Goal: Task Accomplishment & Management: Complete application form

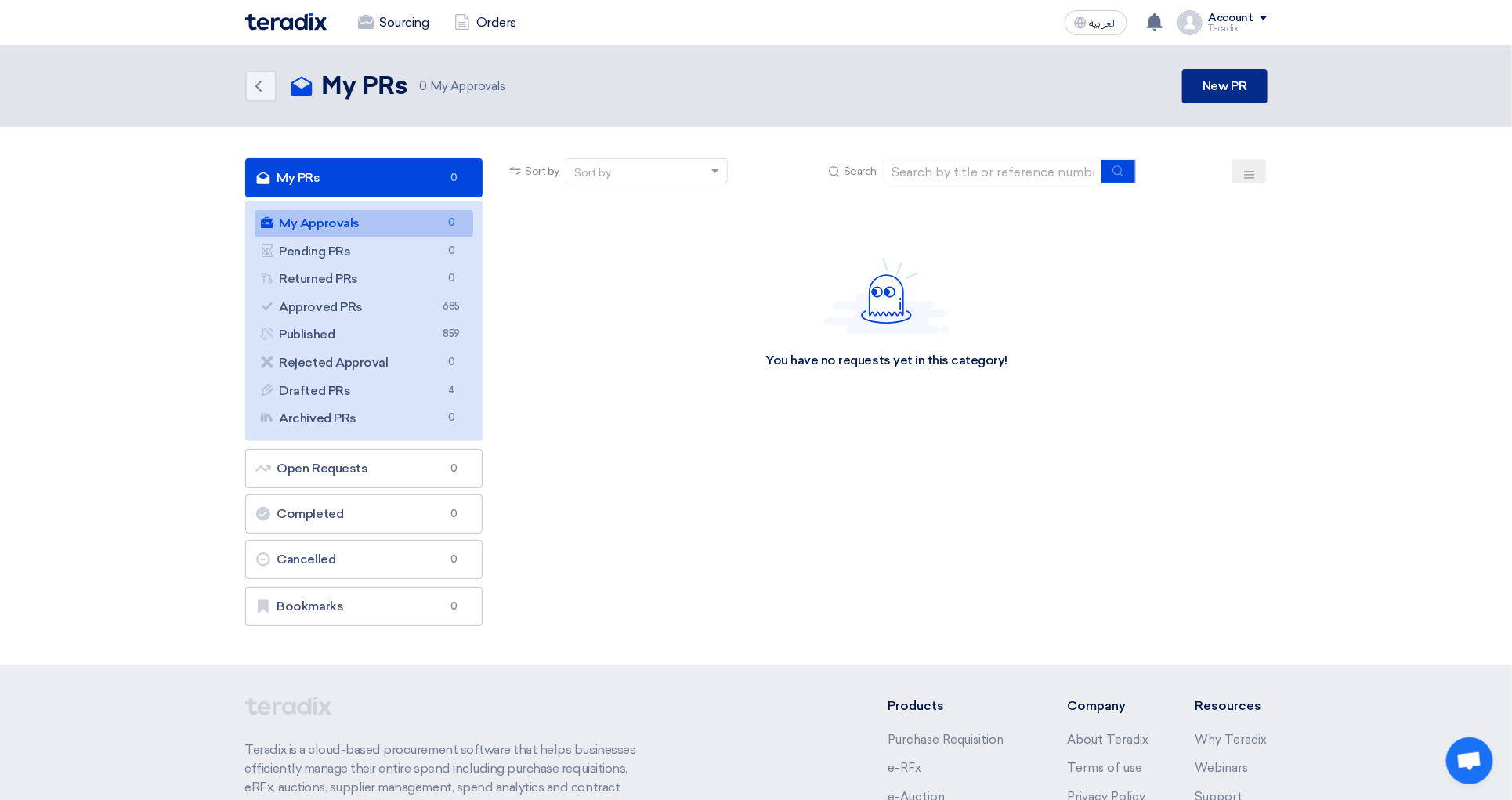
click at [1223, 90] on link "New PR" at bounding box center [1224, 85] width 84 height 34
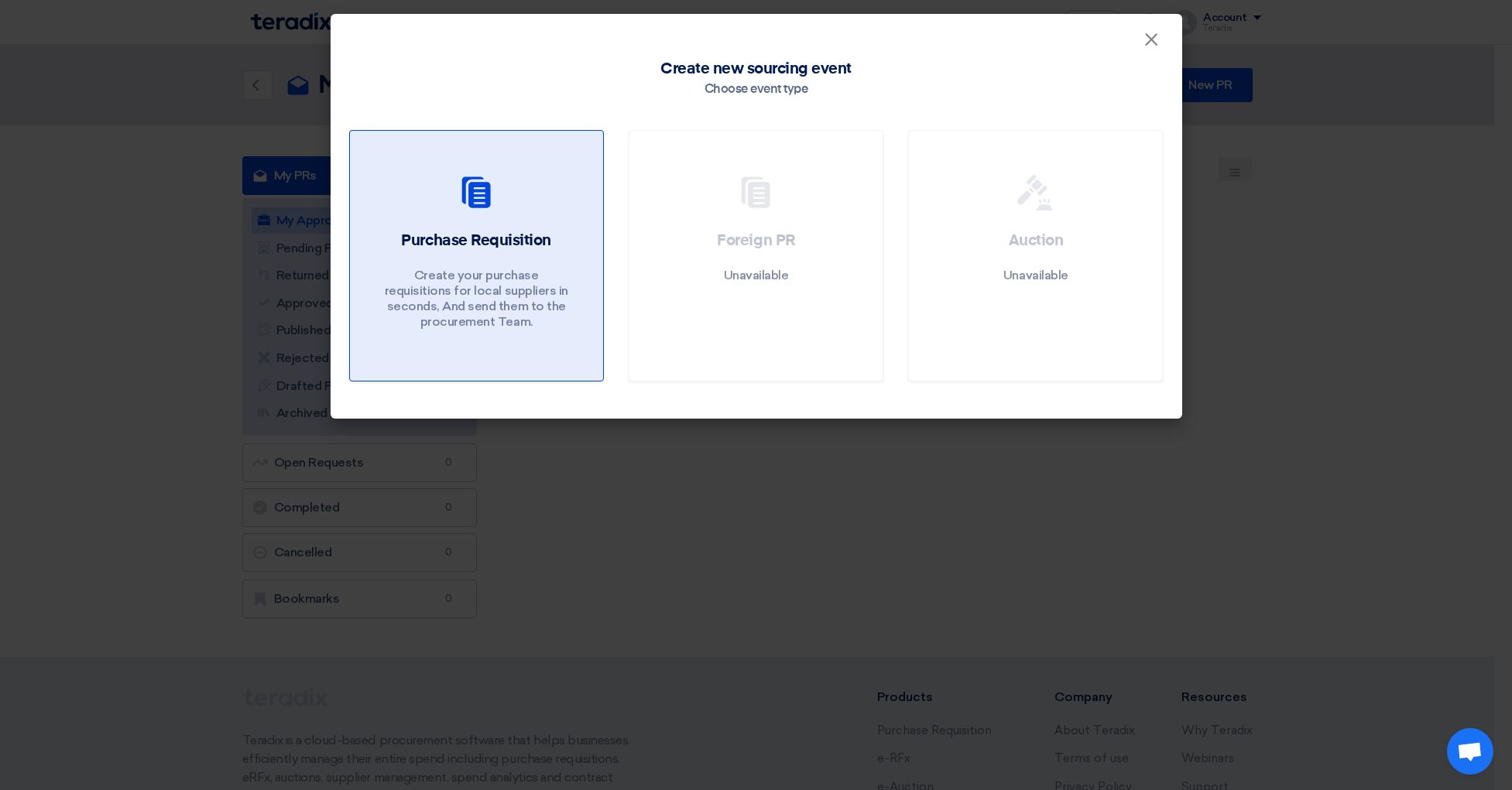
click at [513, 208] on div at bounding box center [476, 196] width 216 height 43
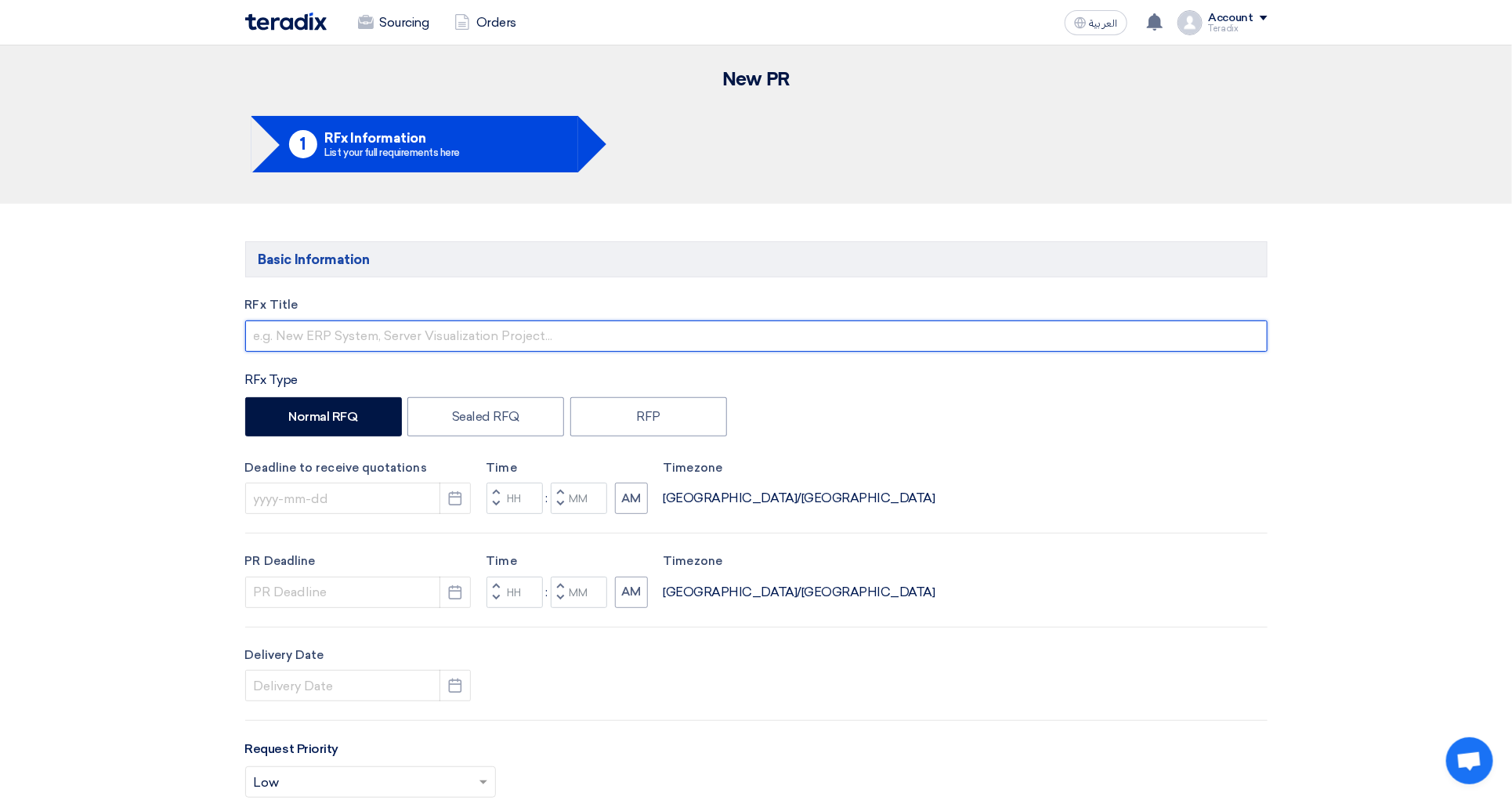
click at [402, 347] on input "text" at bounding box center [757, 336] width 1023 height 32
paste input "PR40001733"
type input "PR40001733"
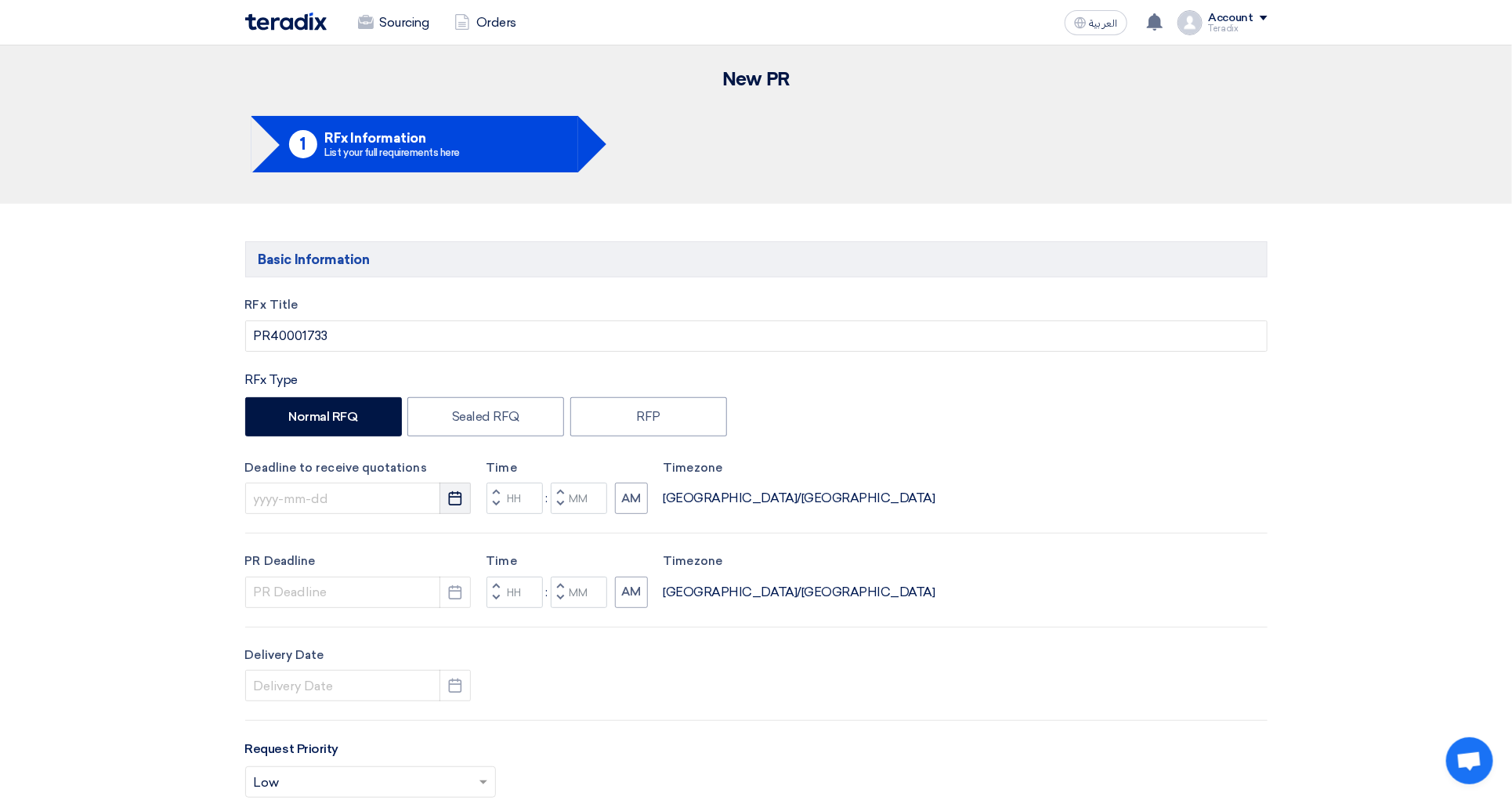
click at [442, 510] on button "Pick a date" at bounding box center [455, 498] width 32 height 32
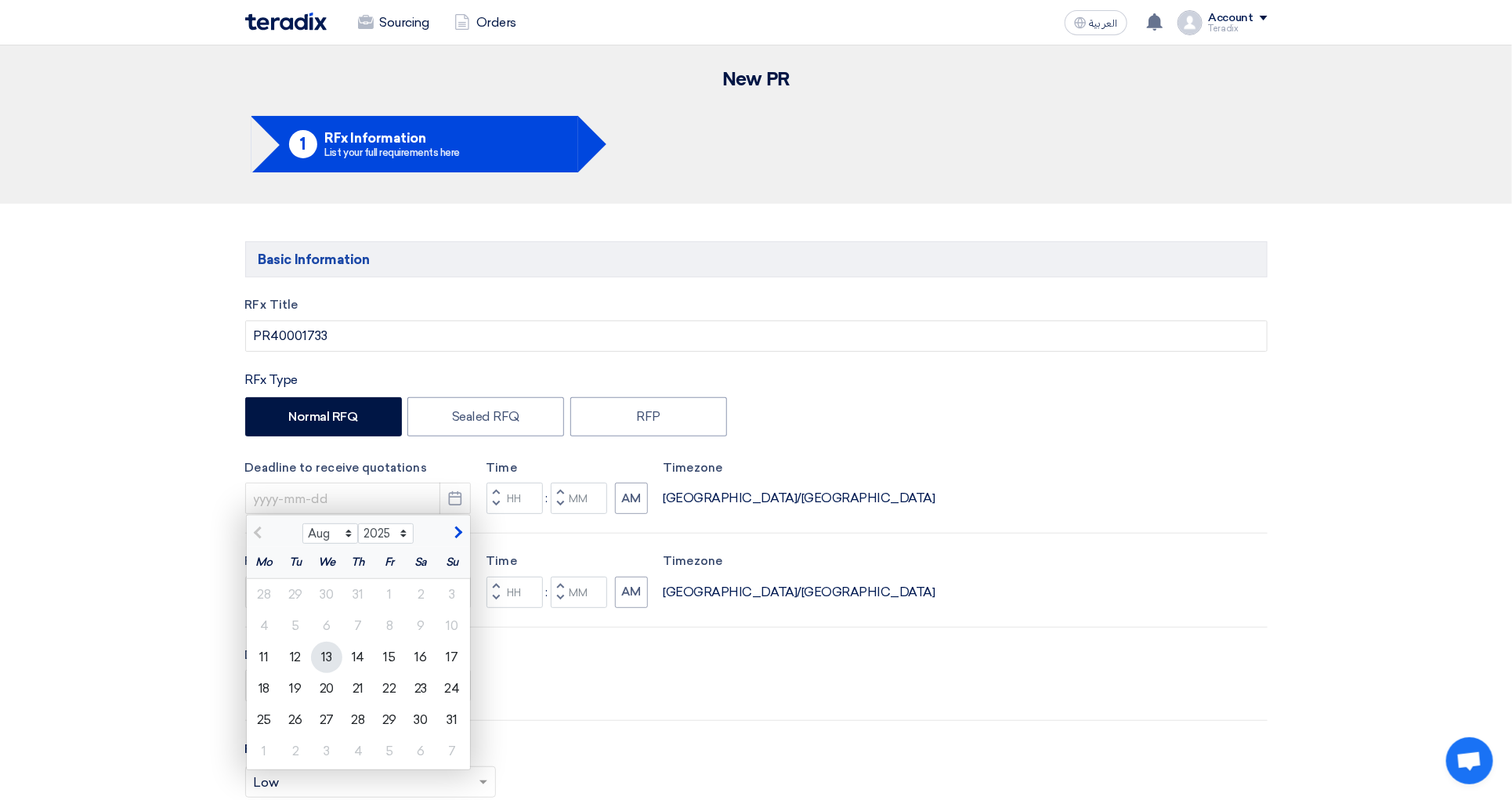
click at [332, 659] on div "13" at bounding box center [327, 657] width 32 height 32
type input "[DATE]"
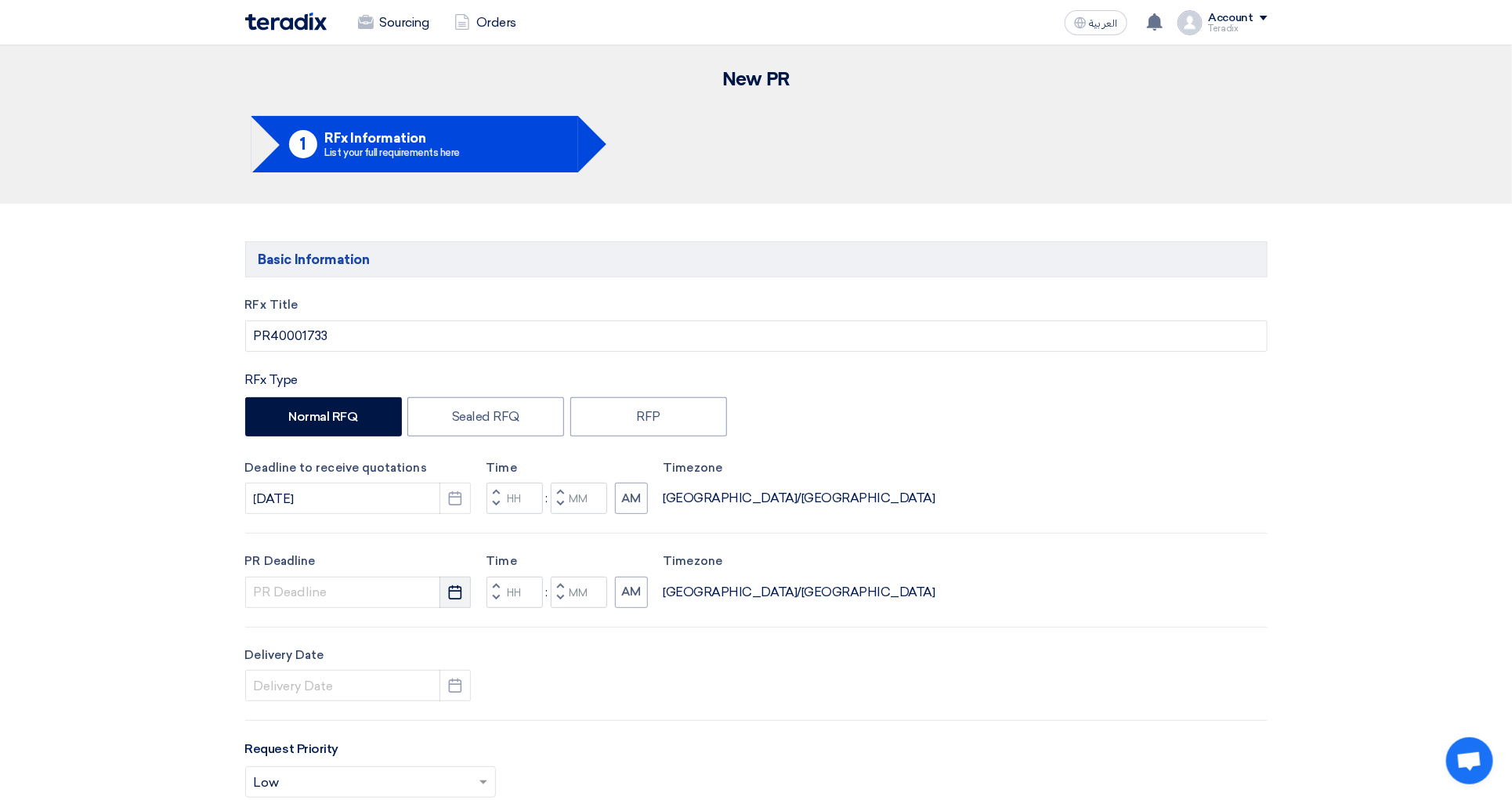
click at [445, 596] on button "Pick a date" at bounding box center [455, 592] width 32 height 32
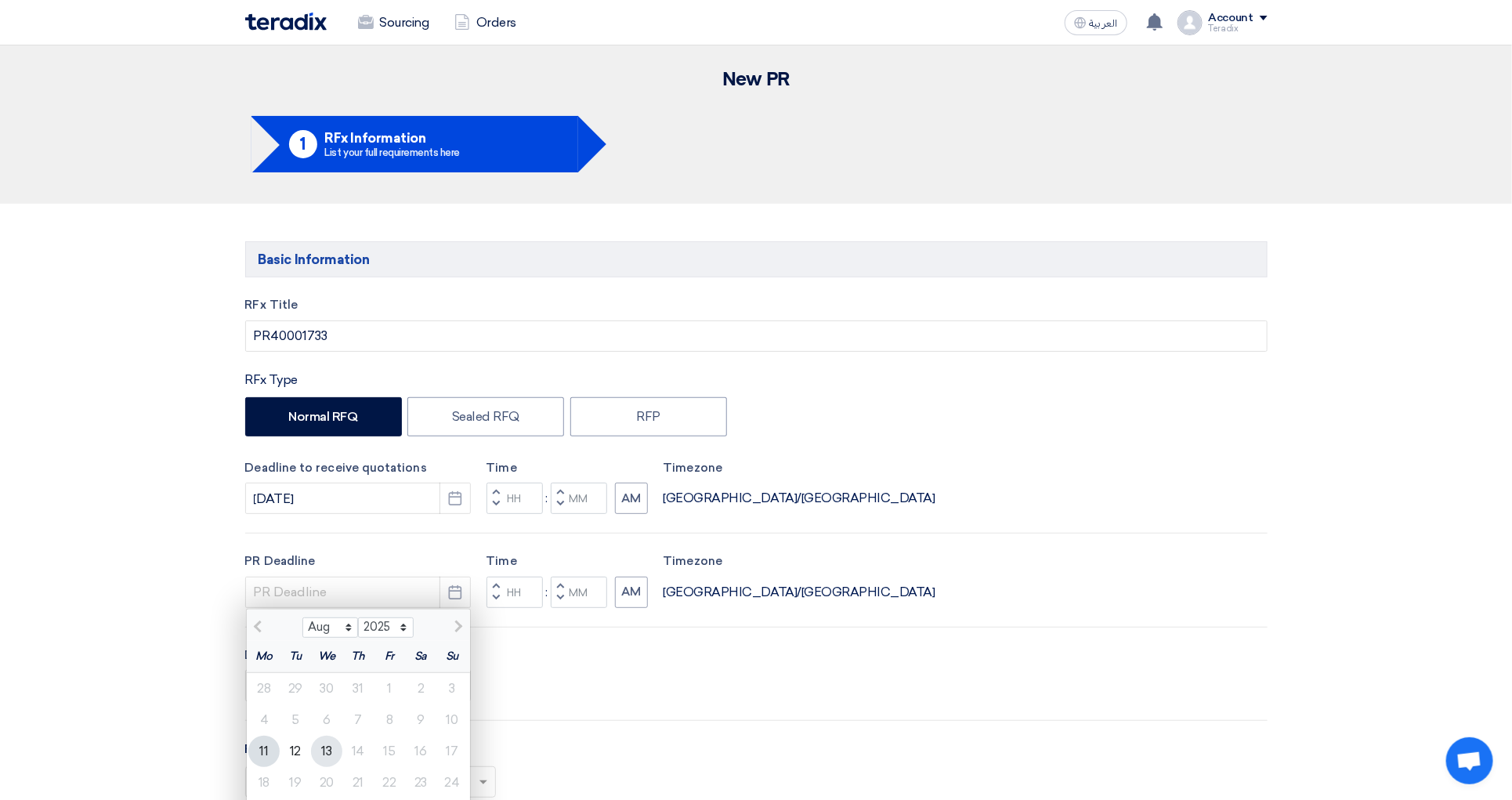
click at [330, 757] on div "13" at bounding box center [327, 752] width 32 height 32
type input "[DATE]"
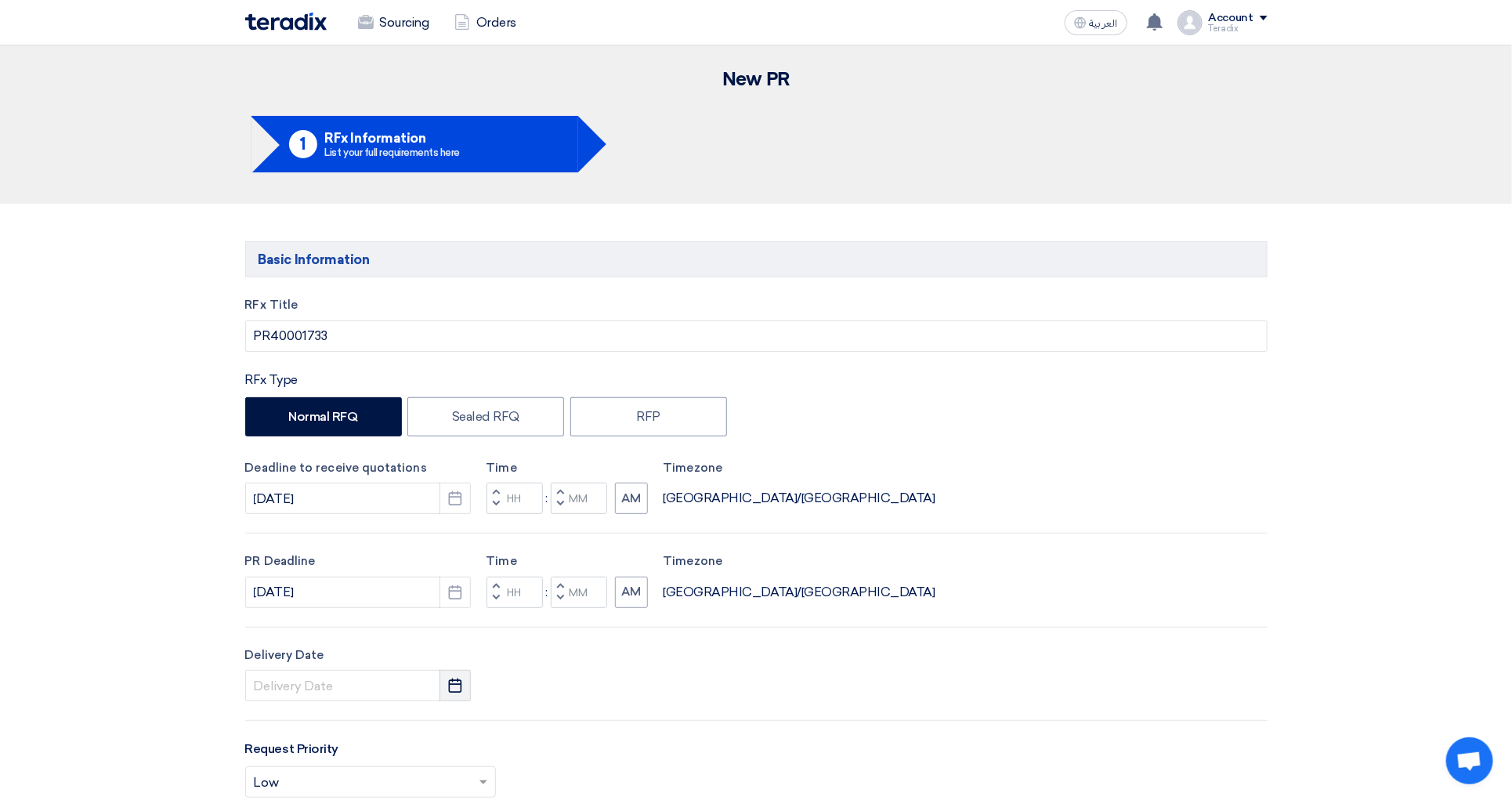
click at [451, 701] on button "Pick a date" at bounding box center [455, 686] width 32 height 32
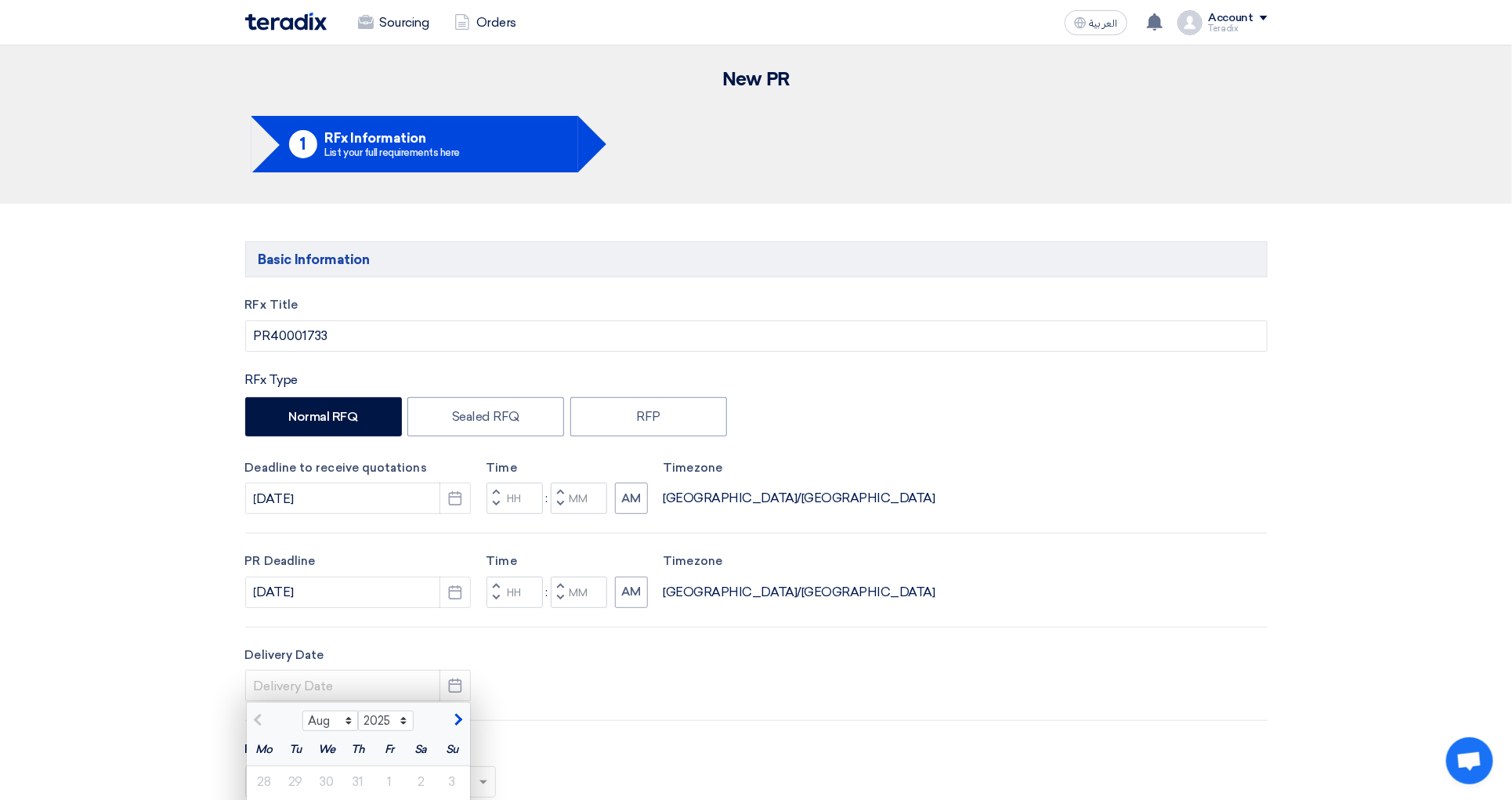
click at [565, 665] on div "Delivery Date Aug Sep Oct Nov [DATE] 2026 2027 2028 2029 2030 2031 2032 2033 20…" at bounding box center [757, 673] width 1023 height 55
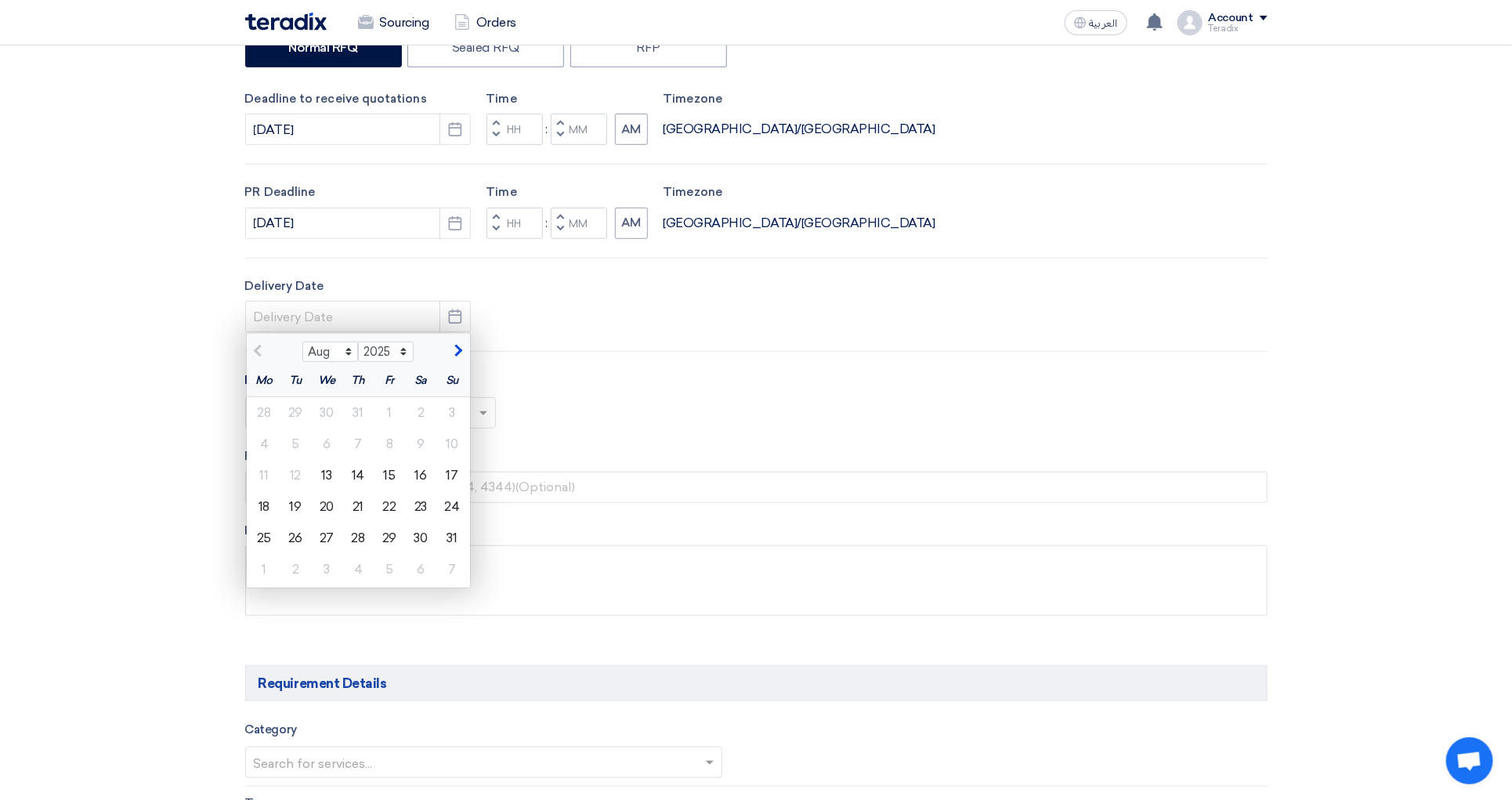
scroll to position [415, 0]
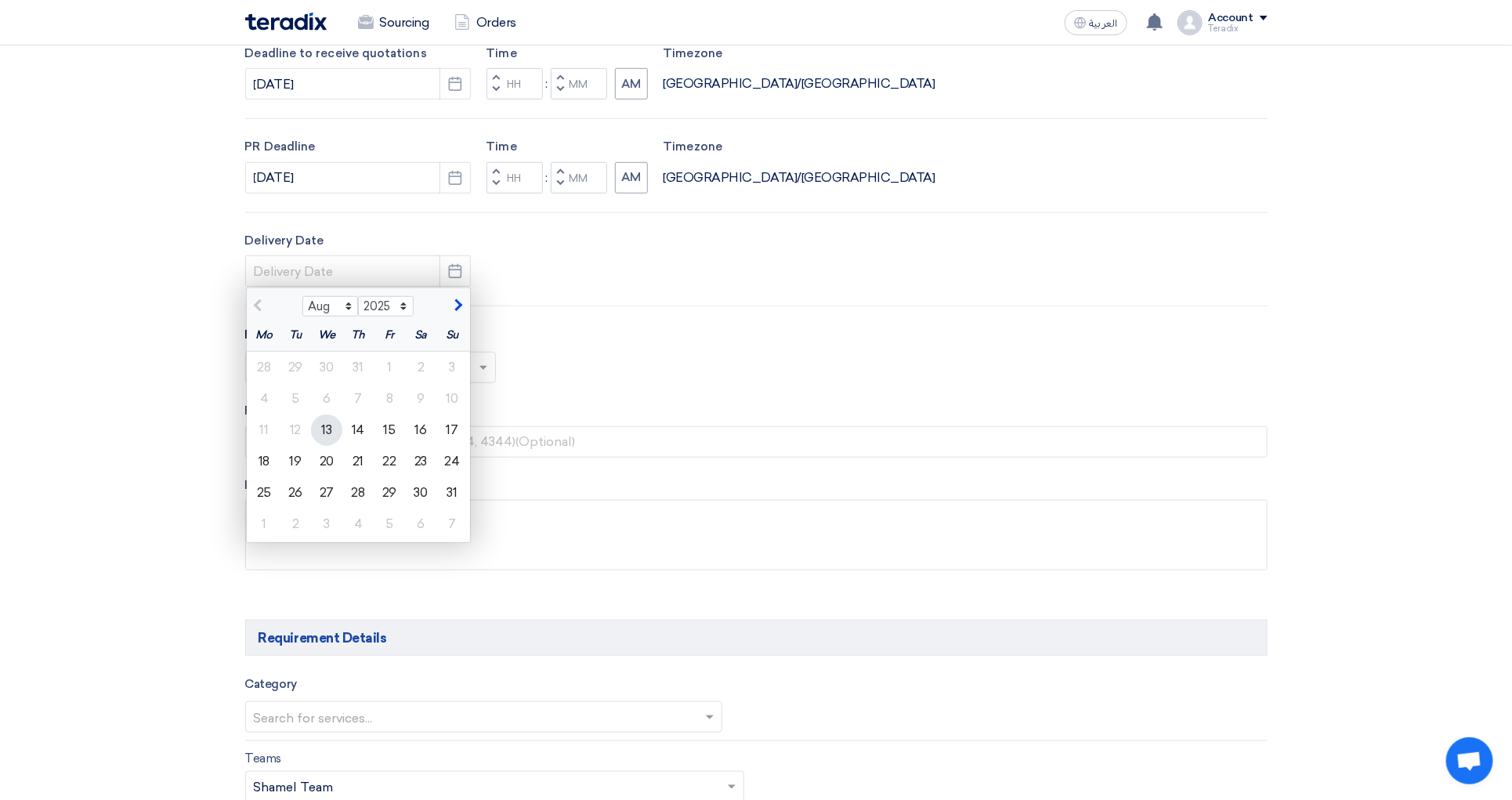
click at [332, 432] on div "13" at bounding box center [327, 430] width 32 height 32
type input "[DATE]"
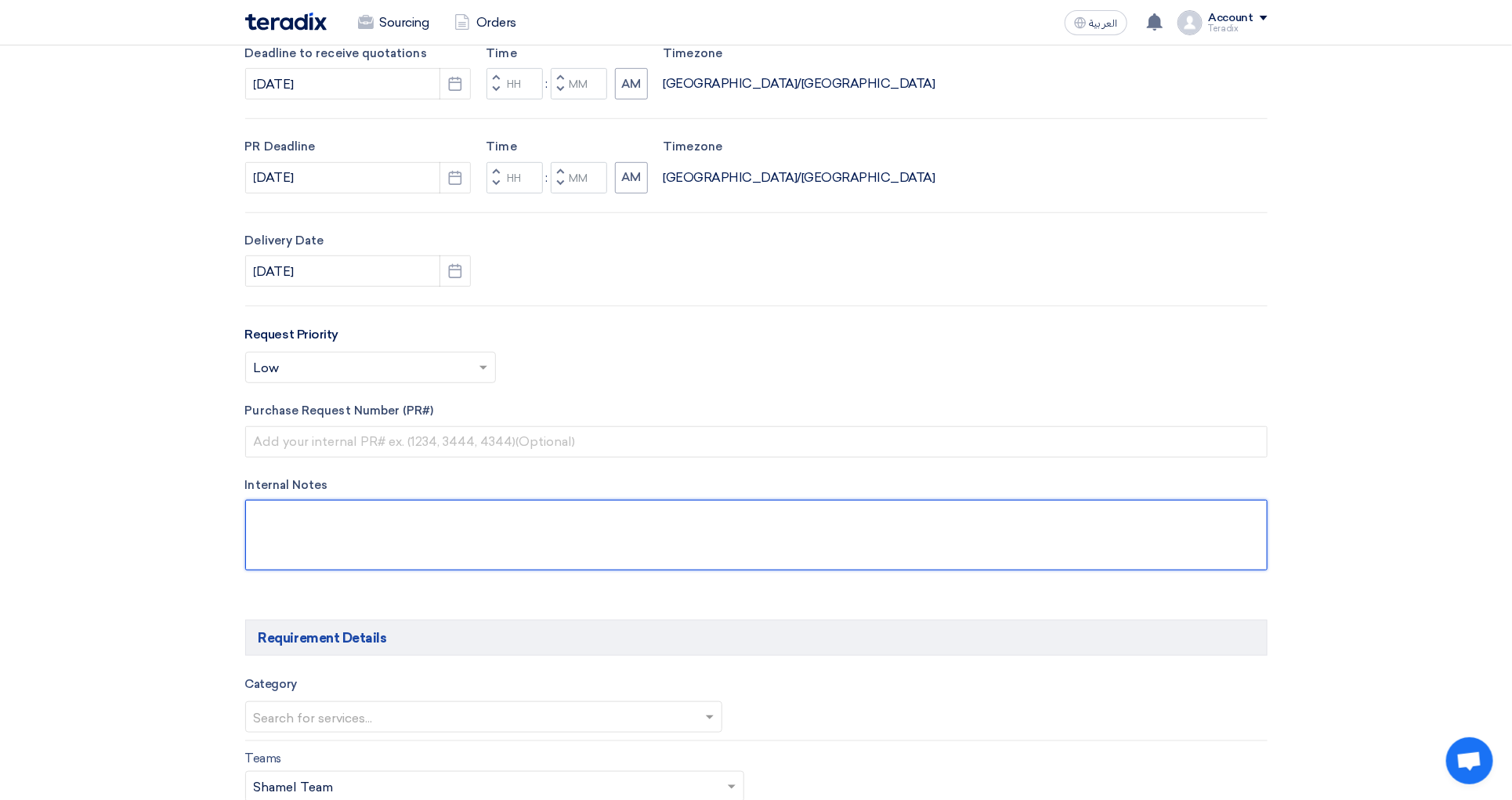
click at [357, 517] on textarea at bounding box center [757, 535] width 1023 height 70
paste textarea "Nawaf Altarfawi [EMAIL_ADDRESS][DOMAIN_NAME] [PHONE_NUMBER](Work)"
click at [318, 724] on input "text" at bounding box center [476, 717] width 445 height 26
type textarea "Nawaf Altarfawi [EMAIL_ADDRESS][DOMAIN_NAME] [PHONE_NUMBER](Work)"
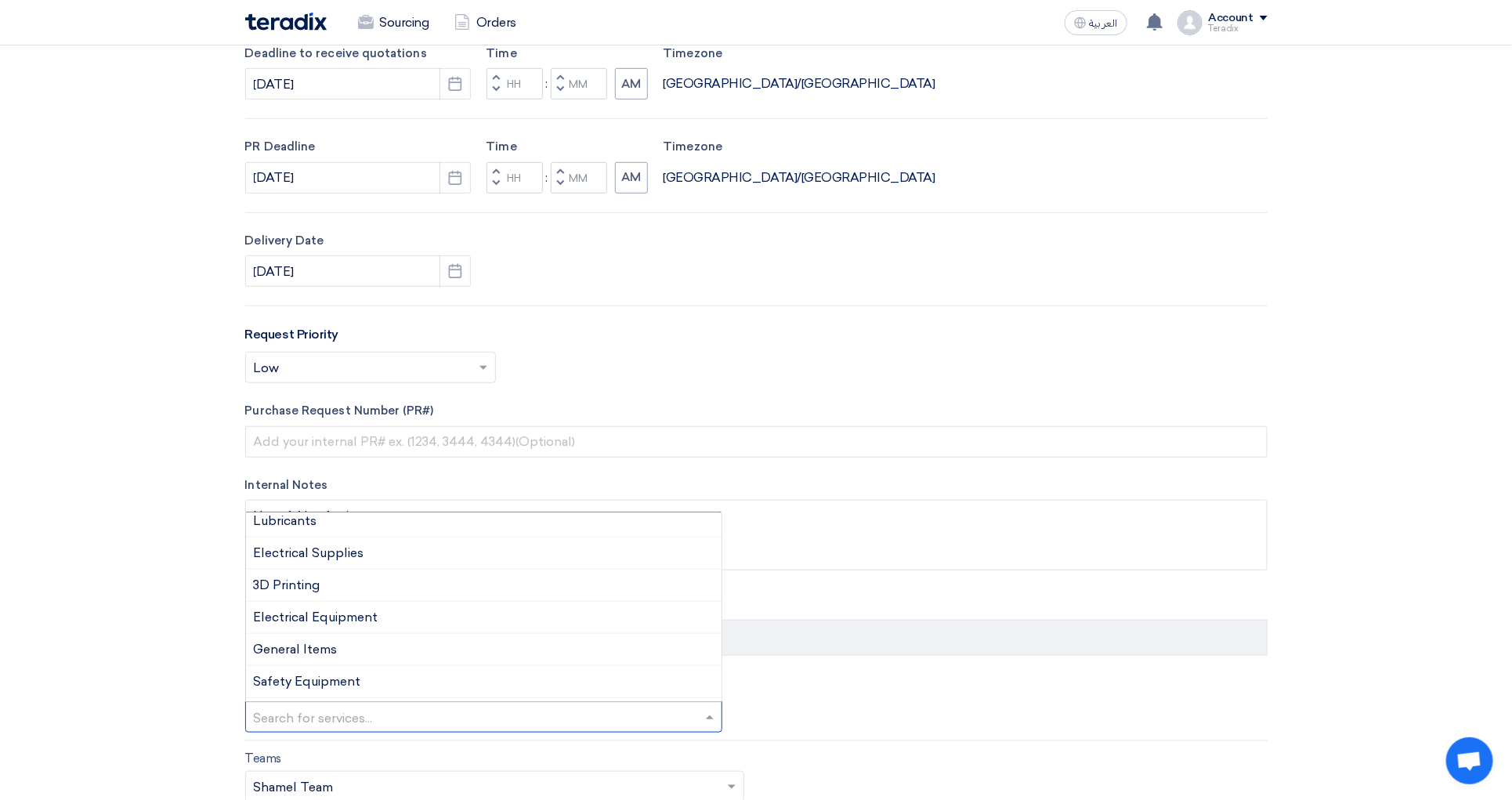
scroll to position [301, 0]
click at [388, 658] on div "General Items" at bounding box center [484, 645] width 476 height 33
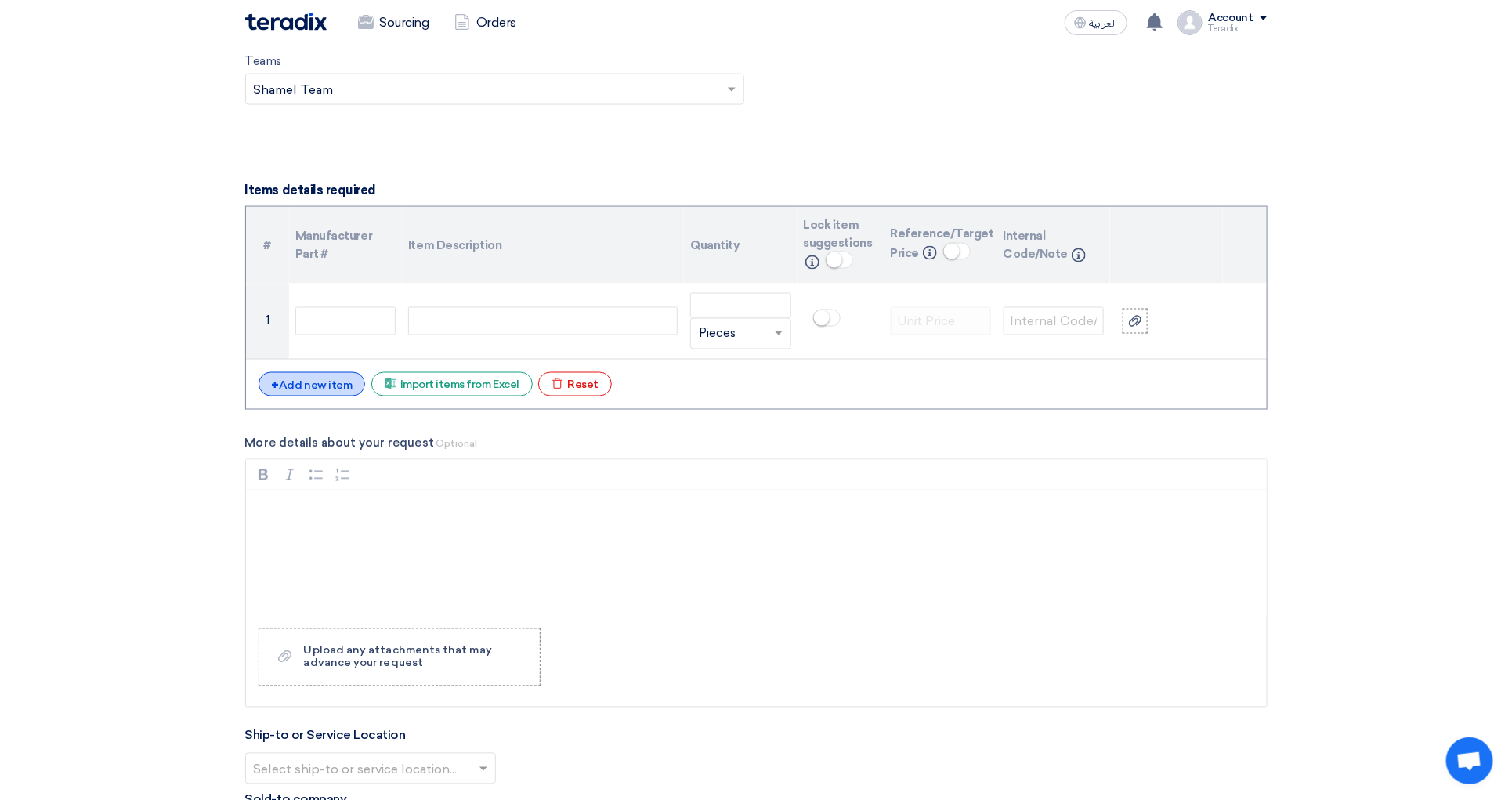
click at [299, 396] on div "+ Add new item" at bounding box center [312, 385] width 107 height 25
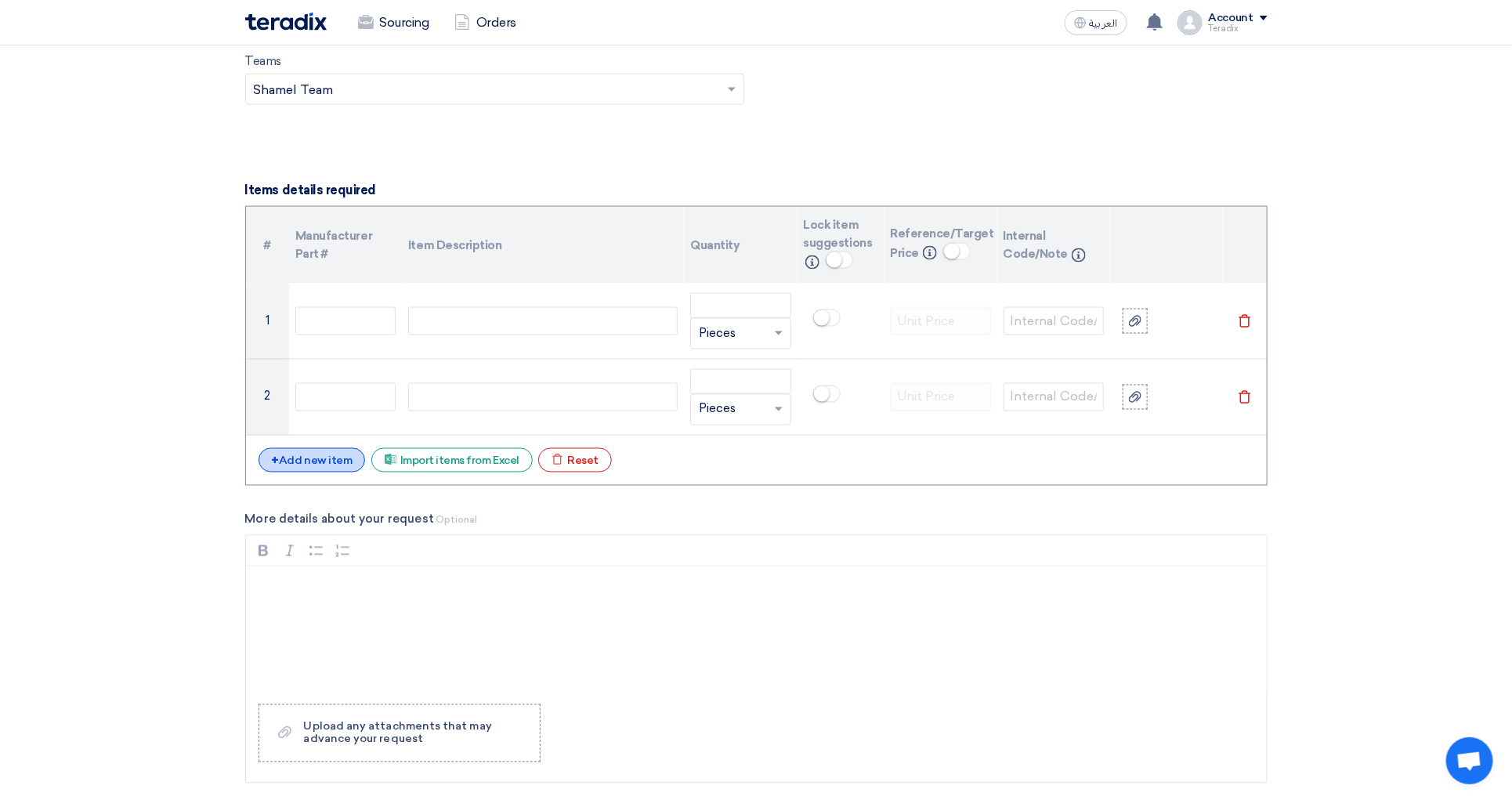
click at [311, 473] on div "+ Add new item" at bounding box center [312, 460] width 107 height 25
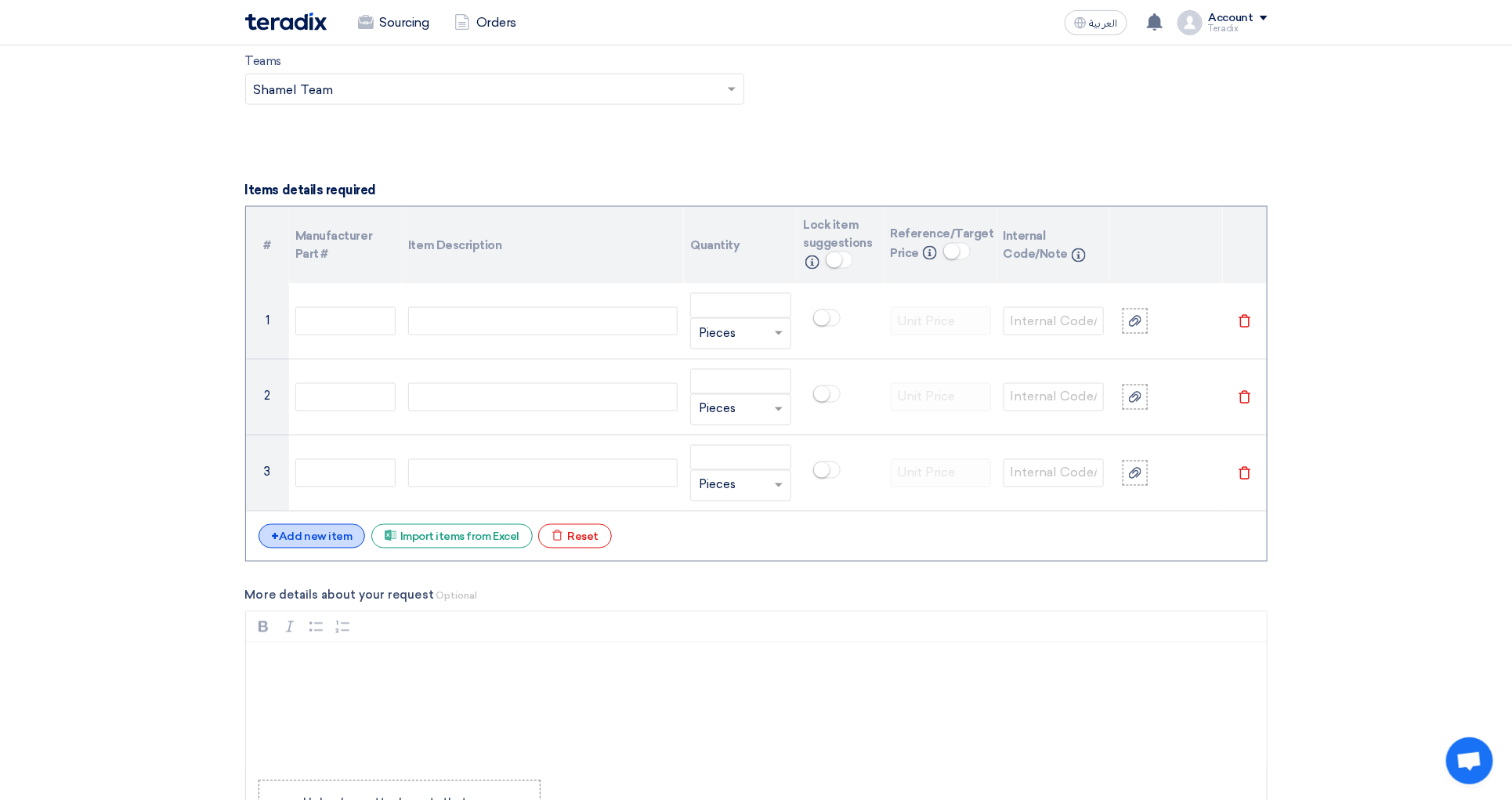
click at [318, 544] on div "+ Add new item" at bounding box center [312, 537] width 107 height 25
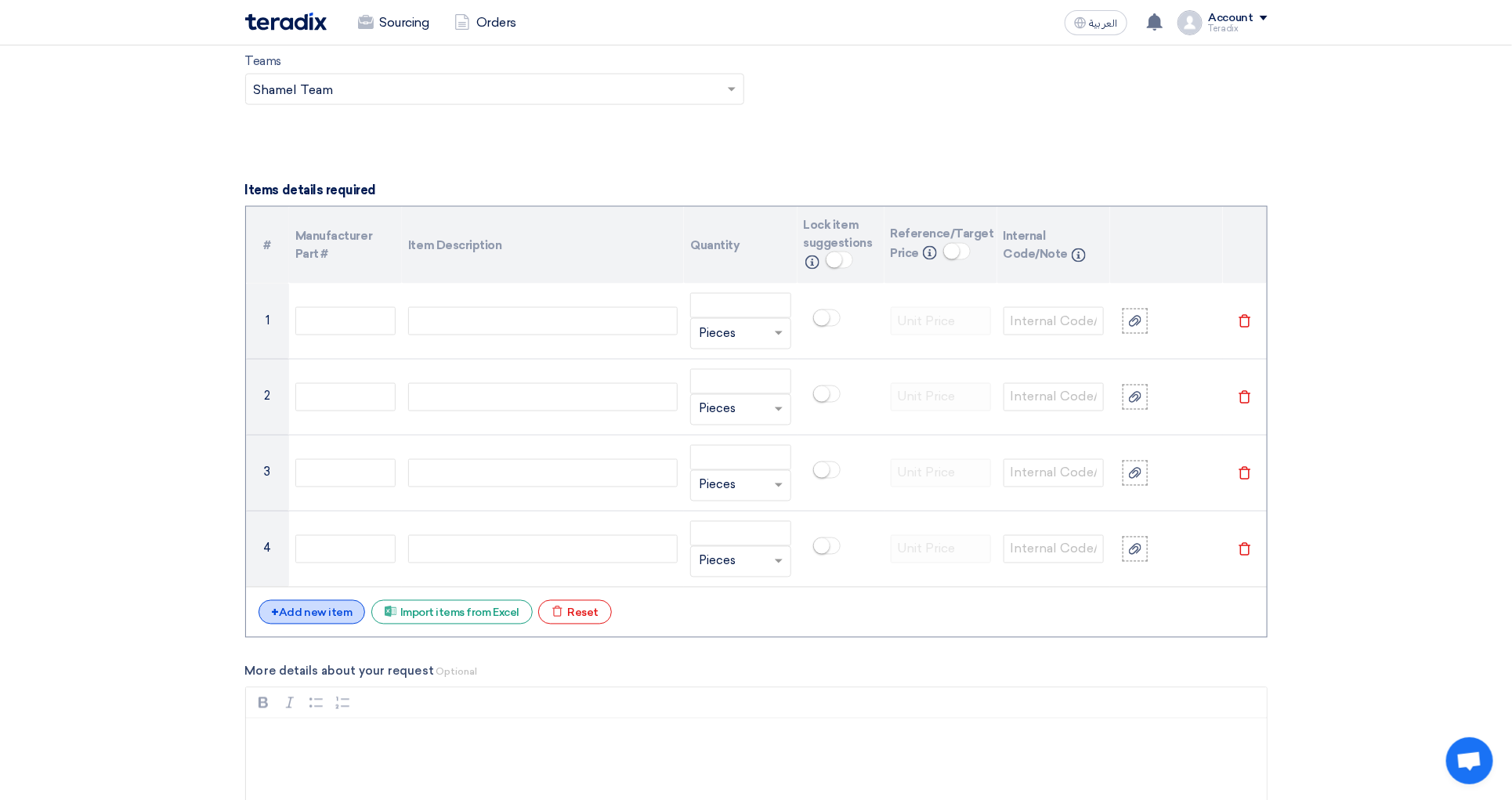
click at [322, 614] on div "+ Add new item" at bounding box center [312, 613] width 107 height 25
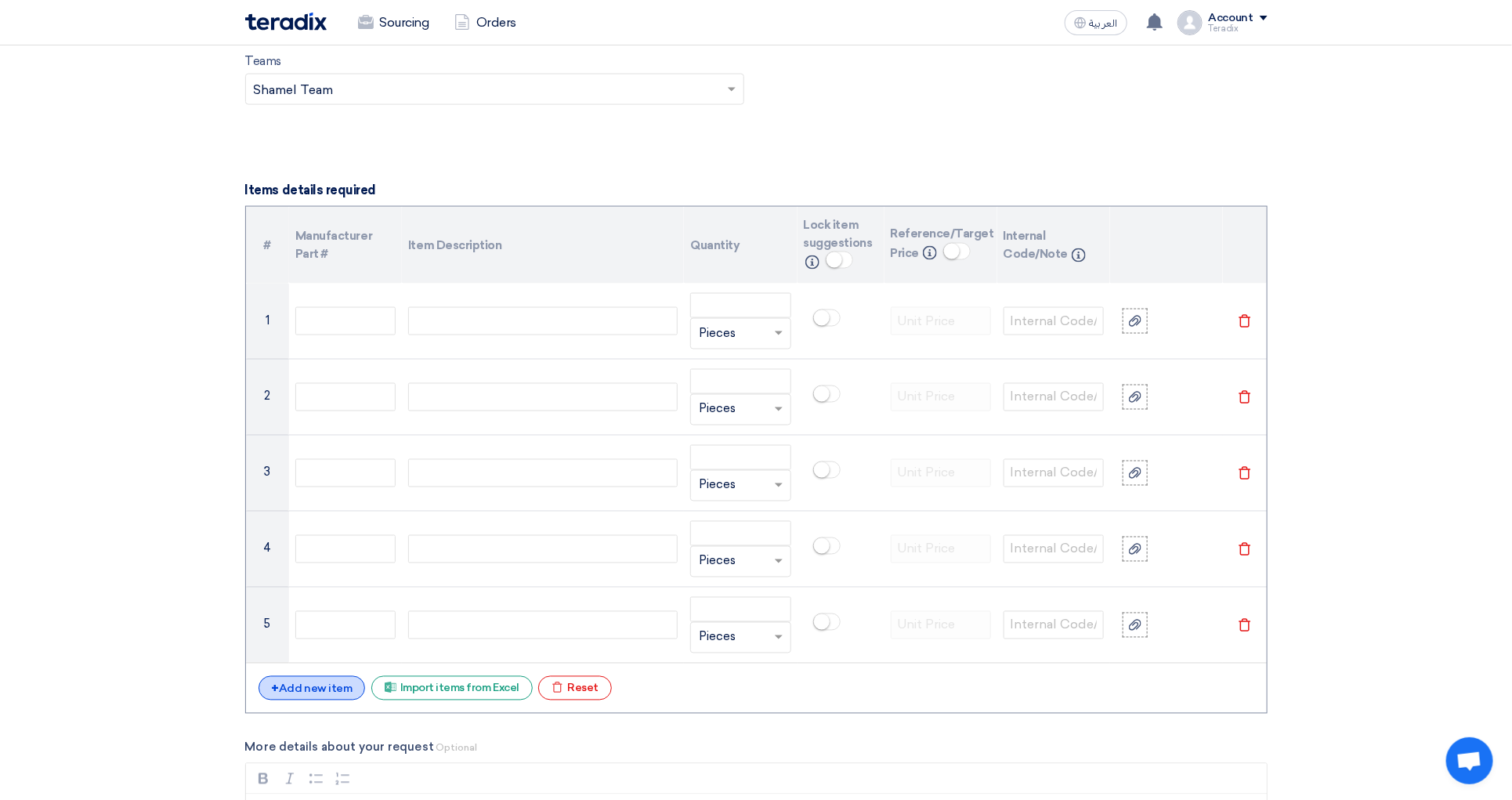
click at [341, 701] on div "+ Add new item" at bounding box center [312, 688] width 107 height 25
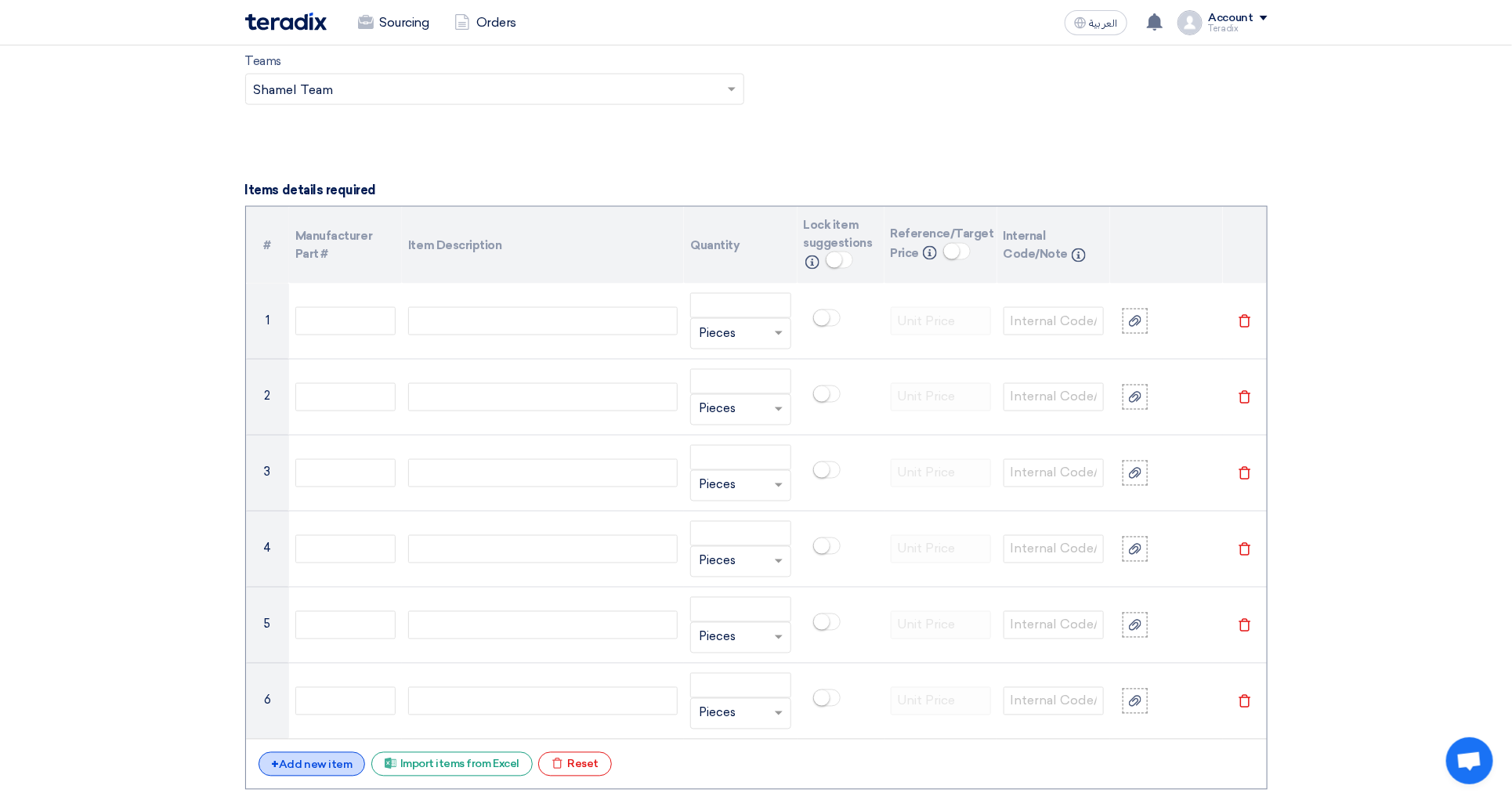
click at [329, 775] on div "+ Add new item" at bounding box center [312, 765] width 107 height 25
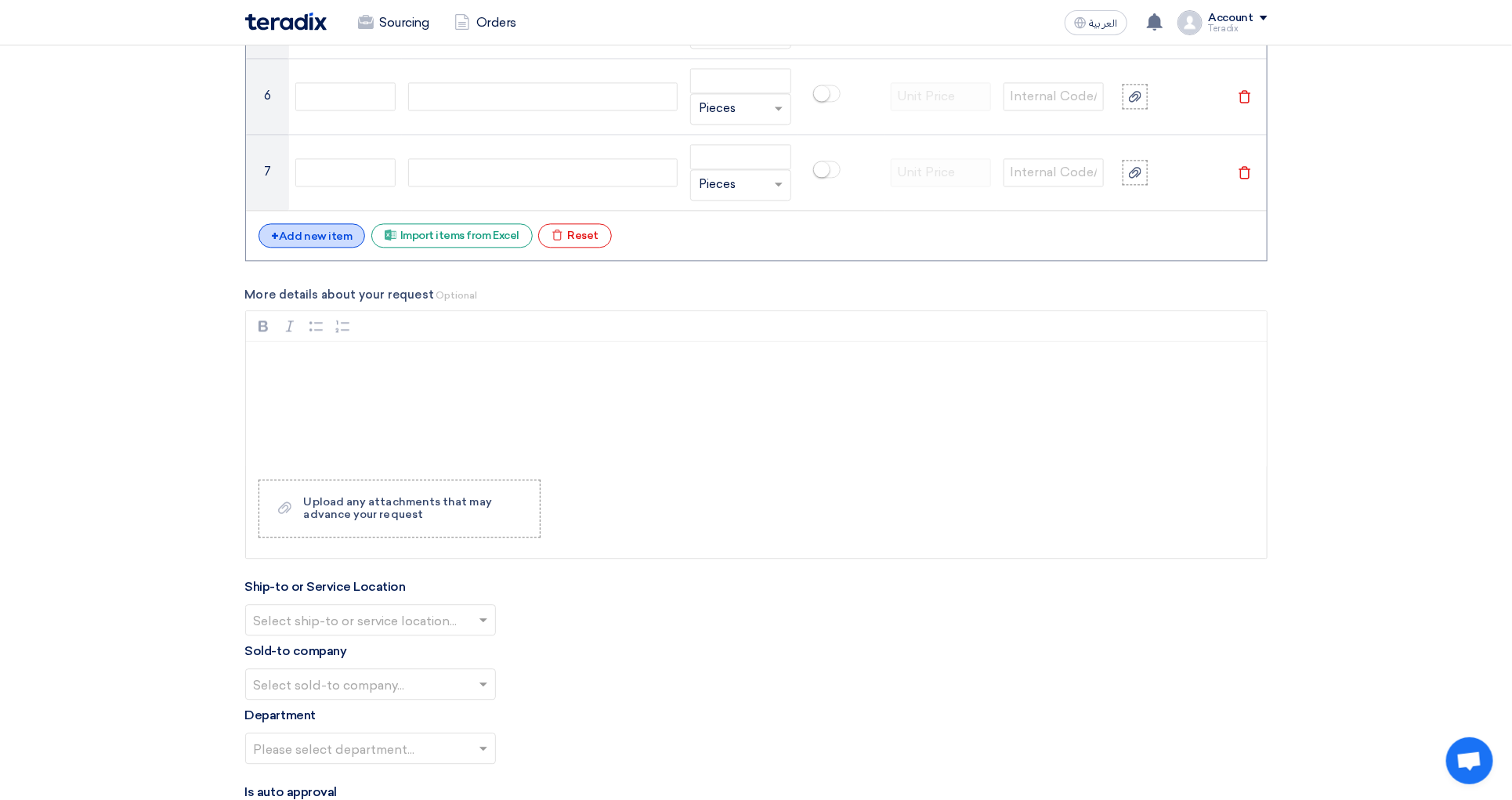
scroll to position [1813, 0]
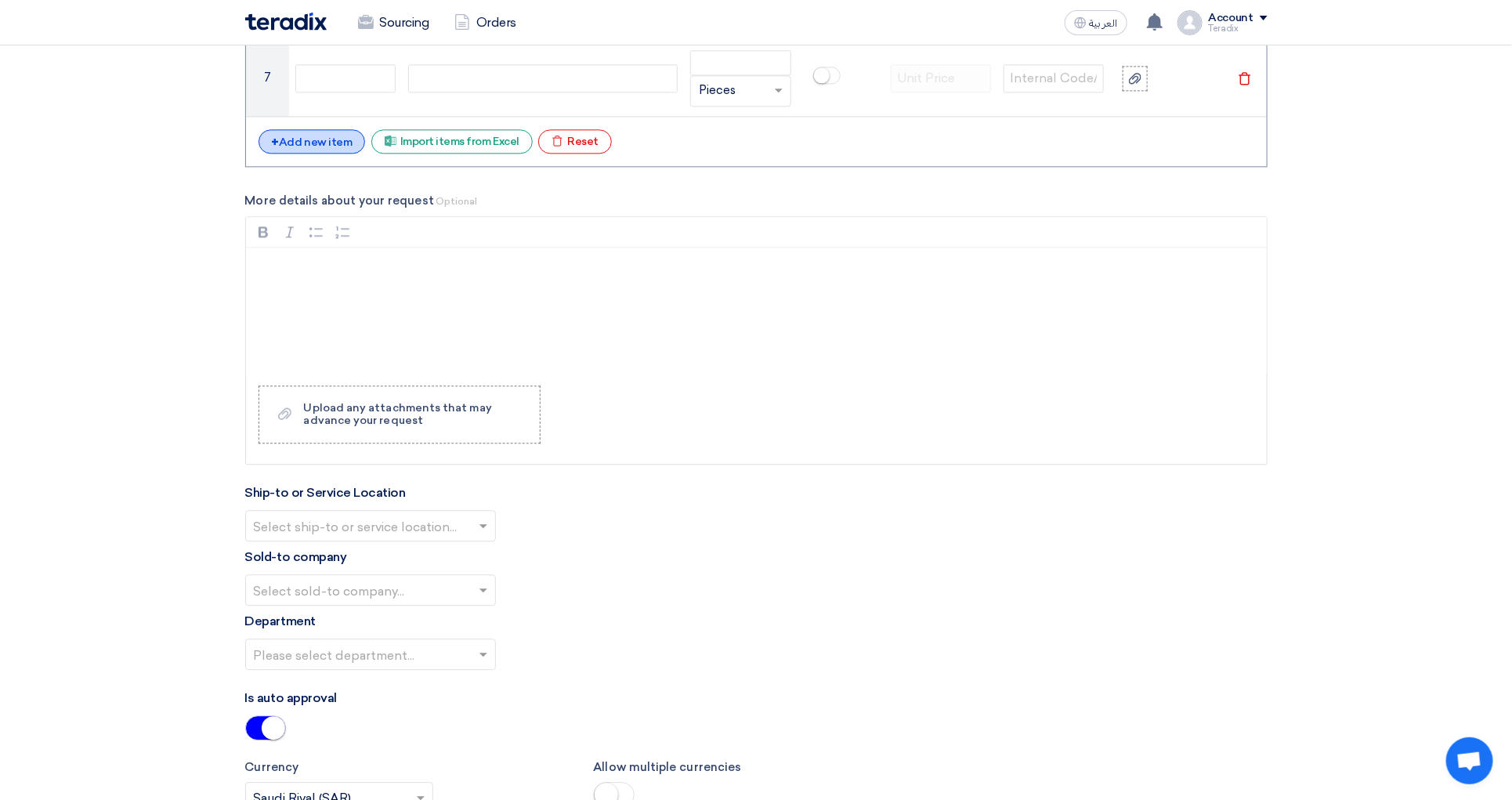
click at [320, 150] on div "+ Add new item" at bounding box center [312, 142] width 107 height 25
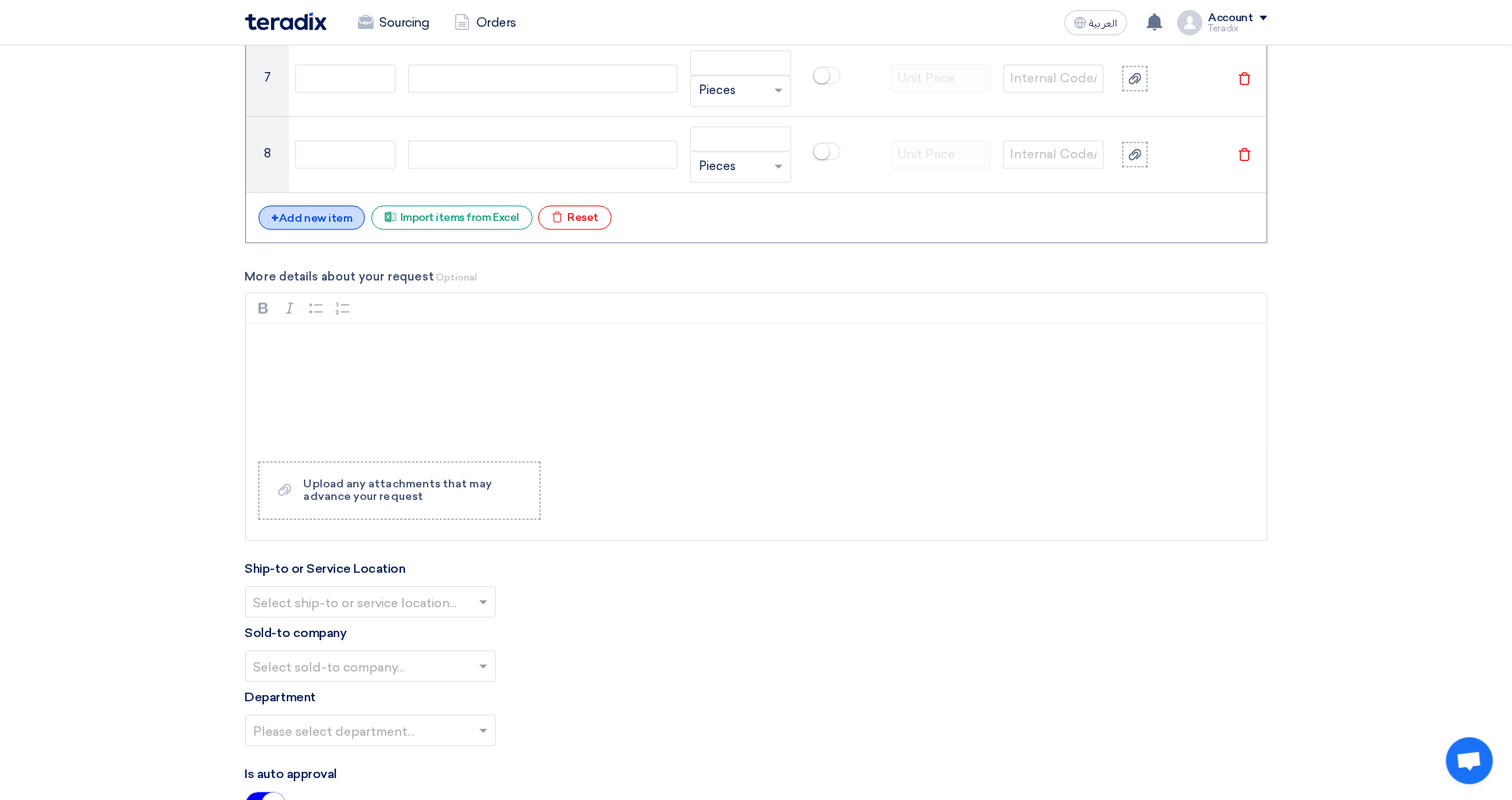
click at [322, 228] on div "+ Add new item" at bounding box center [312, 217] width 107 height 25
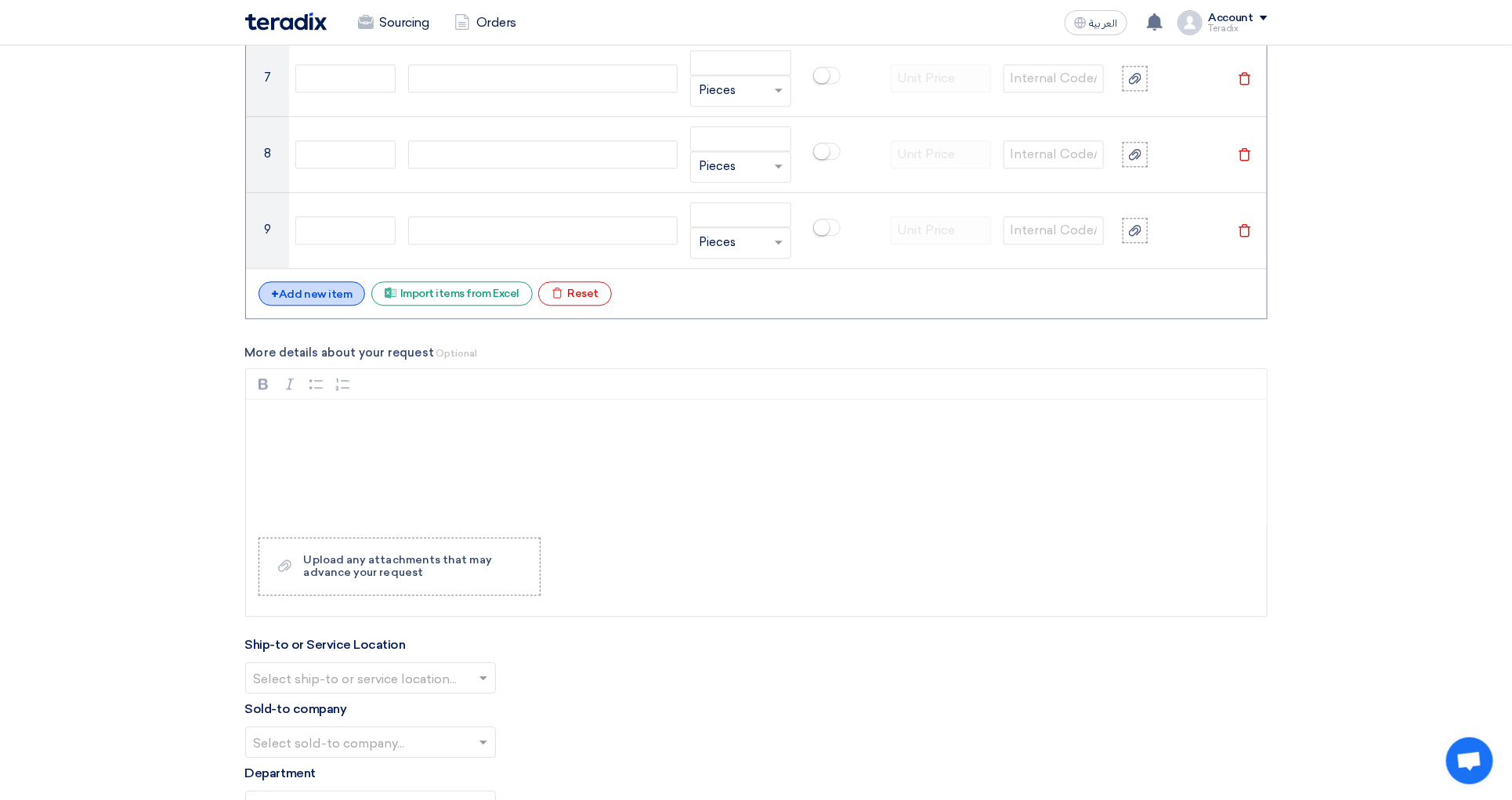
click at [311, 305] on div "+ Add new item" at bounding box center [312, 294] width 107 height 25
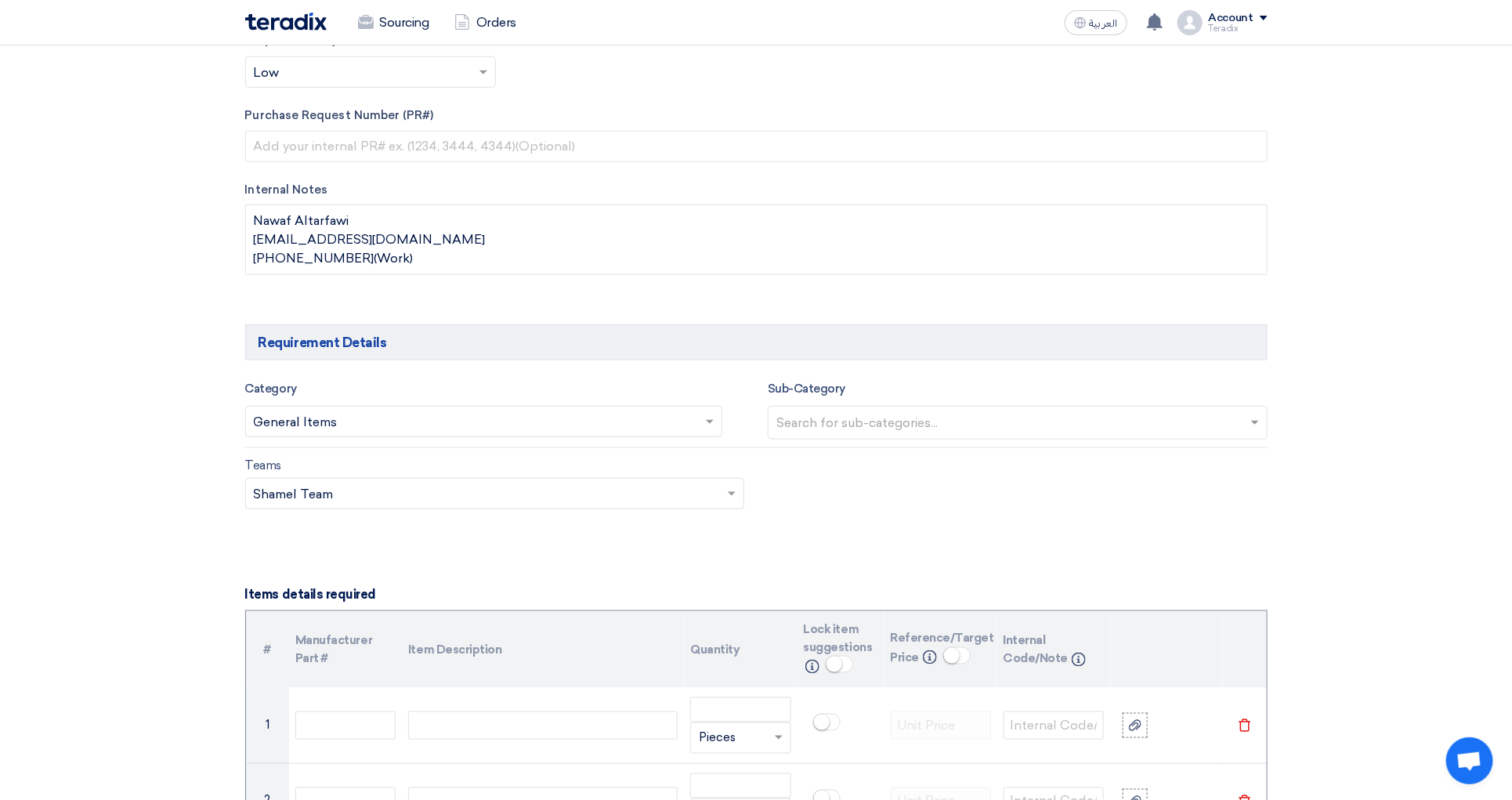
scroll to position [0, 0]
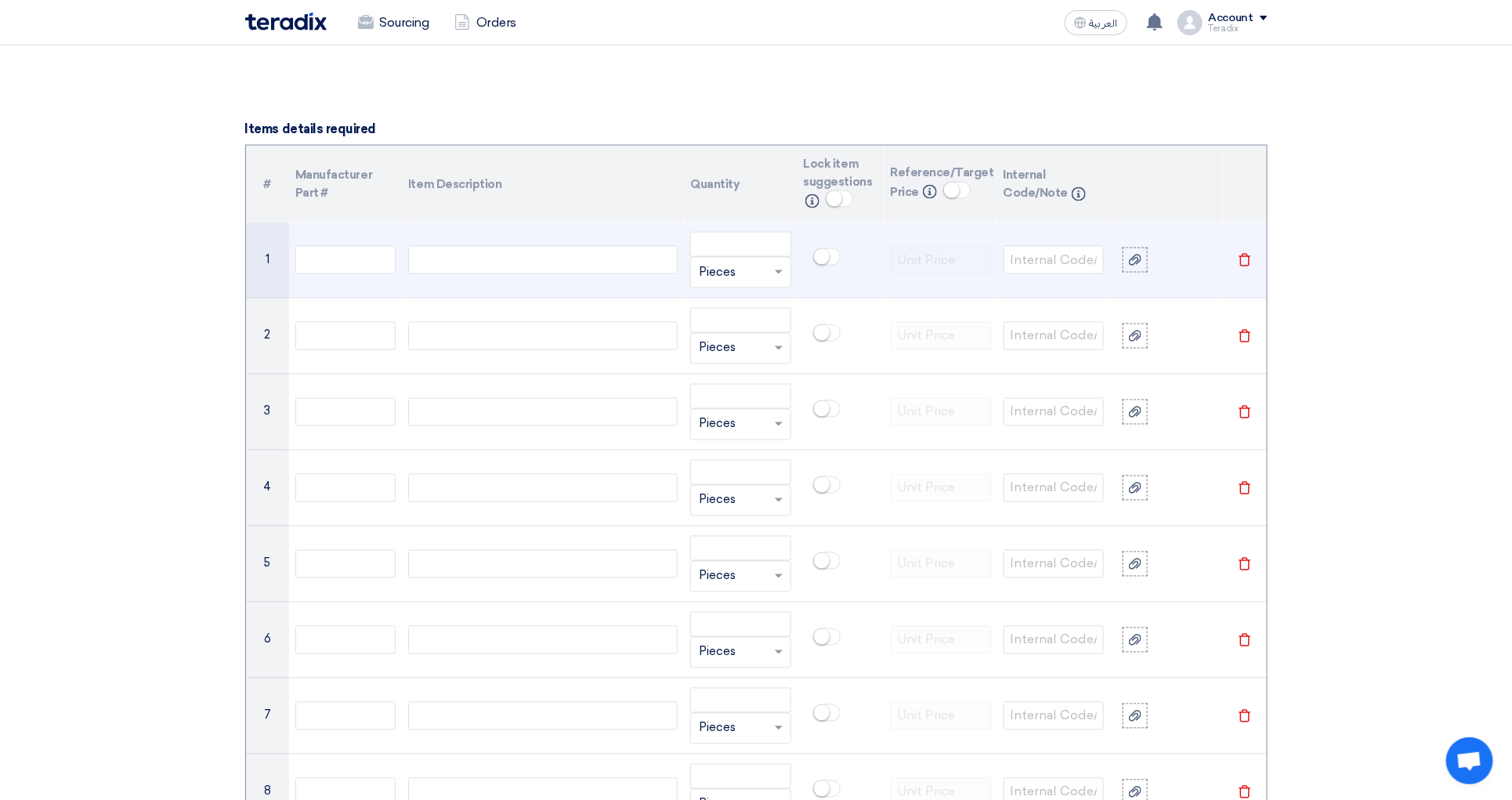
click at [520, 275] on div at bounding box center [543, 261] width 269 height 28
paste div
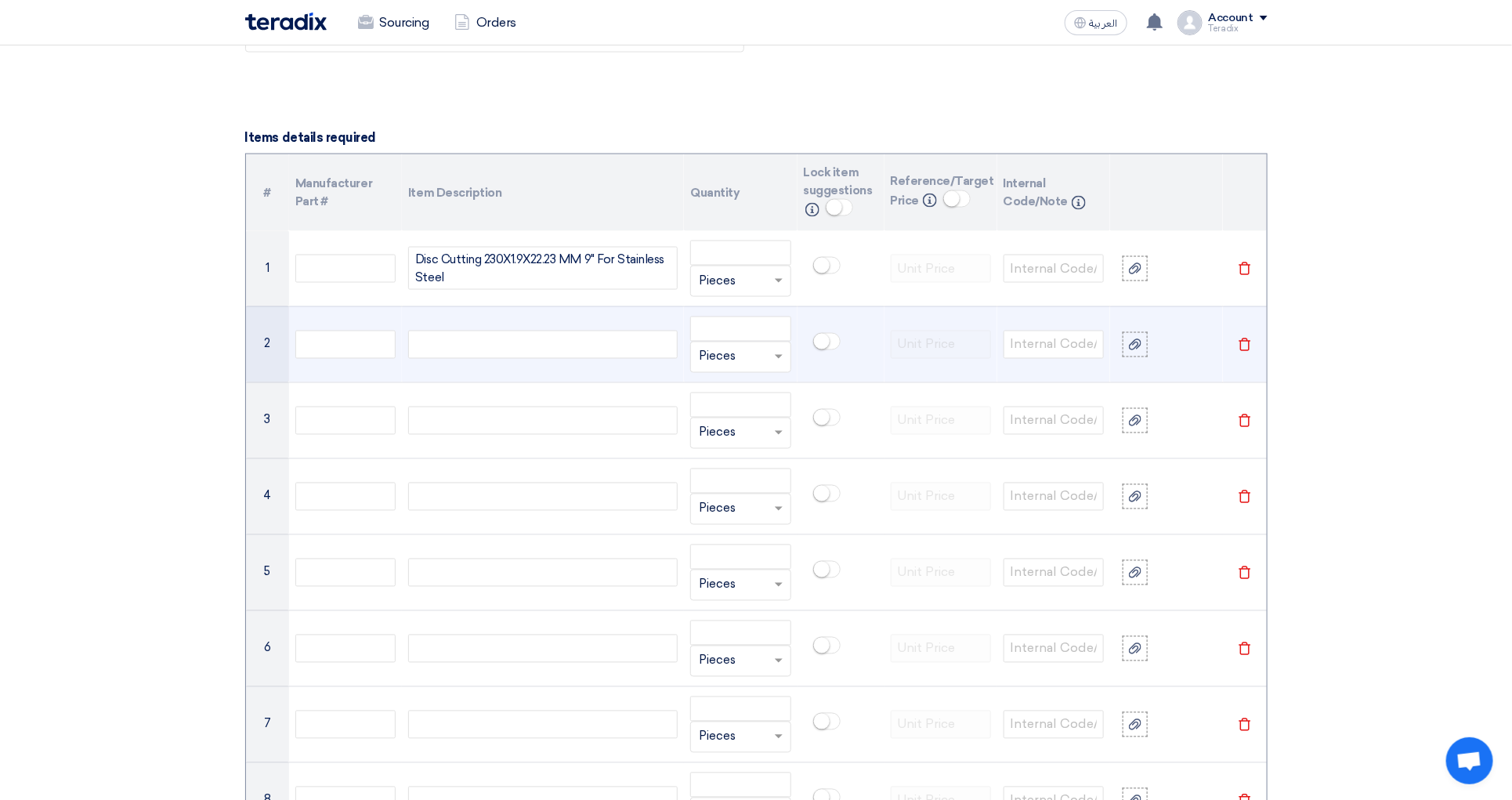
click at [624, 359] on div at bounding box center [543, 345] width 269 height 28
paste div
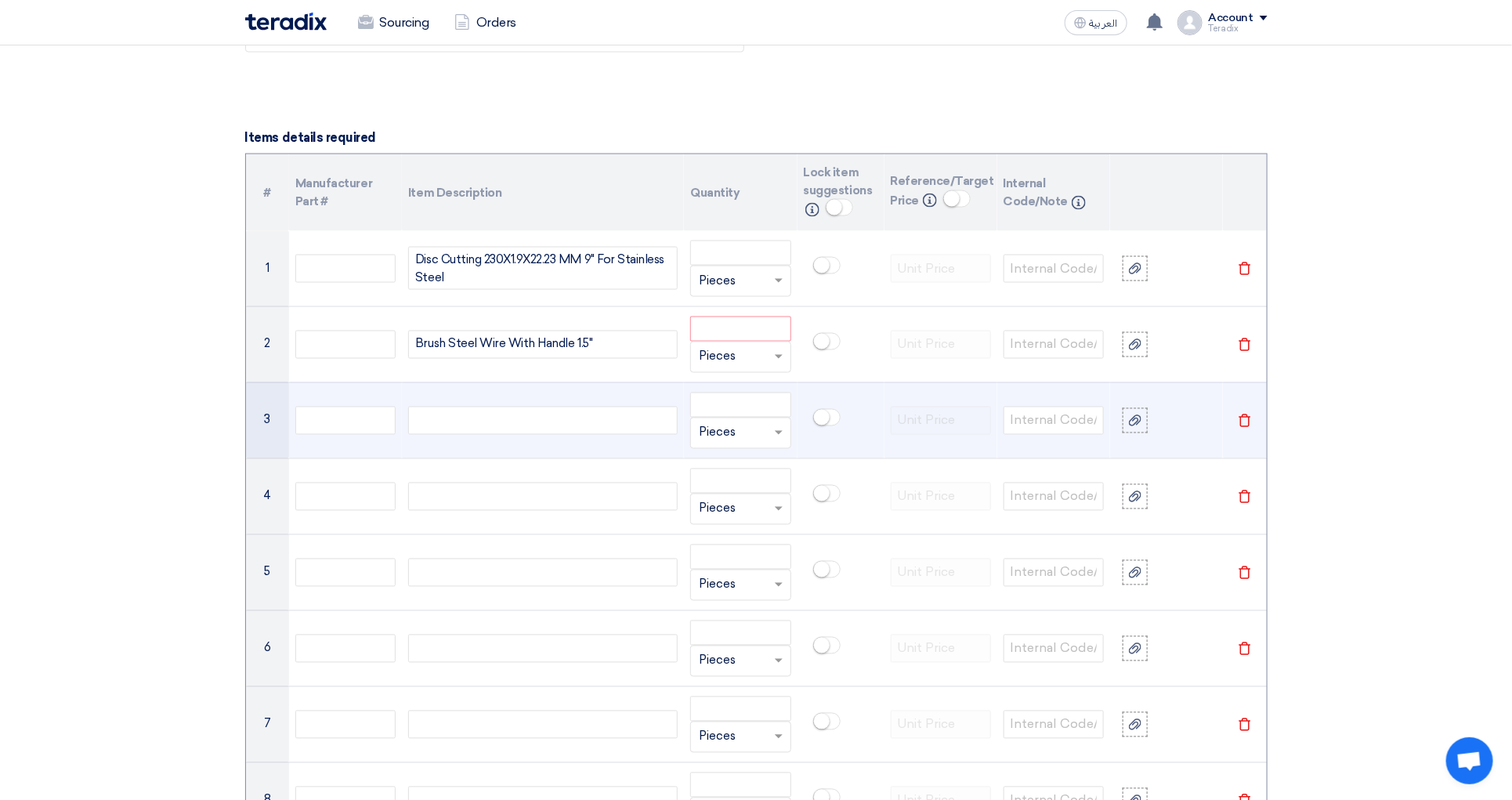
click at [527, 415] on td at bounding box center [543, 420] width 283 height 76
click at [526, 432] on div at bounding box center [543, 421] width 269 height 28
paste div
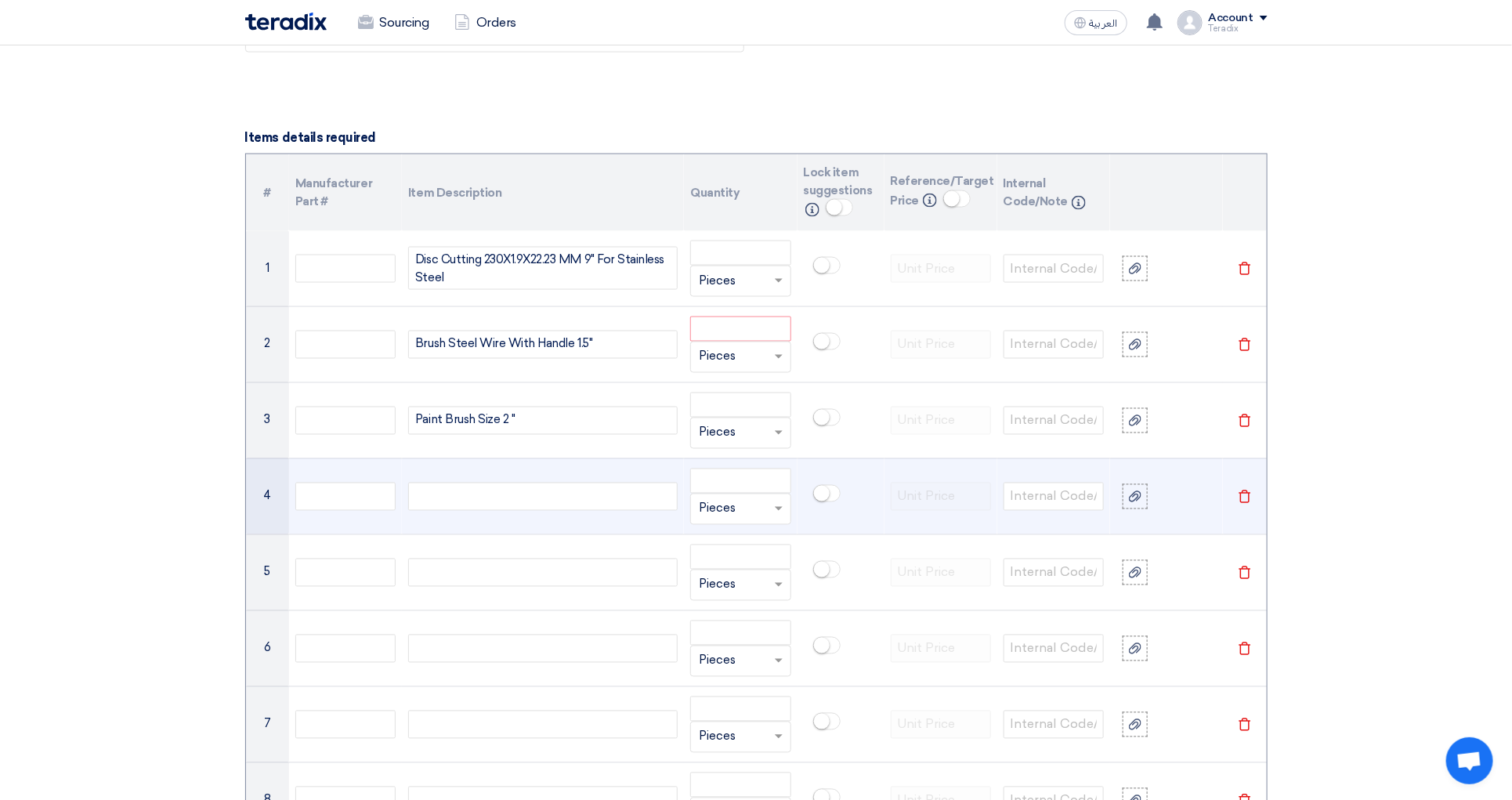
click at [529, 503] on div at bounding box center [543, 496] width 269 height 28
paste div
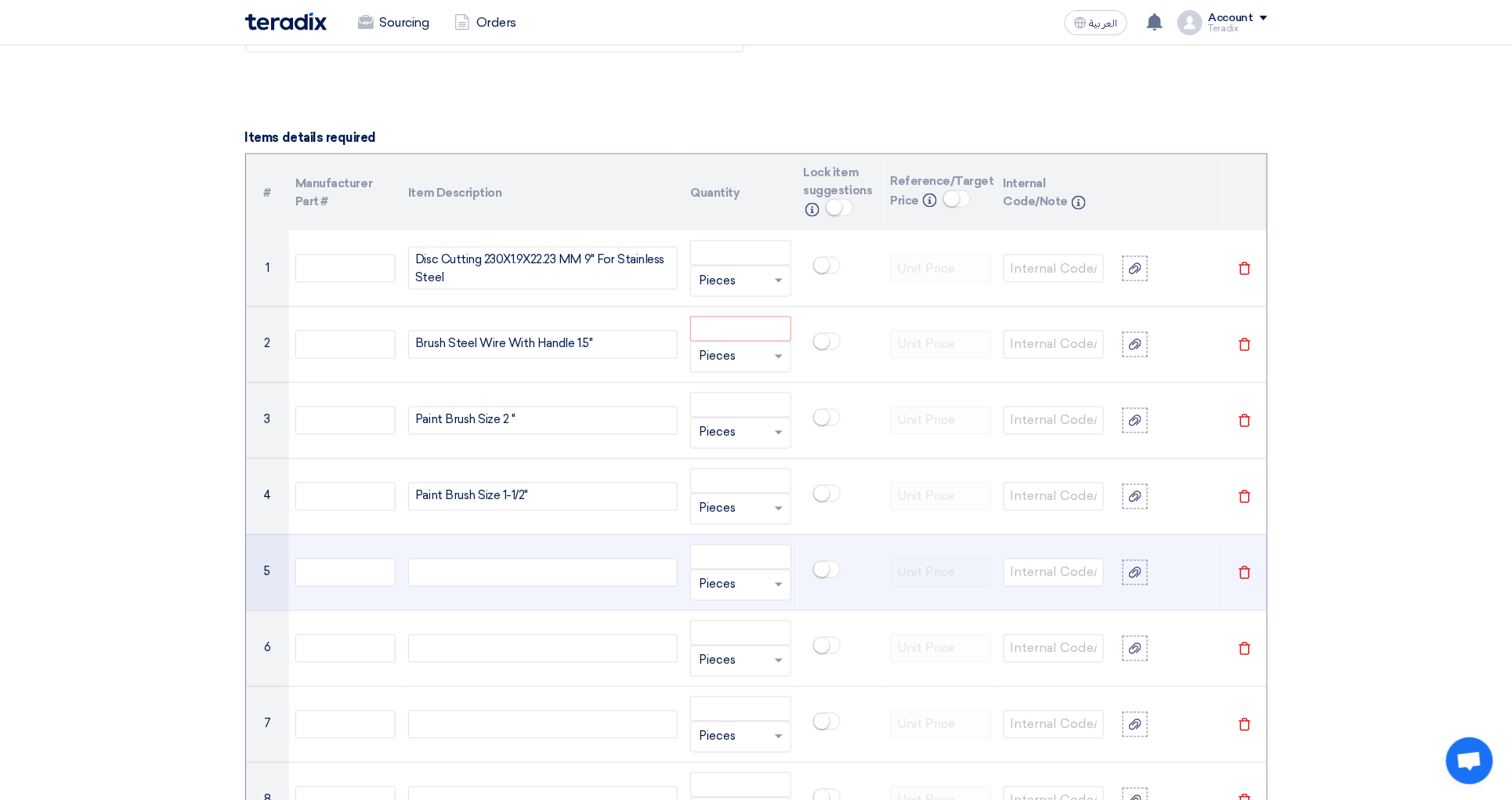
click at [496, 574] on div at bounding box center [543, 573] width 269 height 28
paste div
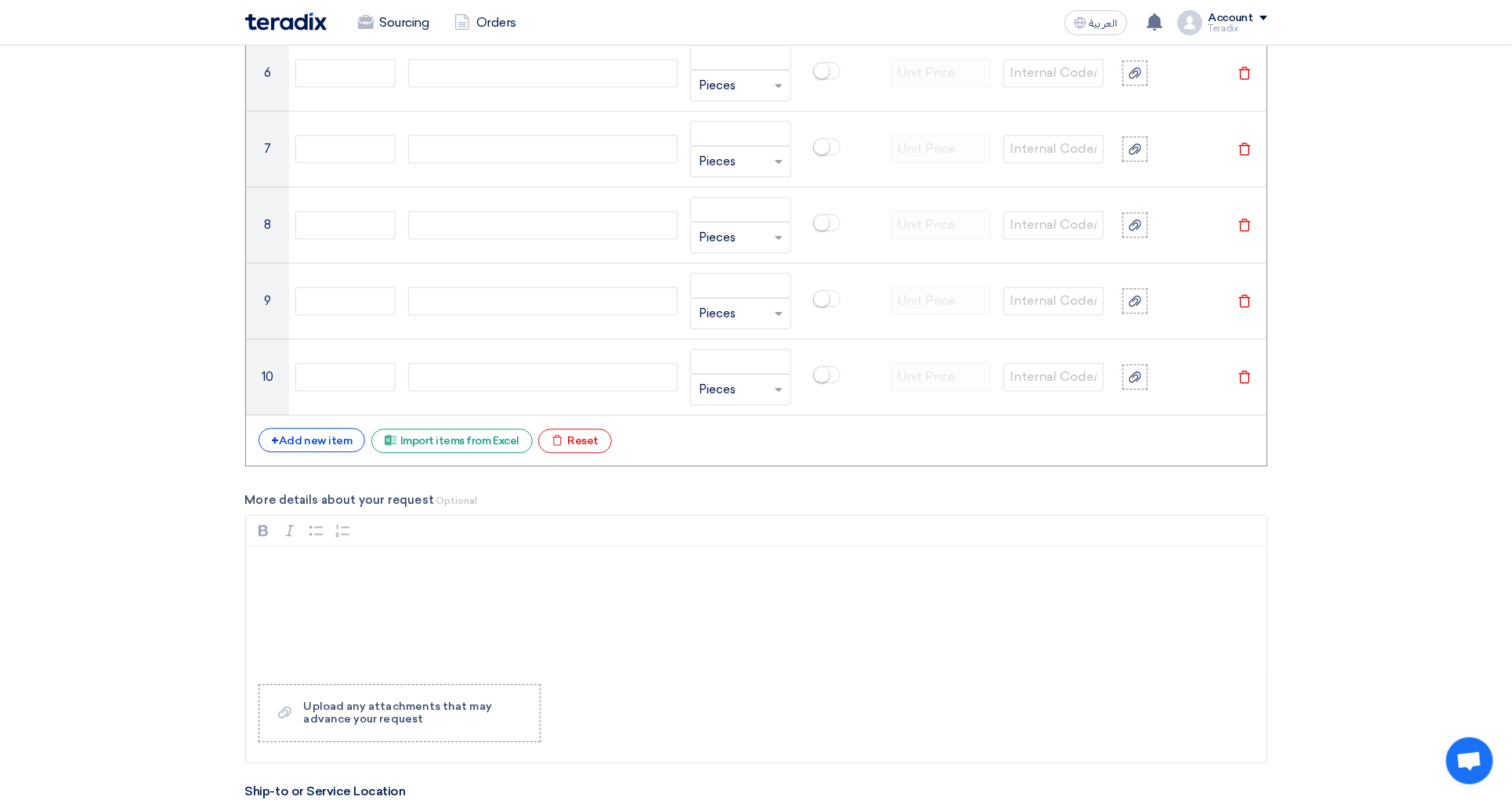
scroll to position [1159, 0]
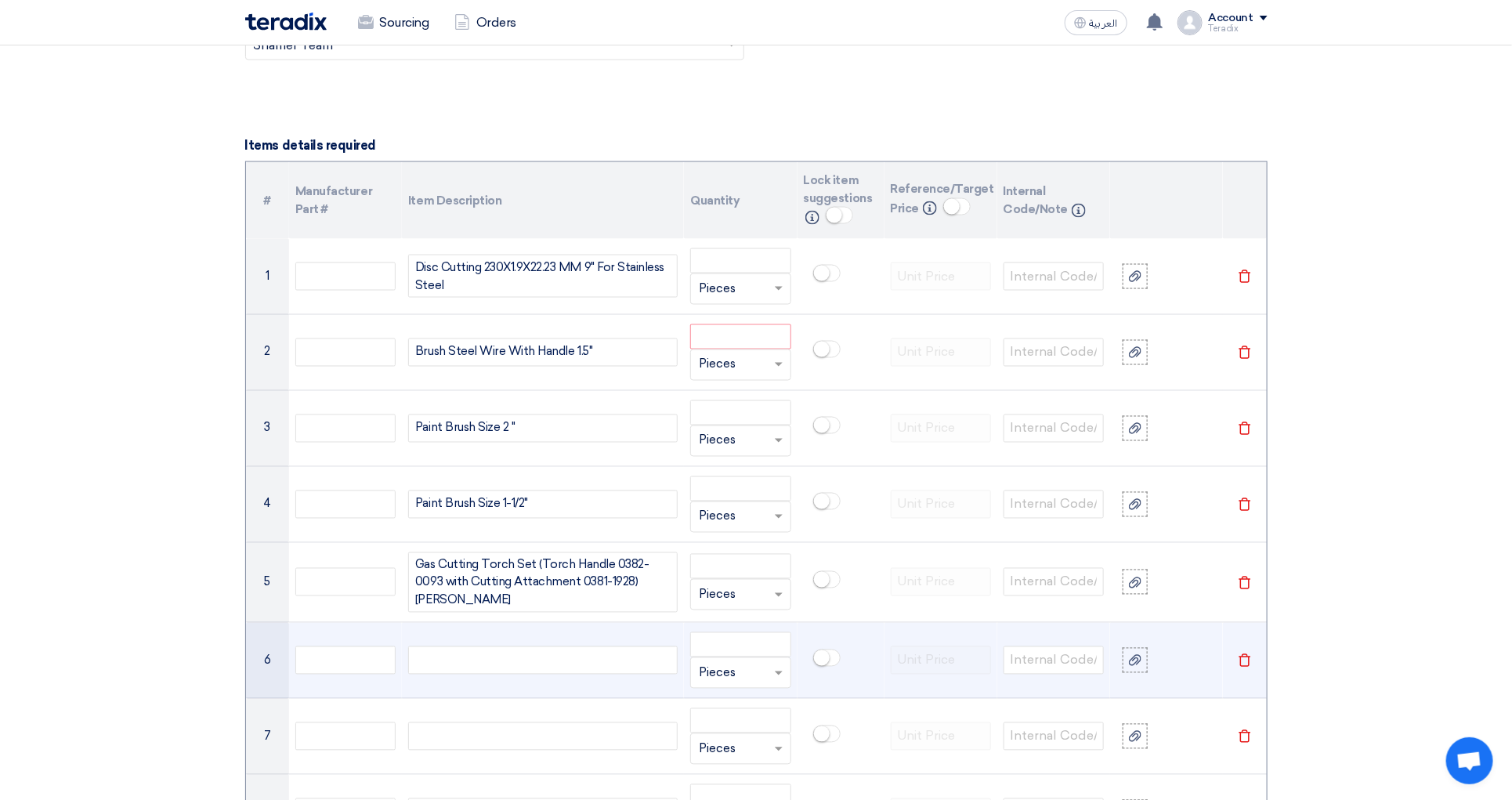
click at [510, 664] on div at bounding box center [543, 660] width 269 height 28
paste div
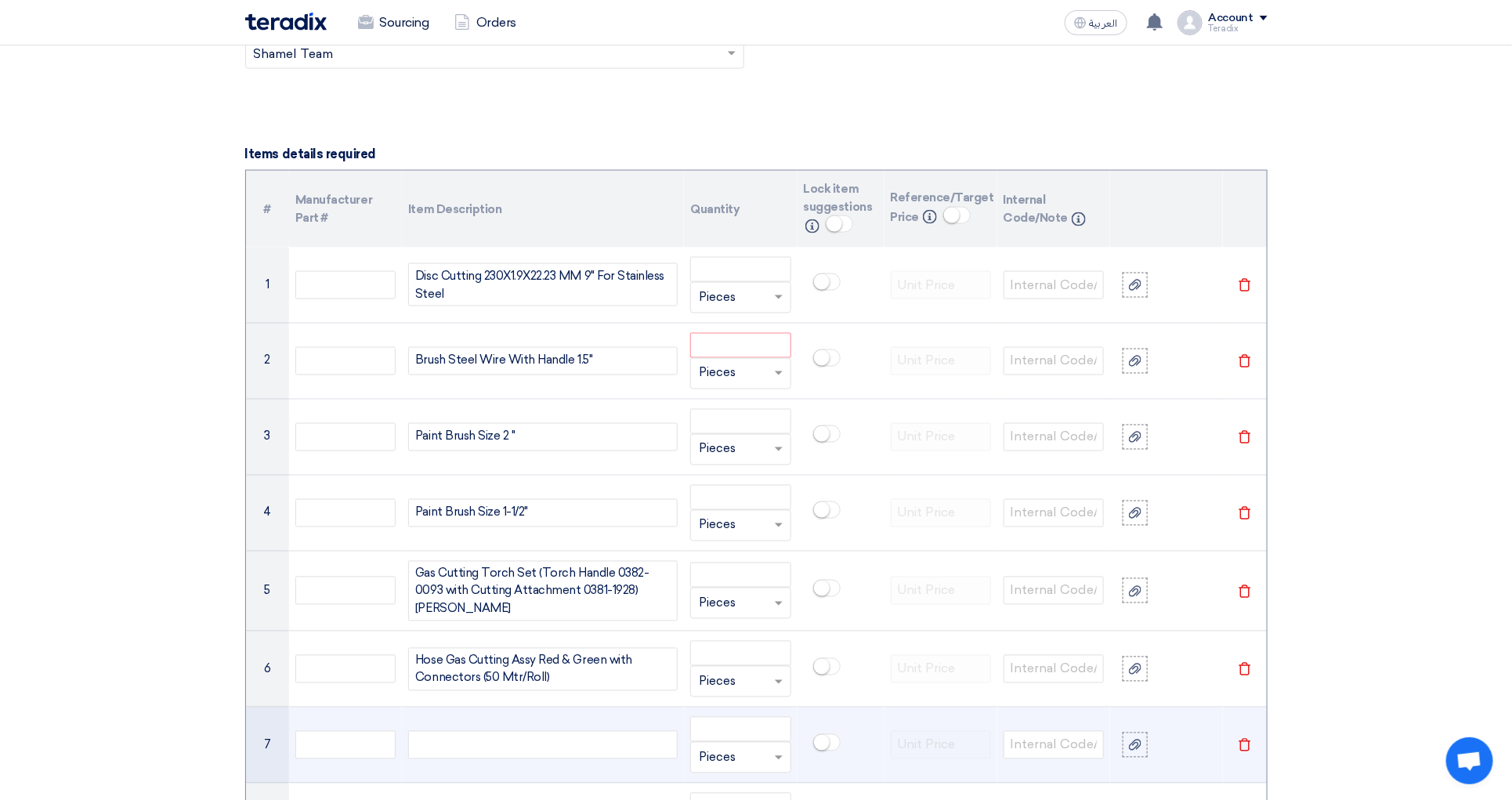
click at [506, 752] on div at bounding box center [543, 745] width 269 height 28
paste div
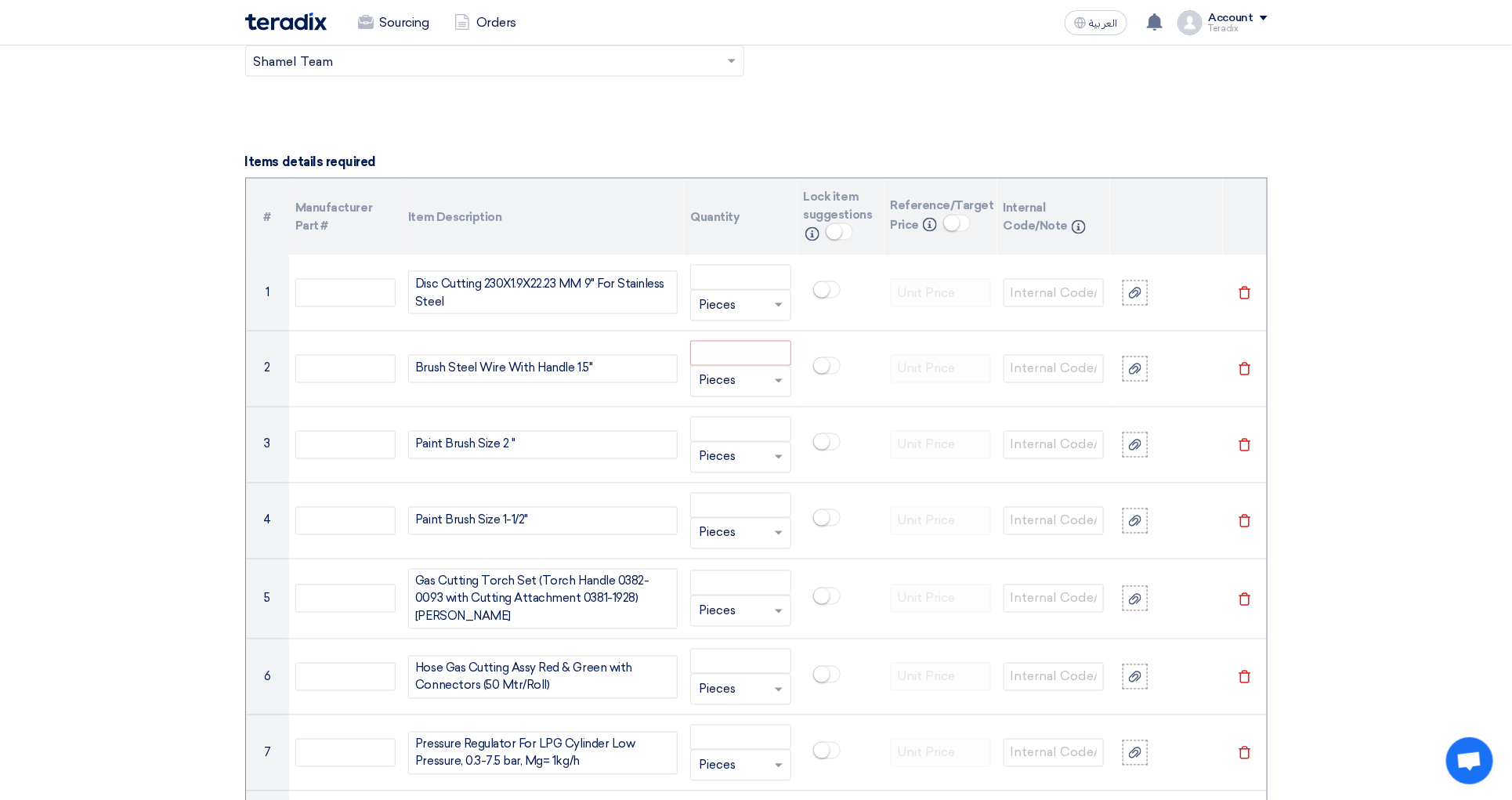
scroll to position [1730, 0]
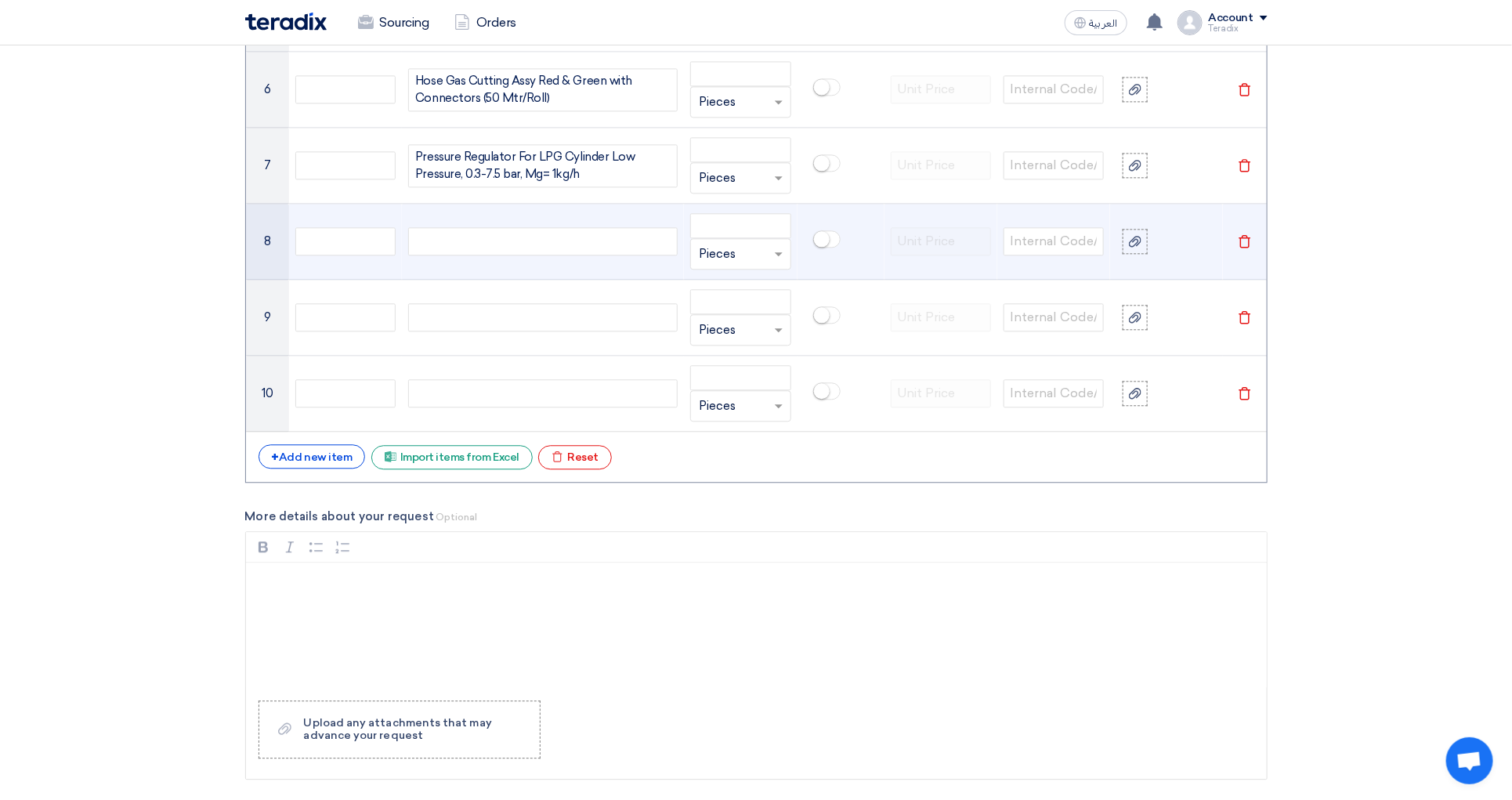
click at [473, 255] on div at bounding box center [543, 241] width 269 height 28
paste div
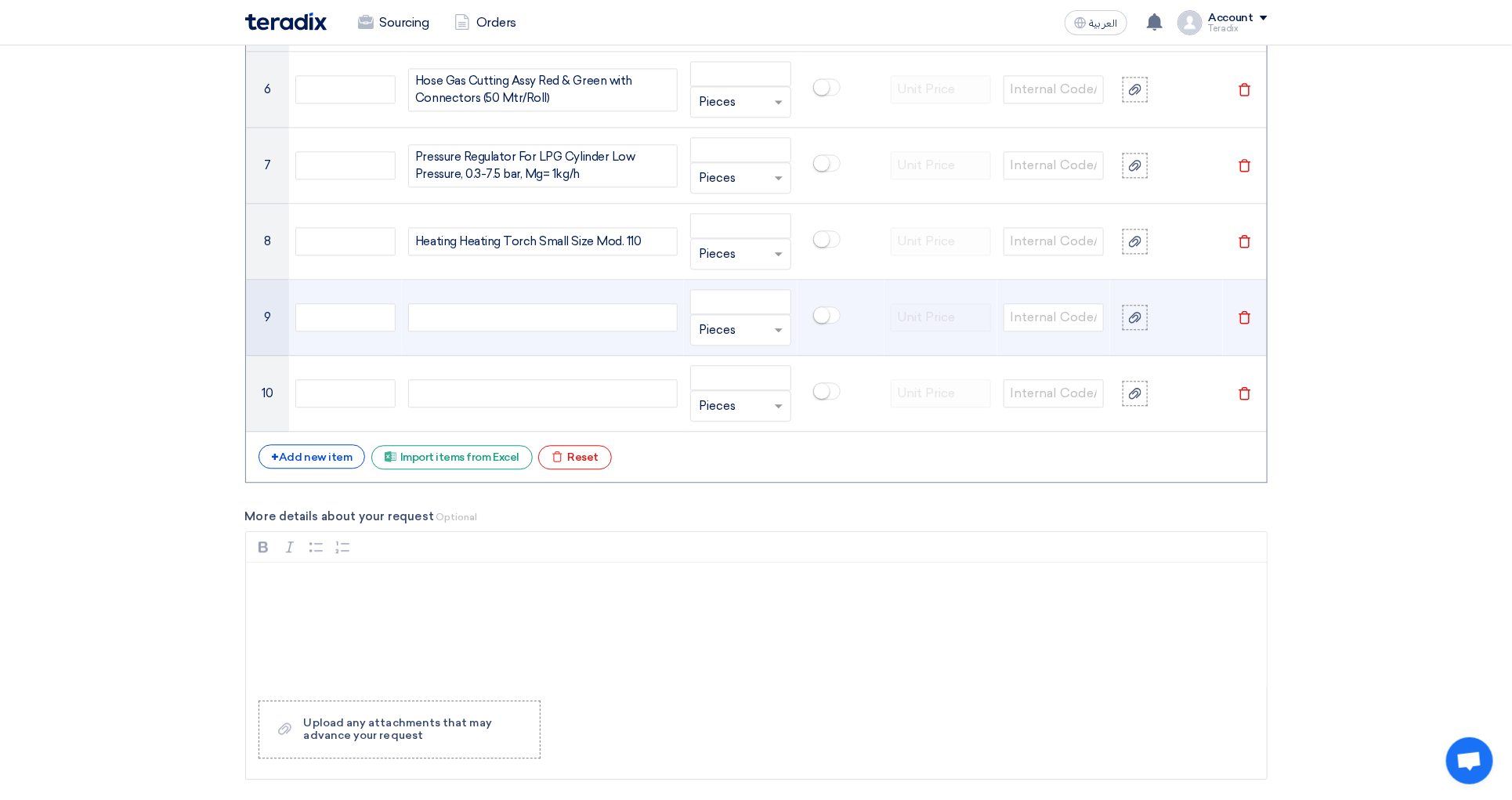
click at [485, 332] on div at bounding box center [543, 318] width 269 height 28
paste div
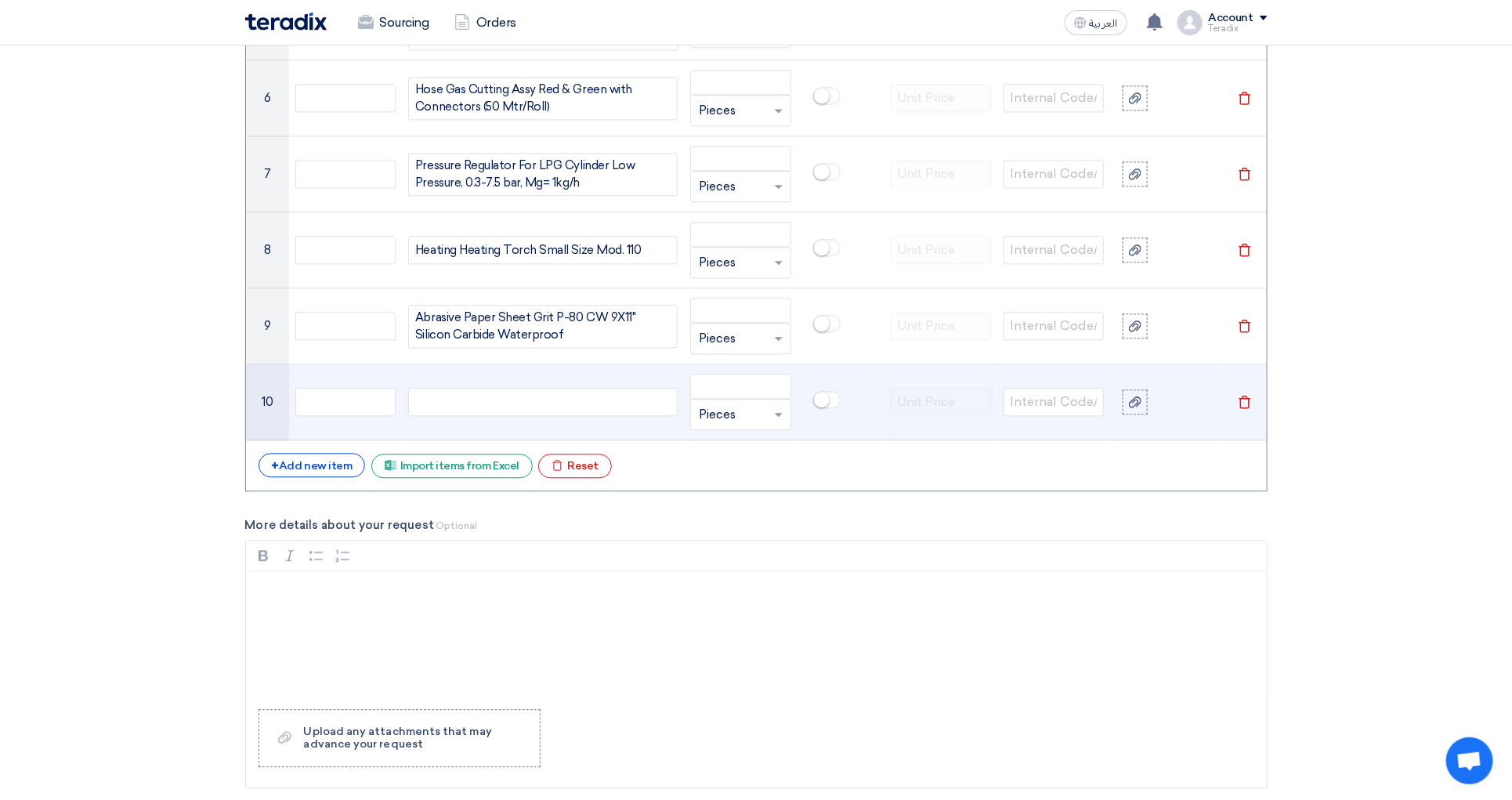
click at [481, 430] on td at bounding box center [543, 402] width 283 height 76
click at [482, 412] on div at bounding box center [543, 402] width 269 height 28
paste div
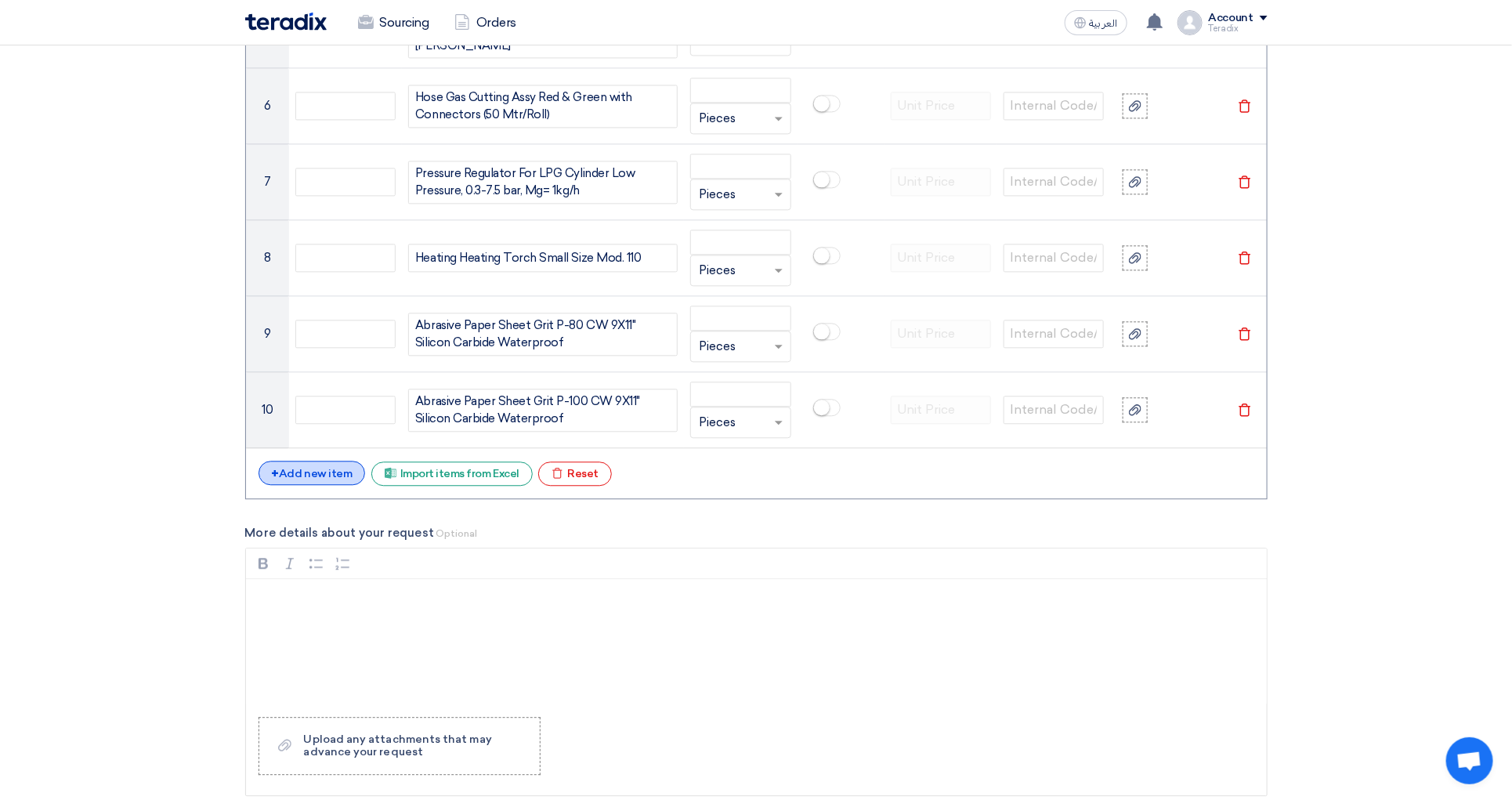
click at [309, 485] on div "+ Add new item" at bounding box center [312, 473] width 107 height 25
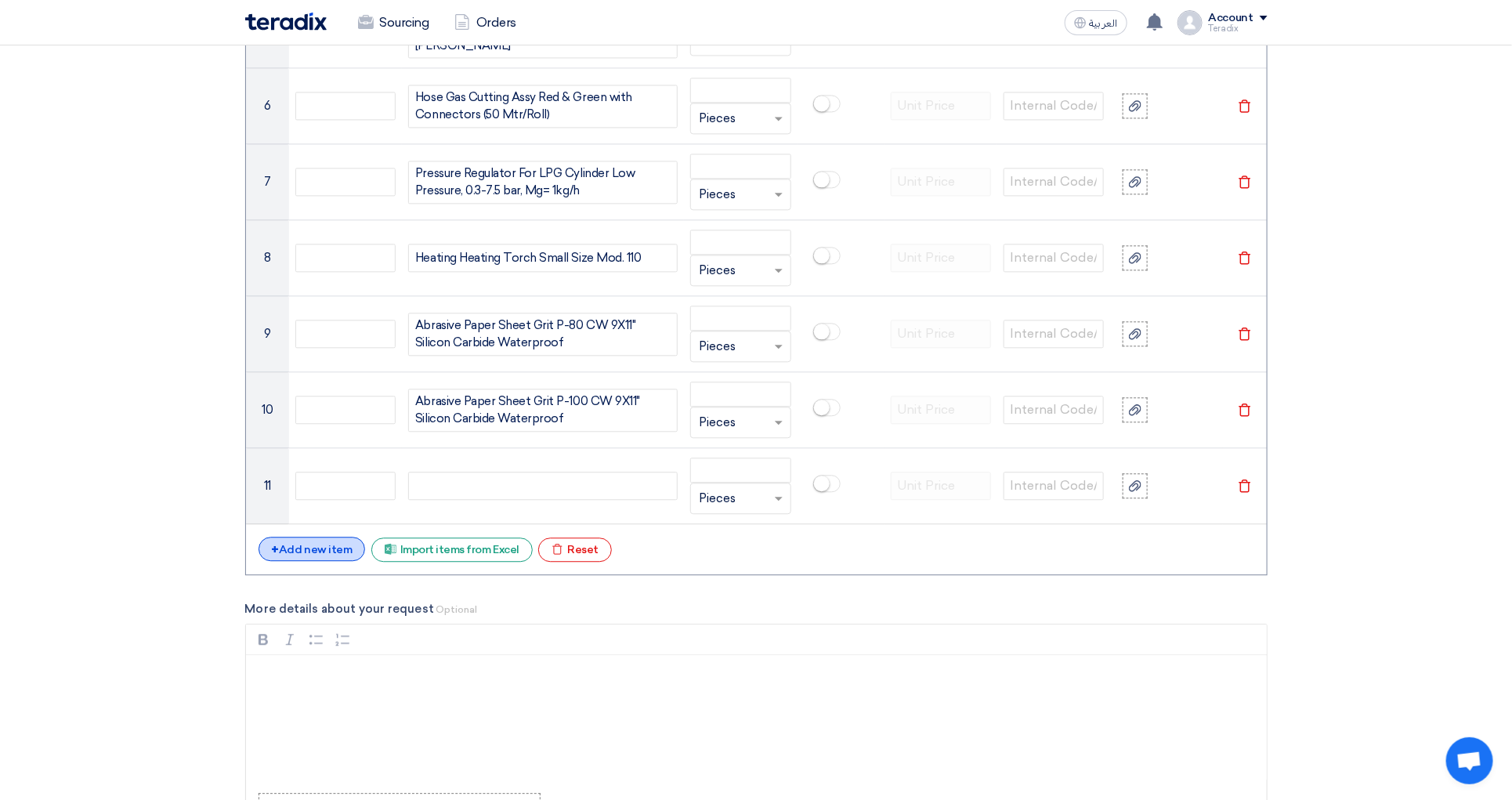
click at [308, 561] on div "+ Add new item" at bounding box center [312, 549] width 107 height 25
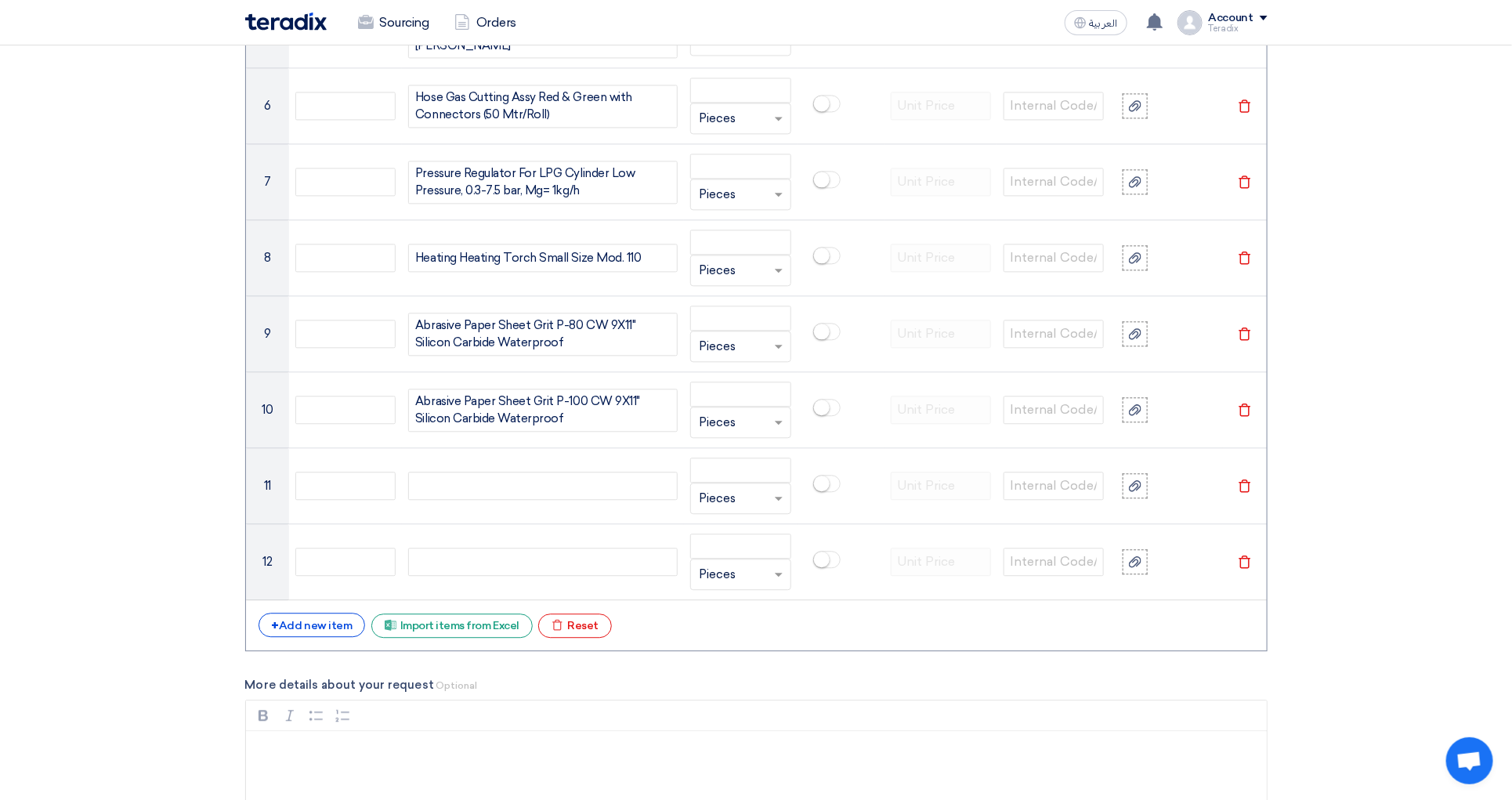
click at [309, 638] on div "+ Add new item Excel file Import items from Excel Excel file Reset" at bounding box center [757, 625] width 996 height 25
click at [308, 637] on div "+ Add new item" at bounding box center [312, 625] width 107 height 25
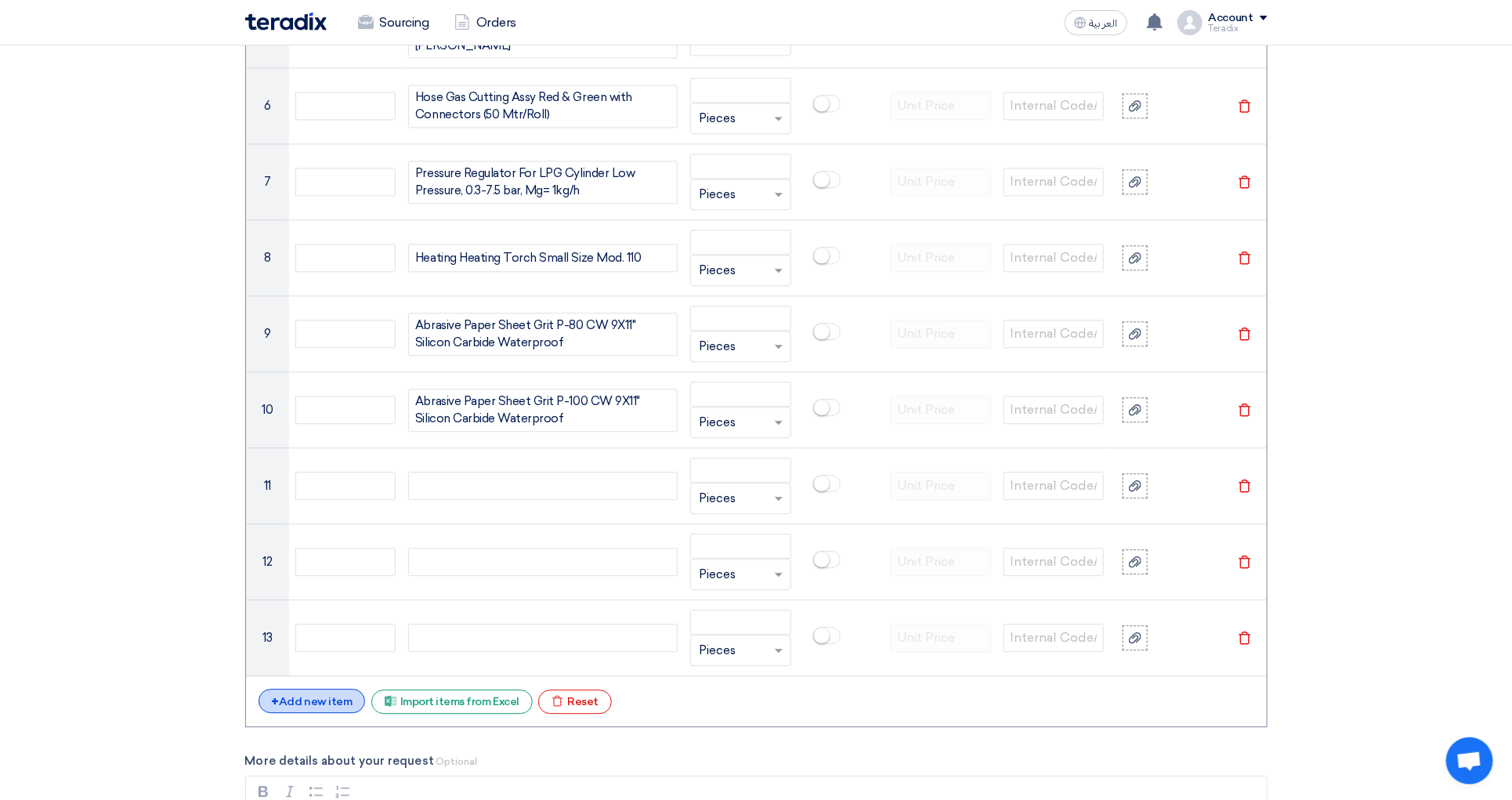
click at [313, 713] on div "+ Add new item" at bounding box center [312, 701] width 107 height 25
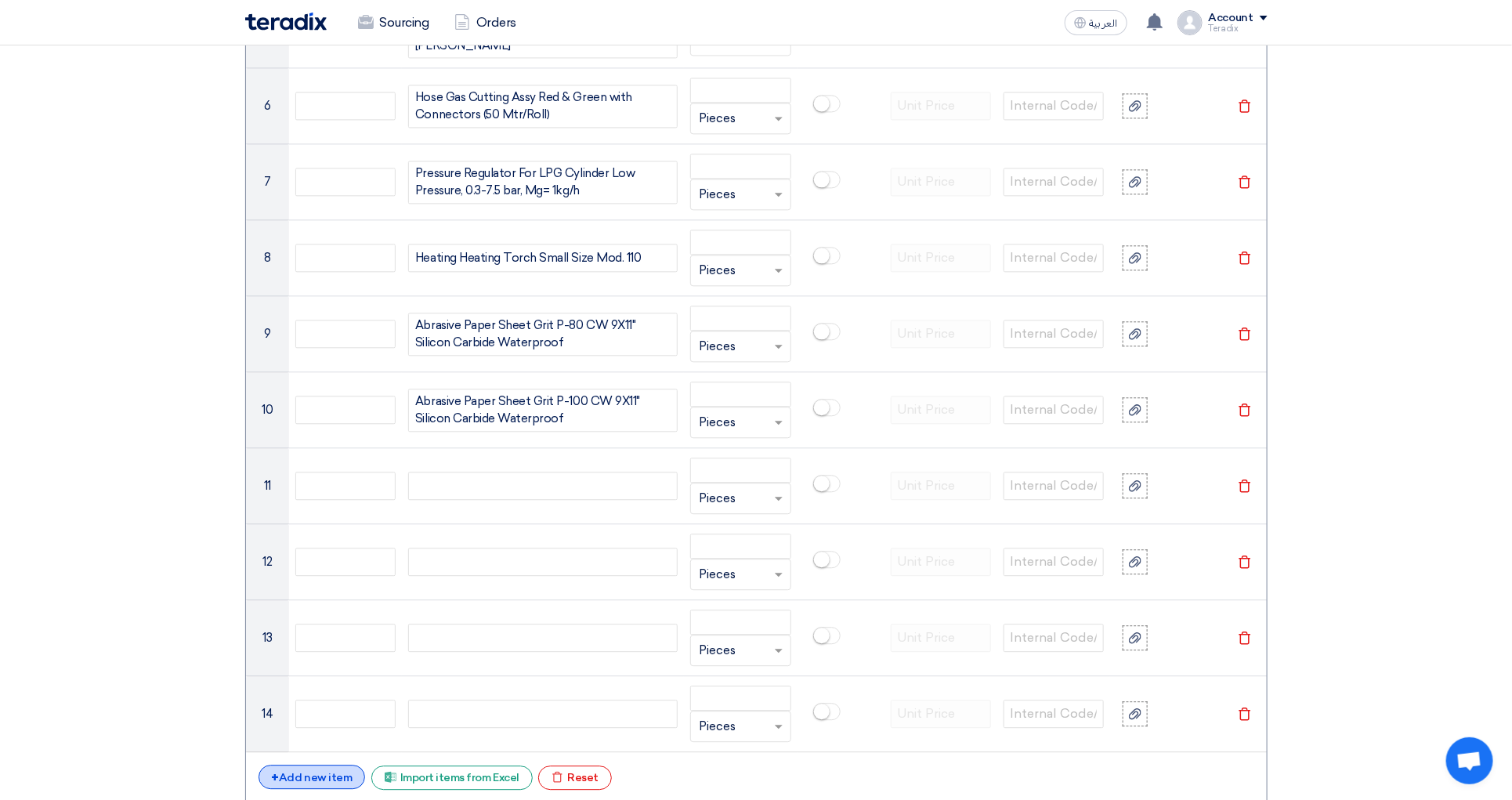
click at [311, 789] on div "+ Add new item" at bounding box center [312, 777] width 107 height 25
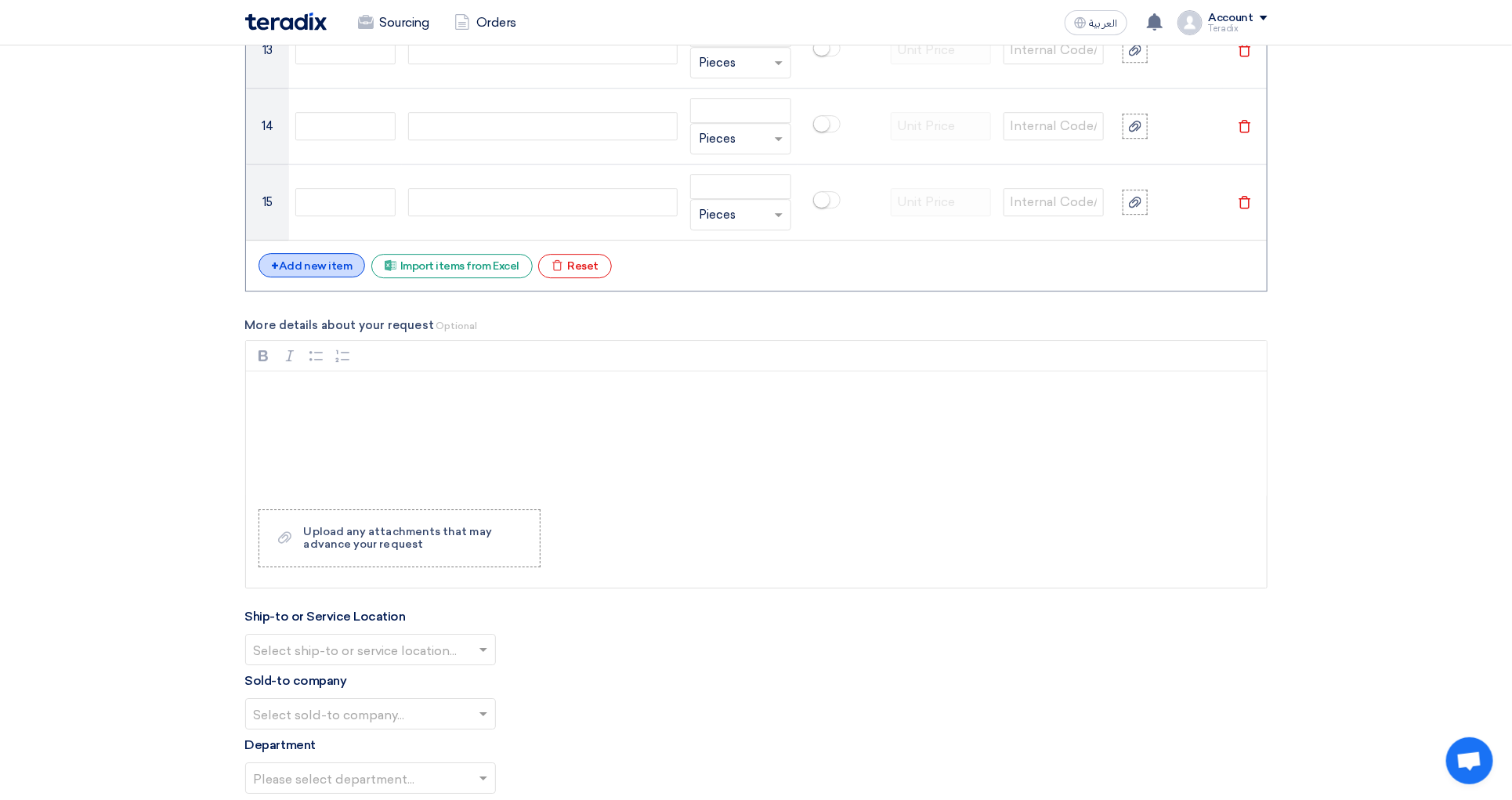
click at [313, 273] on div "+ Add new item" at bounding box center [312, 266] width 107 height 25
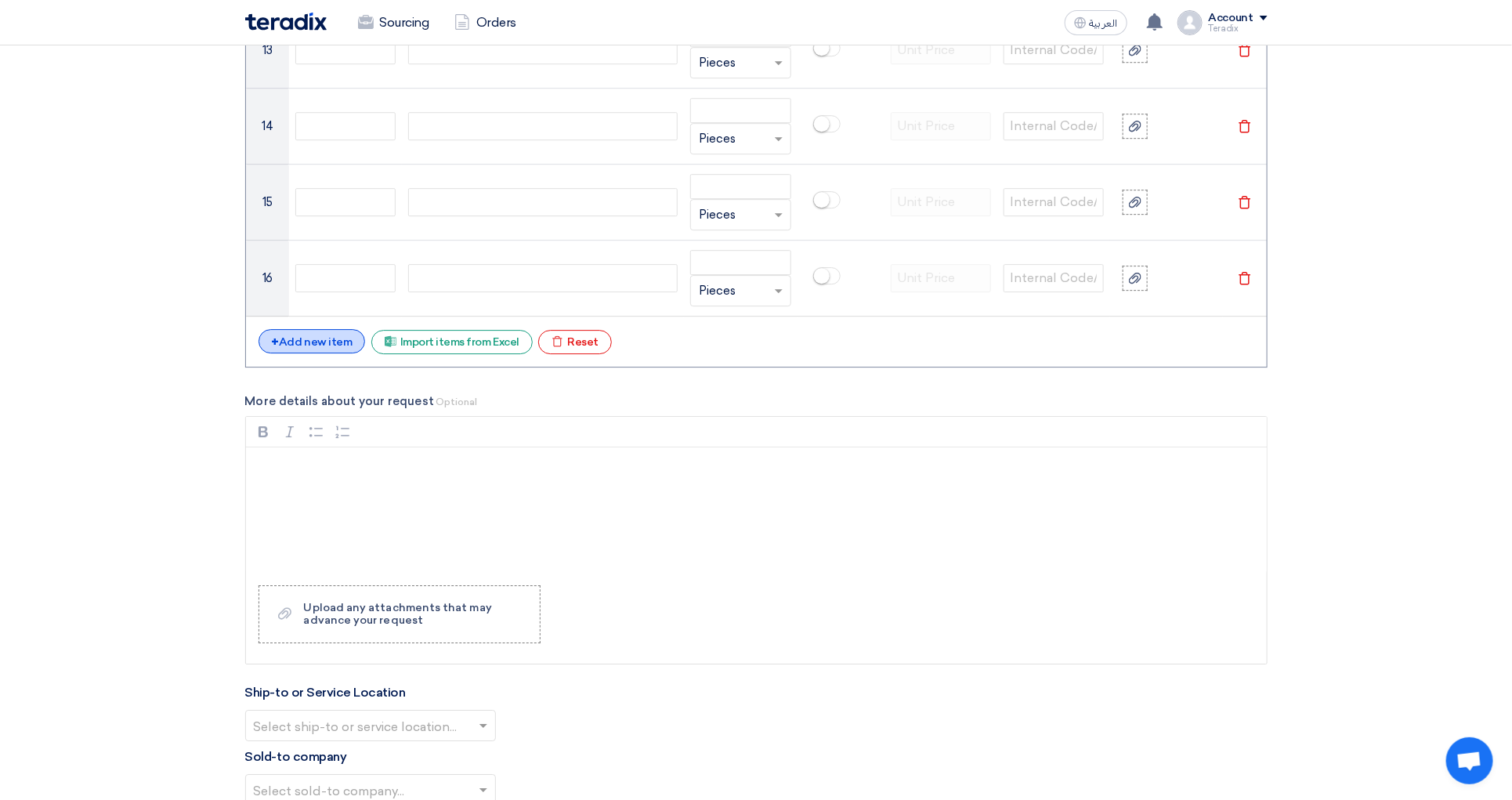
click at [297, 348] on div "+ Add new item" at bounding box center [312, 341] width 107 height 25
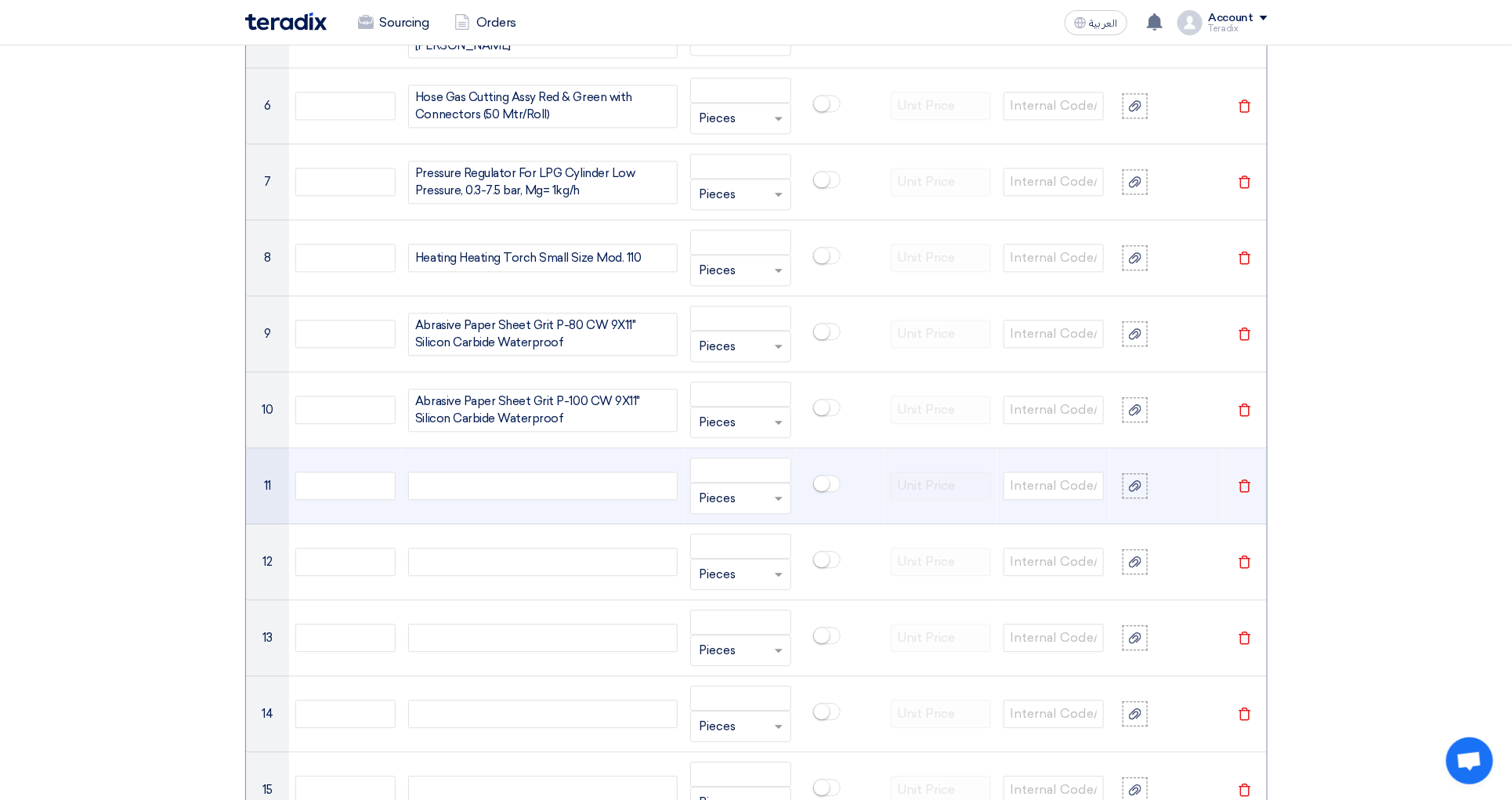
click at [555, 500] on div at bounding box center [543, 486] width 269 height 28
paste div
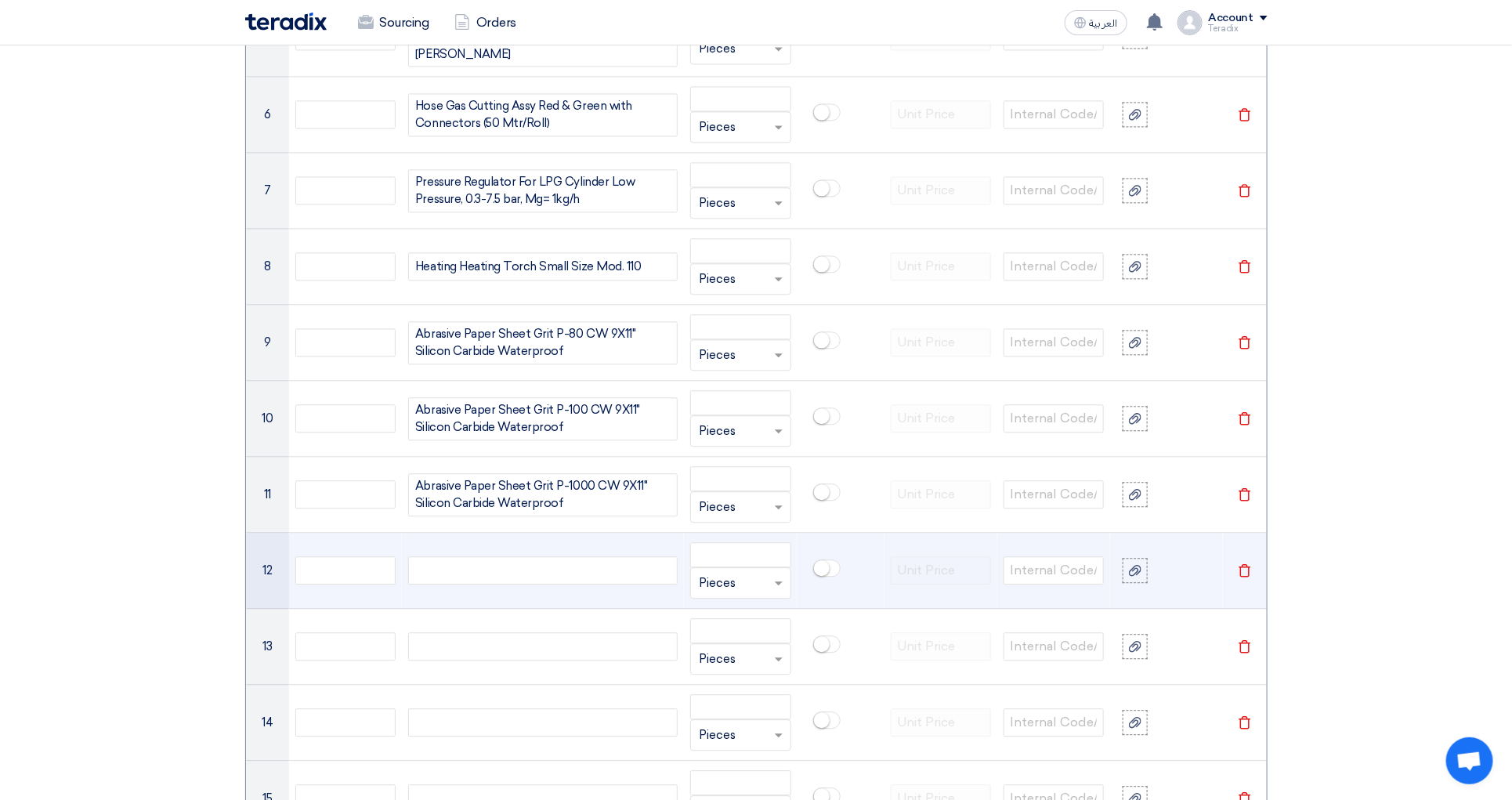
click at [519, 583] on div at bounding box center [543, 570] width 269 height 28
paste div
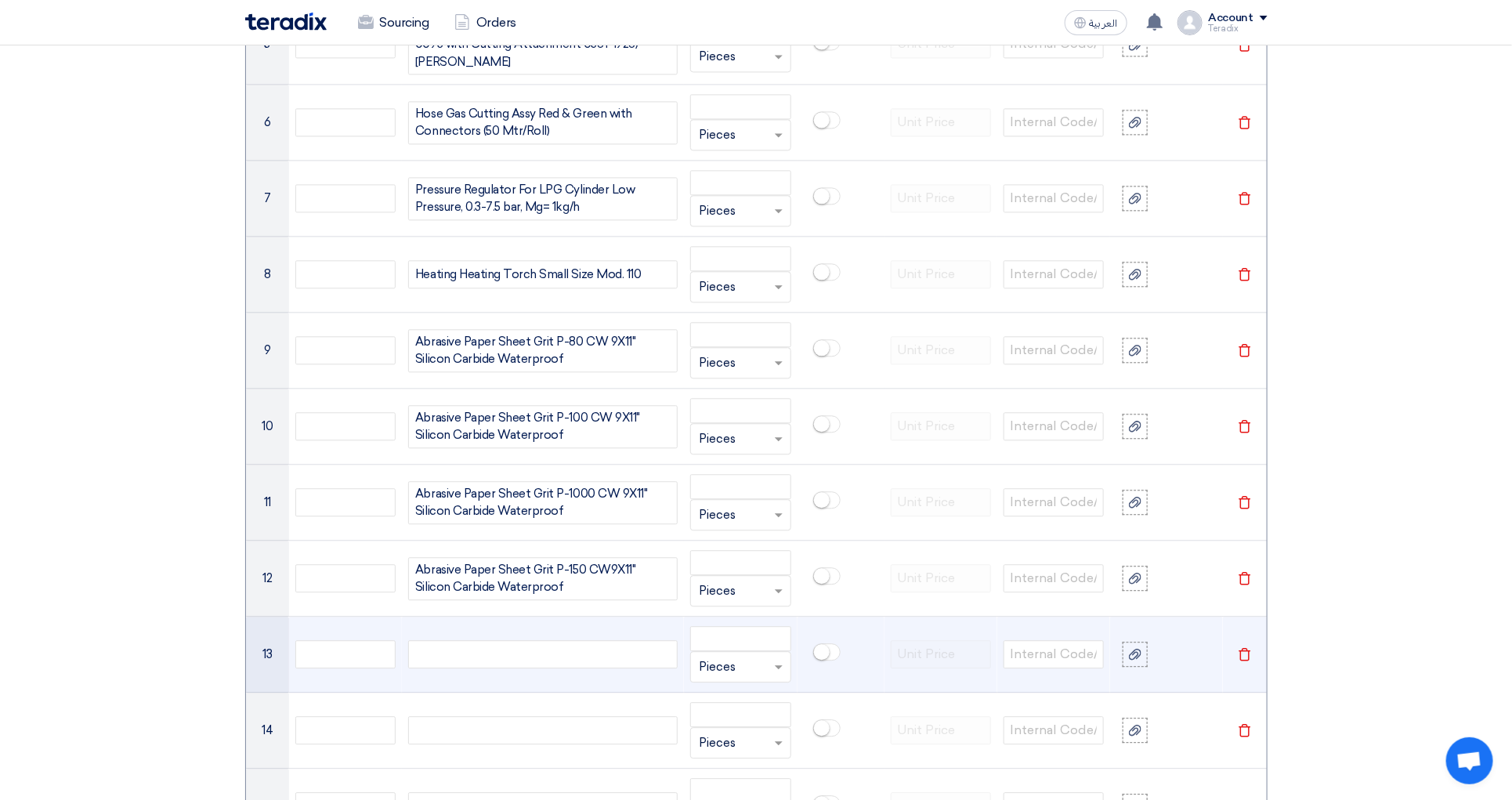
click at [548, 661] on div at bounding box center [543, 654] width 269 height 28
paste div
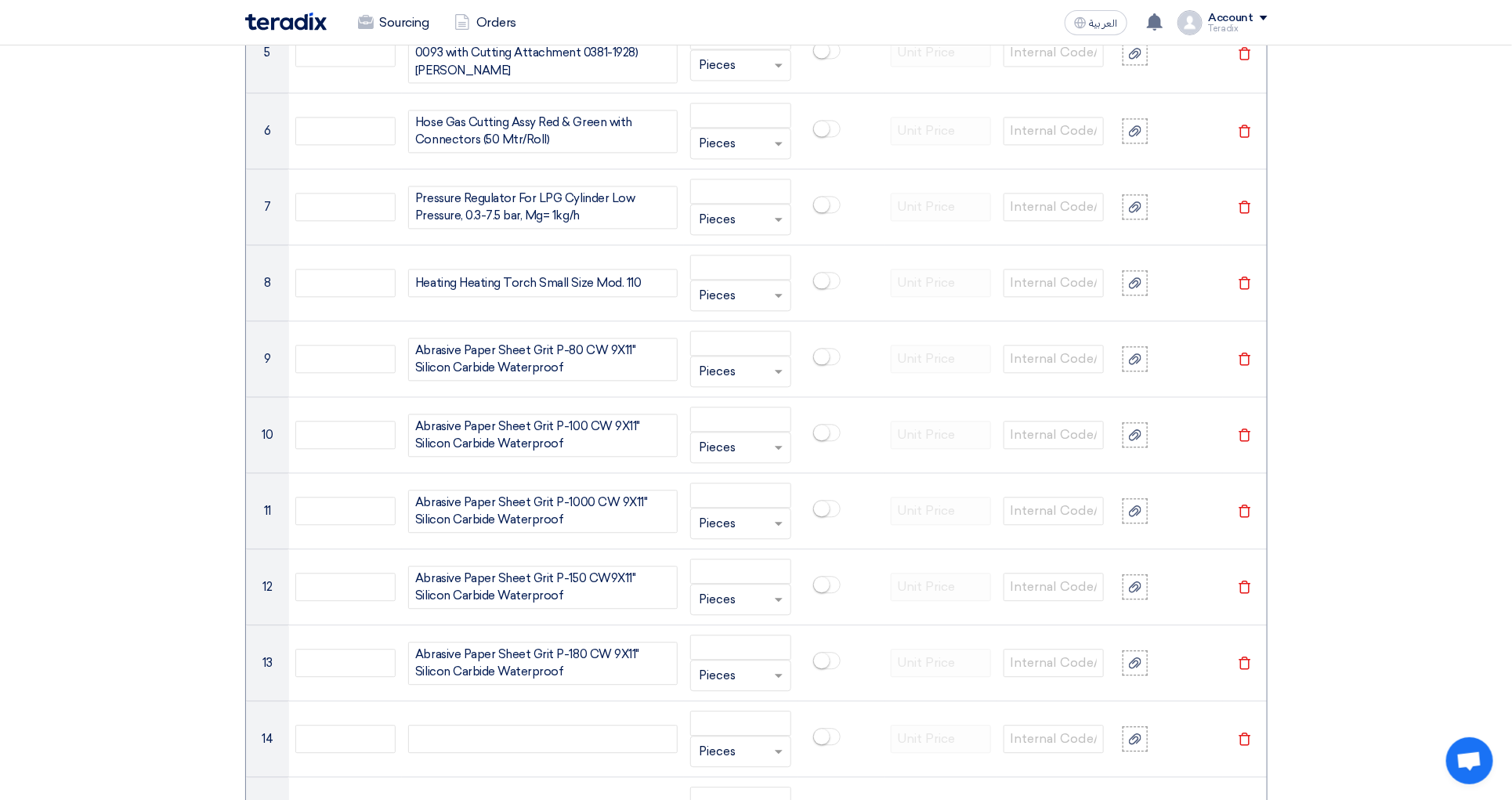
scroll to position [2276, 0]
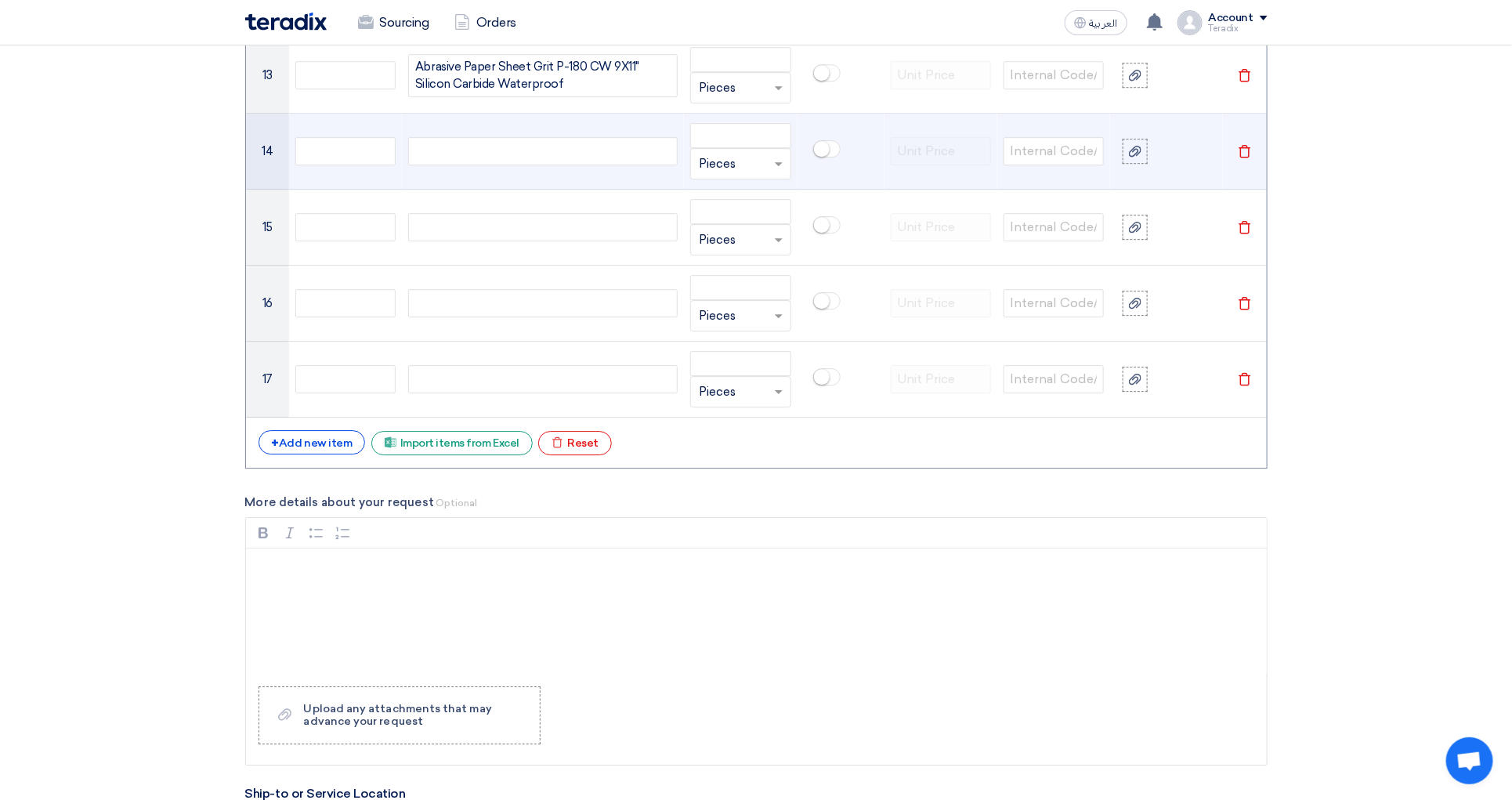
click at [565, 165] on div at bounding box center [543, 151] width 269 height 28
paste div
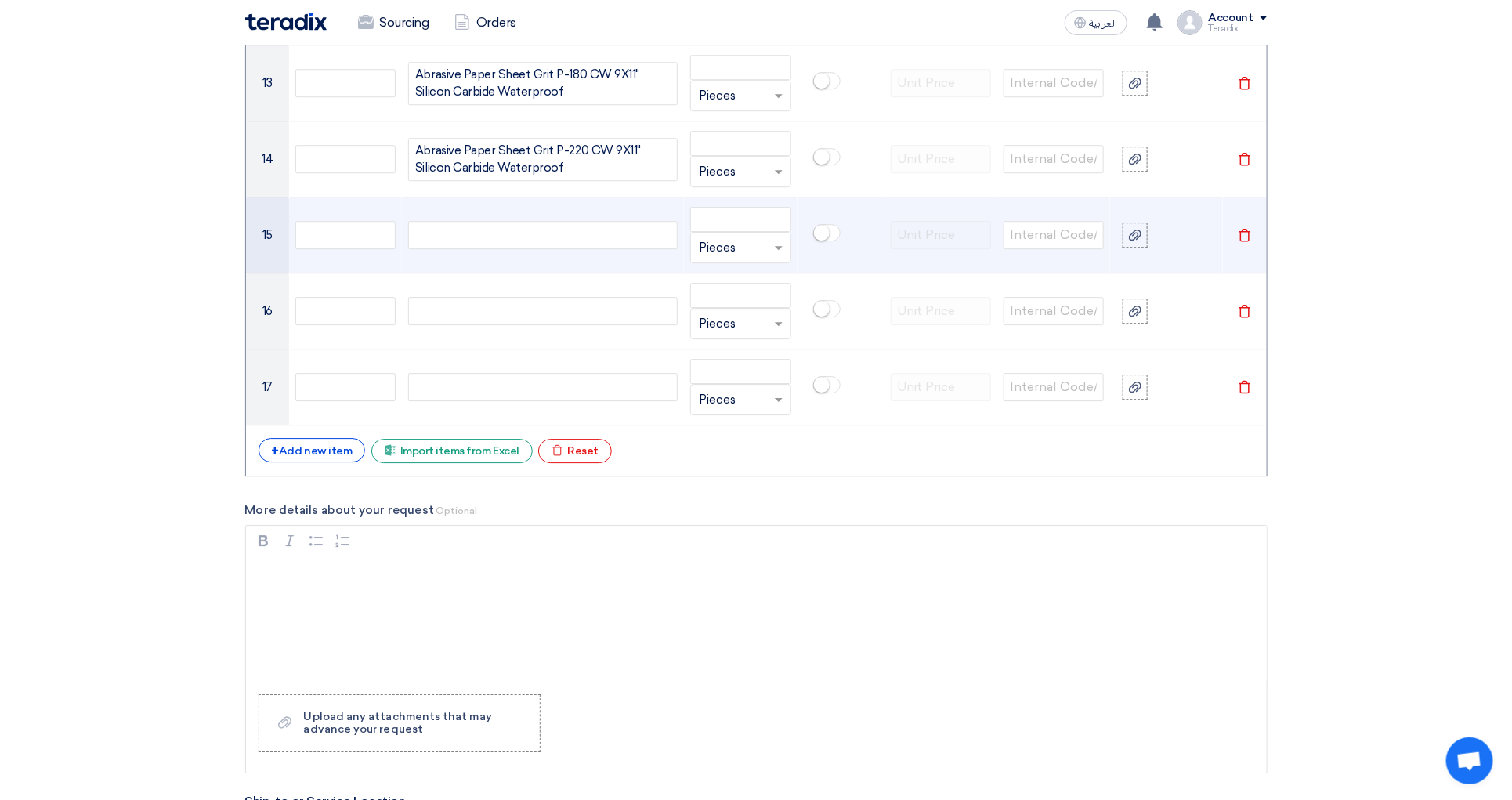
click at [656, 249] on div at bounding box center [543, 235] width 269 height 28
paste div
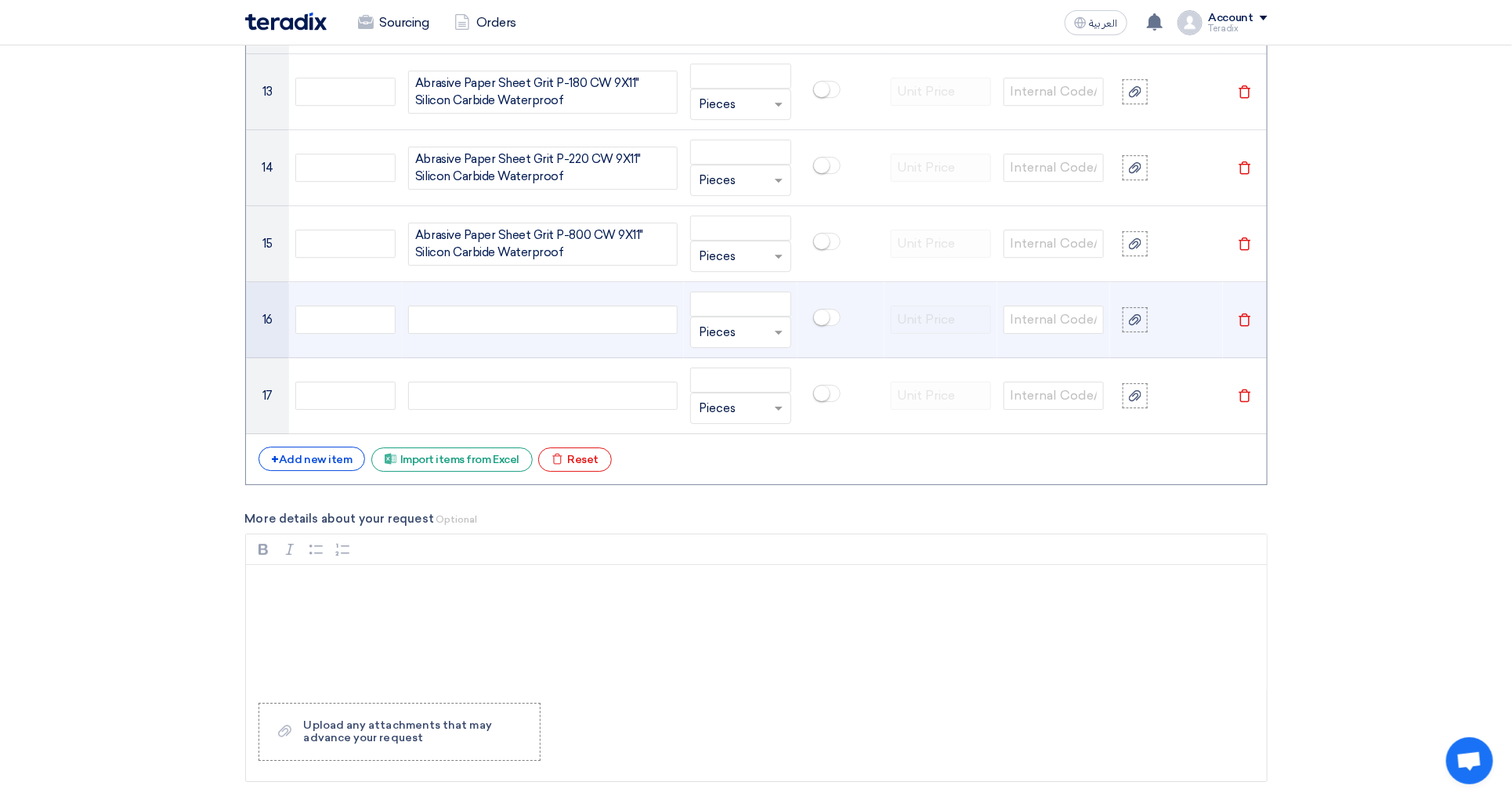
click at [551, 322] on div at bounding box center [543, 319] width 269 height 28
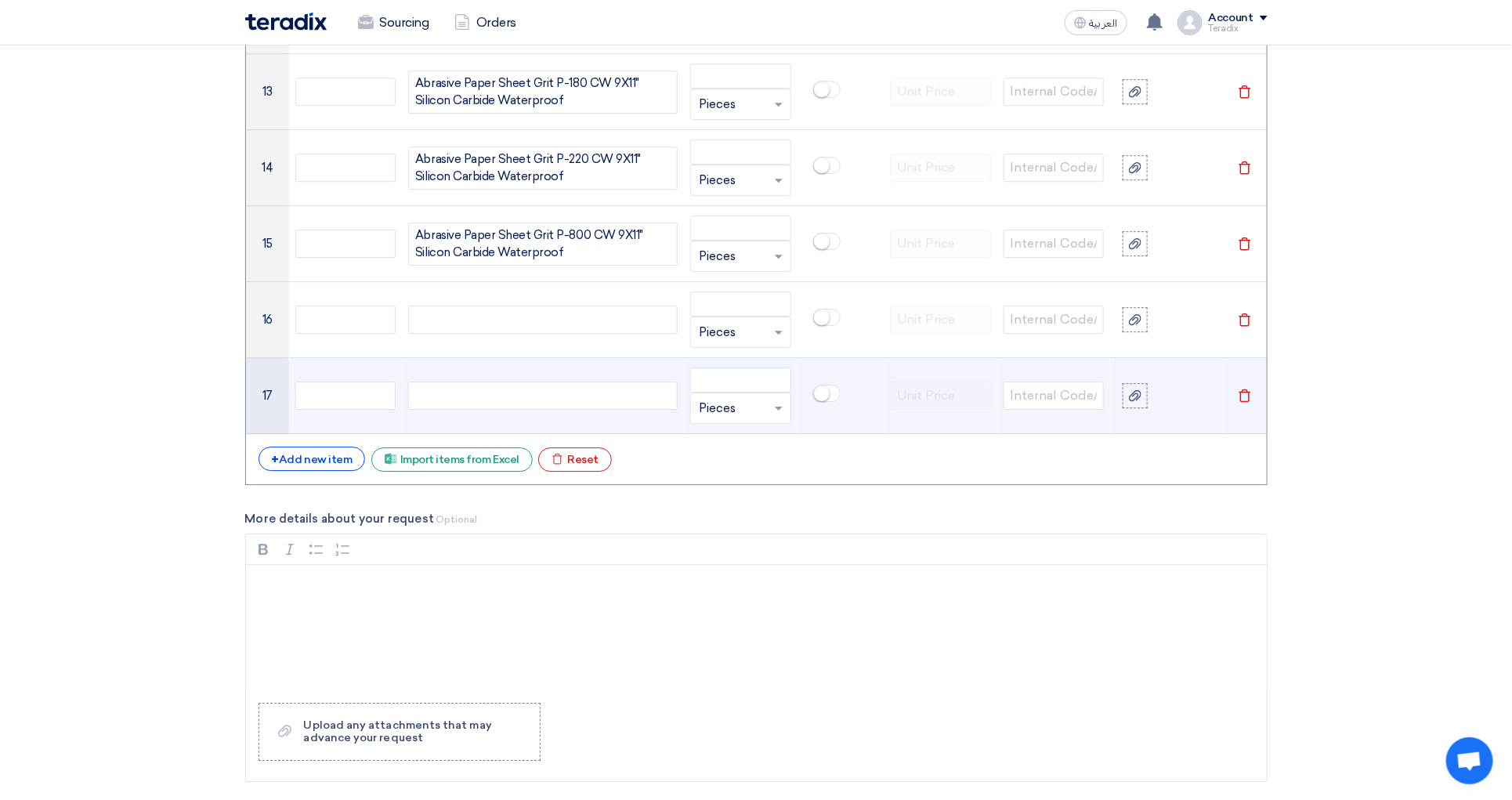
paste div
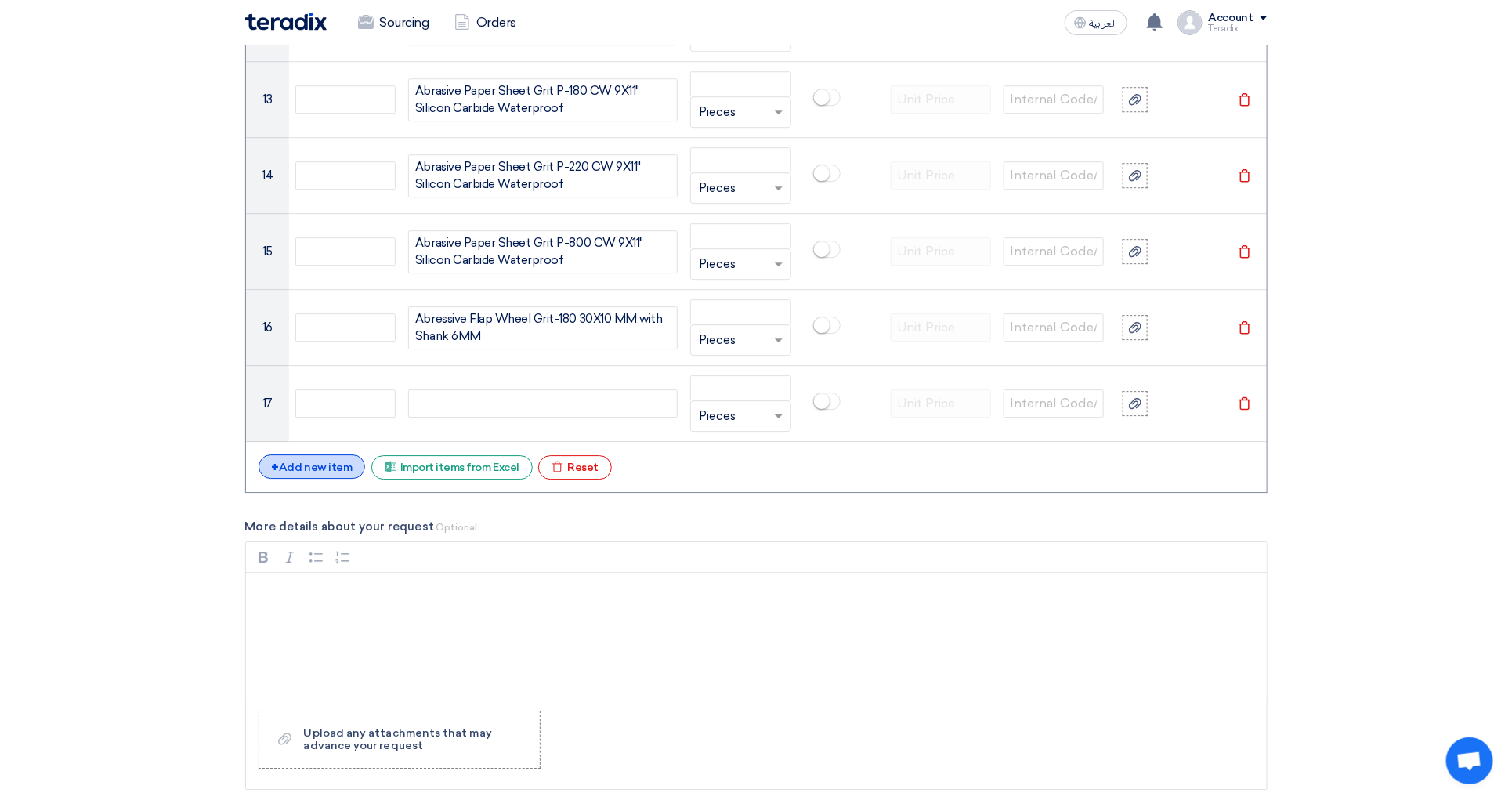
click at [337, 475] on div "+ Add new item" at bounding box center [312, 466] width 107 height 25
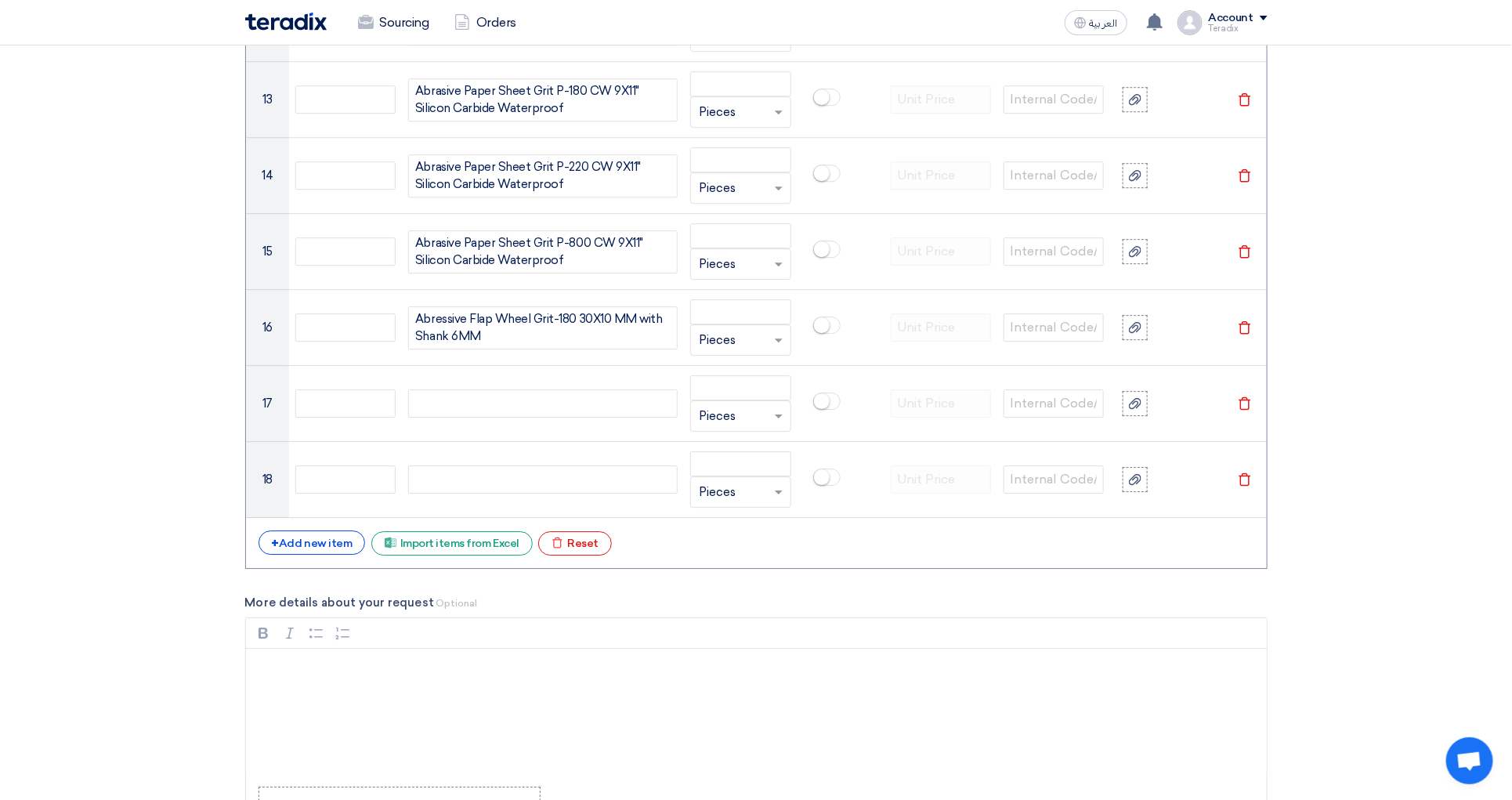
click at [339, 554] on div "+ Add new item" at bounding box center [312, 543] width 107 height 25
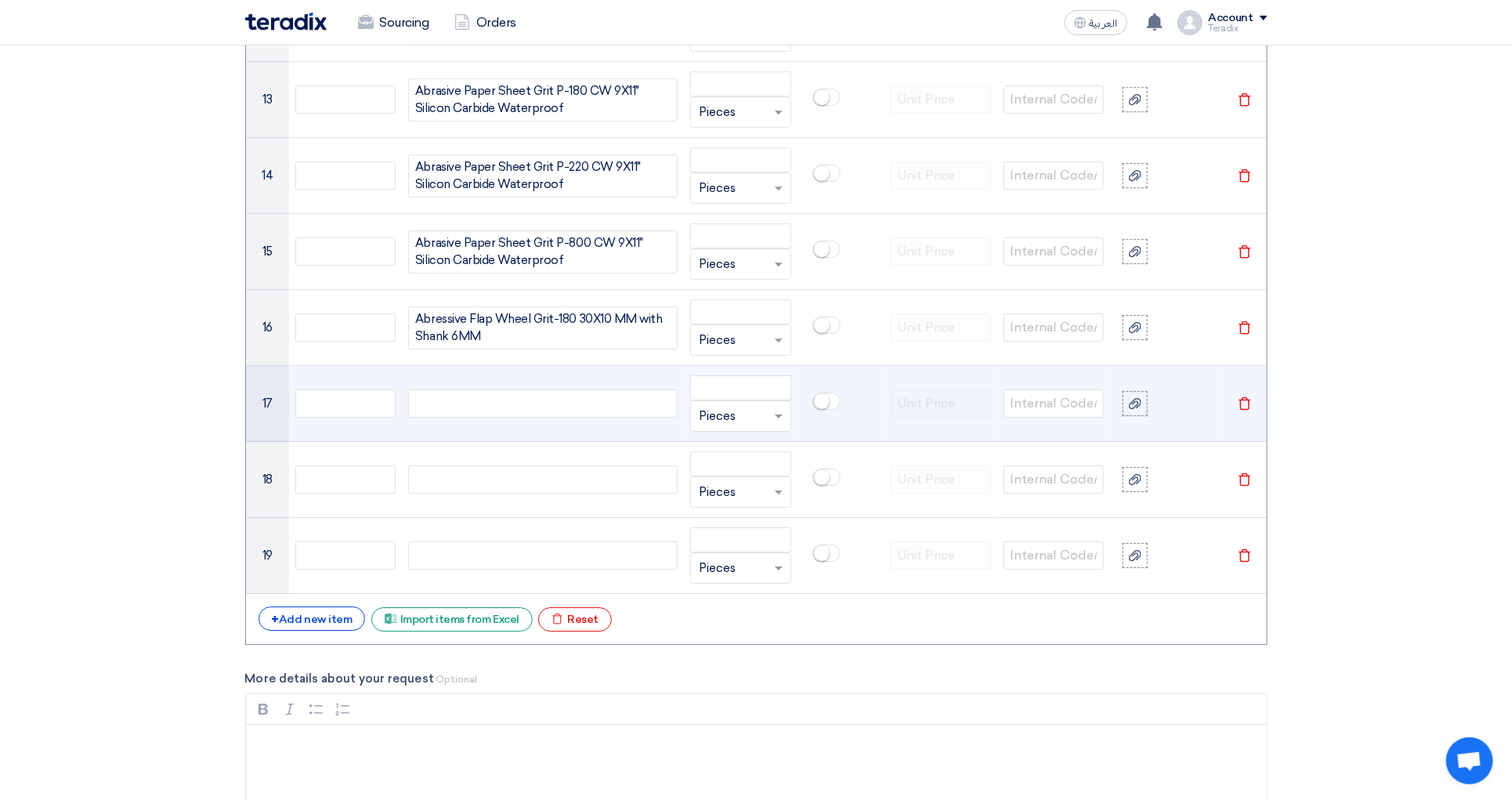
click at [591, 407] on div at bounding box center [543, 403] width 269 height 28
paste div
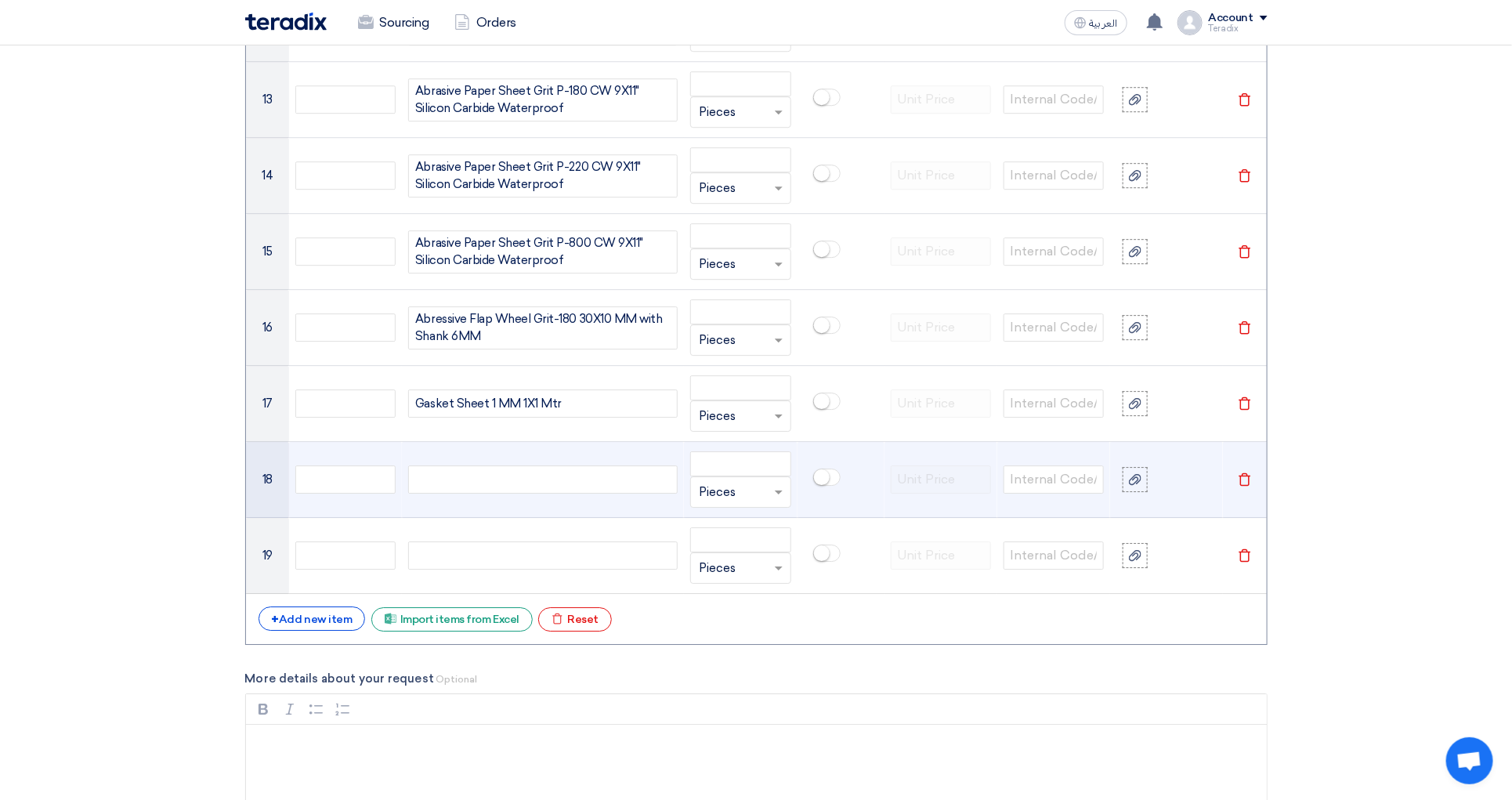
click at [547, 494] on div at bounding box center [543, 480] width 269 height 28
paste div
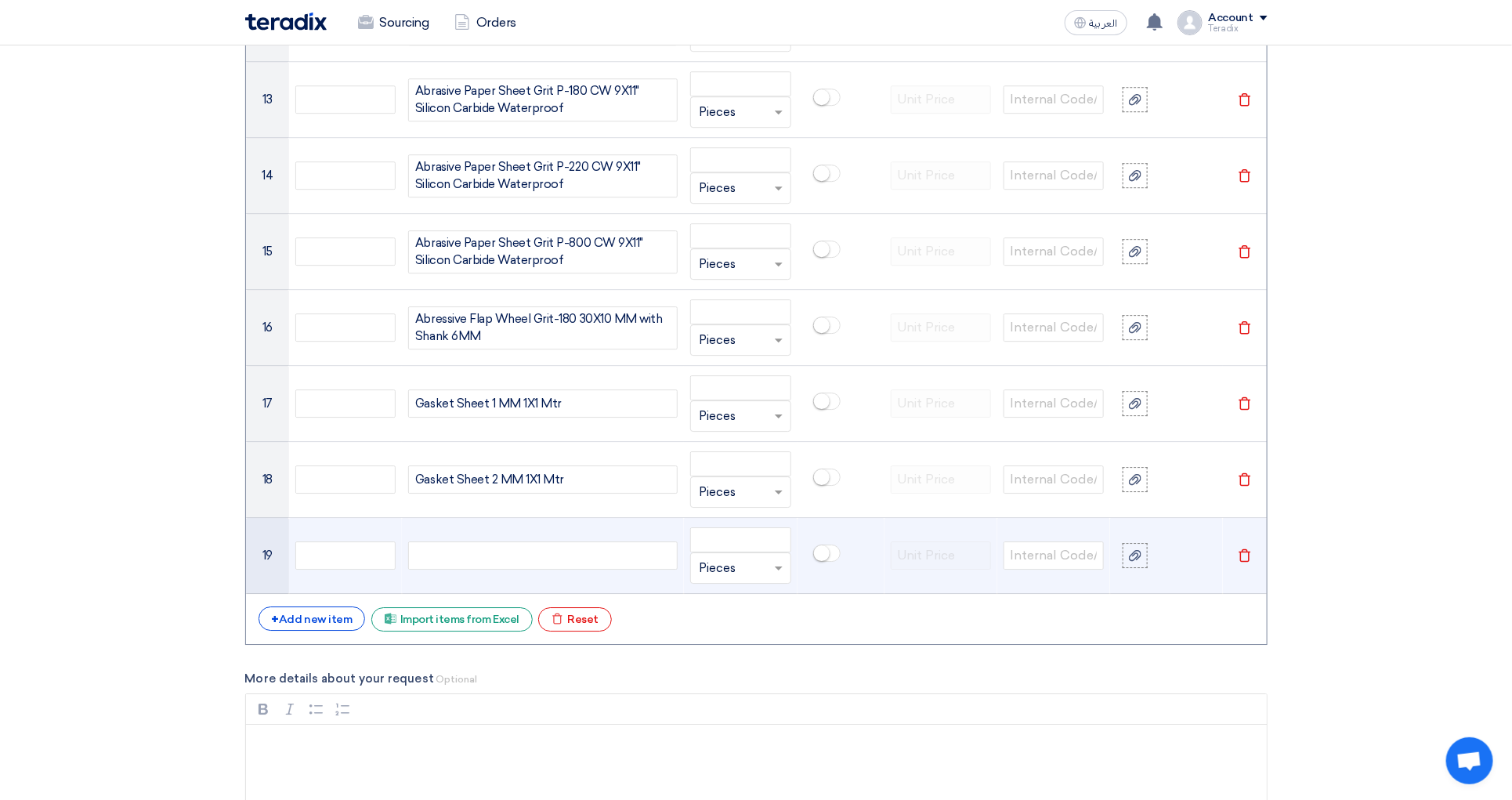
click at [496, 561] on div at bounding box center [543, 555] width 269 height 28
paste div
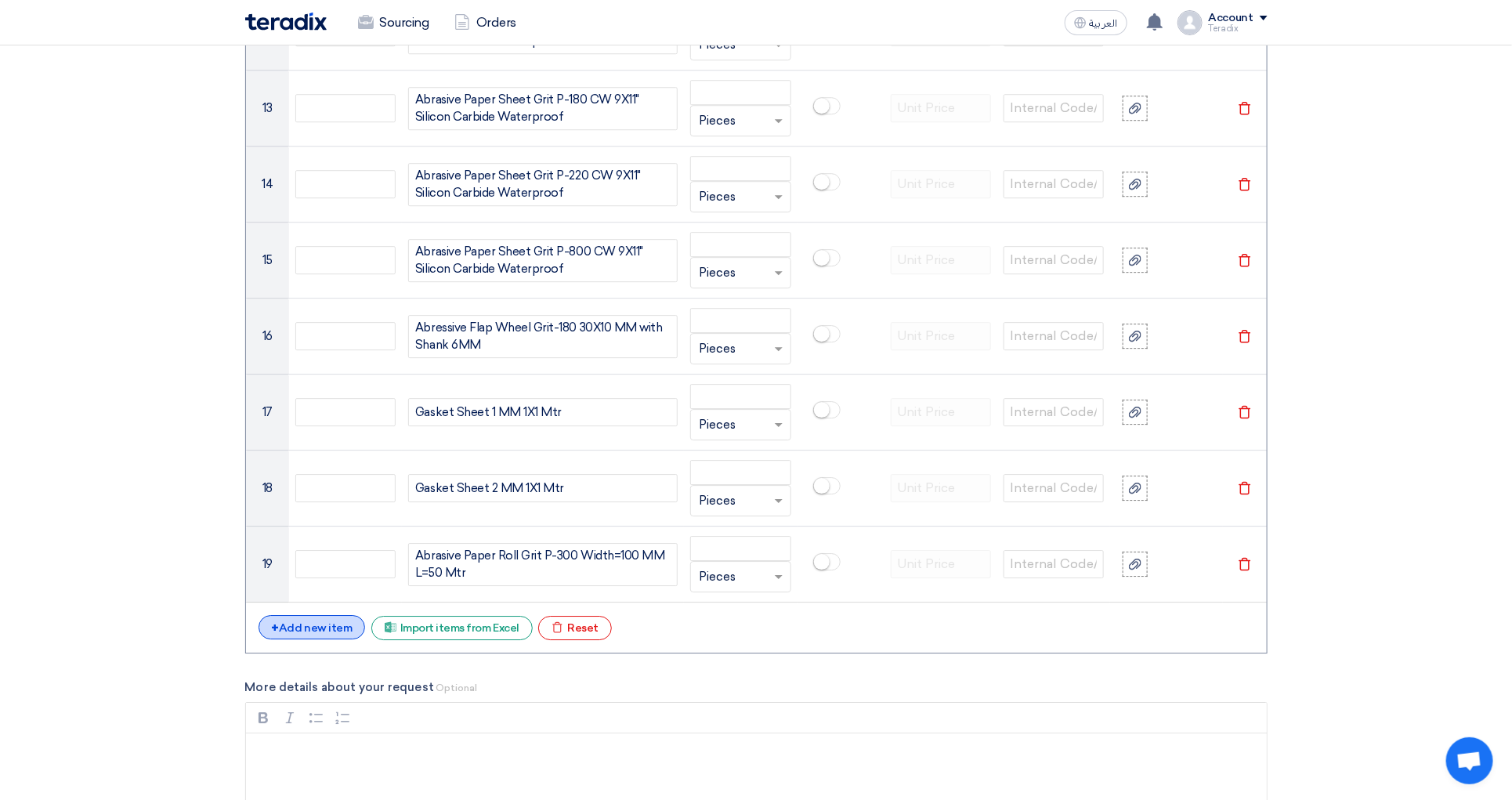
click at [306, 633] on div "+ Add new item" at bounding box center [312, 628] width 107 height 25
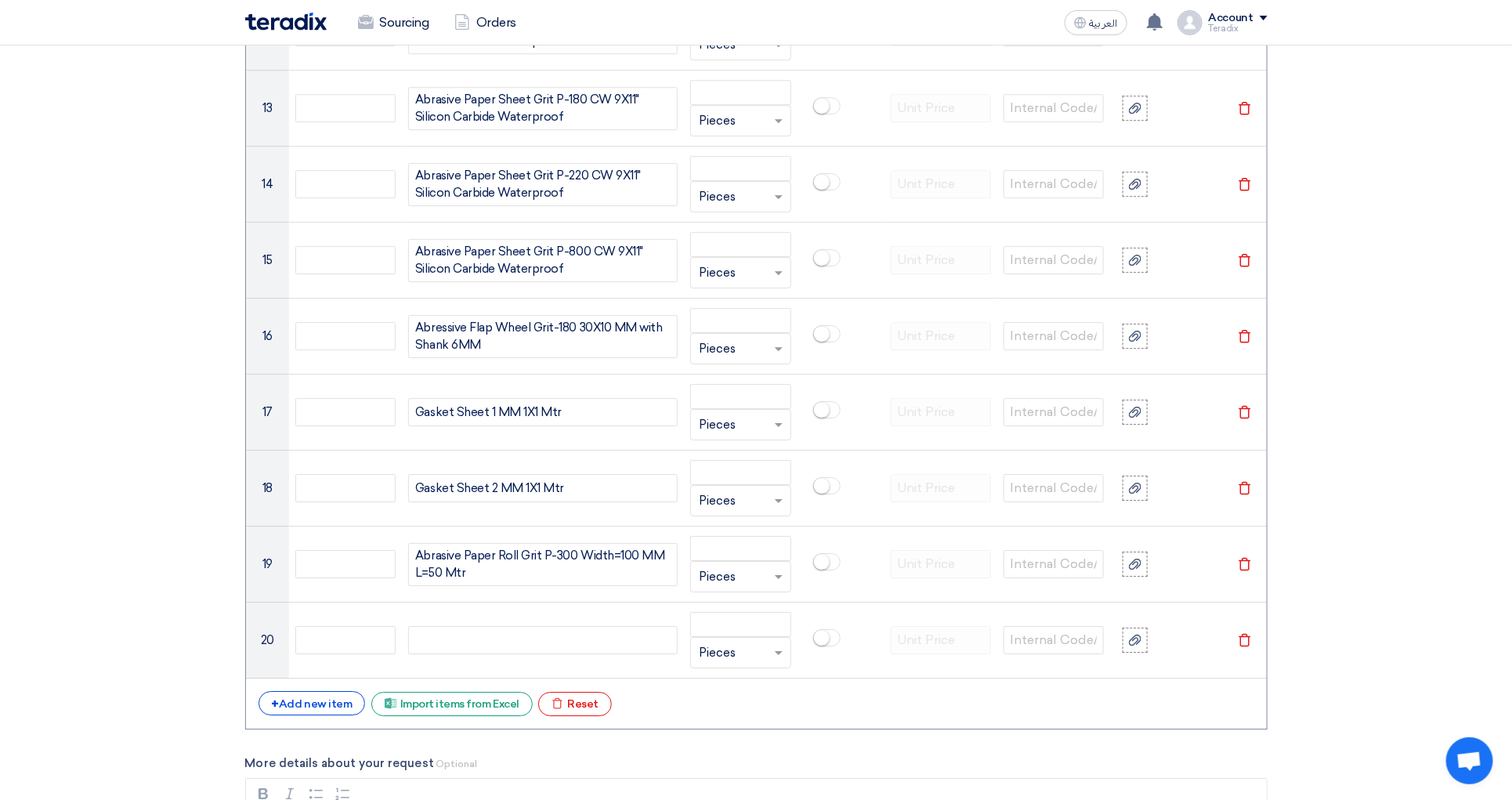
click at [301, 716] on div "+ Add new item Excel file Import items from Excel Excel file Reset" at bounding box center [757, 703] width 996 height 25
click at [297, 716] on div "+ Add new item" at bounding box center [312, 703] width 107 height 25
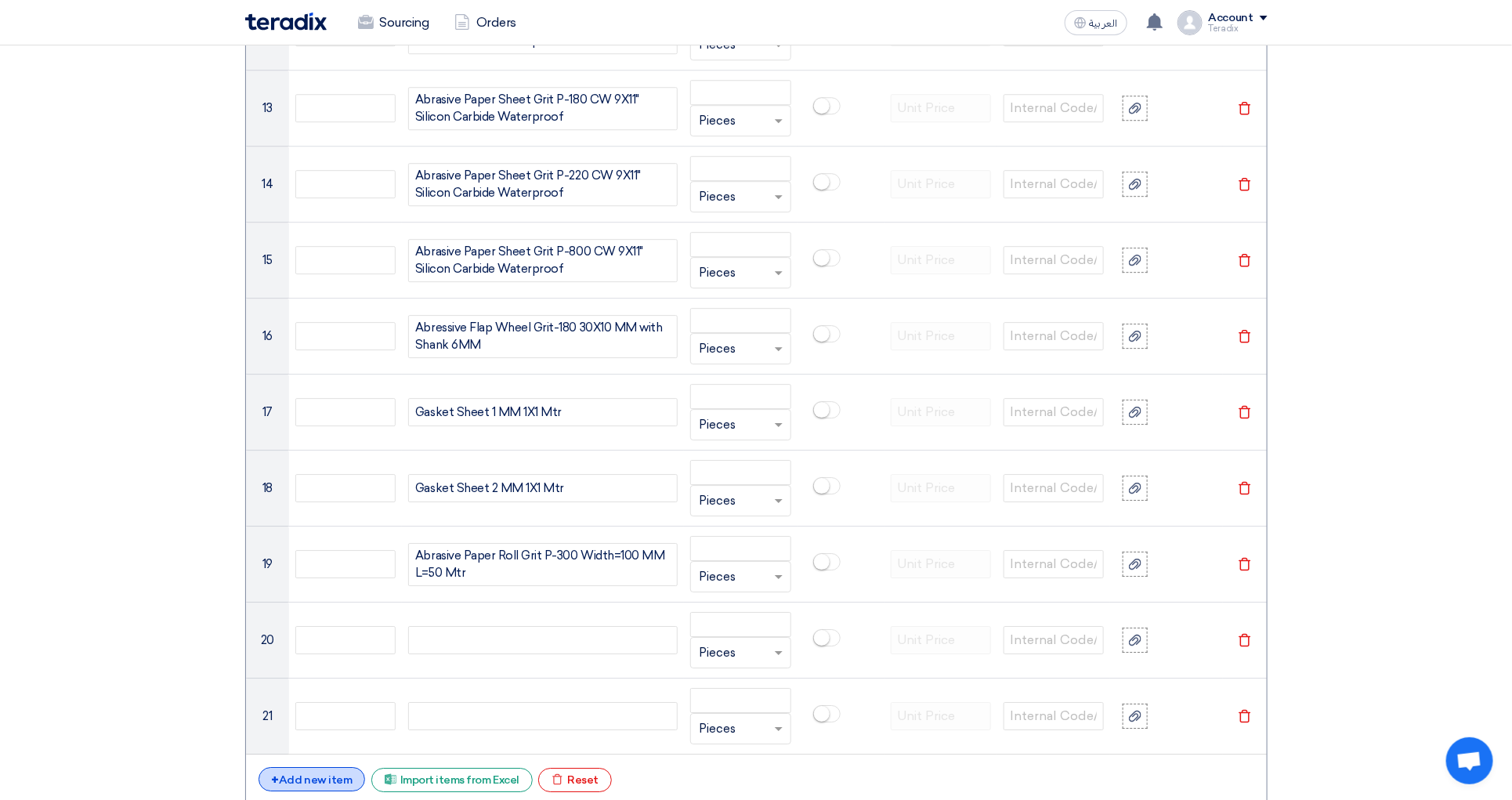
click at [287, 791] on div "+ Add new item" at bounding box center [312, 780] width 107 height 25
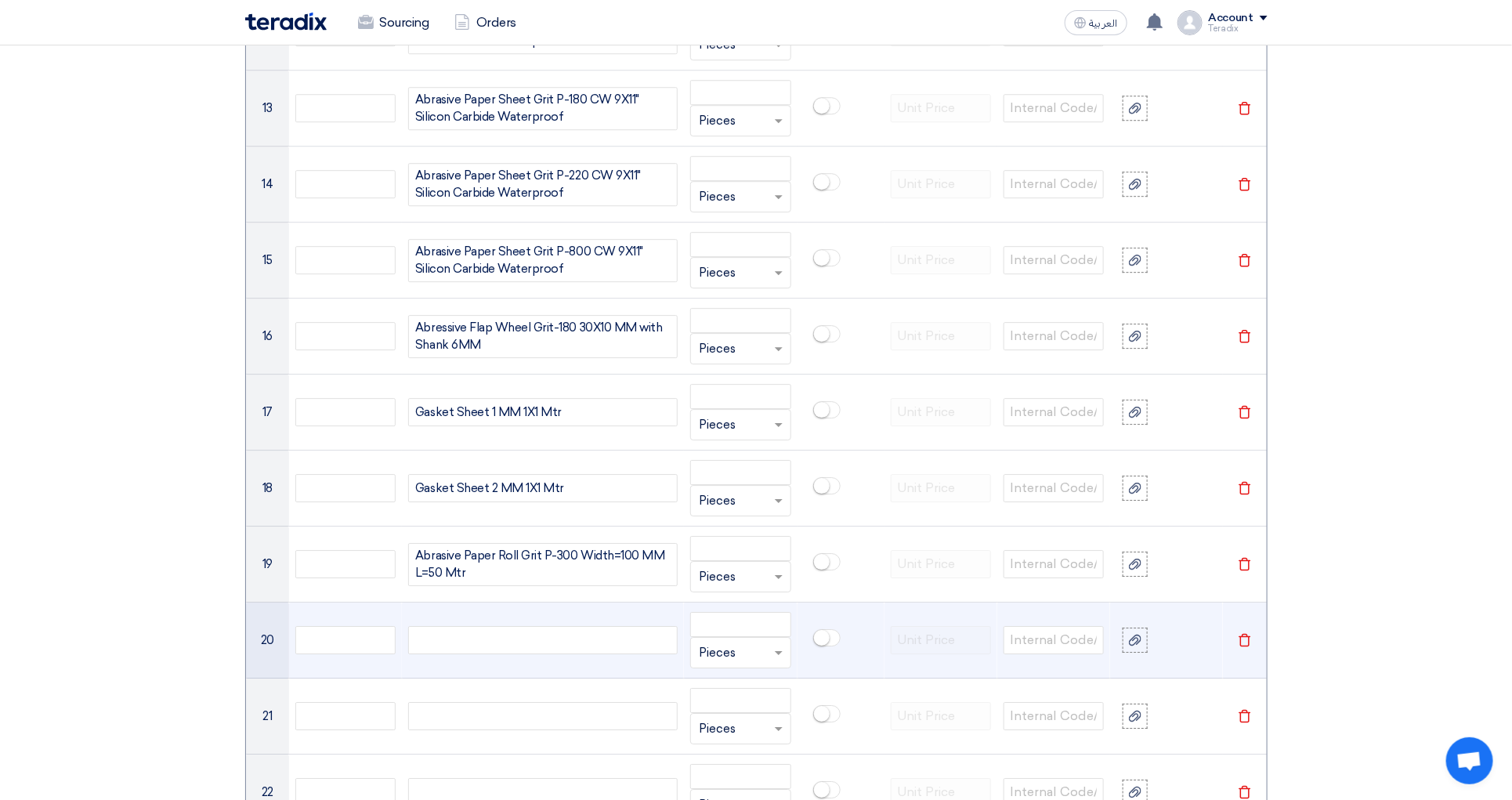
click at [492, 651] on div at bounding box center [543, 640] width 269 height 28
paste div
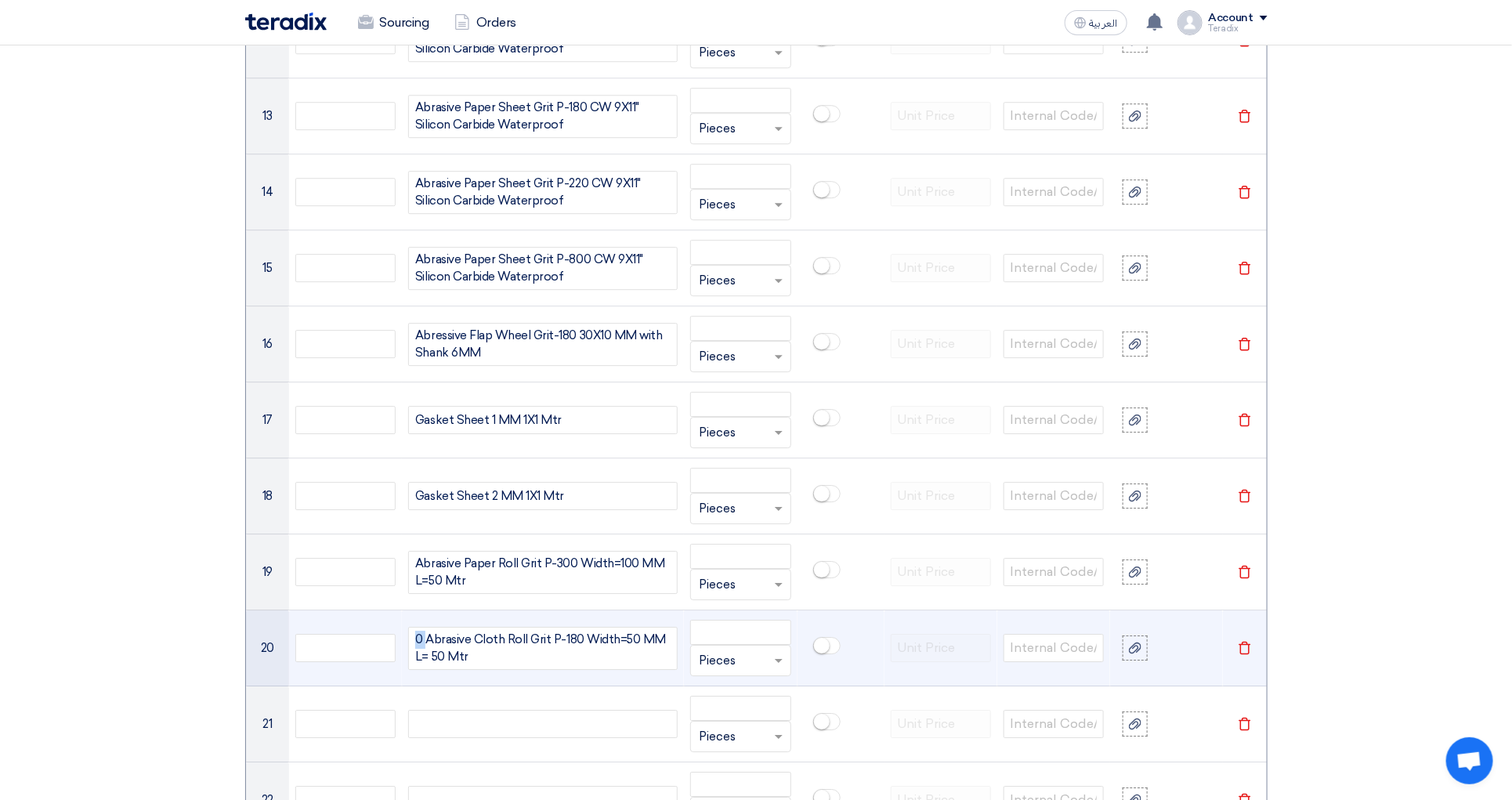
drag, startPoint x: 425, startPoint y: 657, endPoint x: 412, endPoint y: 657, distance: 13.0
click at [412, 657] on div "0 Abrasive Cloth Roll Grit P-180 Width=50 MM L= 50 Mtr" at bounding box center [543, 648] width 269 height 43
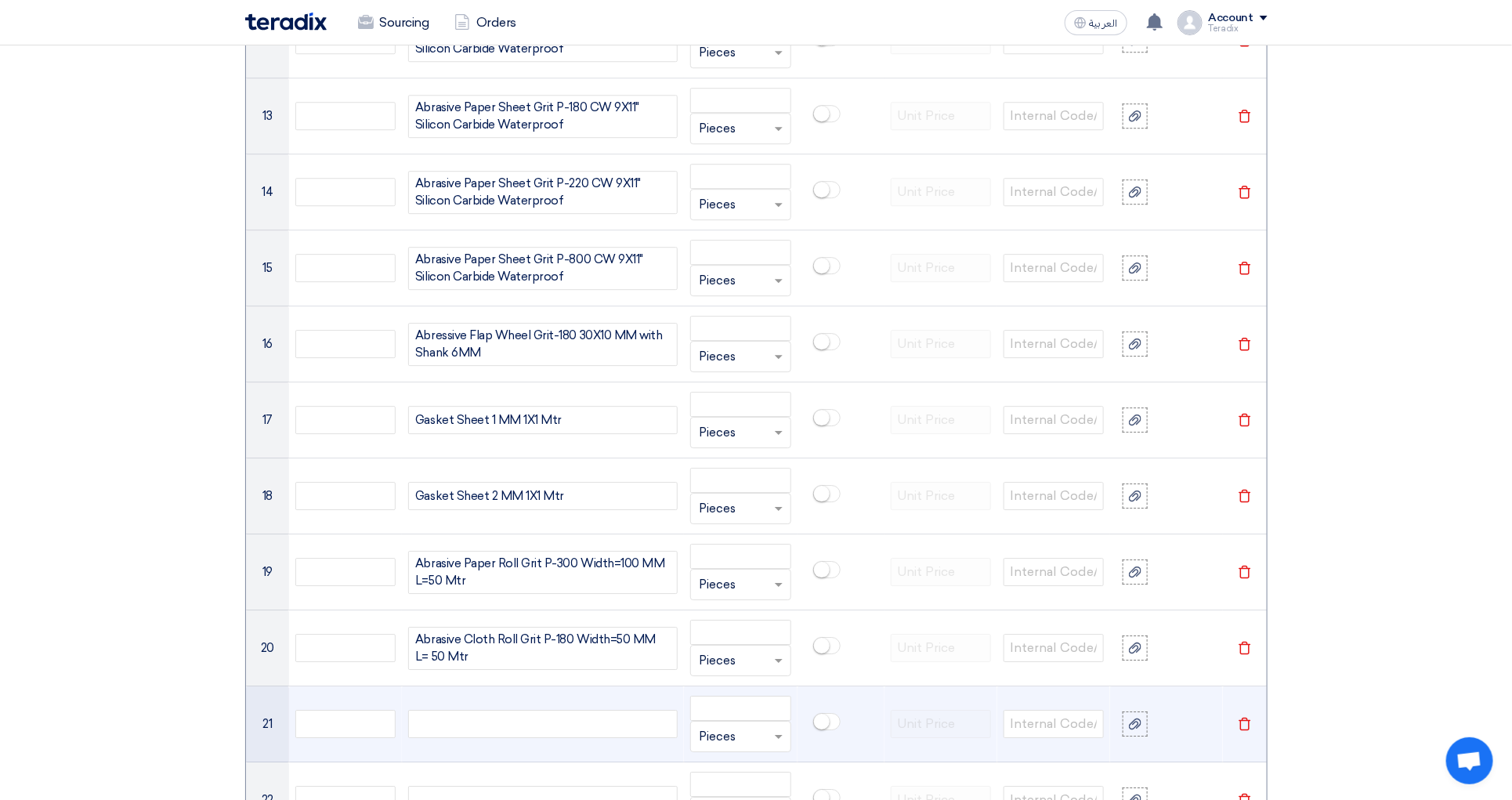
click at [468, 738] on div at bounding box center [543, 724] width 269 height 28
paste div
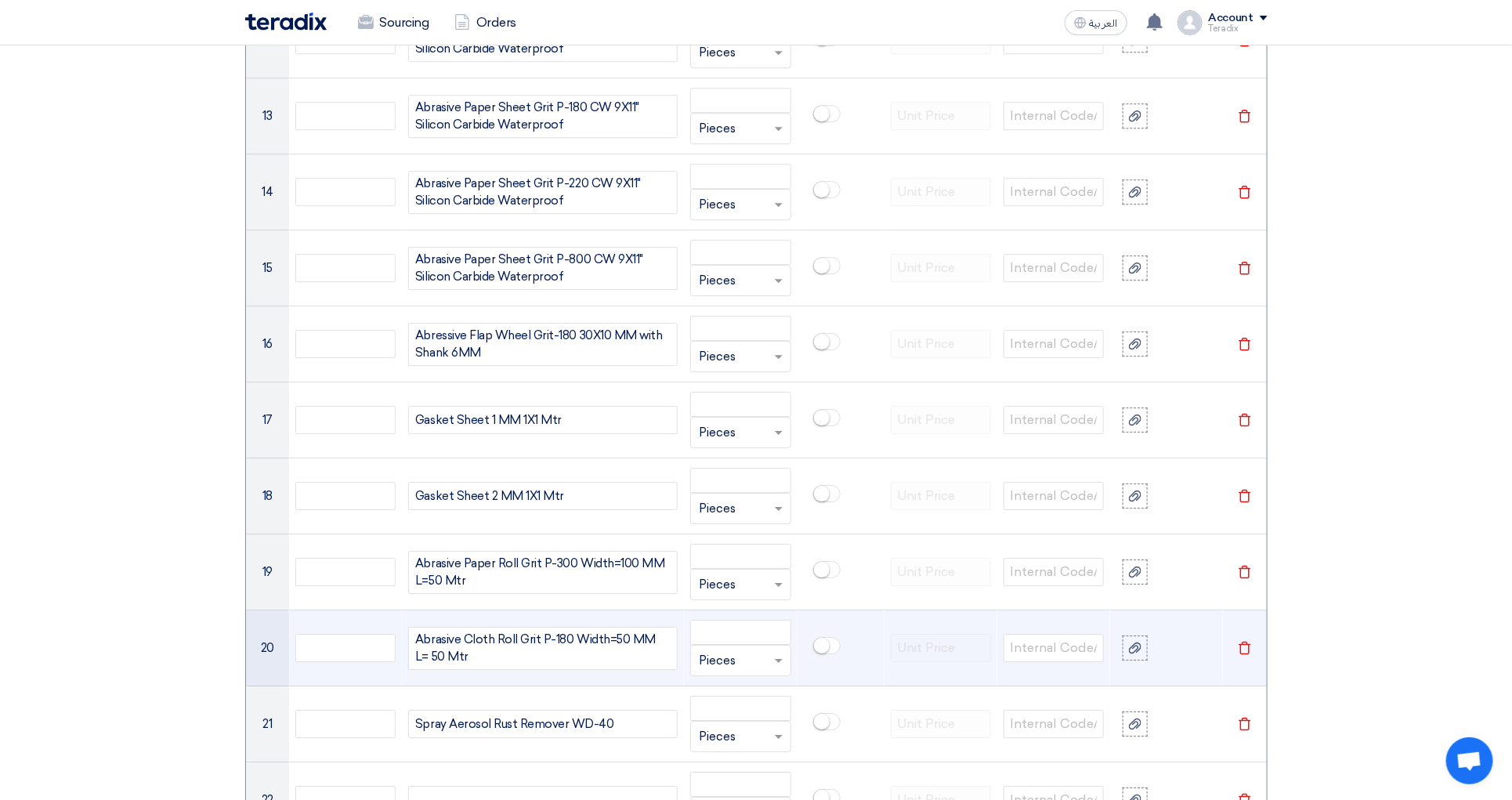
scroll to position [2823, 0]
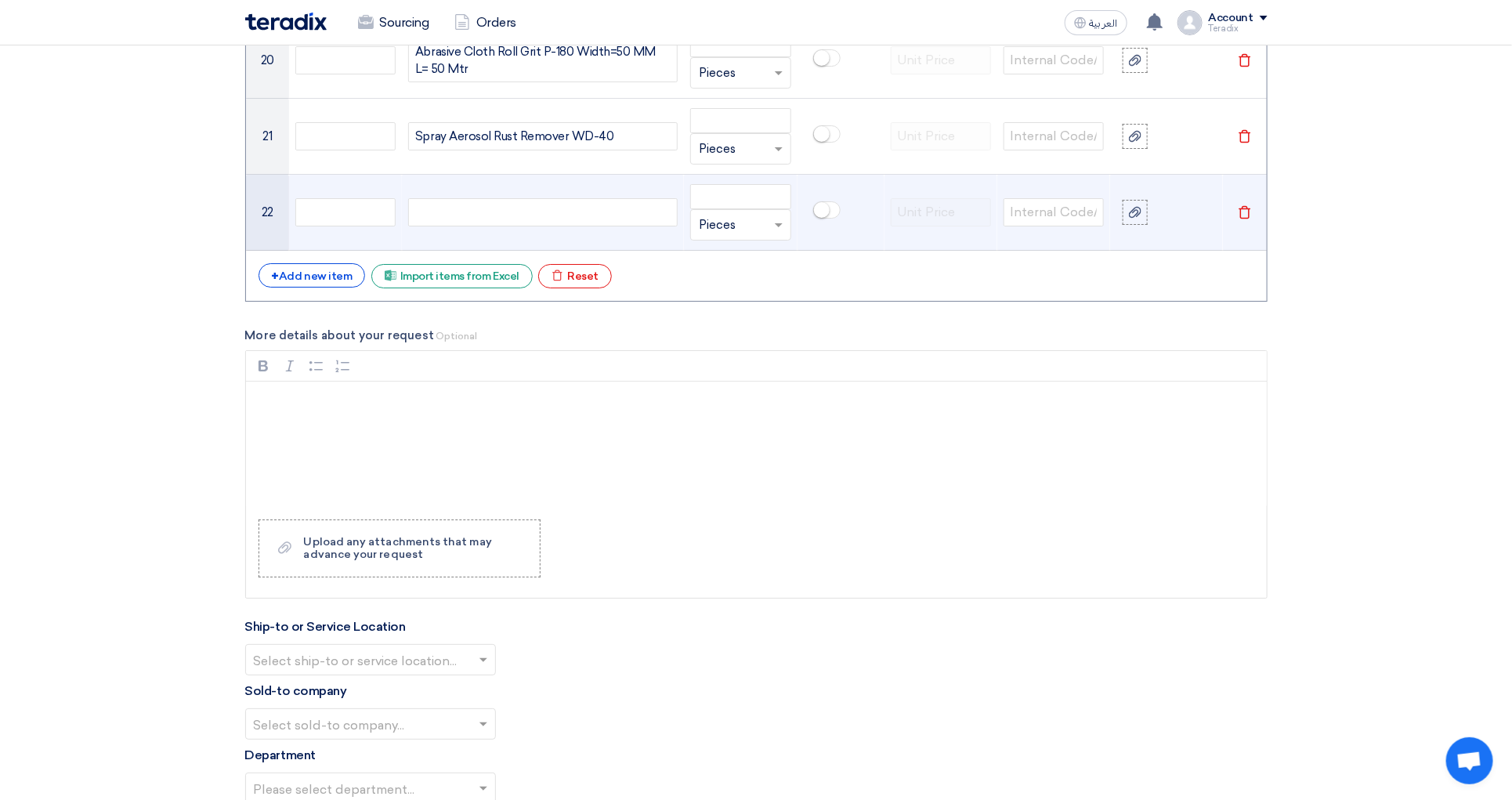
click at [522, 226] on div at bounding box center [543, 212] width 269 height 28
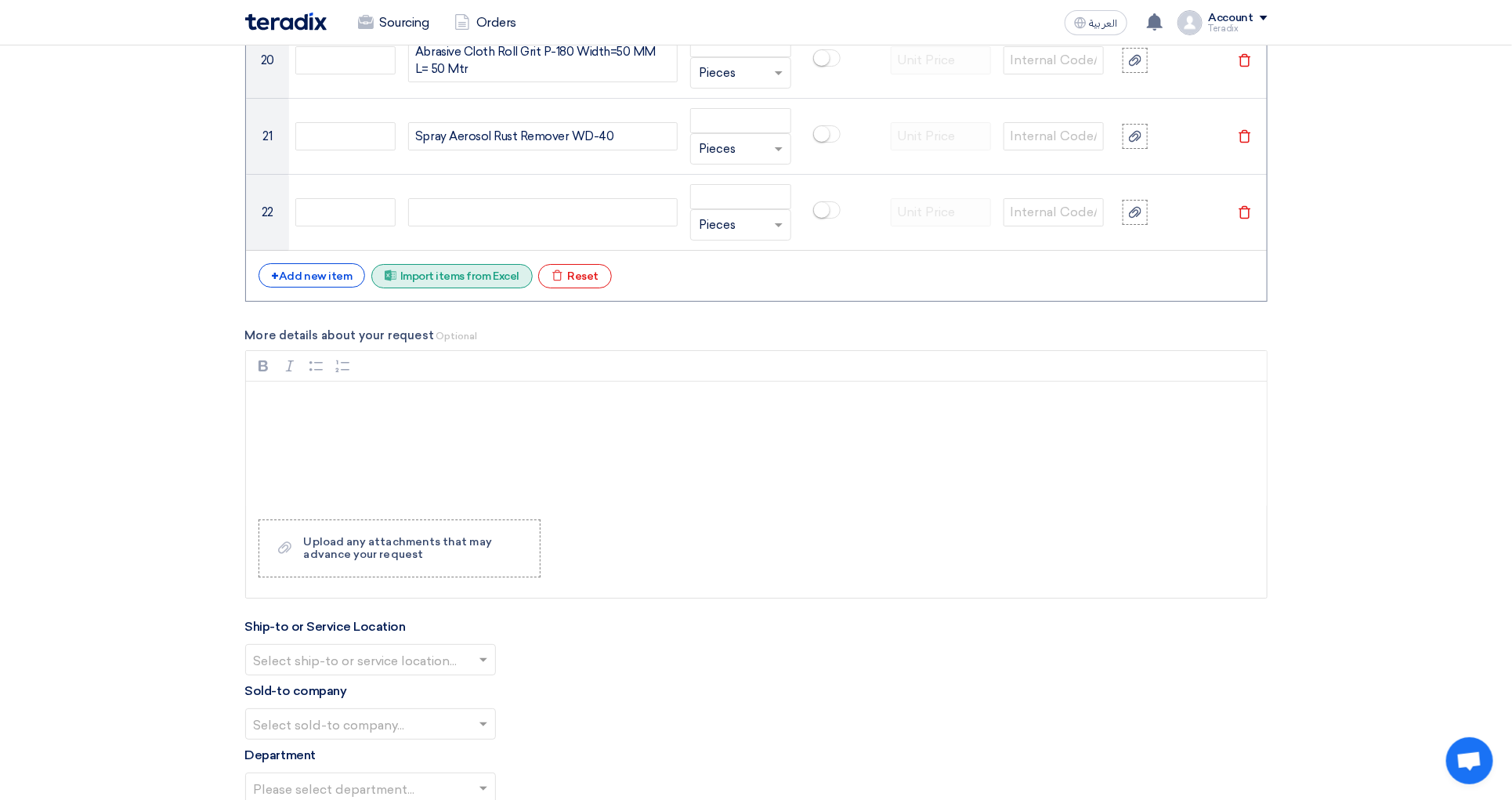
paste div
click at [336, 288] on div "+ Add new item" at bounding box center [312, 275] width 107 height 25
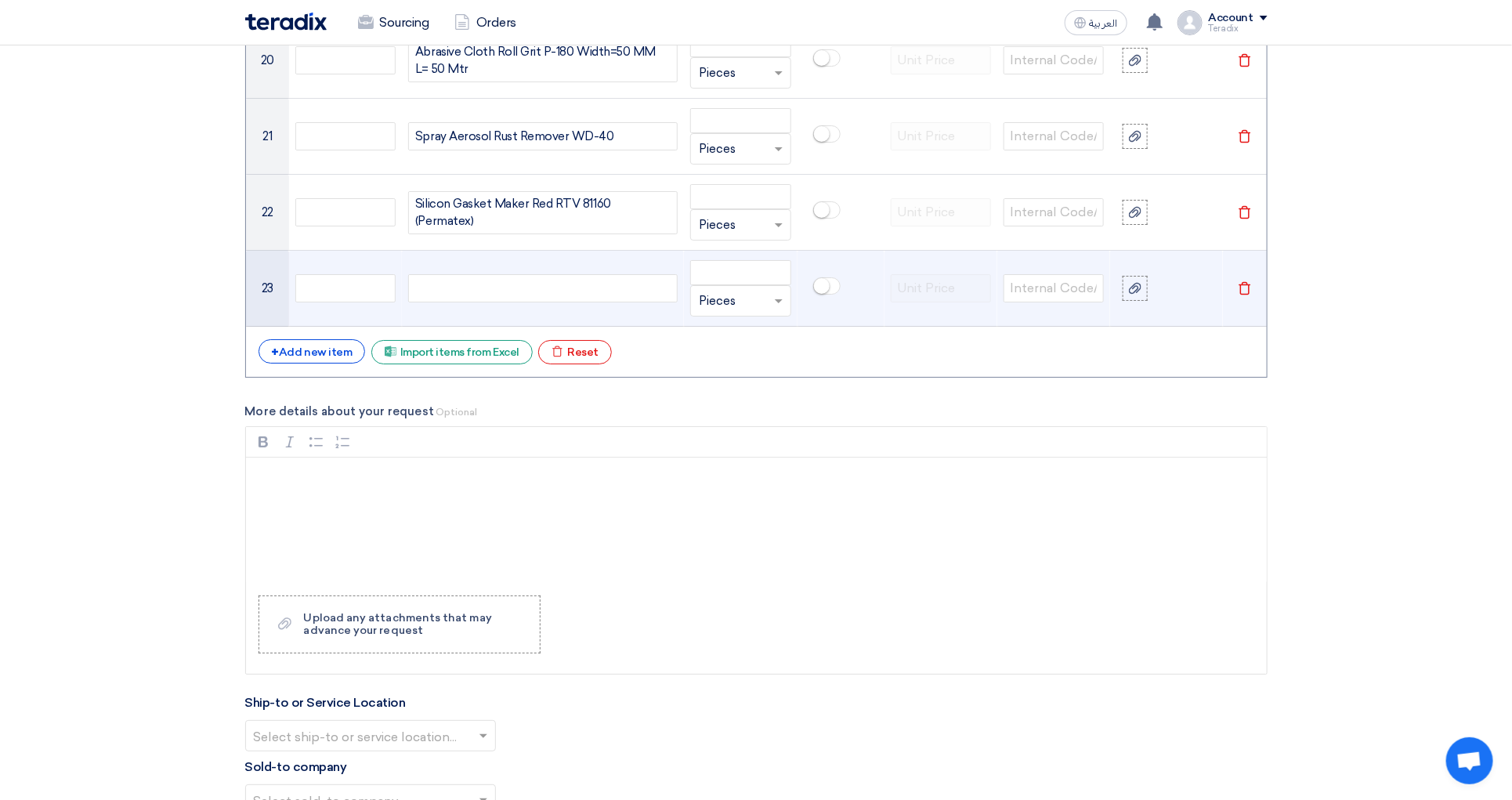
click at [554, 319] on td at bounding box center [543, 289] width 283 height 76
click at [561, 303] on div at bounding box center [543, 289] width 269 height 28
paste div
click at [757, 285] on input "number" at bounding box center [740, 273] width 100 height 25
paste input "200"
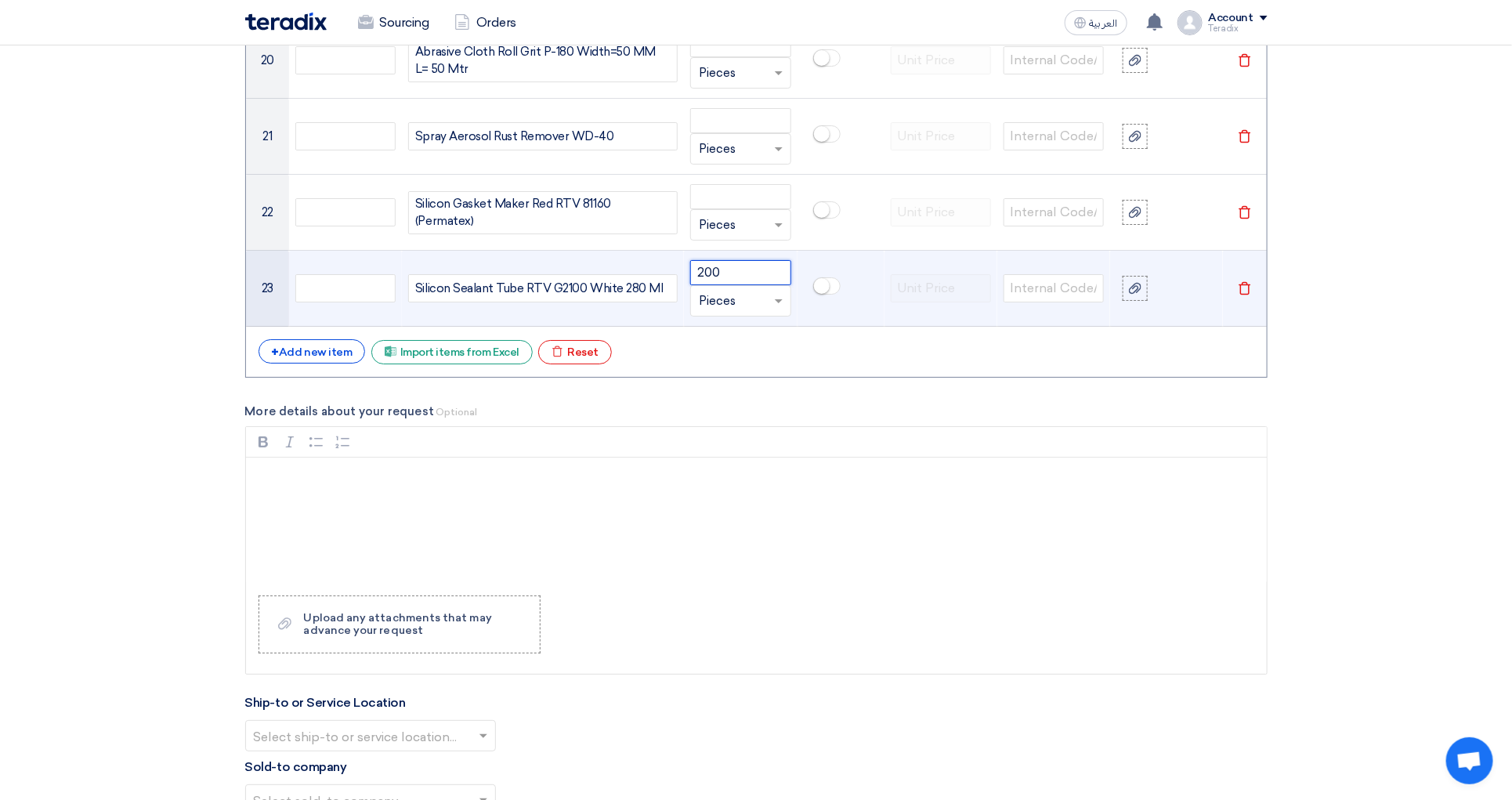
type input "200"
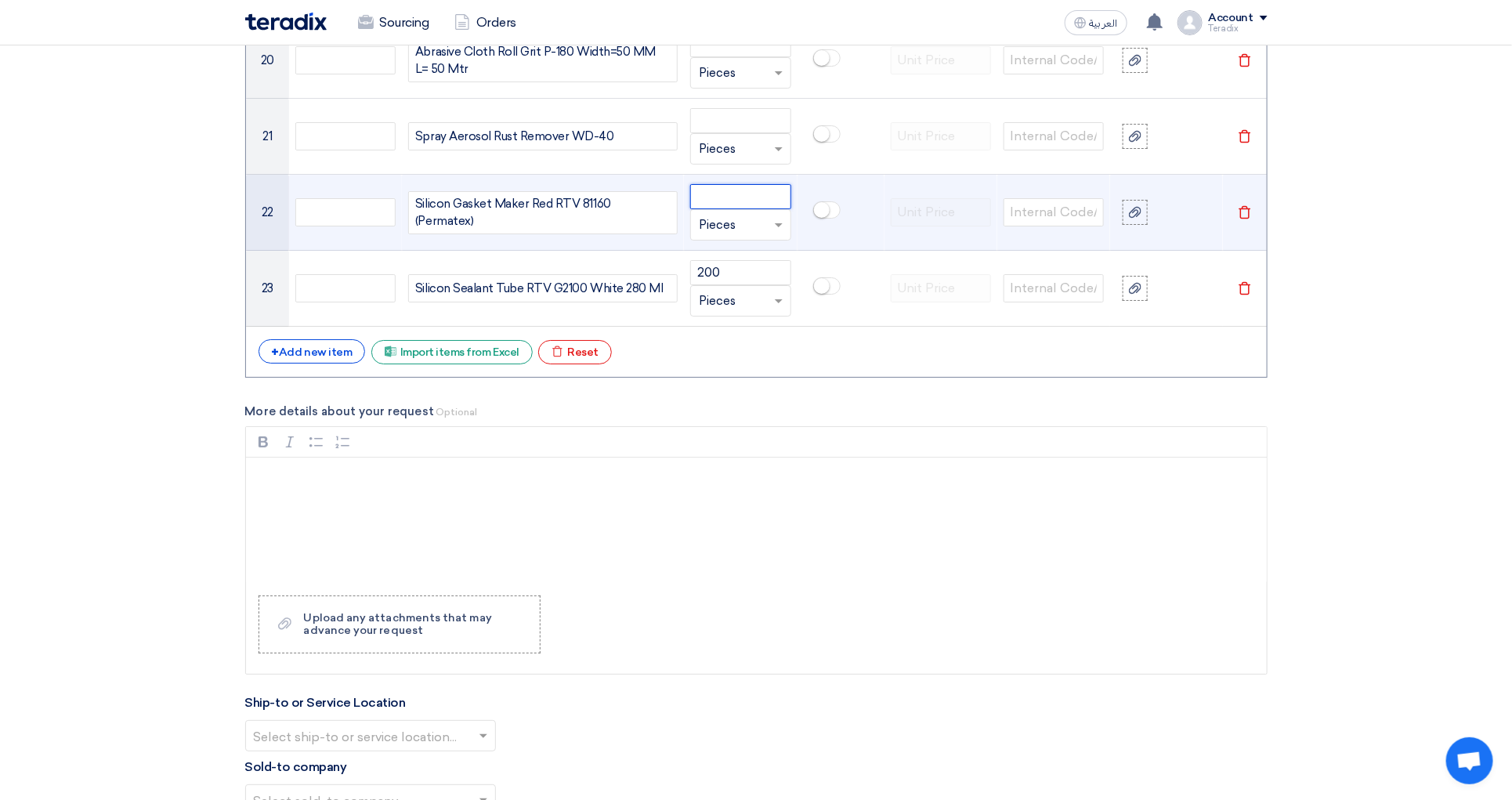
click at [741, 209] on input "number" at bounding box center [740, 196] width 100 height 25
paste input "150"
type input "150"
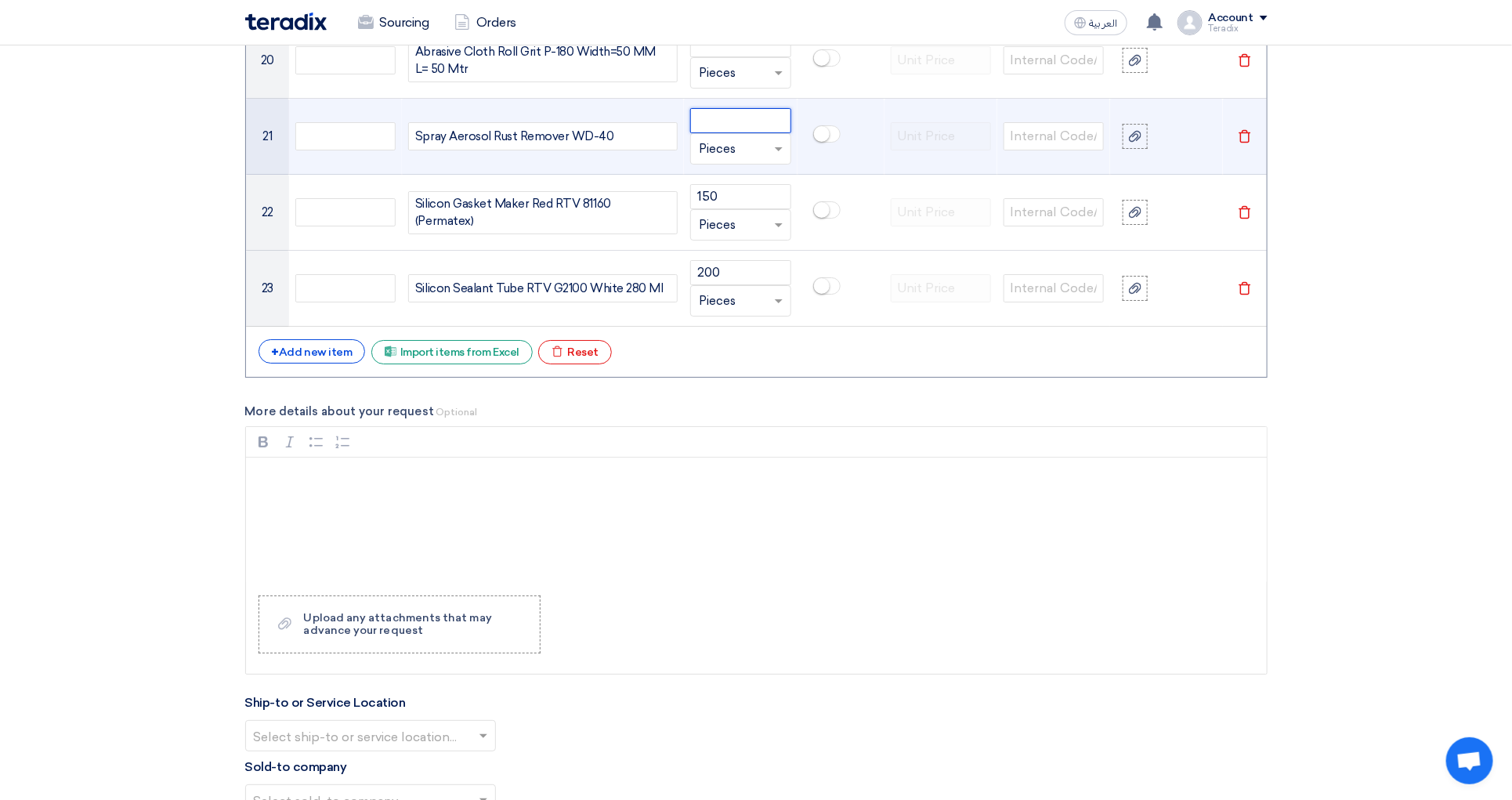
click at [753, 133] on input "number" at bounding box center [740, 121] width 100 height 25
paste input "100"
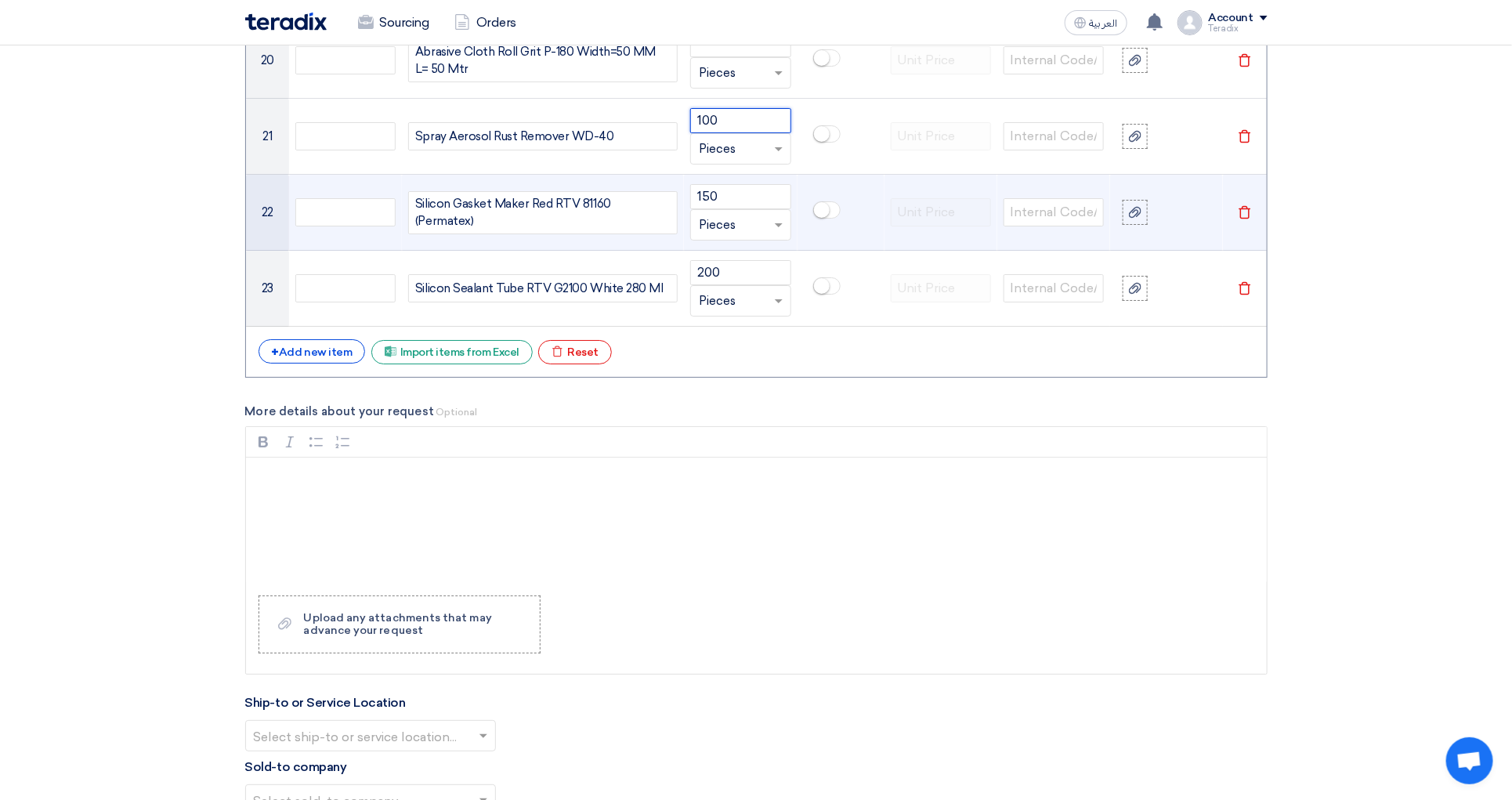
type input "100"
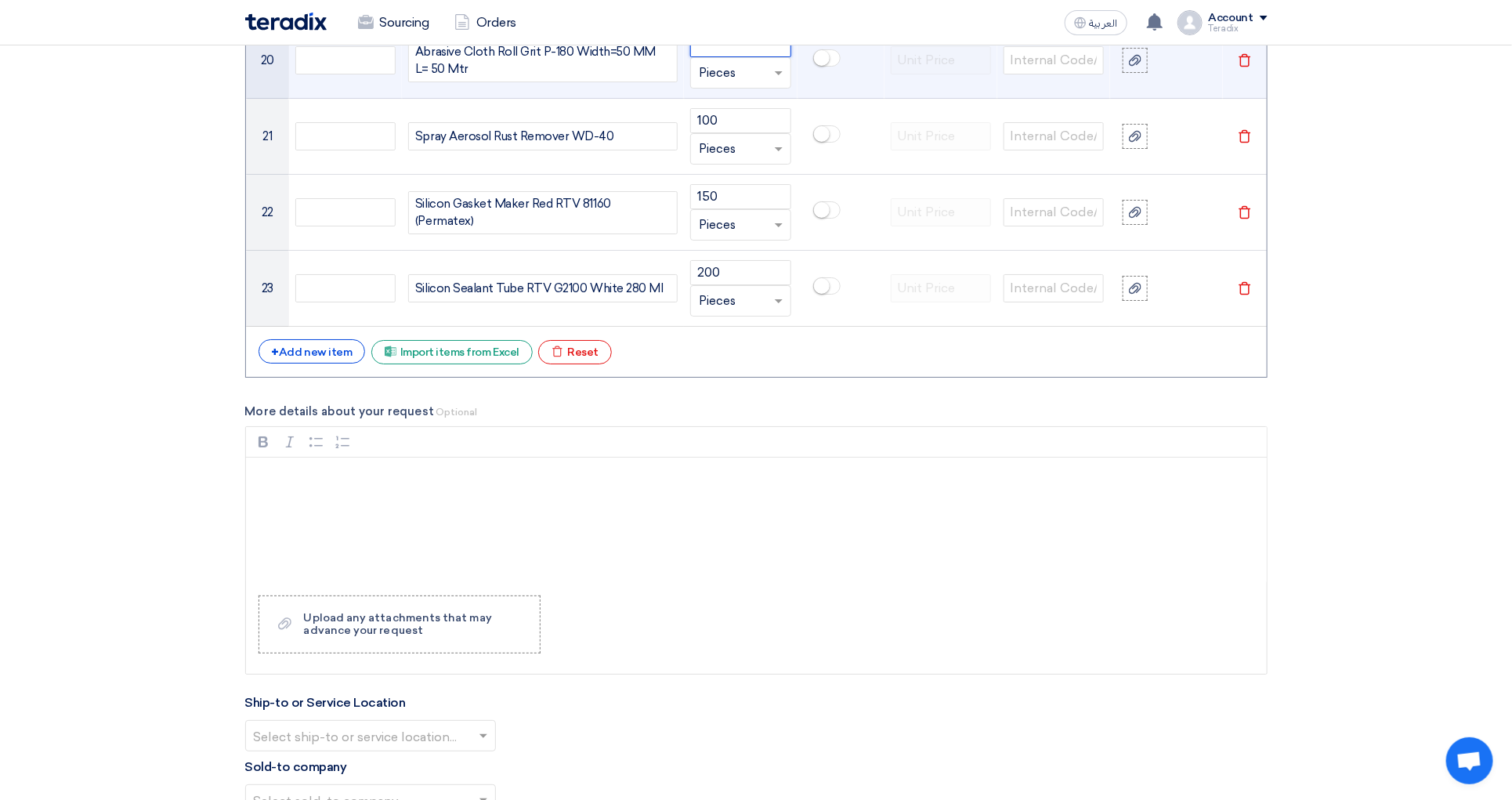
click at [725, 57] on input "number" at bounding box center [740, 45] width 100 height 25
paste input "100"
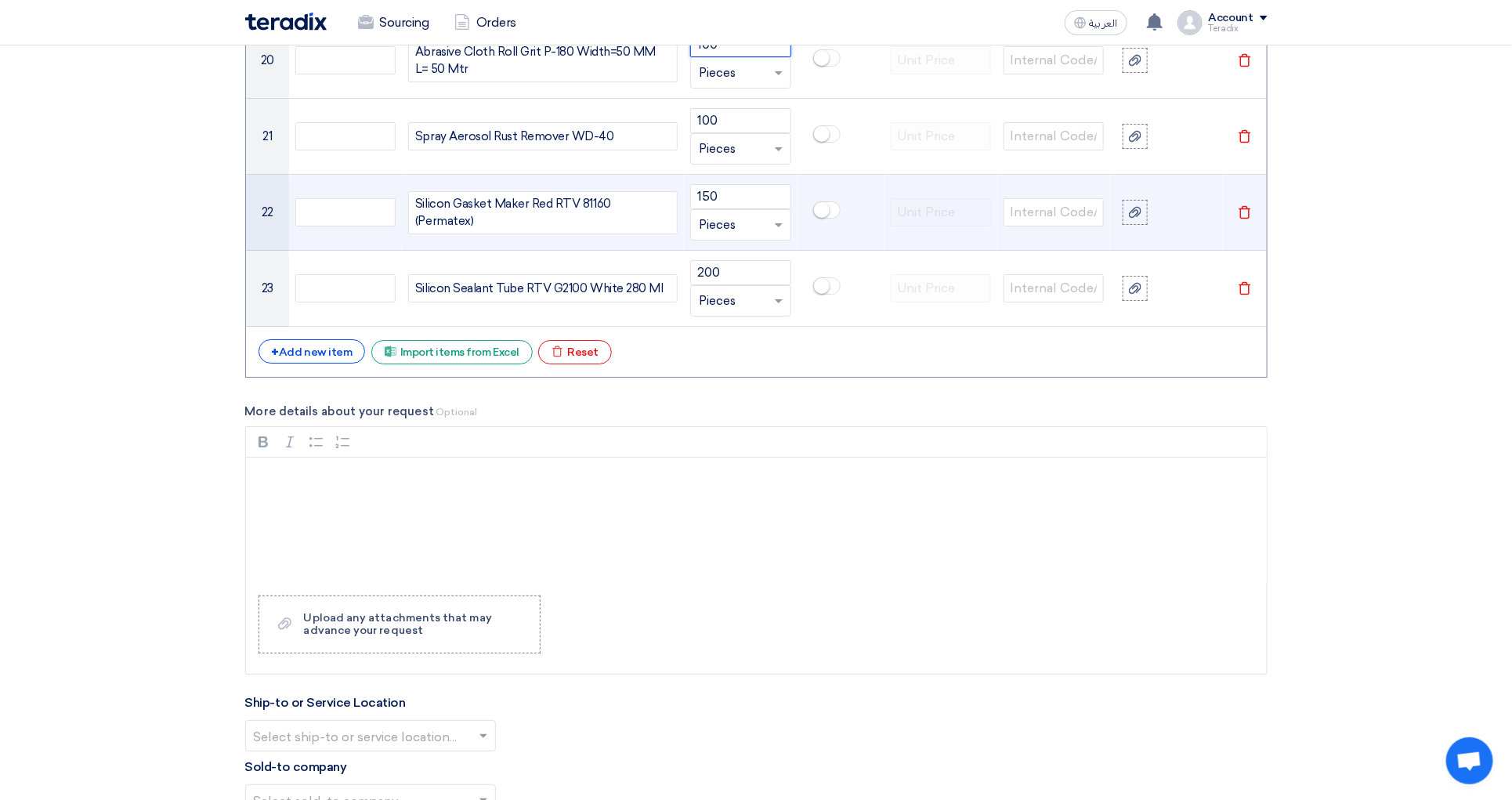
type input "100"
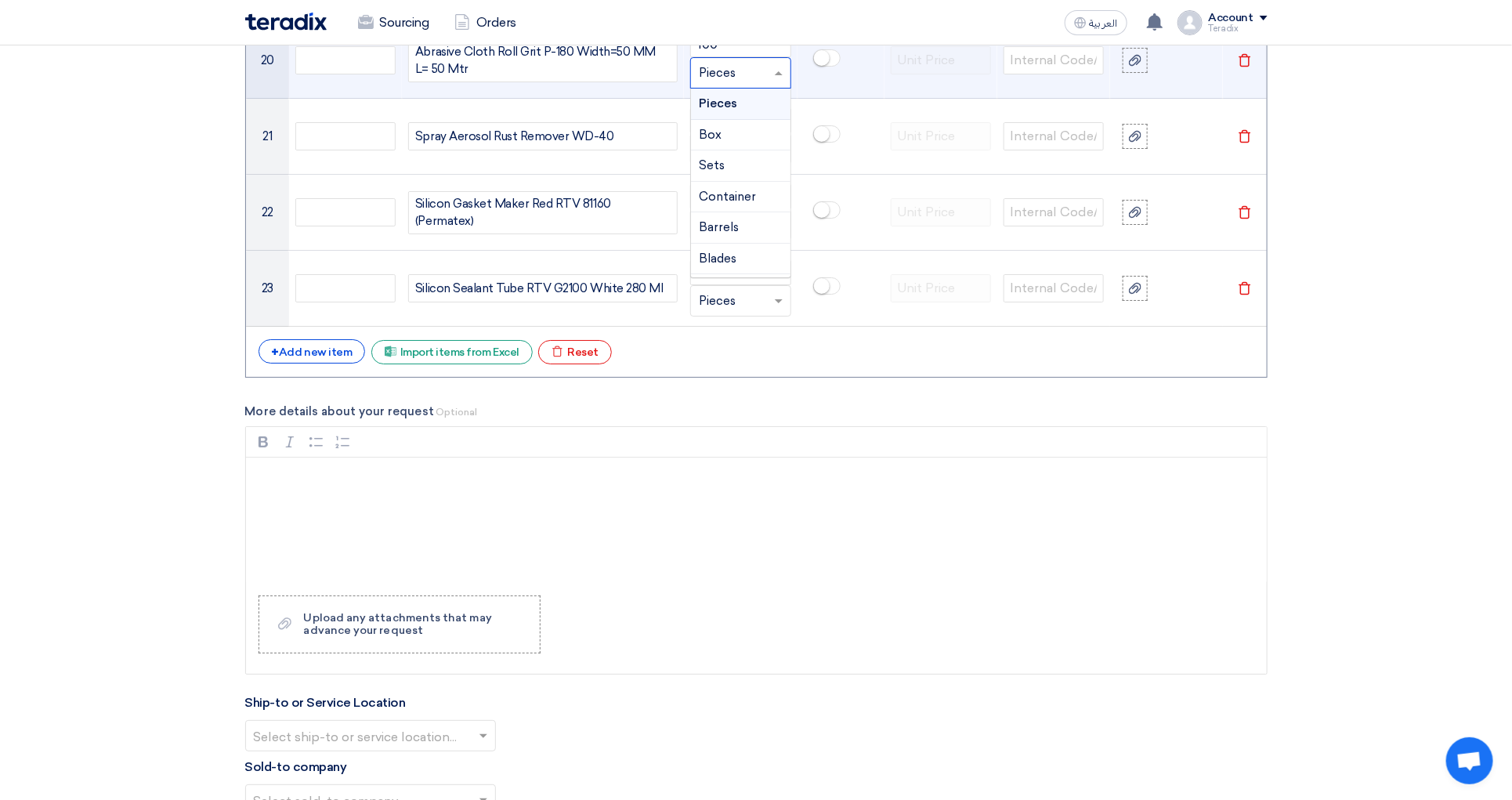
click at [750, 84] on input "text" at bounding box center [730, 73] width 64 height 25
paste input "M"
type input "M"
click at [861, 88] on td at bounding box center [840, 61] width 87 height 76
click at [751, 85] on input "text" at bounding box center [730, 73] width 64 height 25
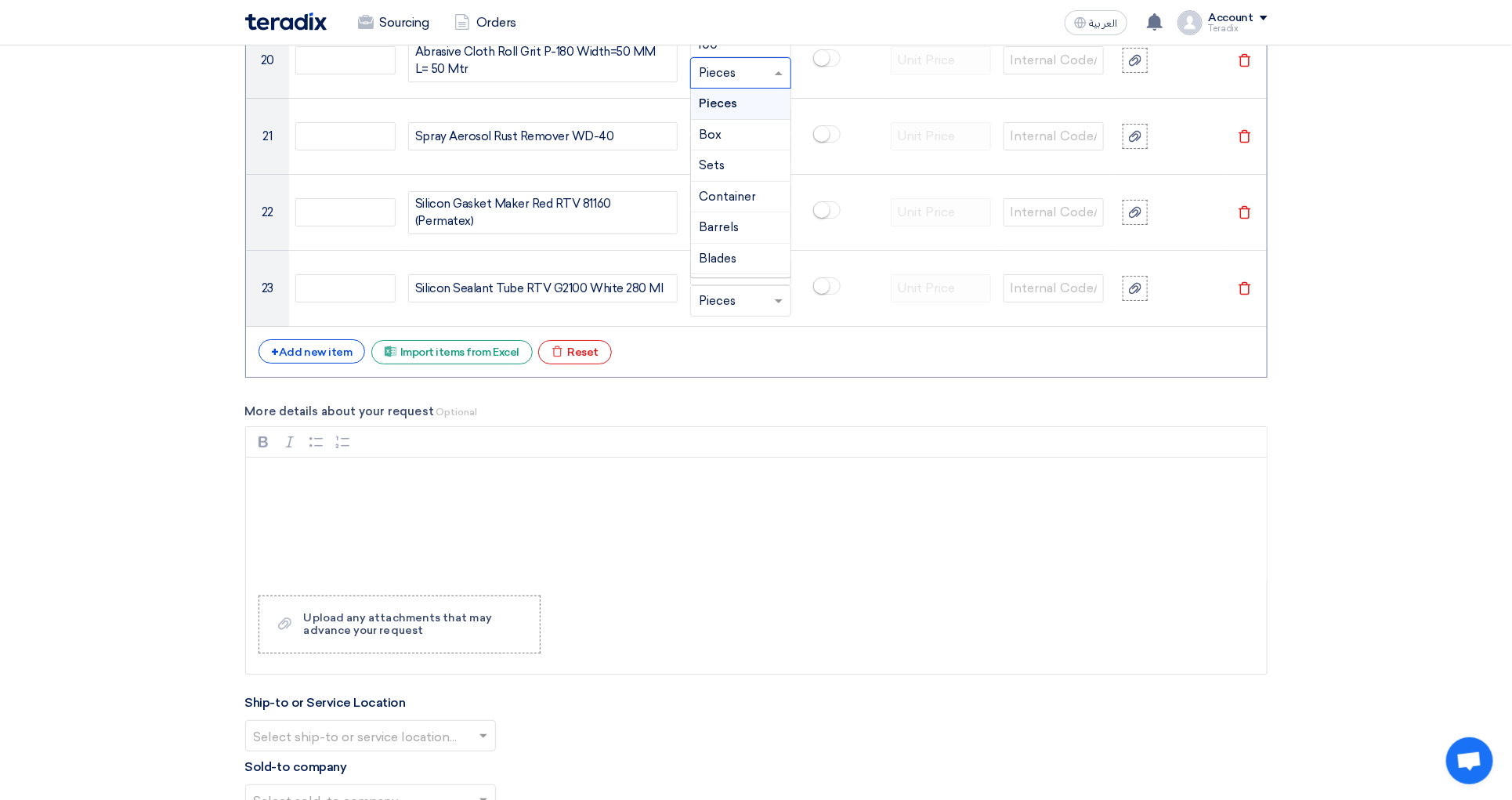
type input "N"
type input "M"
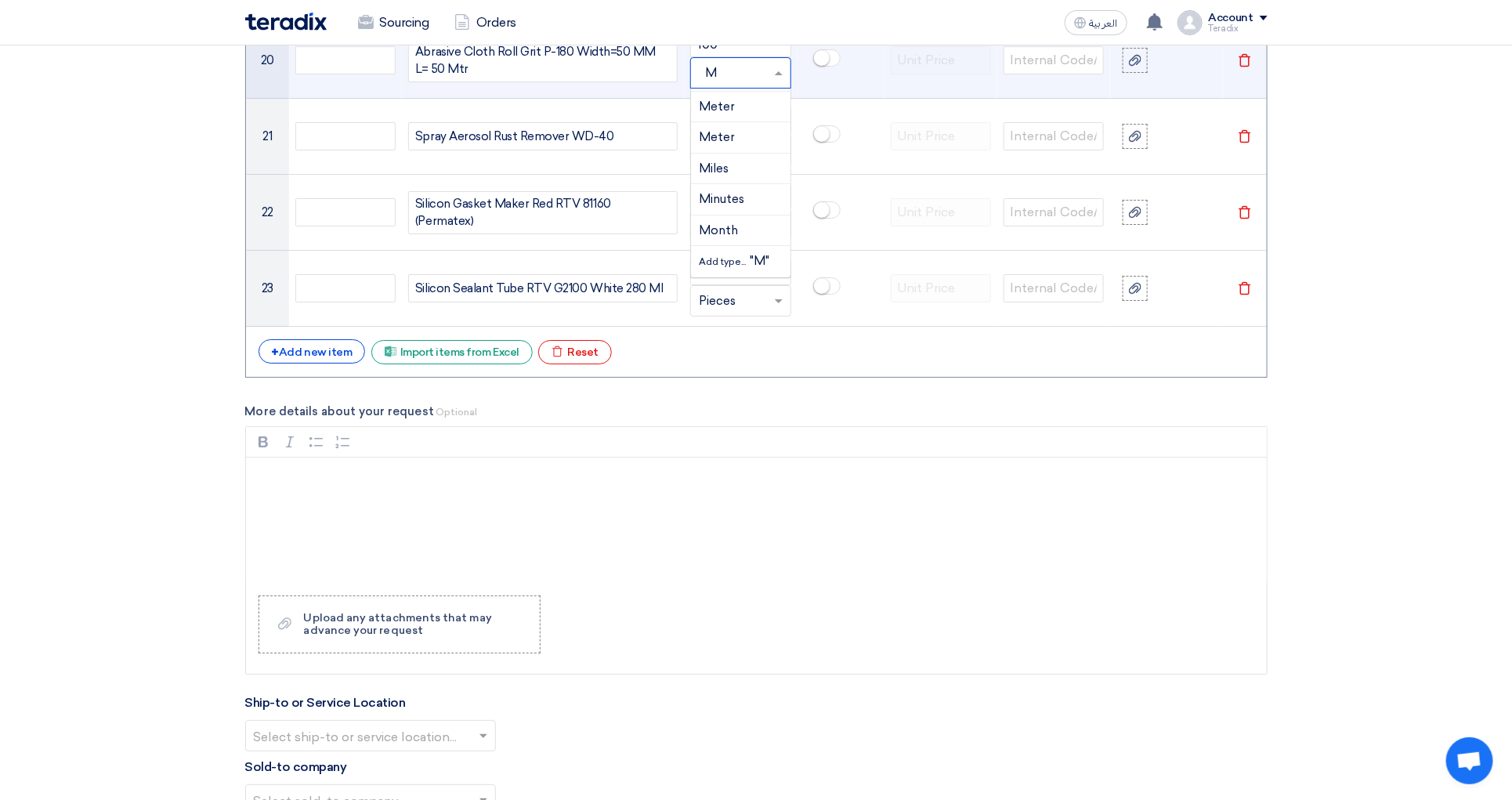
scroll to position [218, 0]
click at [740, 266] on div "Add type... "M"" at bounding box center [740, 261] width 99 height 31
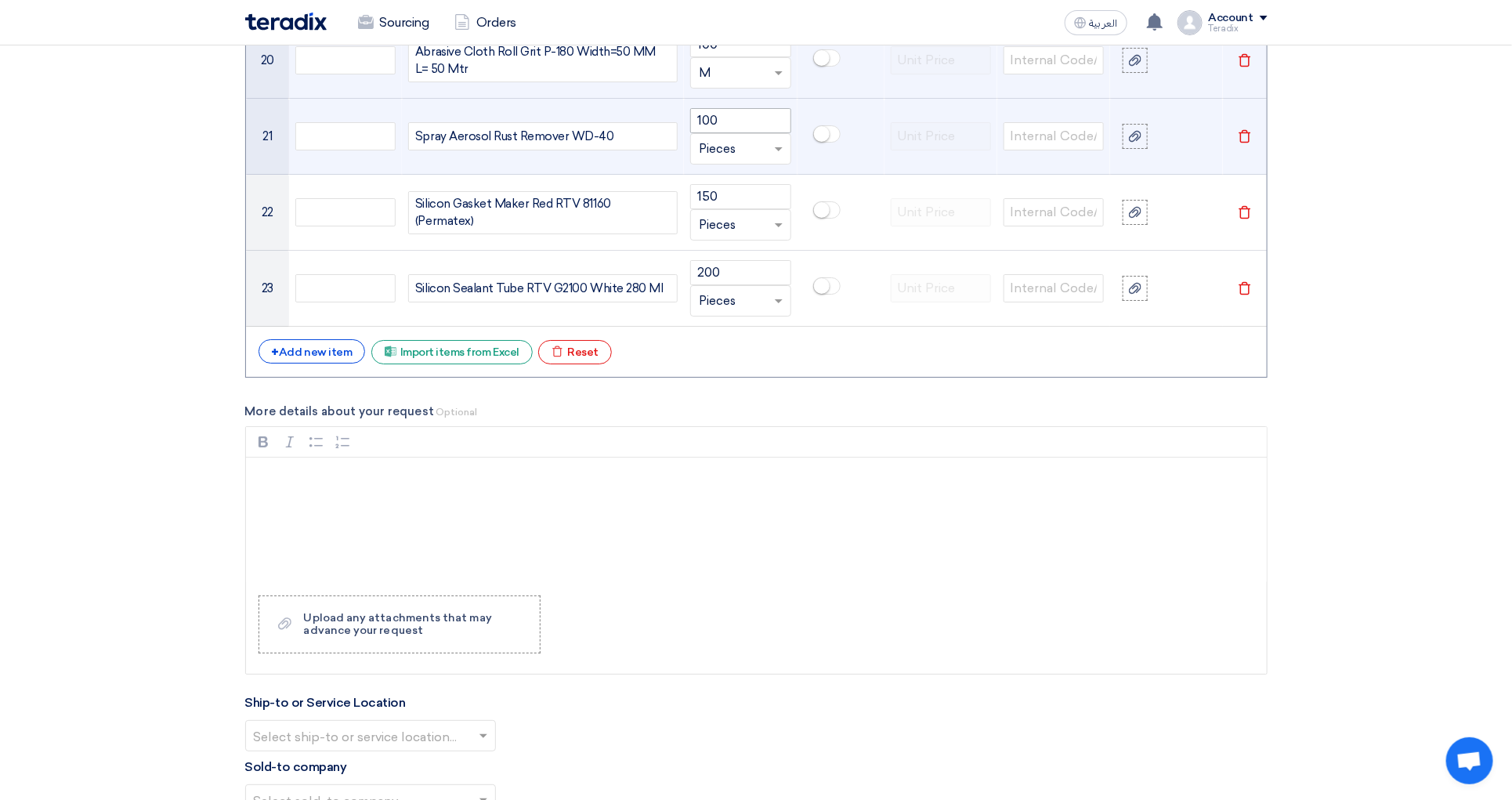
scroll to position [2235, 0]
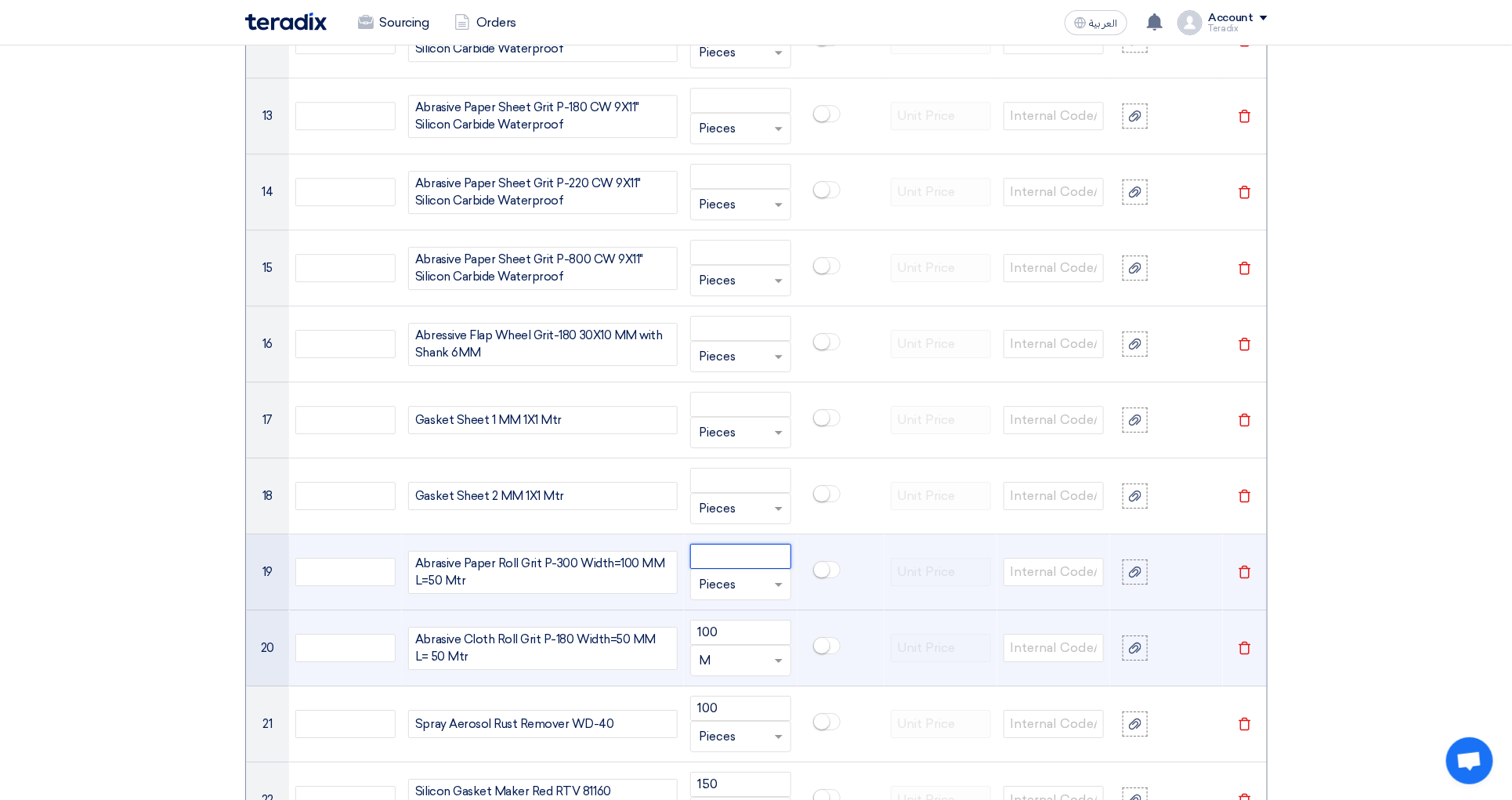
click at [732, 564] on input "number" at bounding box center [740, 556] width 100 height 25
paste input "100"
type input "100"
click at [767, 597] on div at bounding box center [740, 584] width 99 height 25
paste input "100"
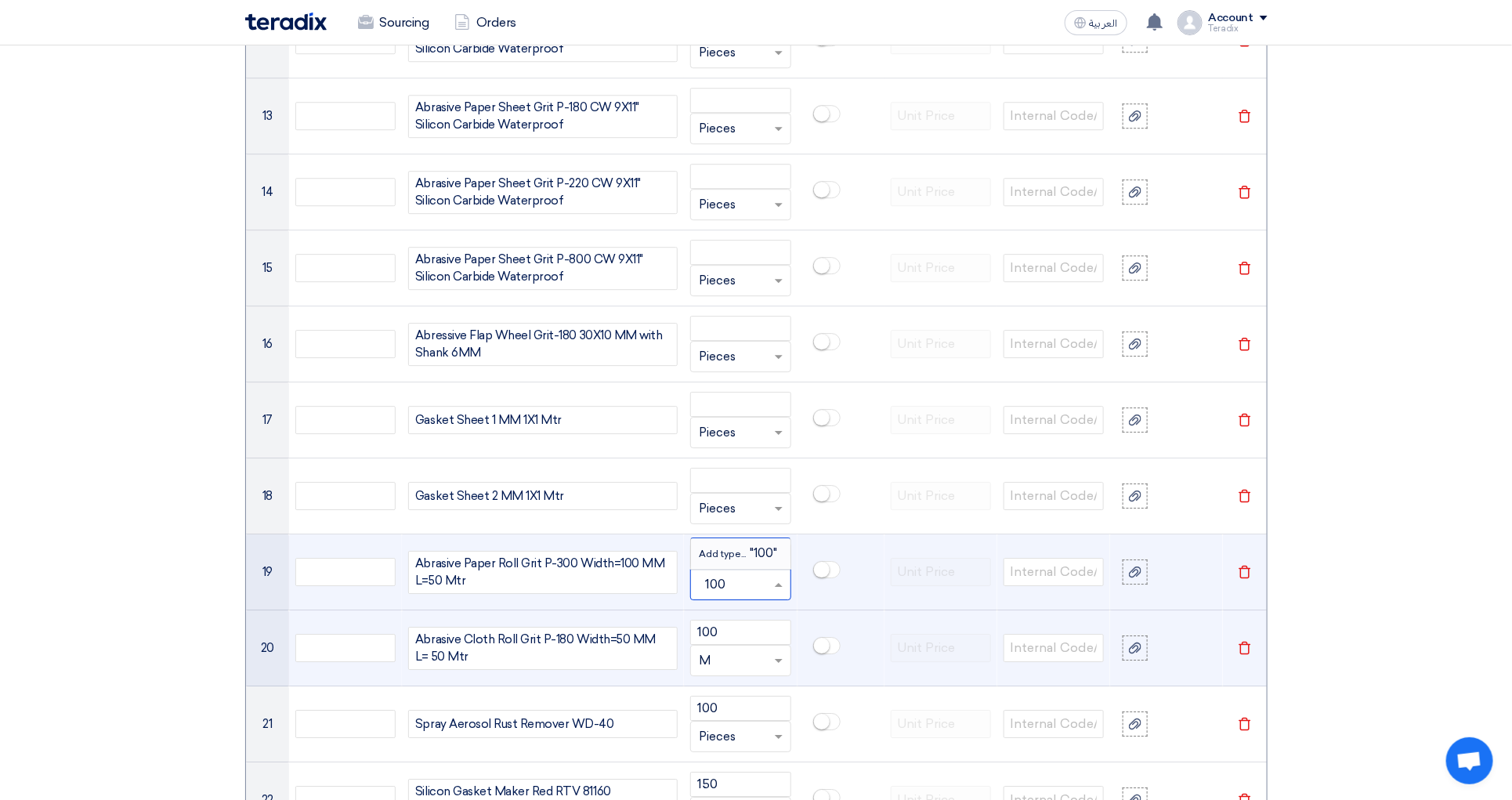
click at [739, 592] on input "100" at bounding box center [730, 584] width 64 height 25
click at [718, 597] on input "100" at bounding box center [730, 584] width 64 height 25
paste input "M"
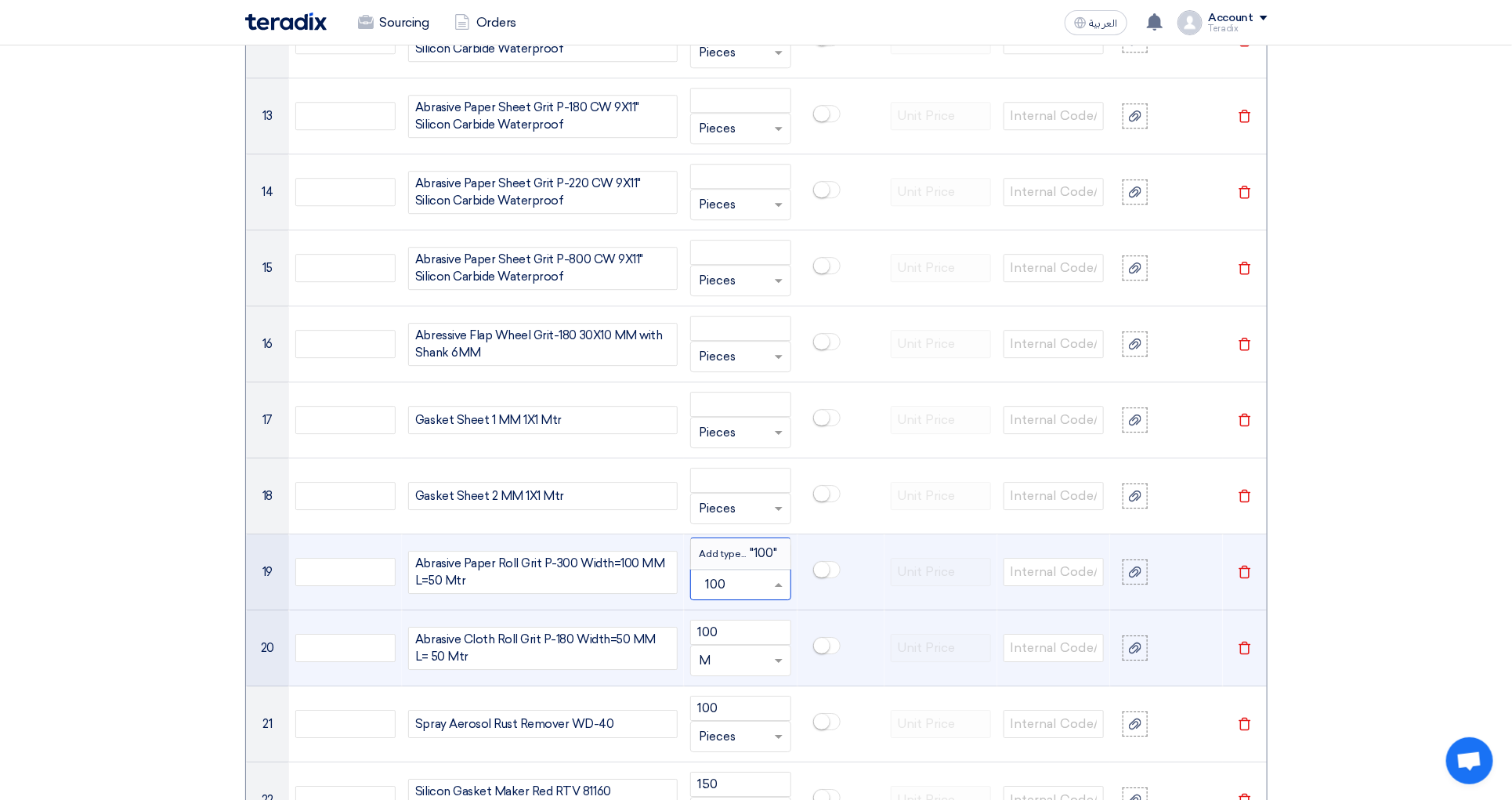
type input "100M"
drag, startPoint x: 726, startPoint y: 590, endPoint x: 698, endPoint y: 596, distance: 28.6
click at [698, 596] on div "100M" at bounding box center [740, 584] width 99 height 25
click at [779, 611] on td "100 Unit × Pieces Add type... "100M"" at bounding box center [740, 572] width 113 height 76
click at [738, 592] on input "text" at bounding box center [730, 584] width 64 height 25
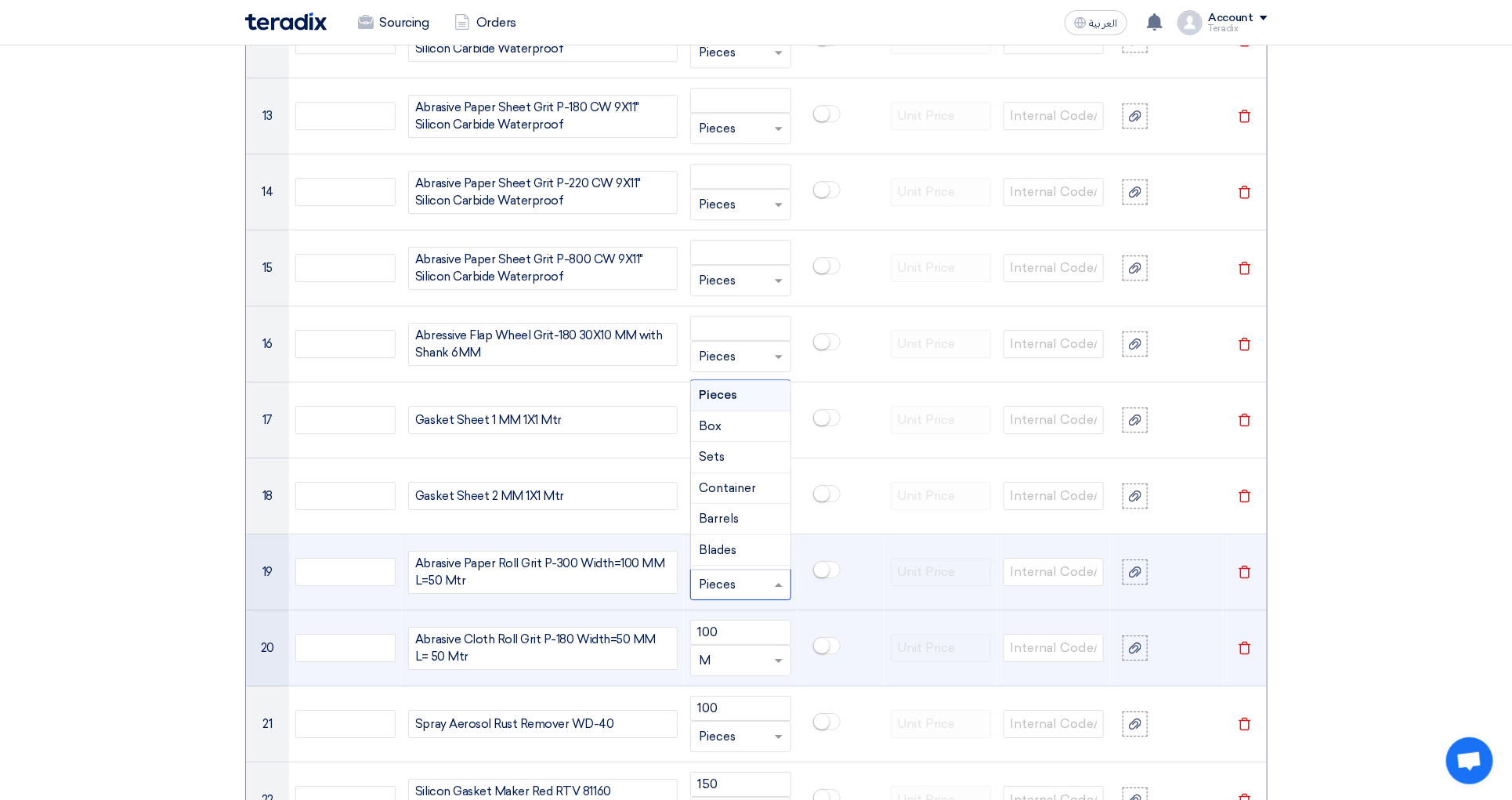
paste input "M"
type input "M"
click at [746, 559] on span "Add type..." at bounding box center [724, 553] width 51 height 11
click at [712, 565] on input "100" at bounding box center [740, 556] width 100 height 25
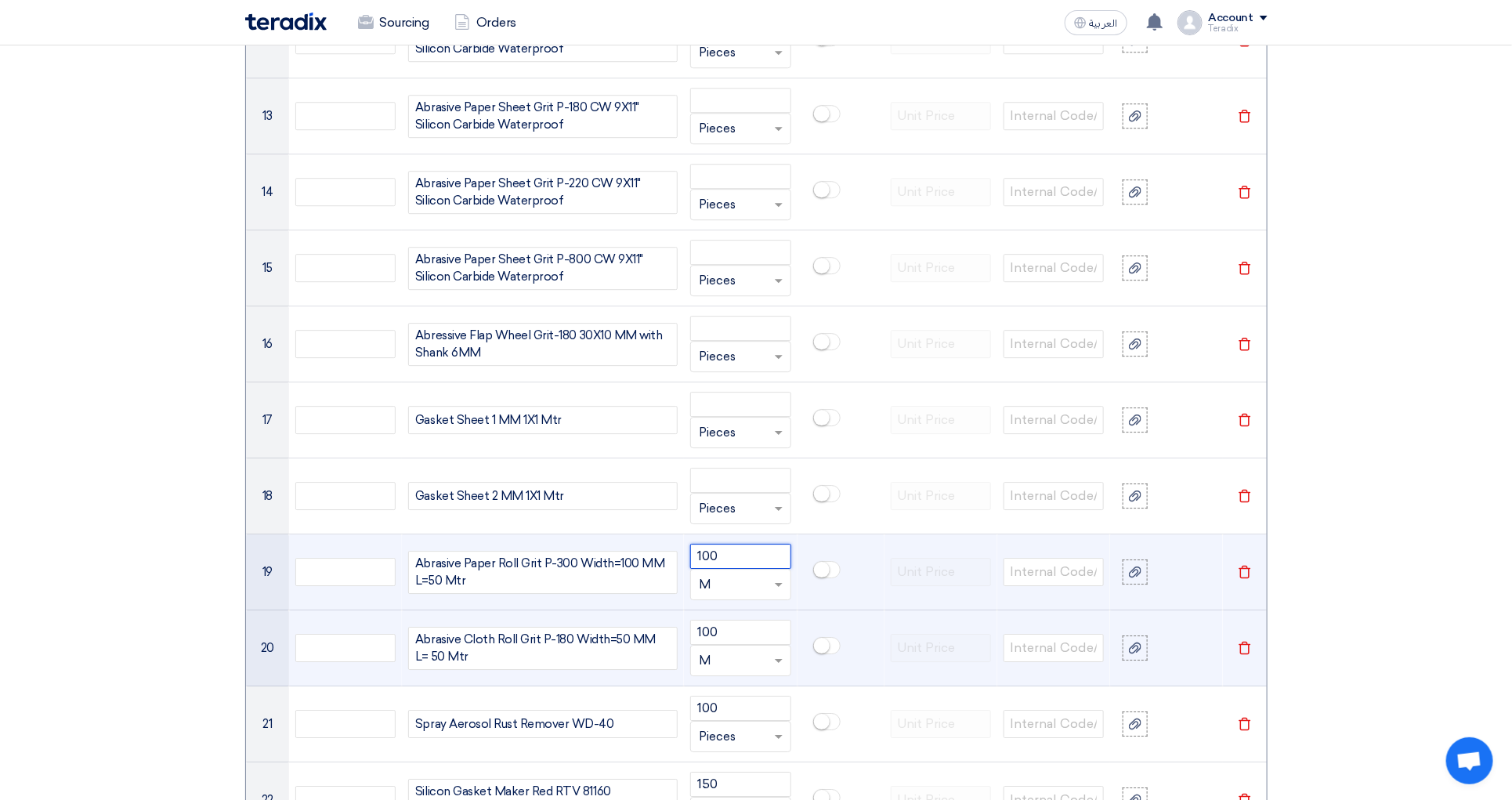
click at [710, 565] on input "100" at bounding box center [740, 556] width 100 height 25
paste input "2"
type input "200"
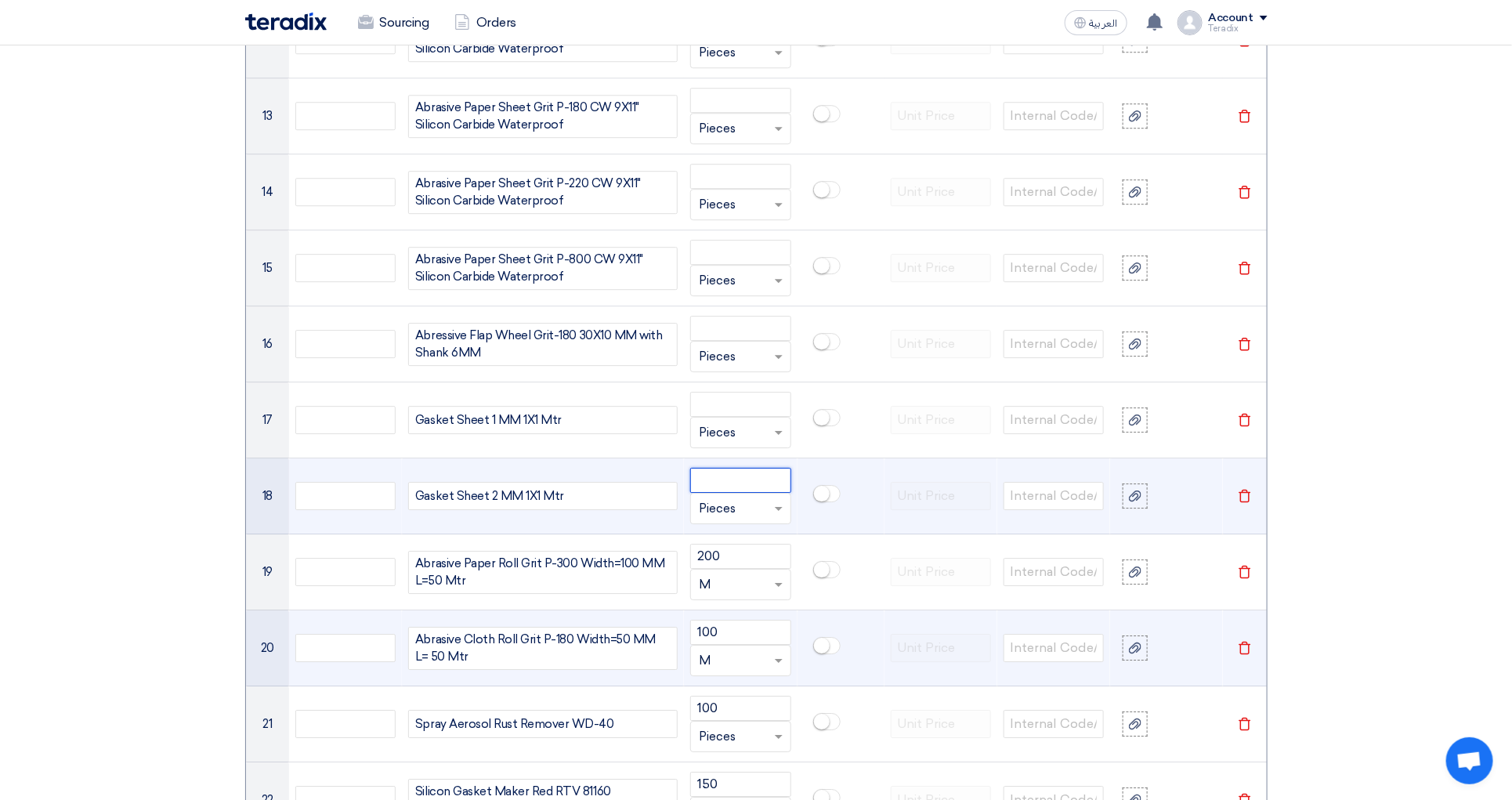
click at [705, 493] on input "number" at bounding box center [740, 481] width 100 height 25
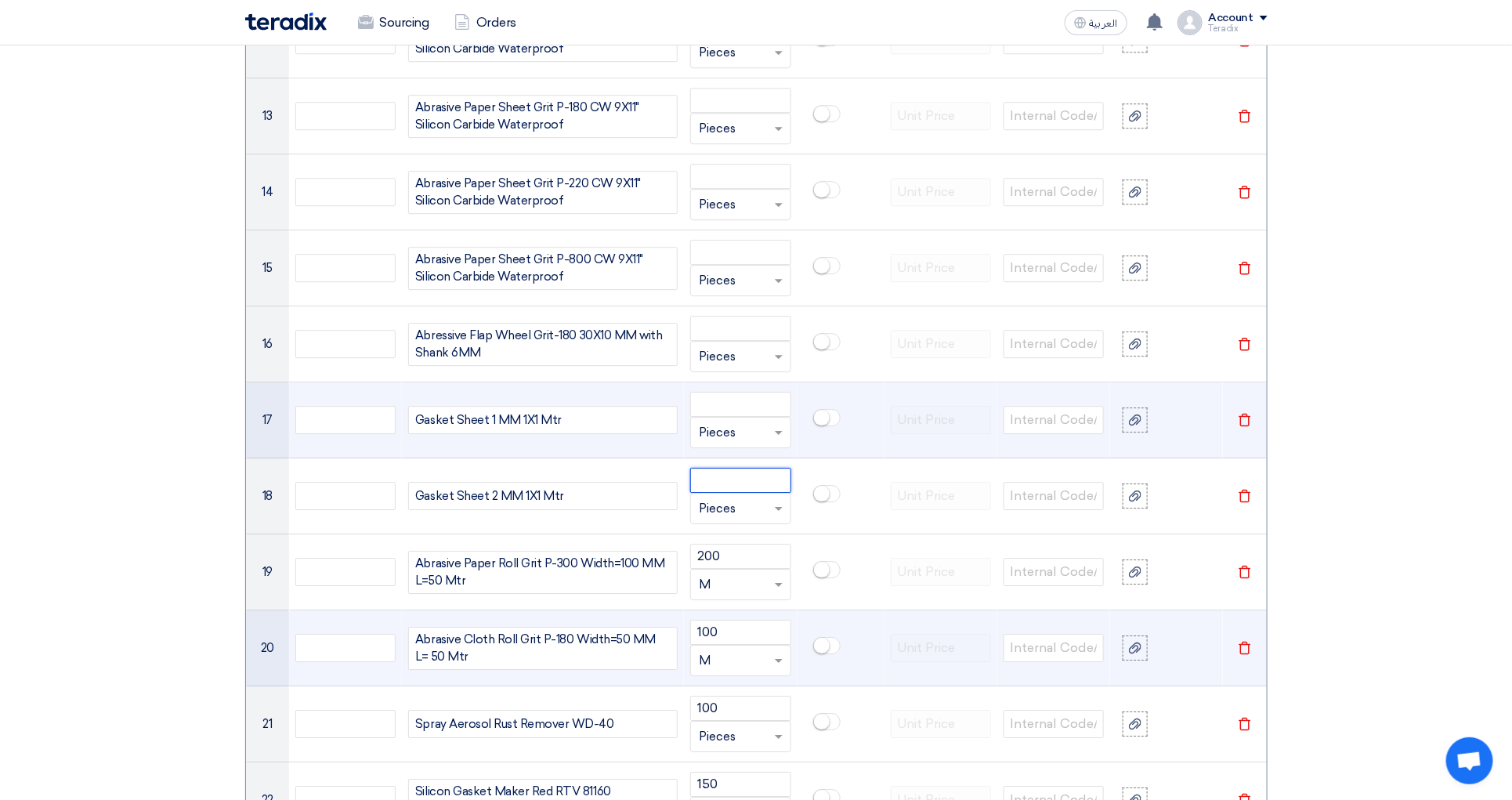
paste input "10"
type input "10"
click at [736, 417] on input "number" at bounding box center [740, 404] width 100 height 25
paste input "10"
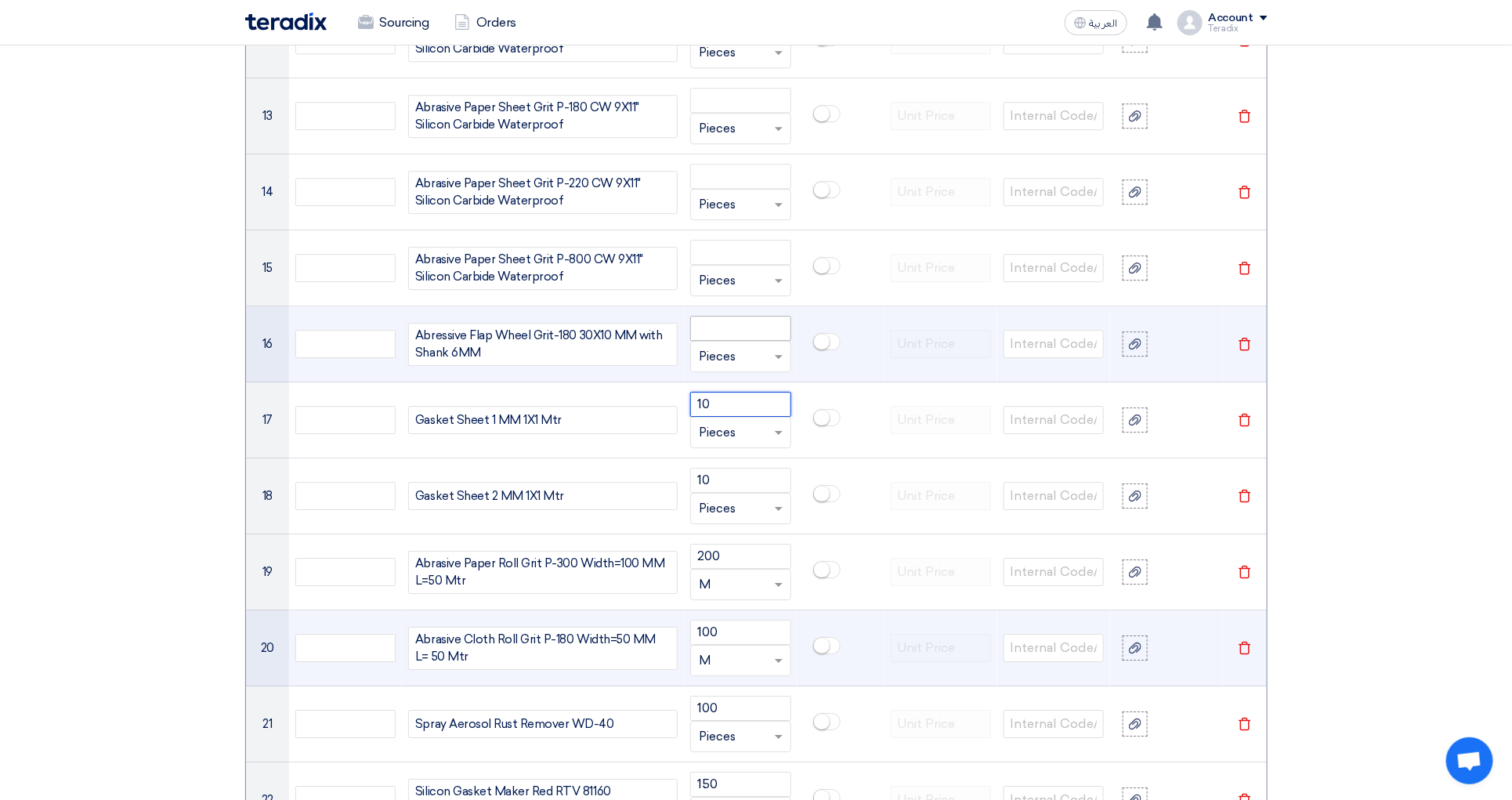
type input "10"
click at [760, 341] on input "number" at bounding box center [740, 328] width 100 height 25
paste input "10"
type input "10"
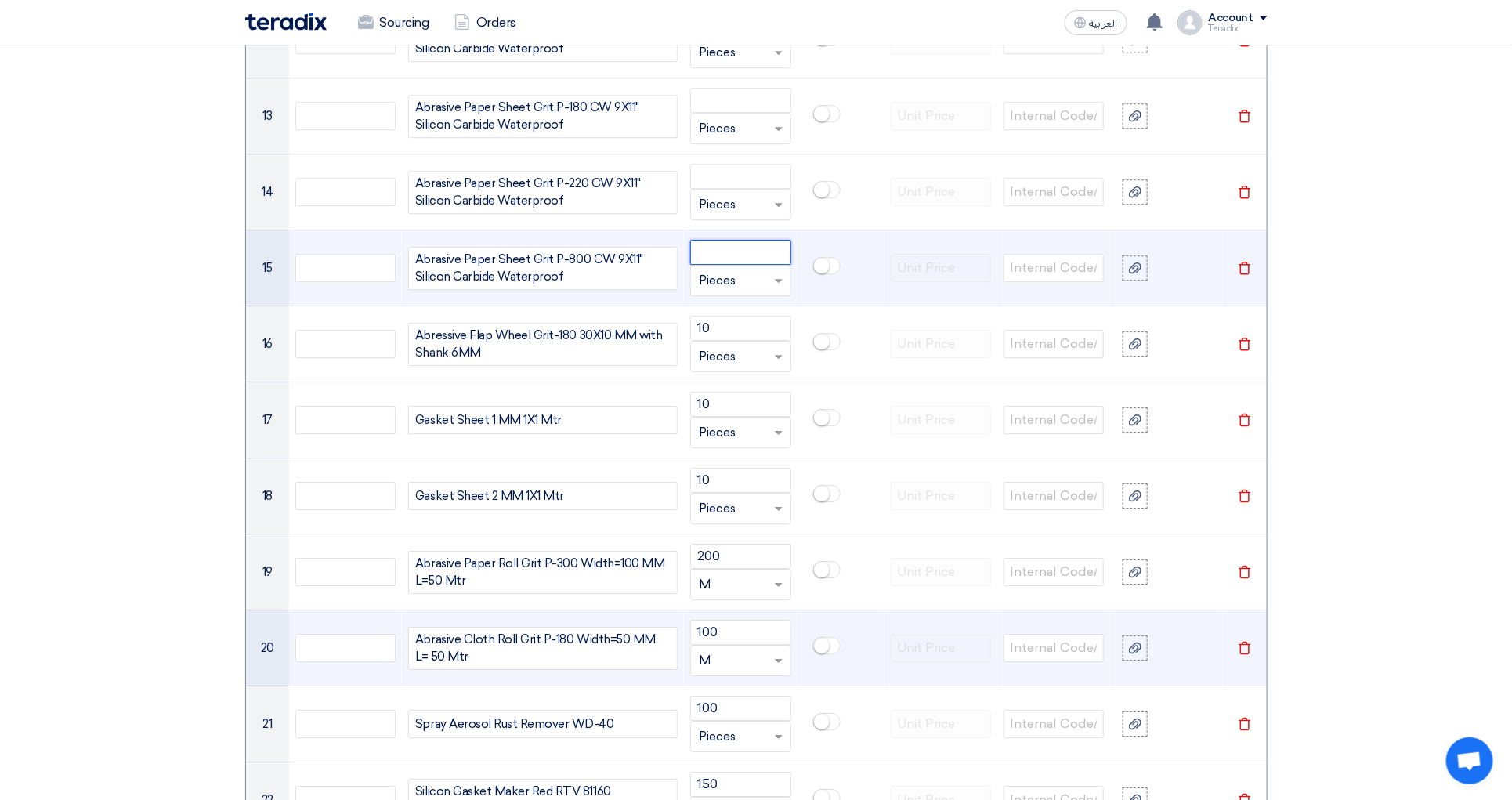
click at [758, 265] on input "number" at bounding box center [740, 252] width 100 height 25
paste input "20"
type input "20"
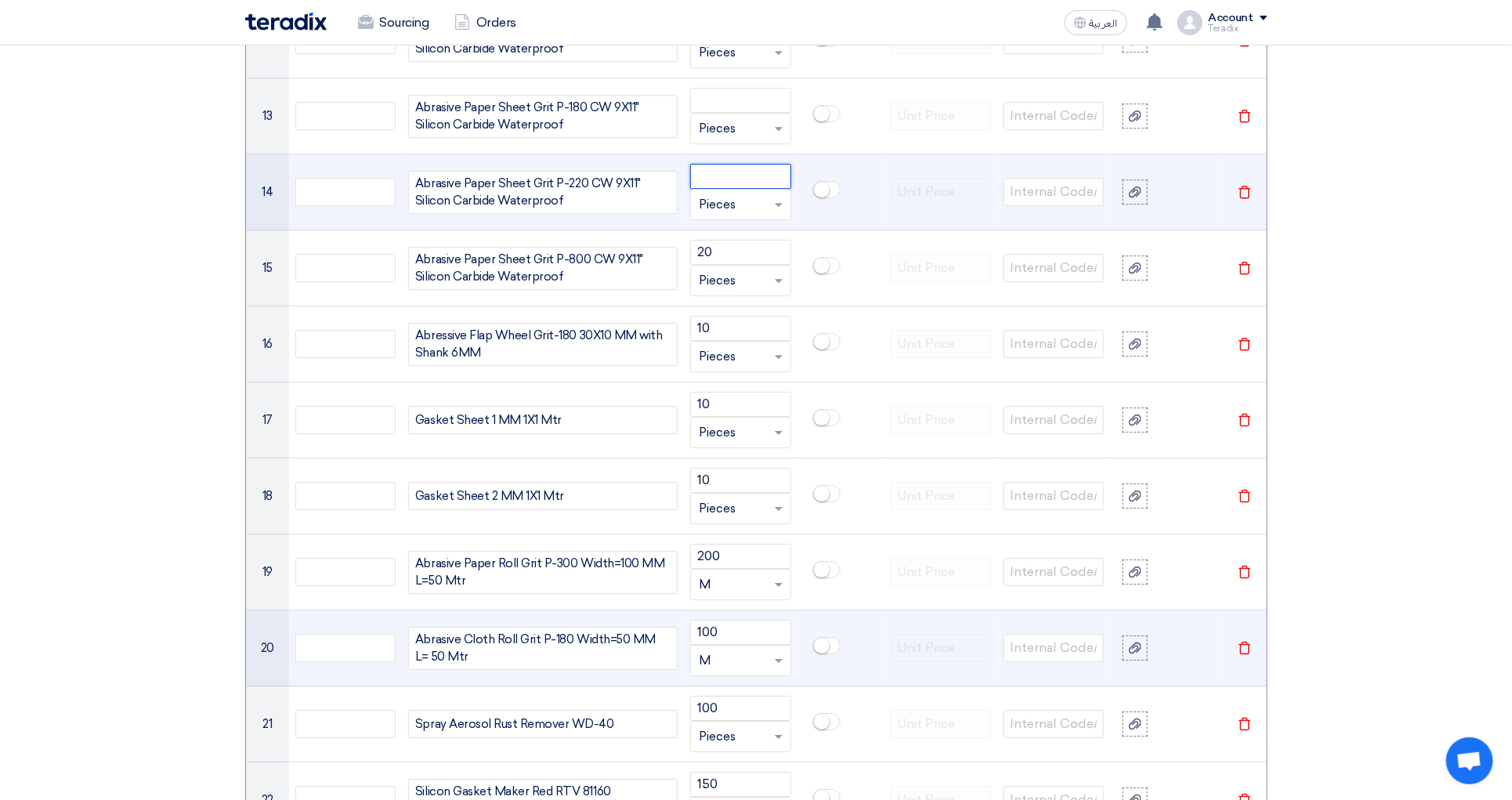
click at [758, 189] on input "number" at bounding box center [740, 176] width 100 height 25
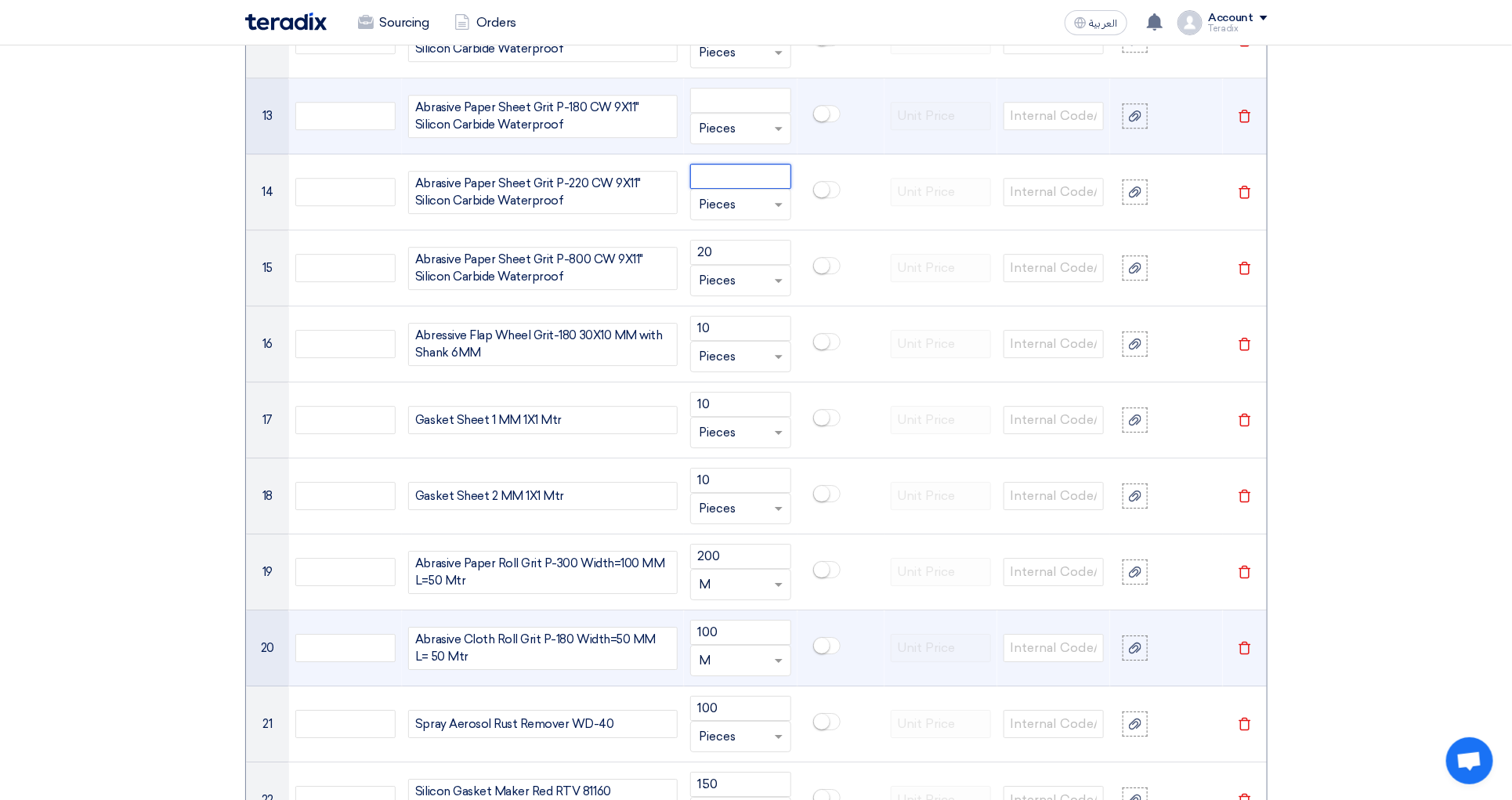
paste input "25"
type input "25"
click at [726, 113] on input "number" at bounding box center [740, 100] width 100 height 25
paste input "25"
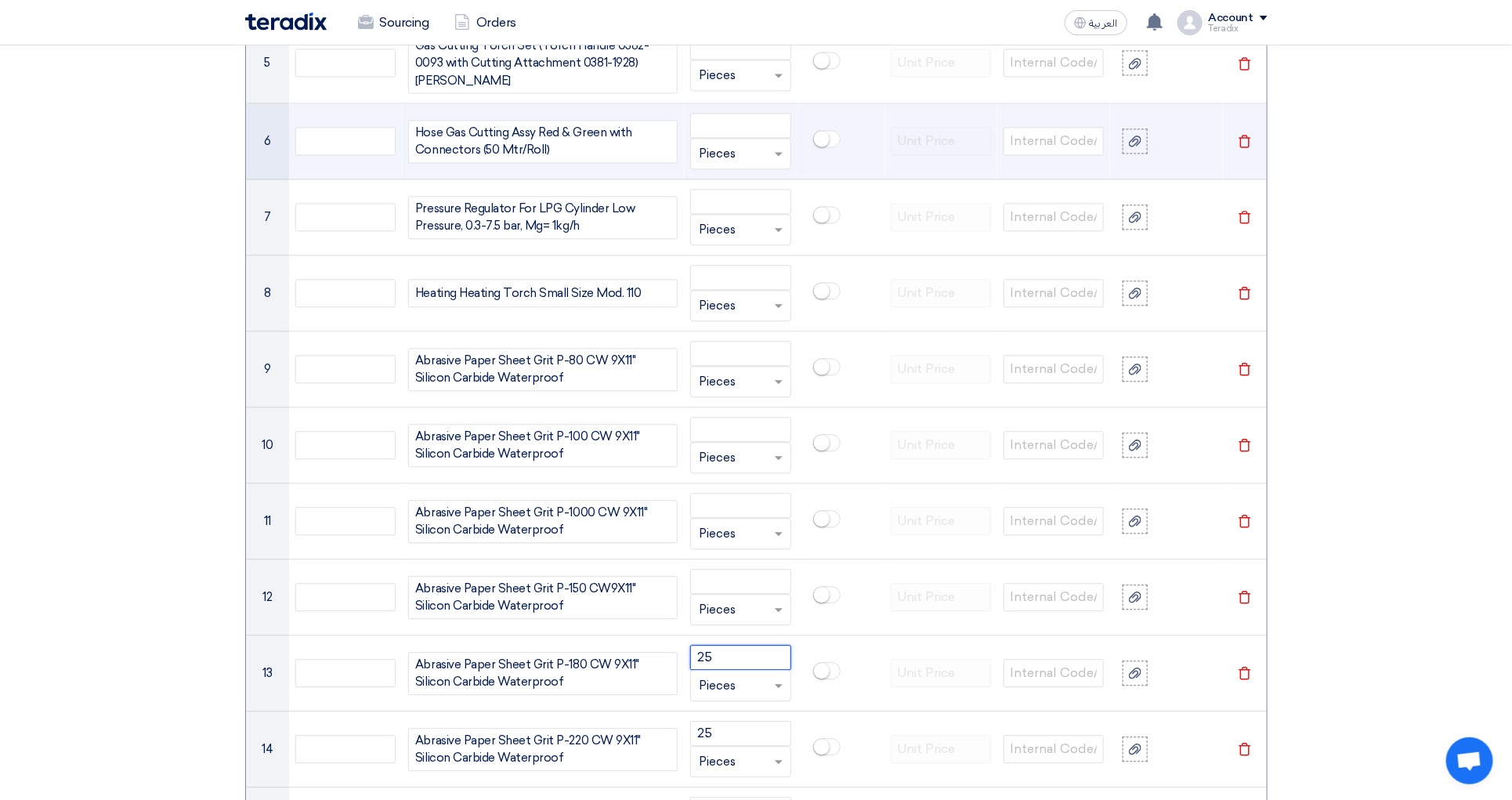
scroll to position [1648, 0]
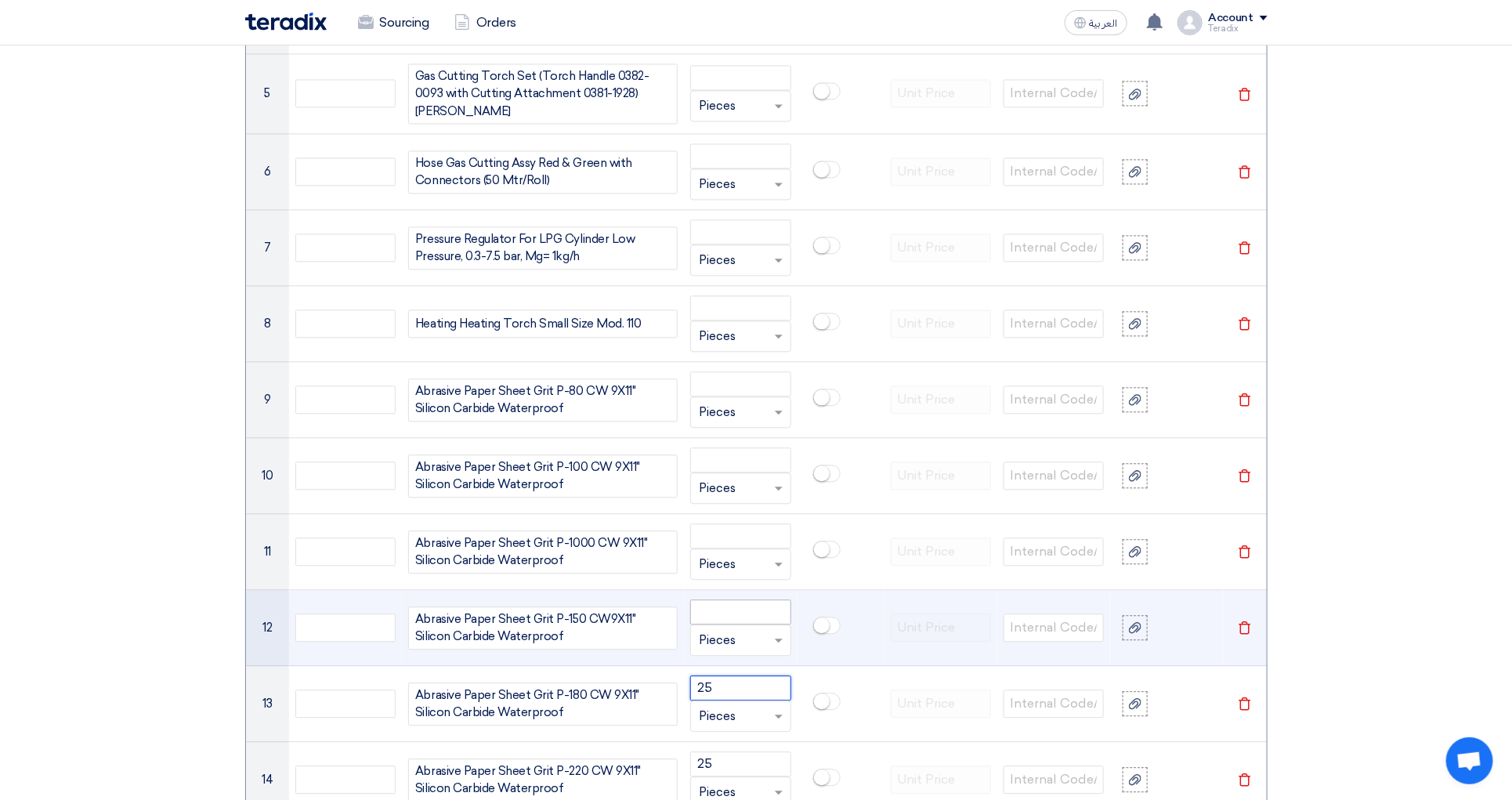
type input "25"
click at [752, 623] on input "number" at bounding box center [740, 612] width 100 height 25
paste input "20"
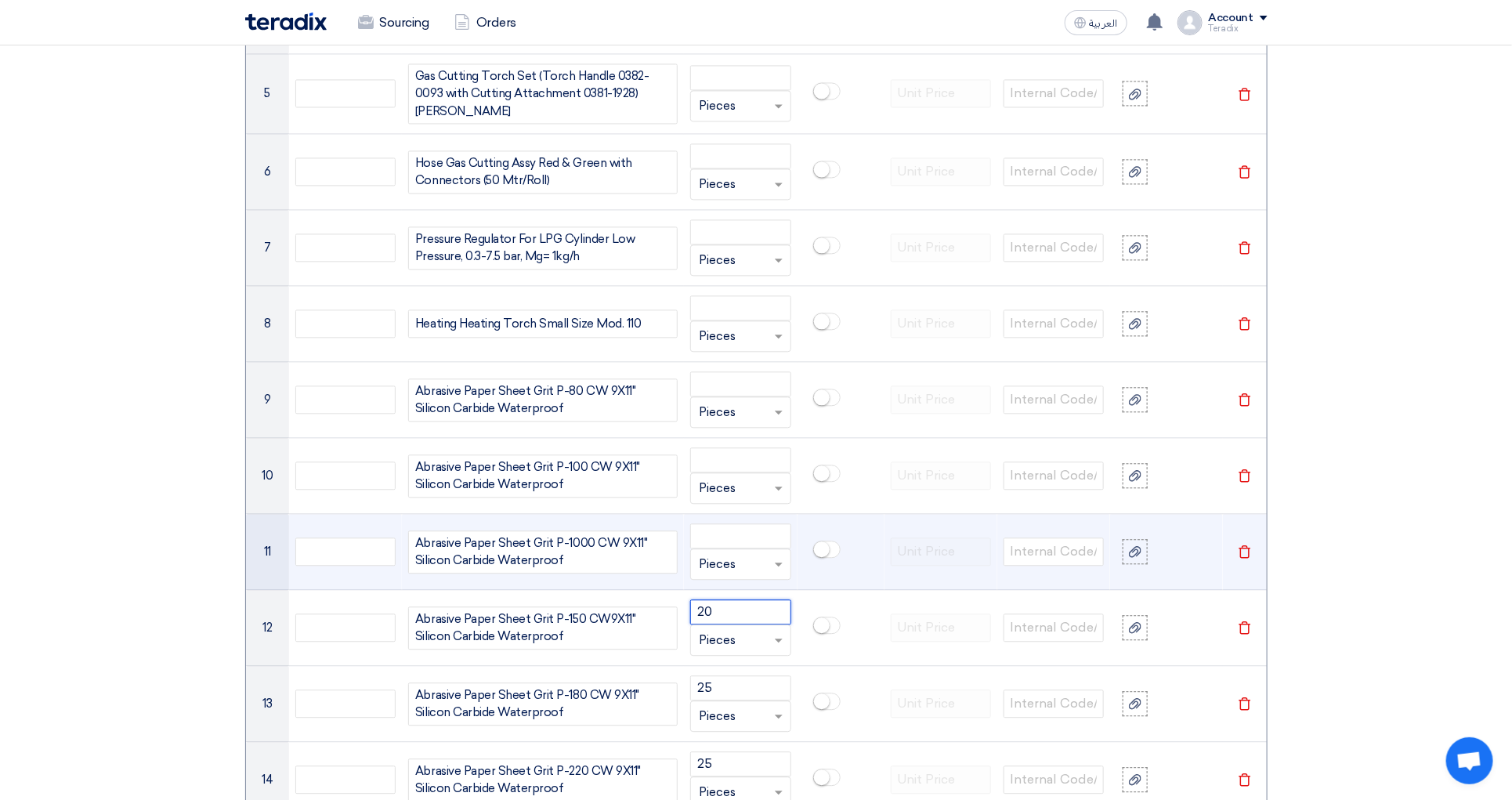
click at [752, 560] on div "Unit × Pieces" at bounding box center [740, 564] width 100 height 32
type input "20"
click at [767, 541] on input "number" at bounding box center [740, 536] width 100 height 25
paste input "30"
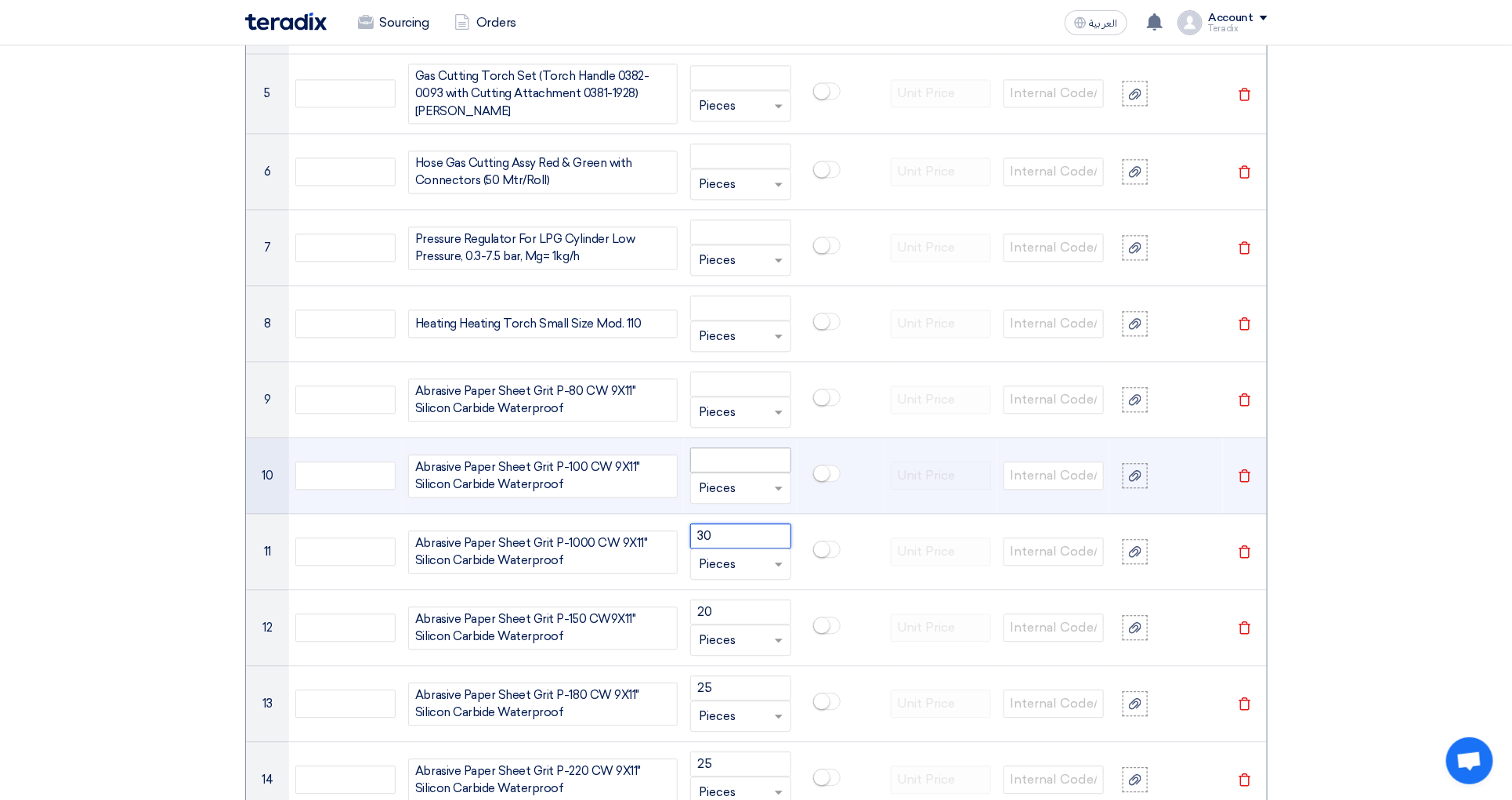
type input "30"
click at [761, 473] on input "number" at bounding box center [740, 459] width 100 height 25
paste input "20"
type input "20"
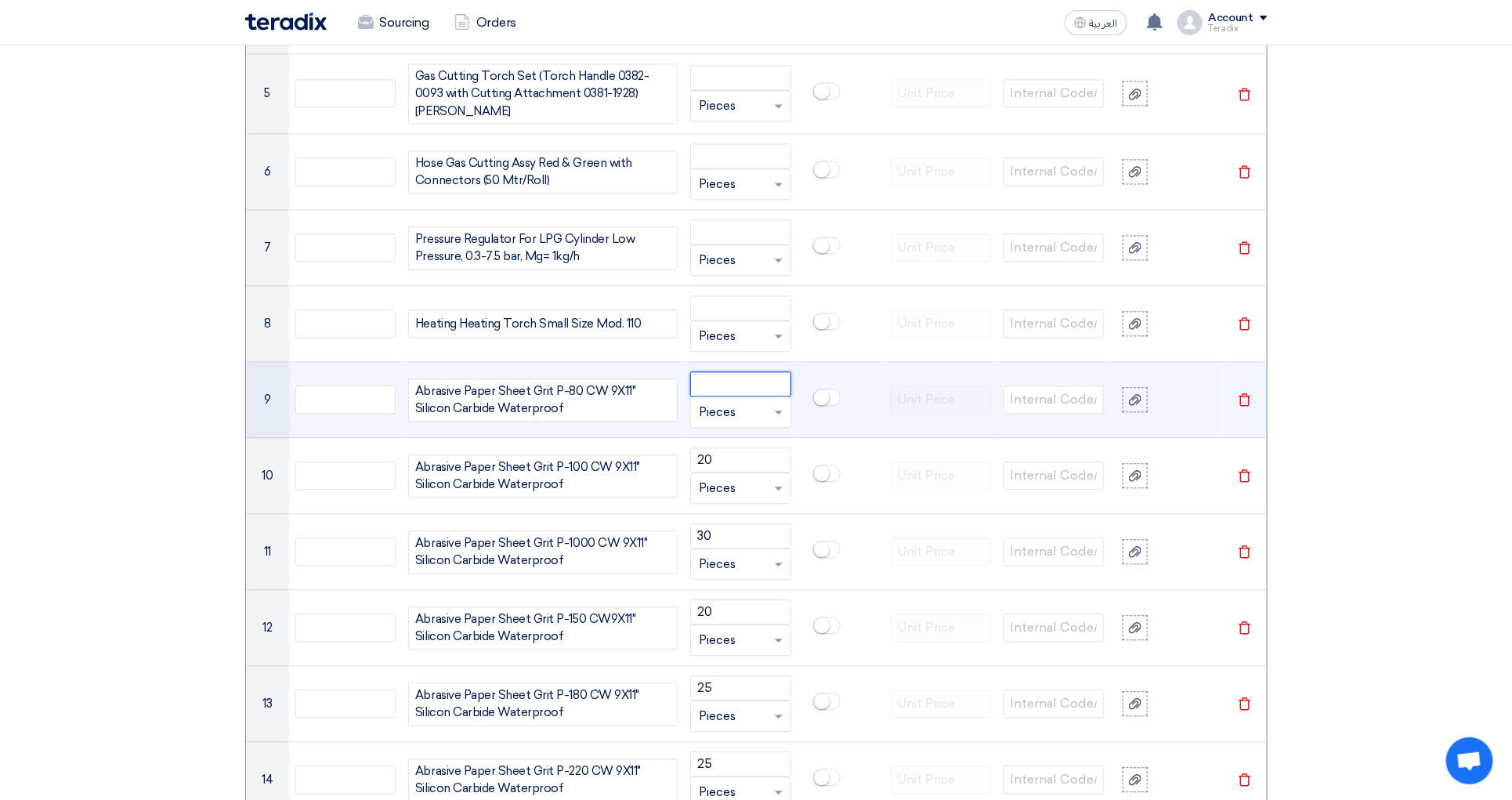
click at [767, 391] on input "number" at bounding box center [740, 384] width 100 height 25
paste input "25"
type input "25"
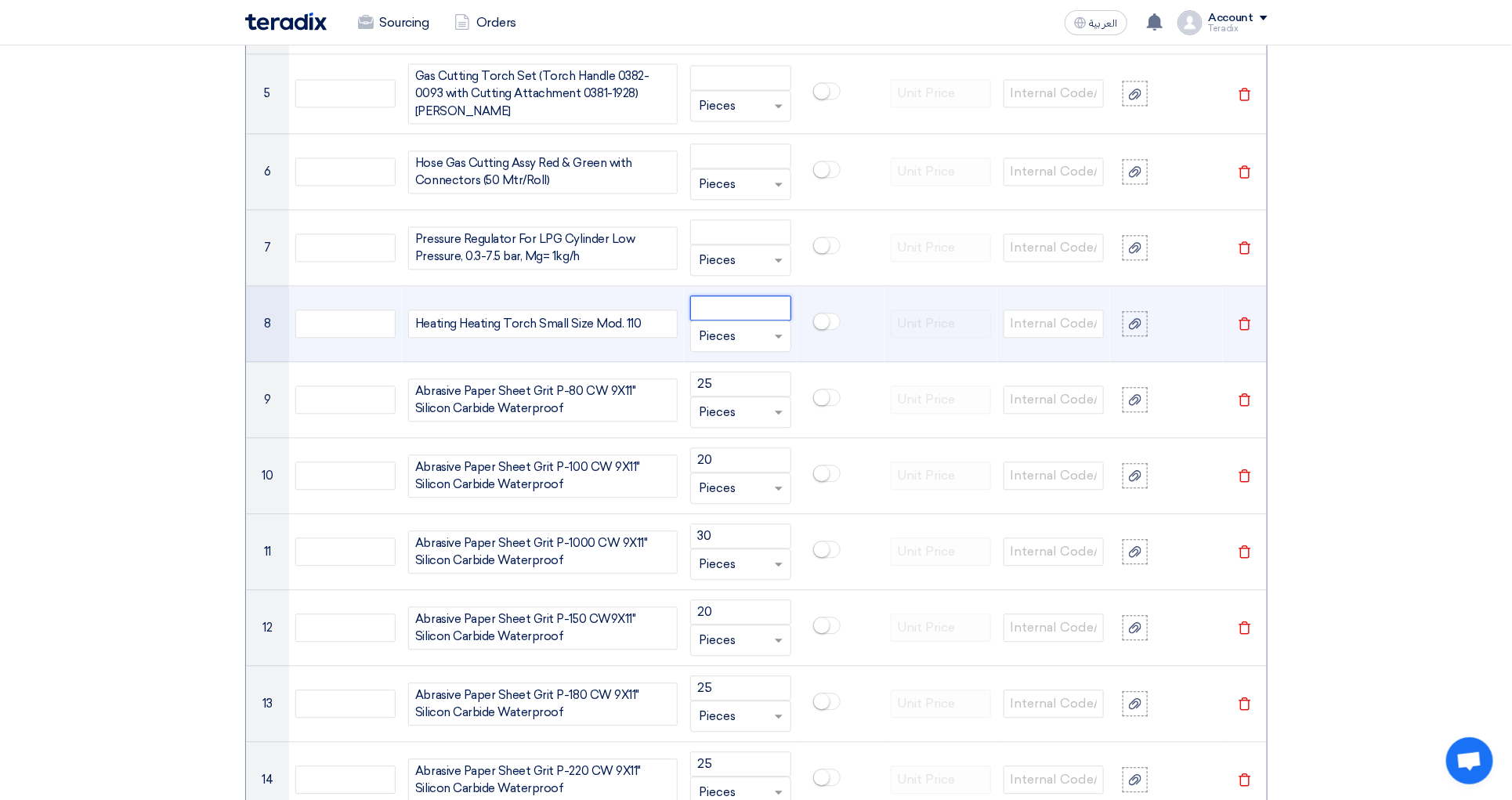
click at [725, 320] on input "number" at bounding box center [740, 308] width 100 height 25
paste input "10"
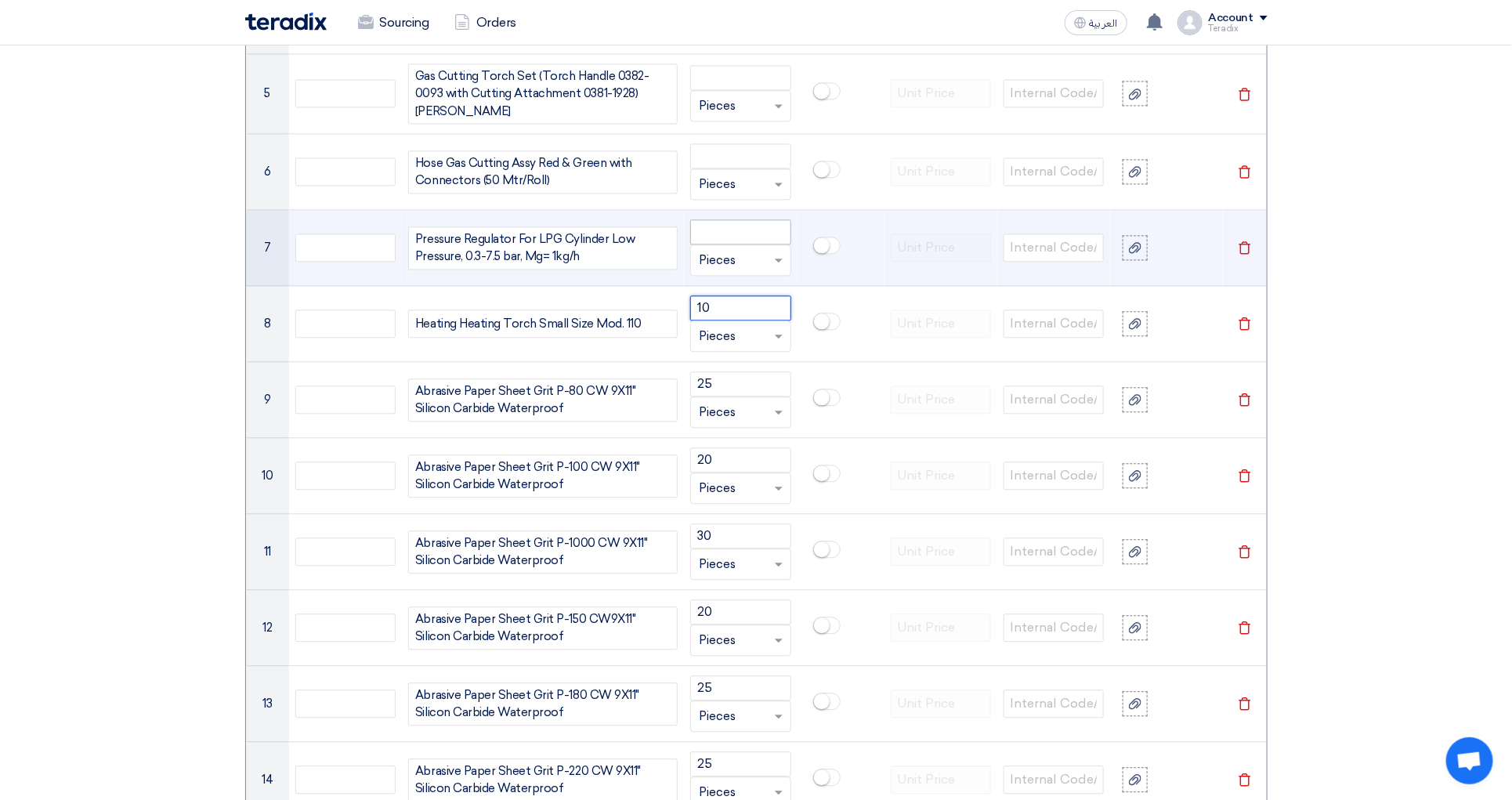
type input "10"
click at [744, 235] on input "number" at bounding box center [740, 231] width 100 height 25
paste input "10"
type input "10"
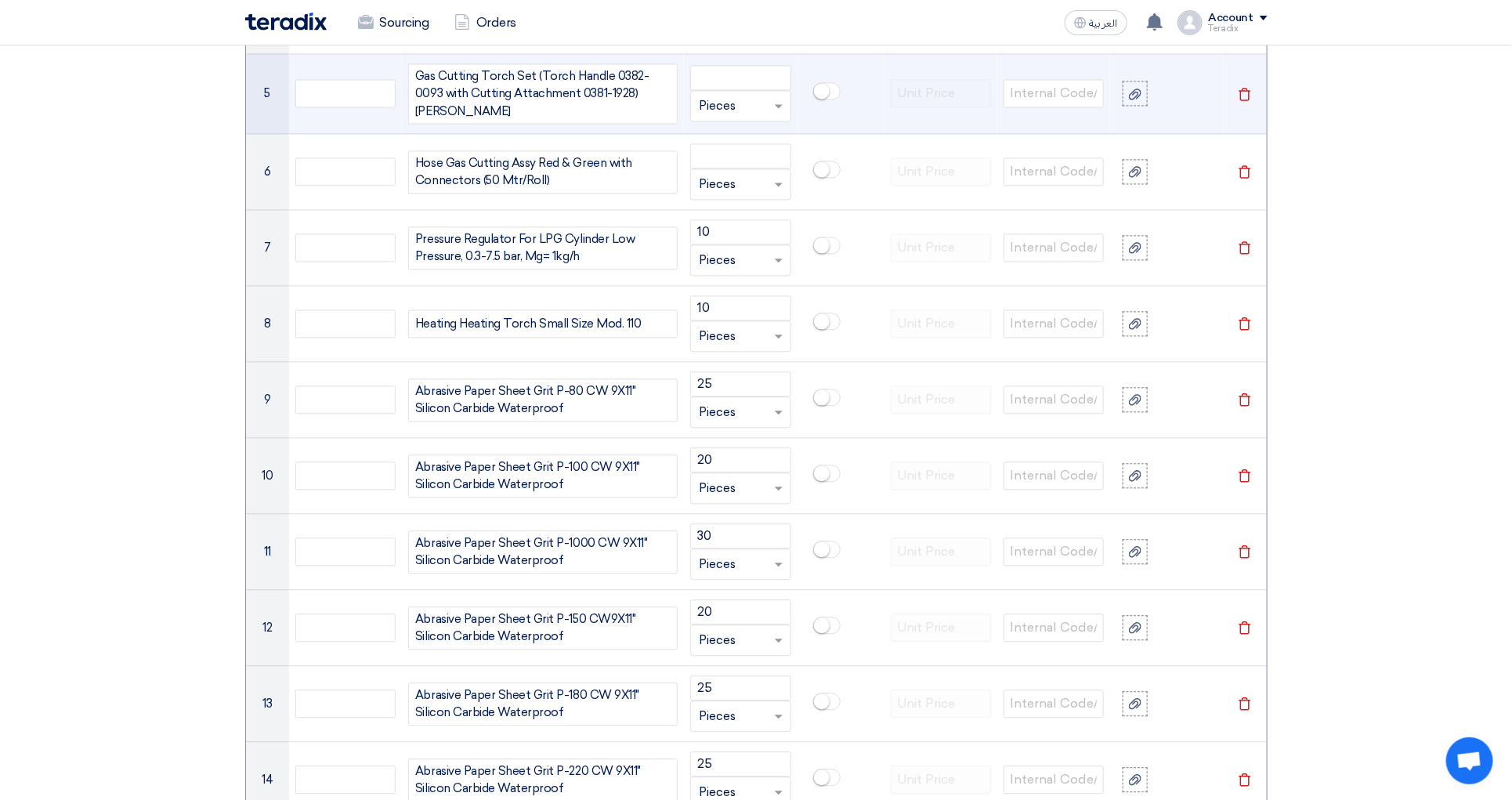
drag, startPoint x: 1171, startPoint y: 85, endPoint x: 1193, endPoint y: 92, distance: 23.1
click at [1193, 92] on td at bounding box center [1167, 94] width 113 height 81
click at [1193, 92] on app-upload-file at bounding box center [1167, 93] width 88 height 25
click at [1196, 89] on td at bounding box center [1167, 94] width 113 height 81
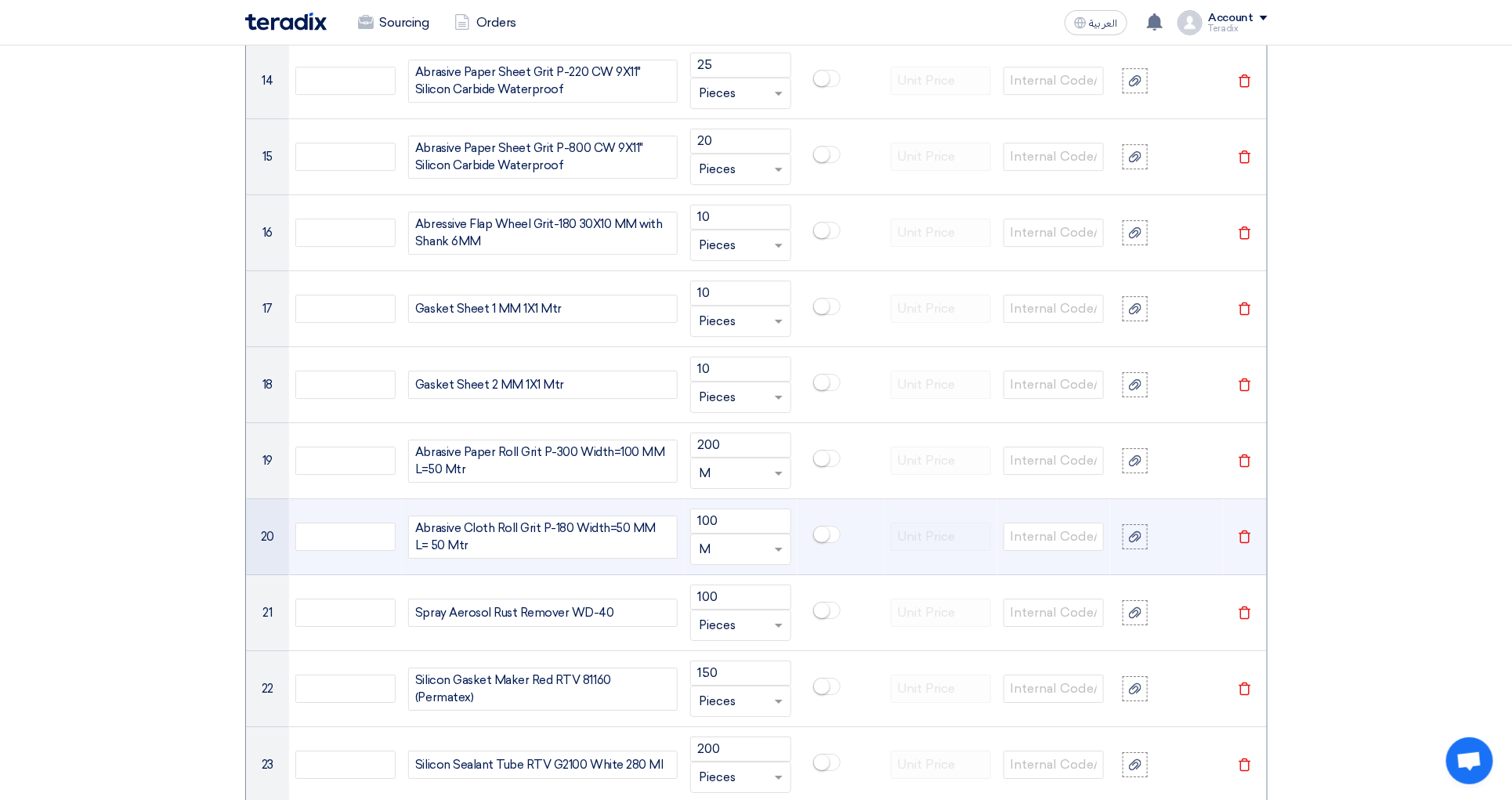
scroll to position [1427, 0]
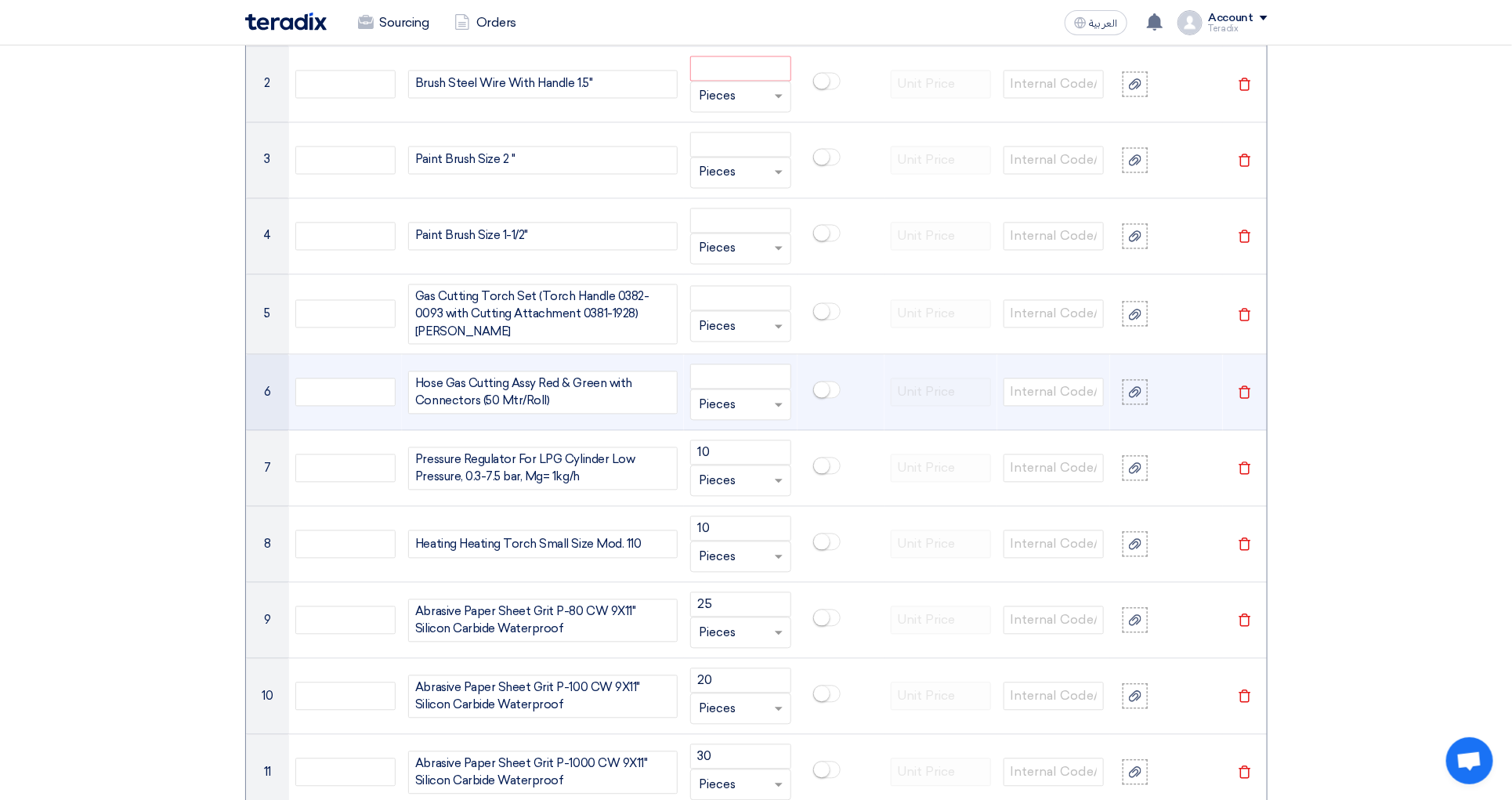
click at [633, 431] on td "Hose Gas Cutting Assy Red & Green with Connectors (50 Mtr/Roll)" at bounding box center [543, 393] width 283 height 76
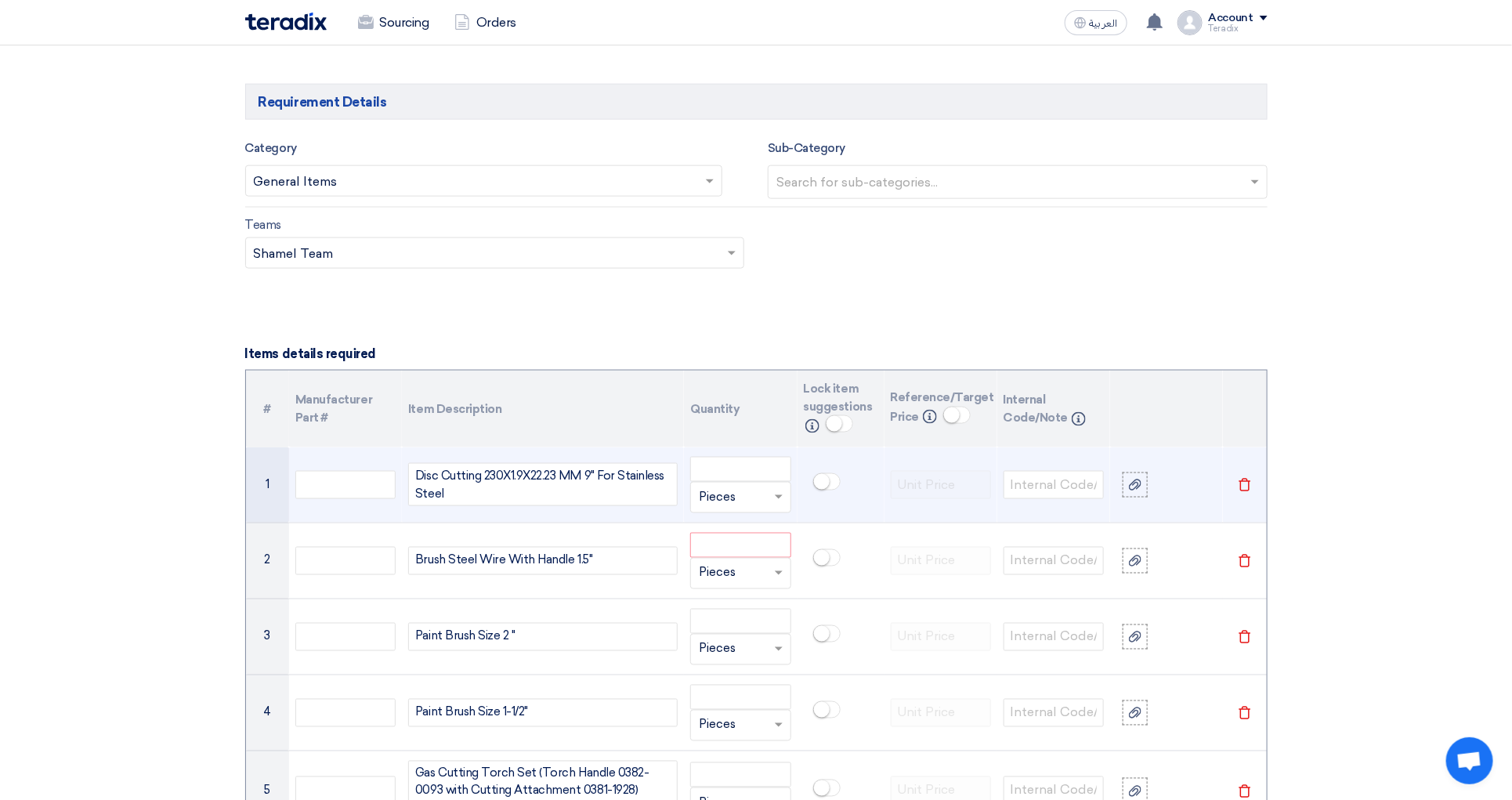
scroll to position [1538, 0]
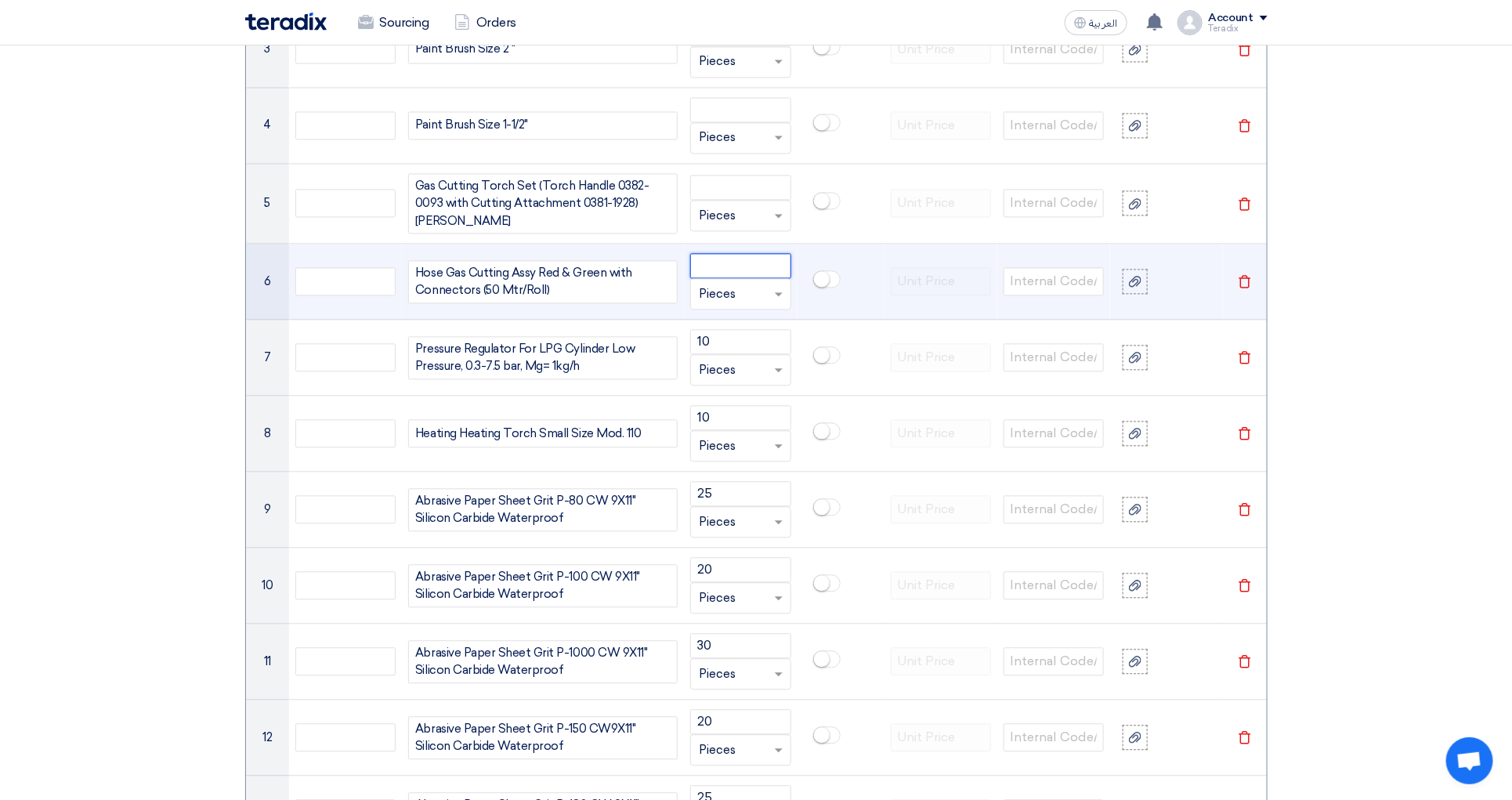
click at [716, 278] on input "number" at bounding box center [740, 266] width 100 height 25
paste input "400"
type input "400"
click at [738, 305] on input "text" at bounding box center [730, 294] width 64 height 25
type input "M"
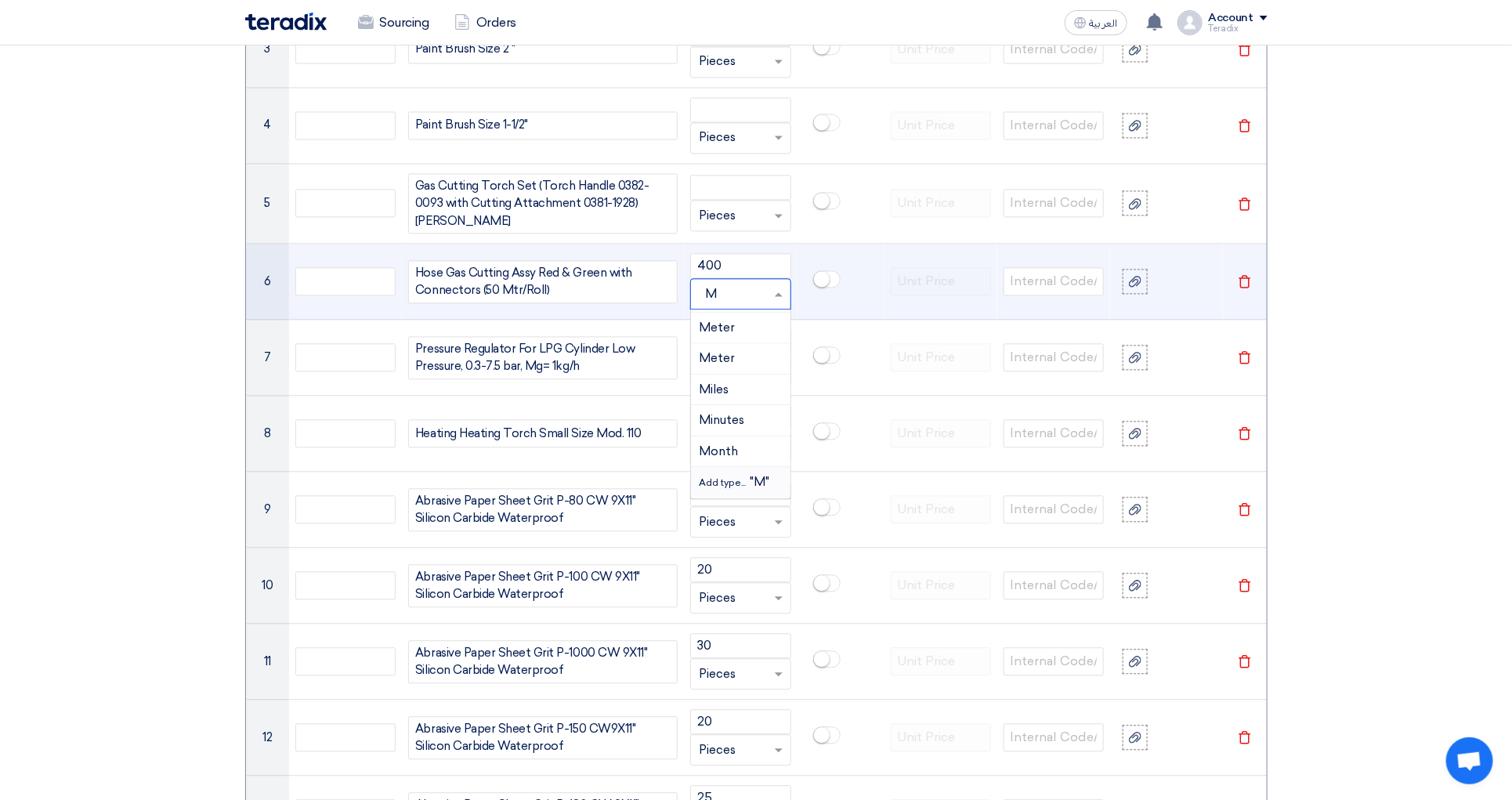
click at [732, 481] on div "Add type... "M"" at bounding box center [740, 482] width 99 height 31
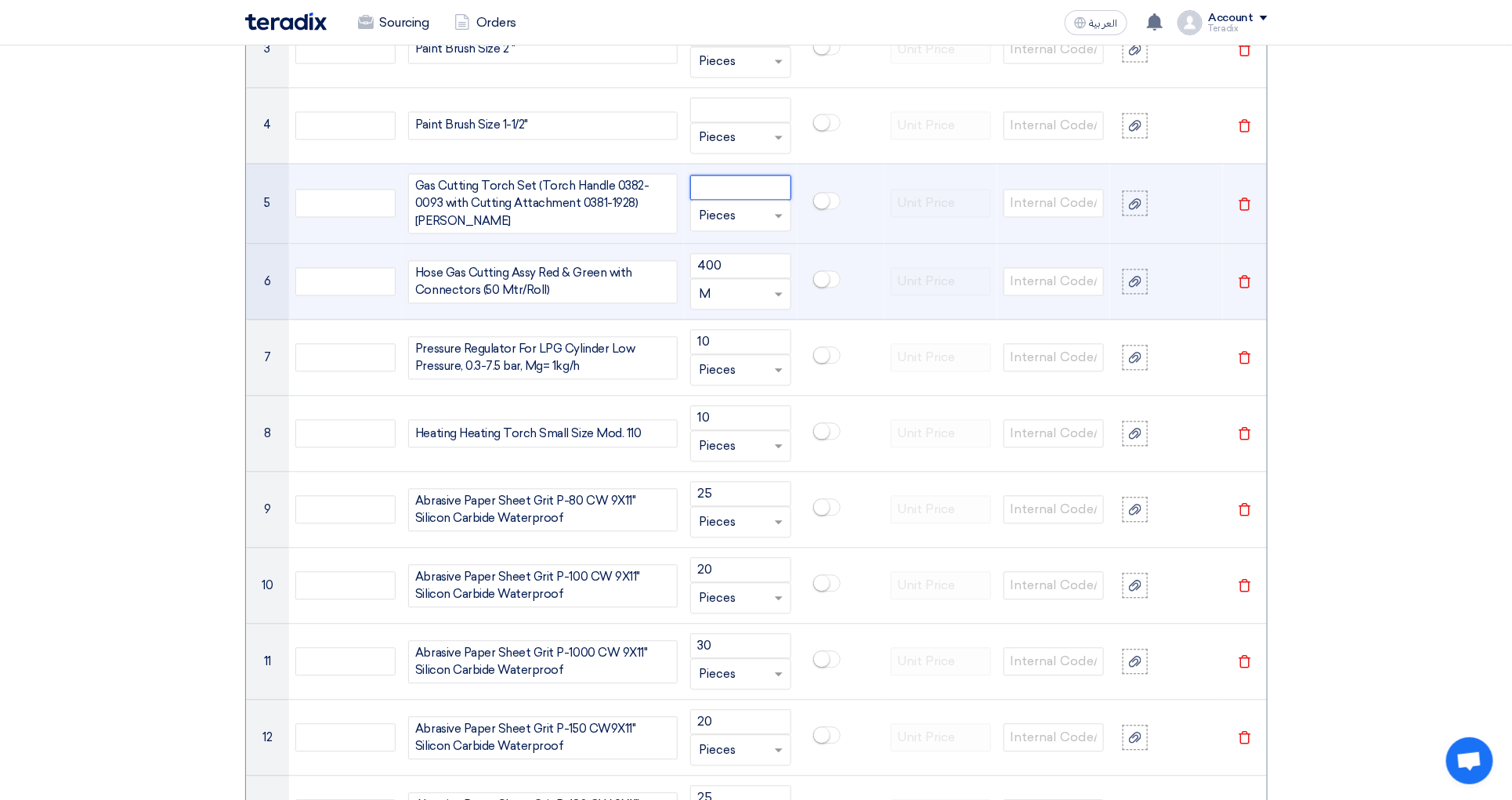
click at [754, 194] on input "number" at bounding box center [740, 187] width 100 height 25
paste input "15"
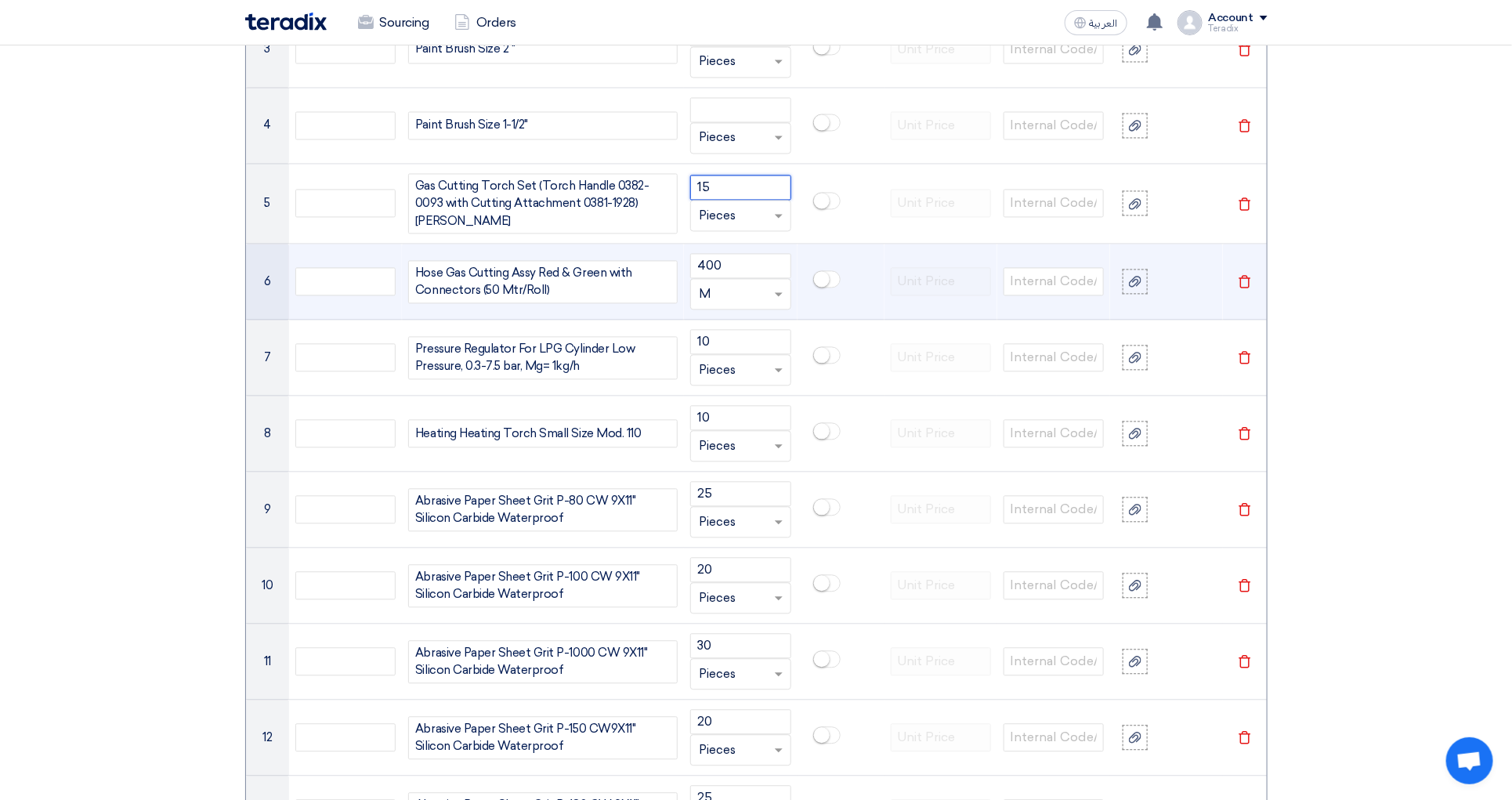
type input "15"
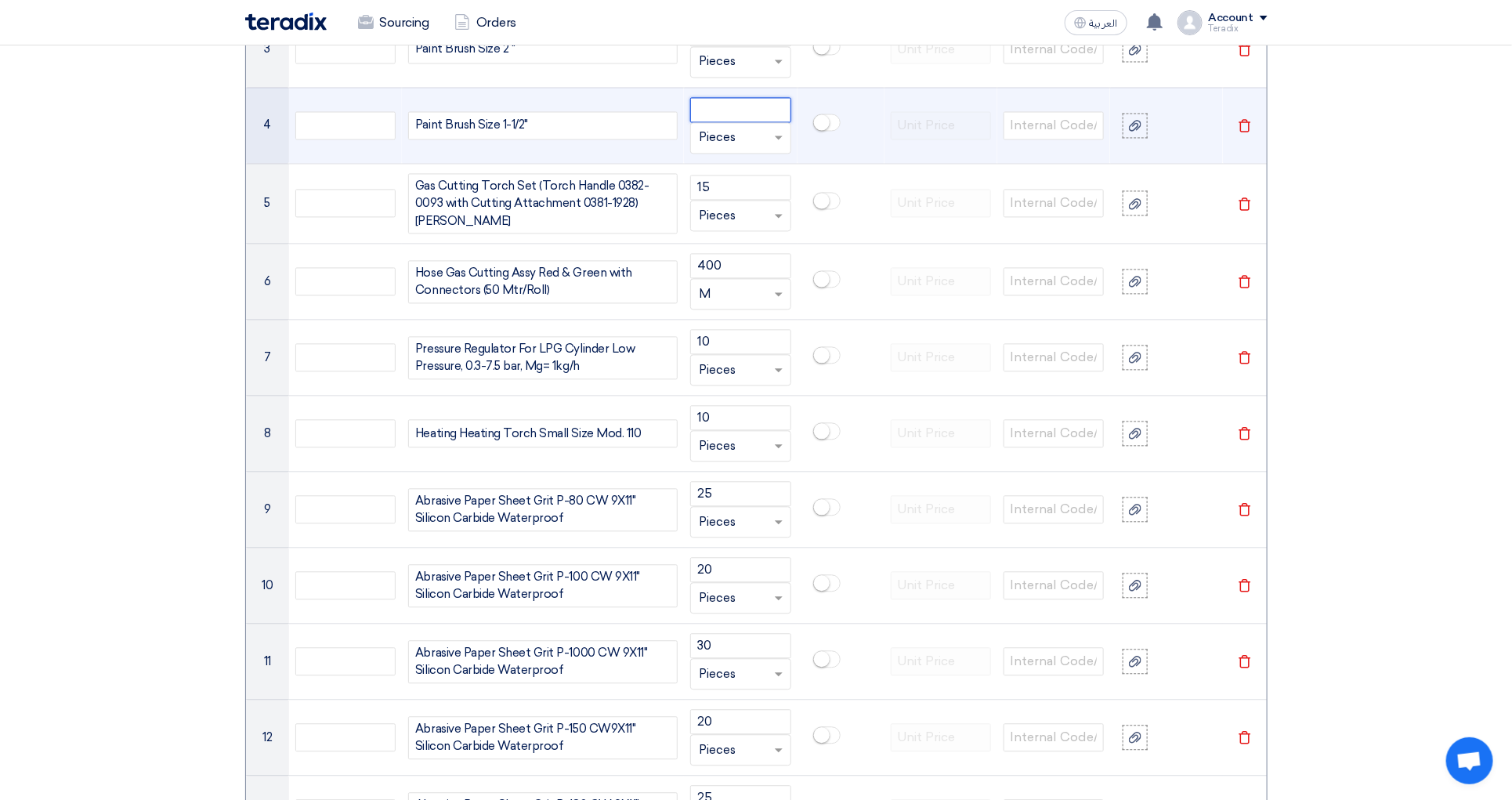
click at [740, 120] on input "number" at bounding box center [740, 109] width 100 height 25
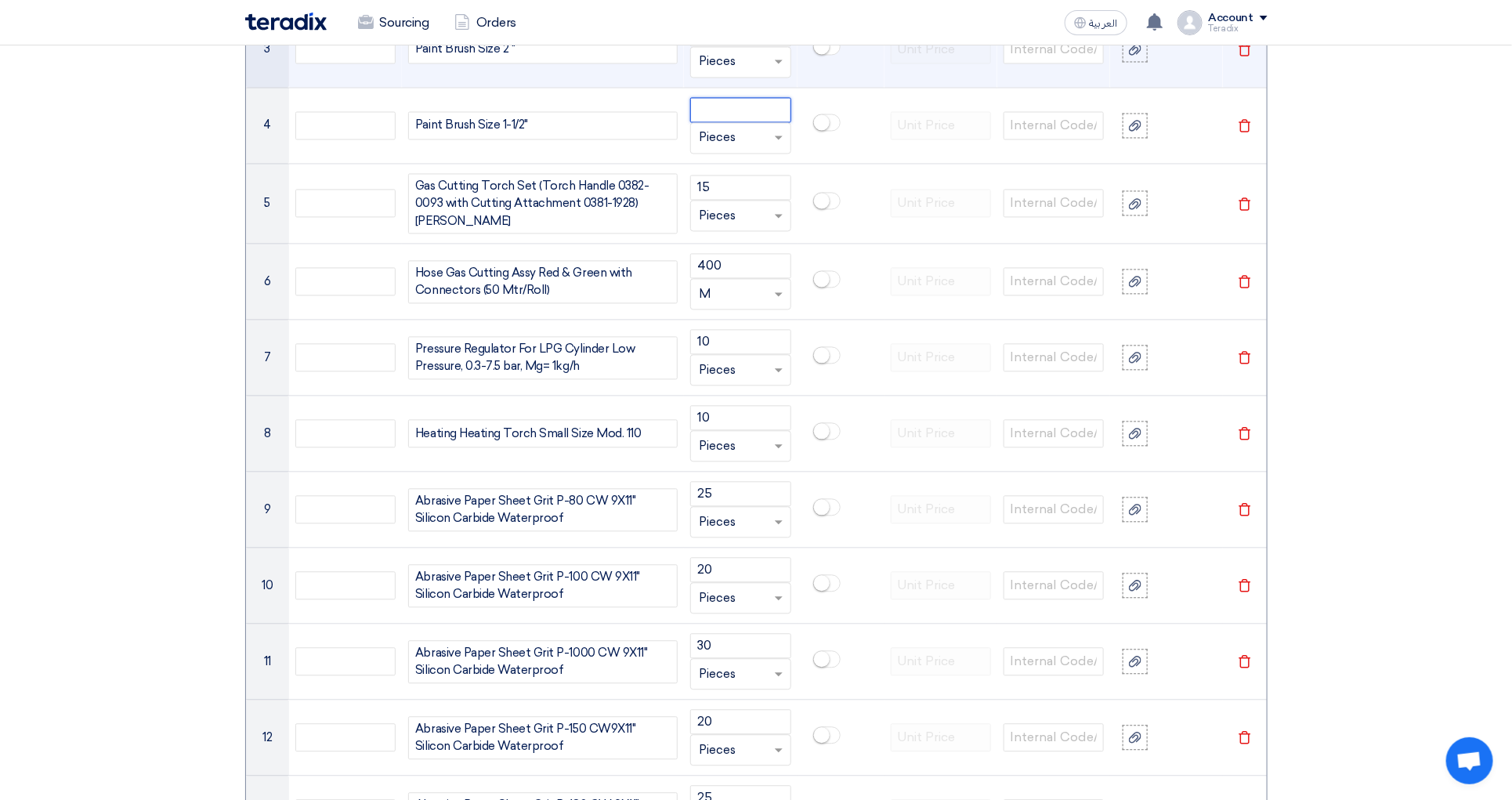
paste input "10"
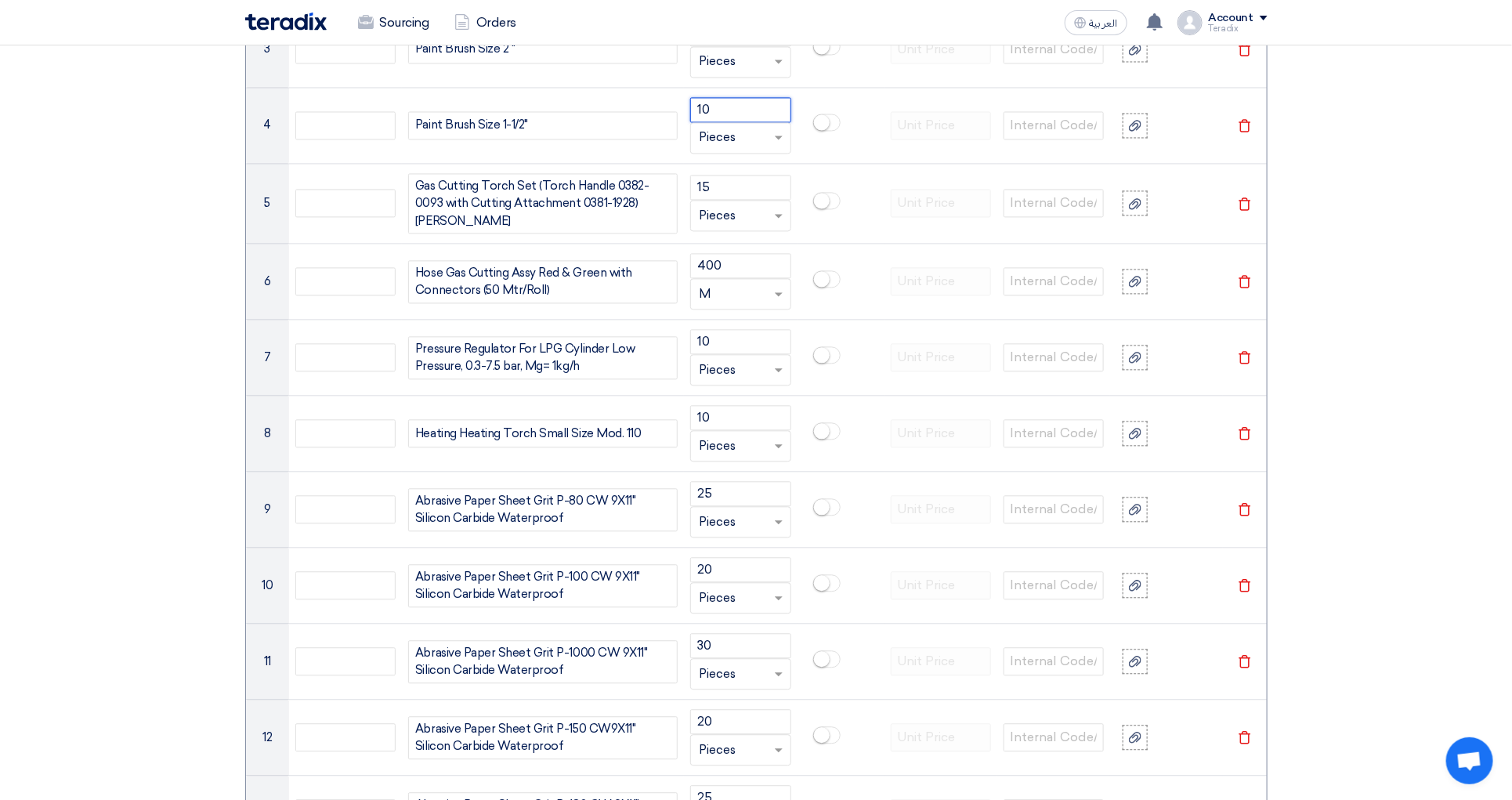
type input "10"
click at [748, 43] on div "Sourcing Orders العربية ع Your notification list is empty Account Teradix Sourc…" at bounding box center [756, 22] width 1046 height 45
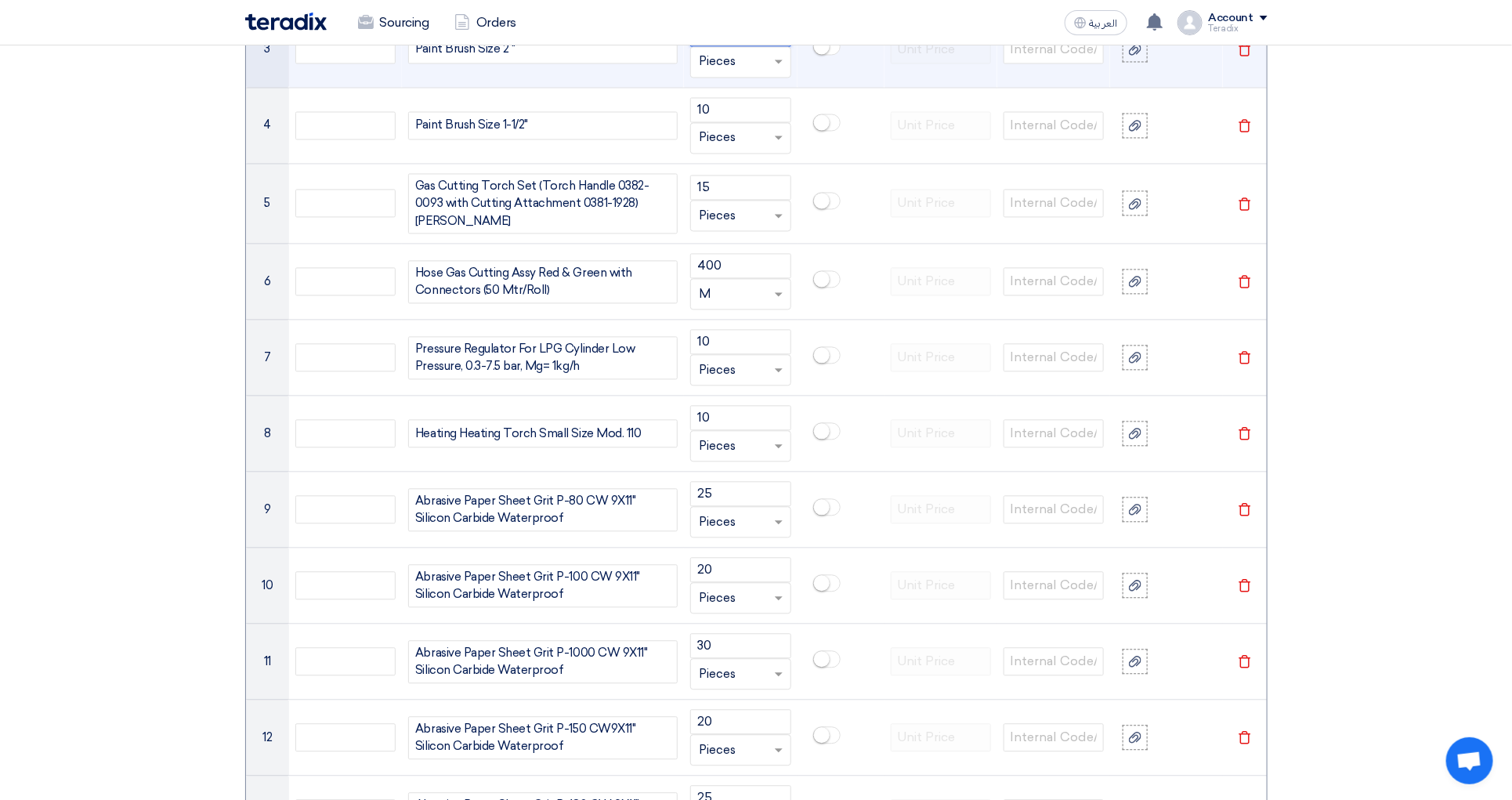
click at [741, 47] on input "number" at bounding box center [740, 33] width 100 height 25
paste input "10"
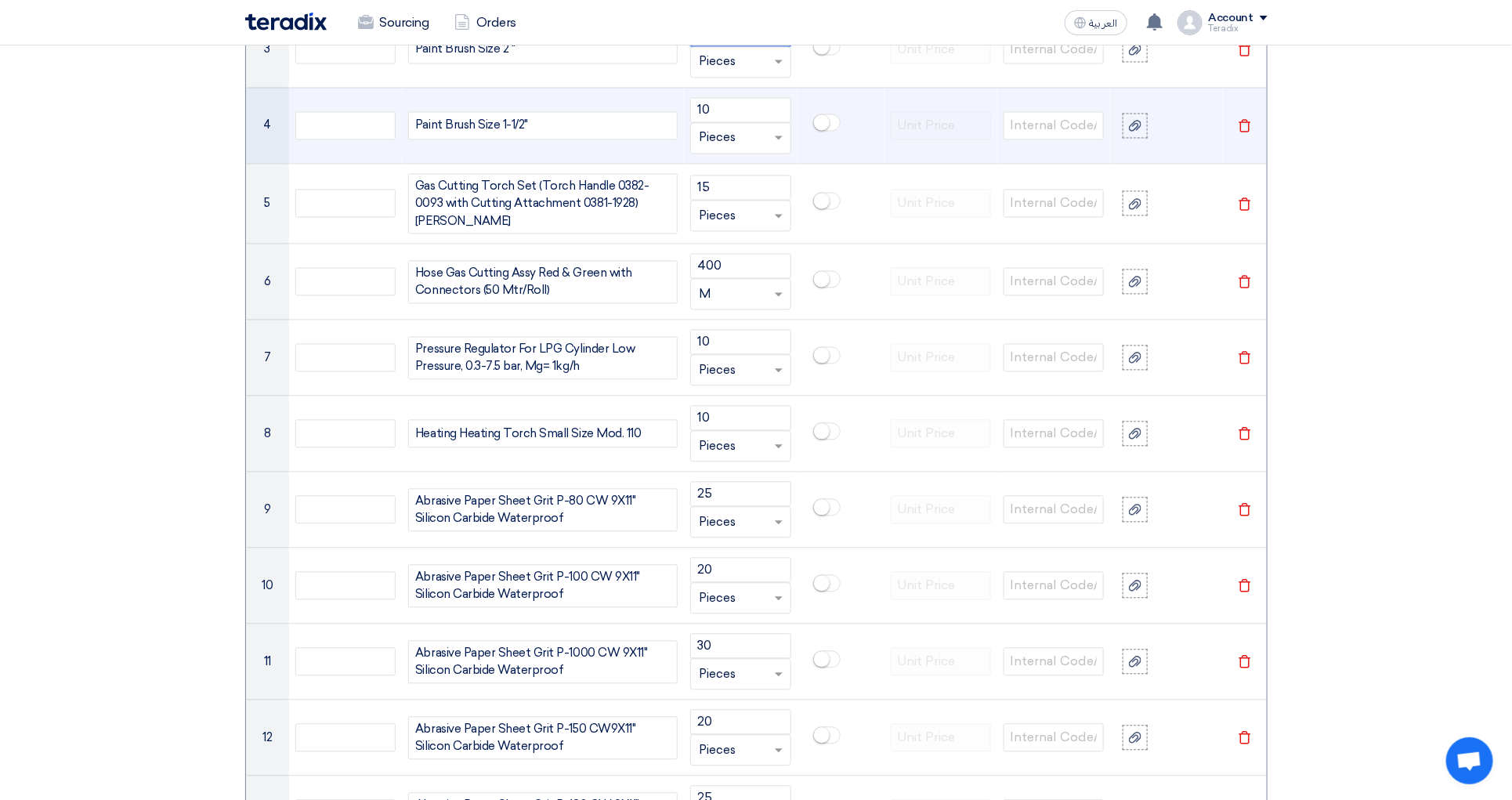
type input "10"
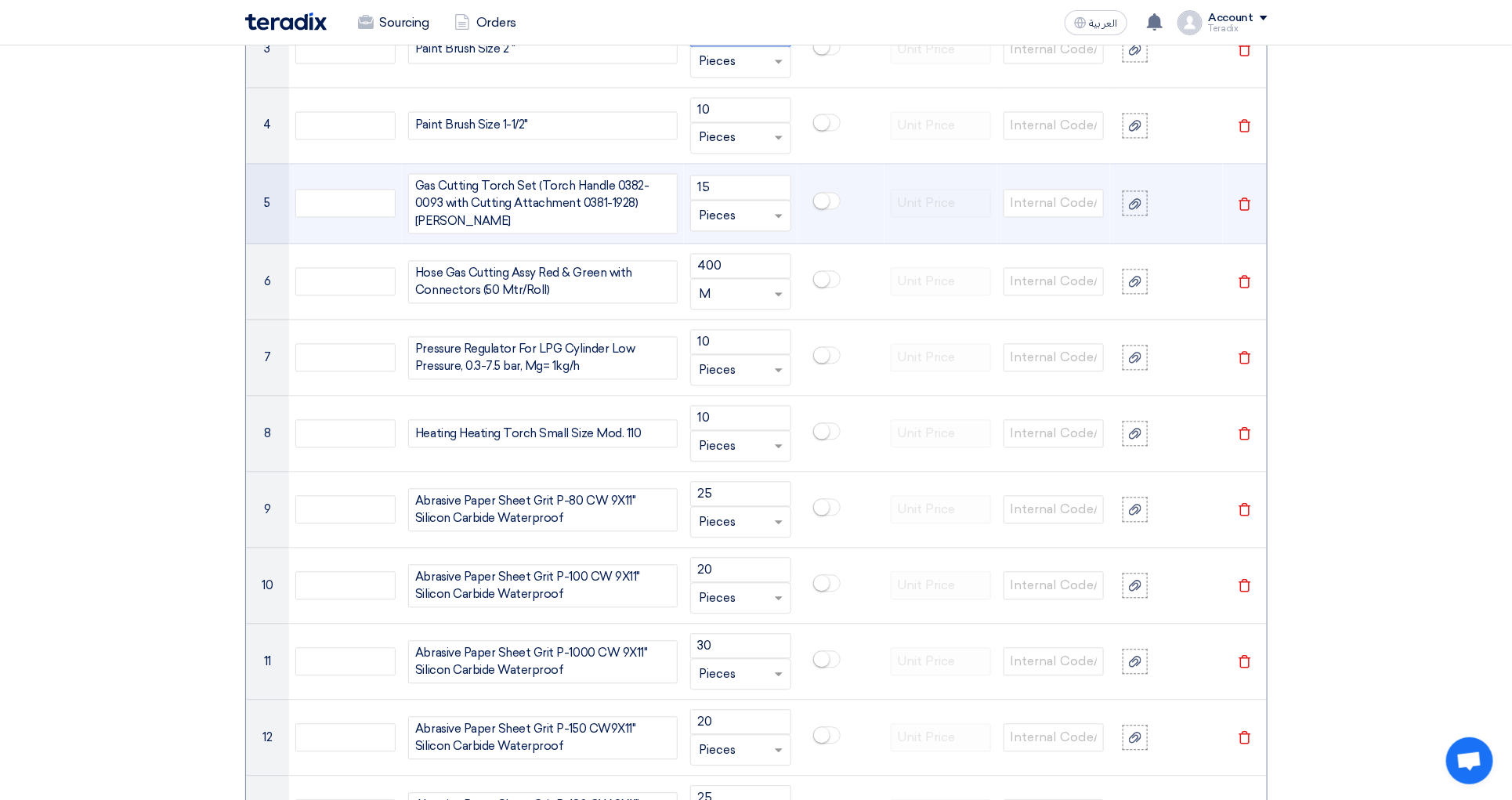
scroll to position [950, 0]
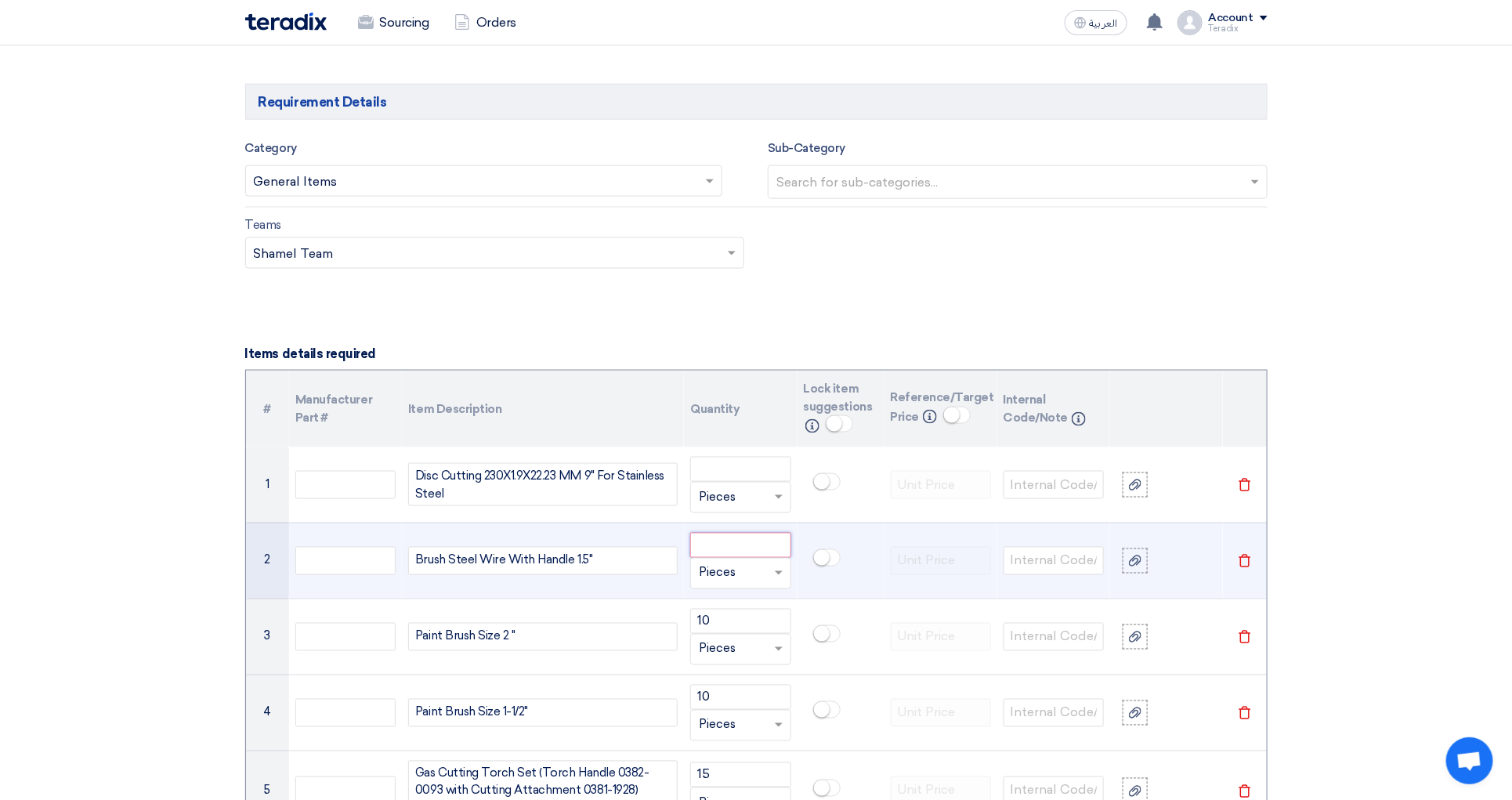
click at [740, 554] on input "number" at bounding box center [740, 545] width 100 height 25
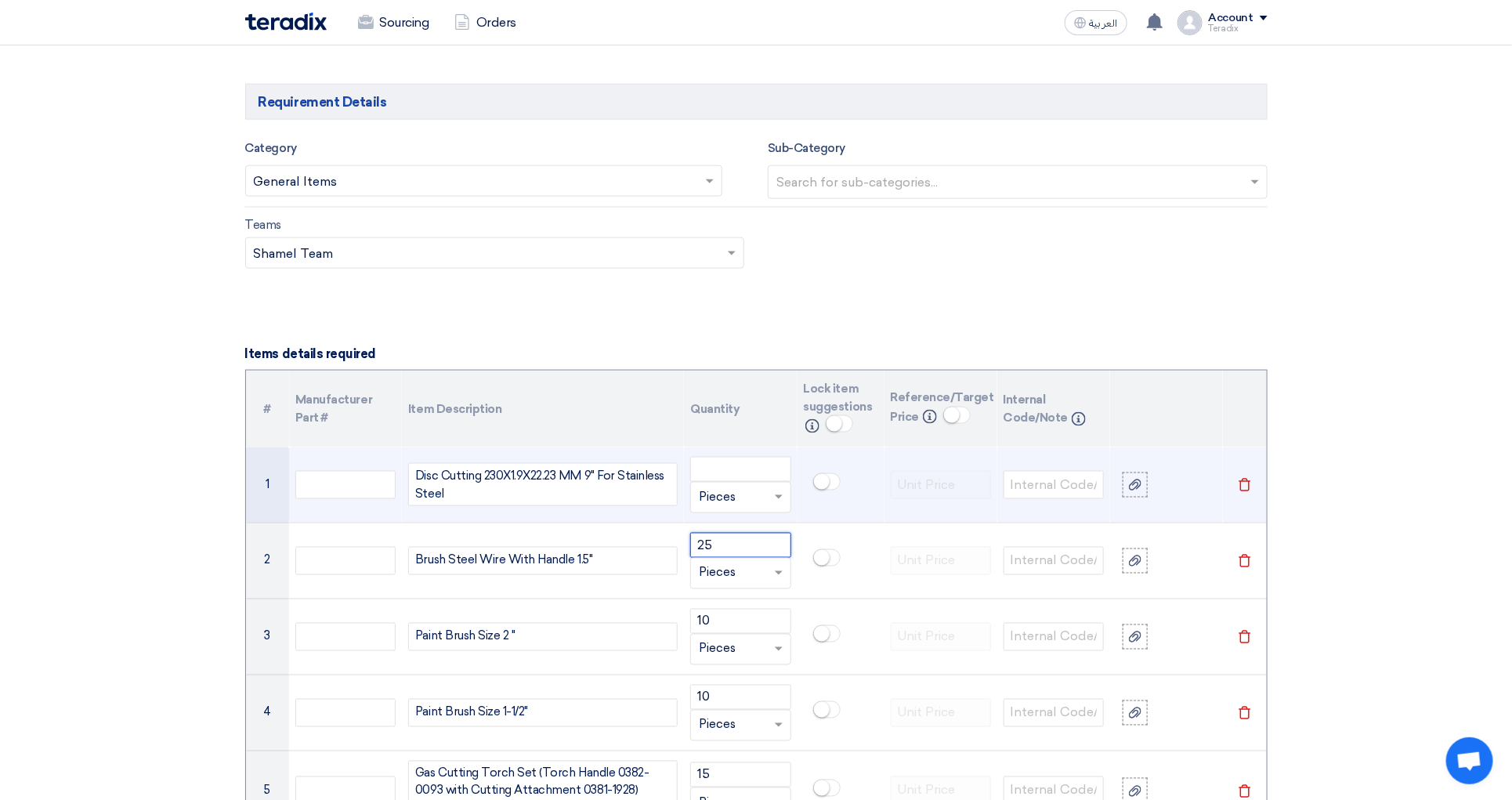
type input "25"
click at [736, 482] on input "number" at bounding box center [740, 469] width 100 height 25
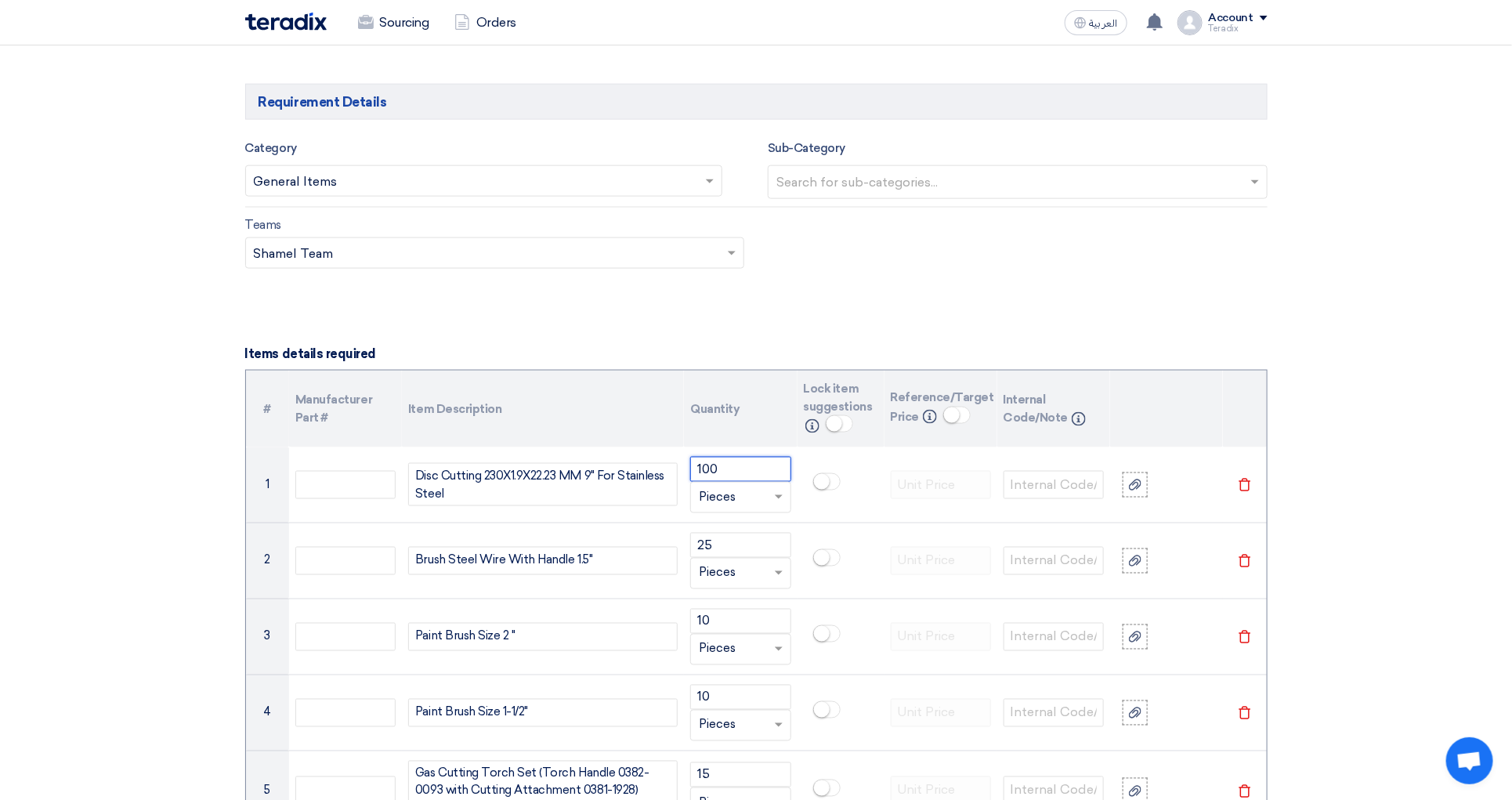
type input "100"
click at [758, 418] on th "Quantity" at bounding box center [740, 408] width 113 height 77
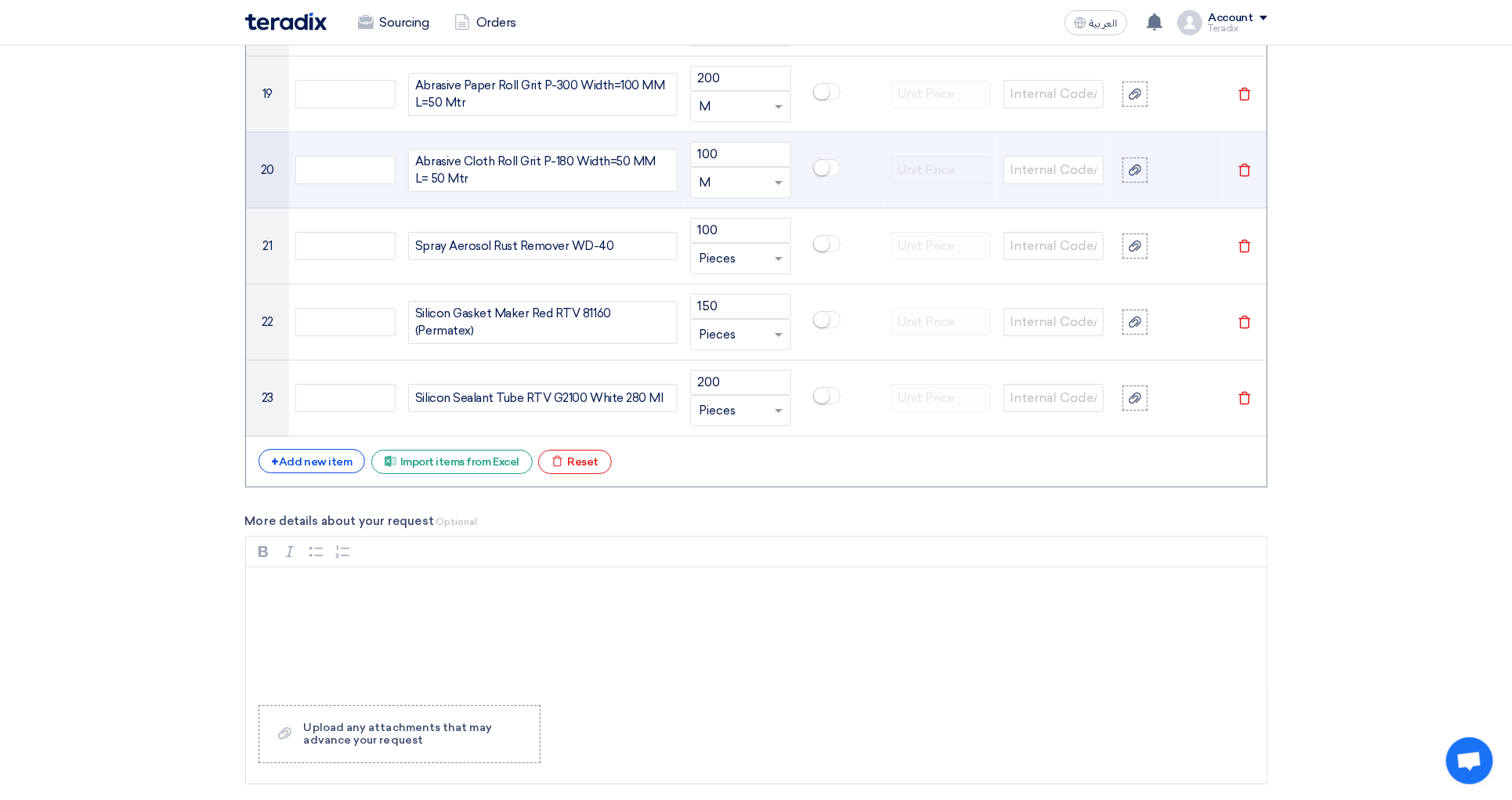
scroll to position [3301, 0]
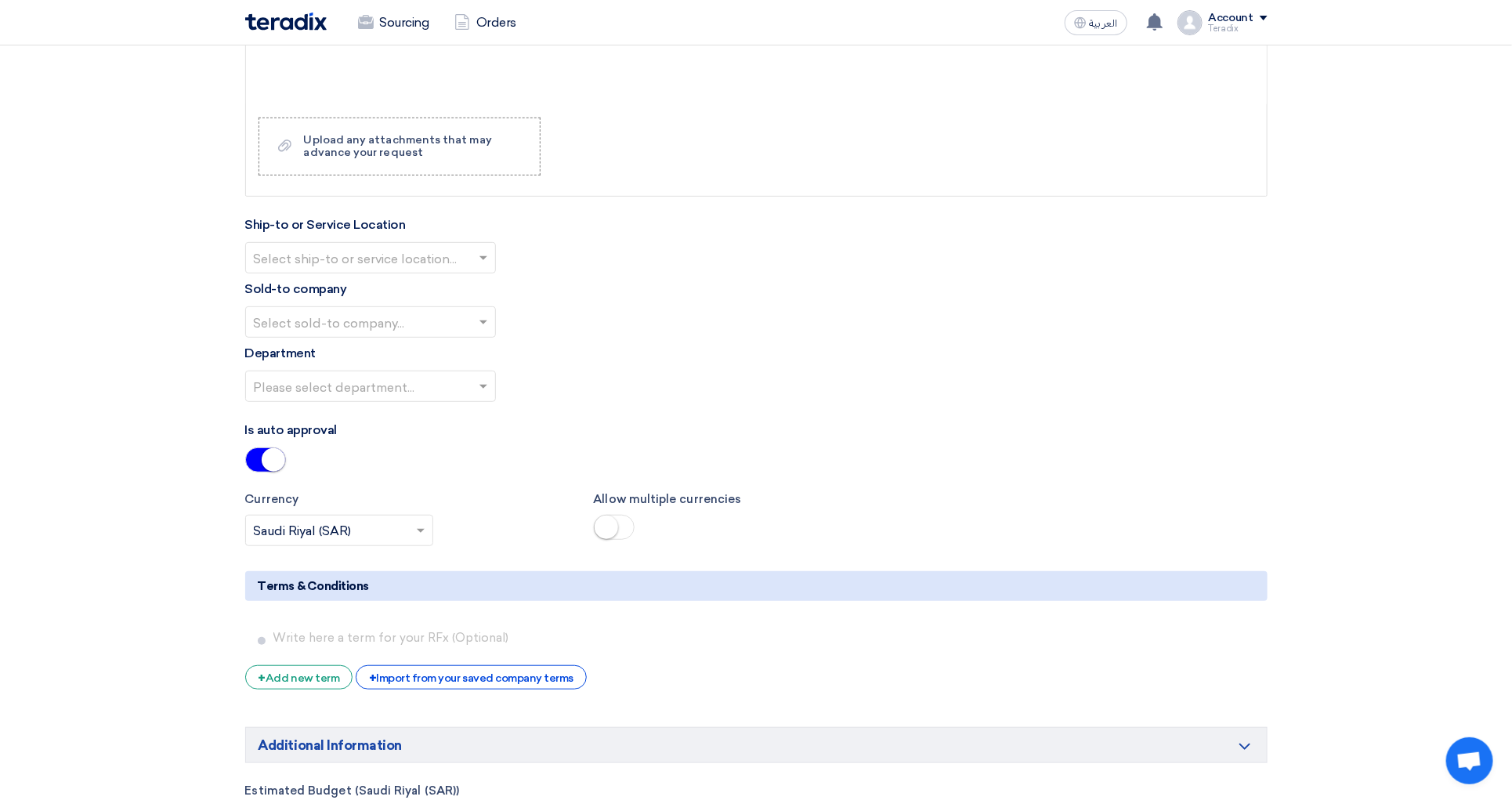
click at [439, 273] on input "text" at bounding box center [363, 259] width 218 height 26
click at [432, 305] on div "Obeikan Digital Solutions" at bounding box center [371, 290] width 249 height 32
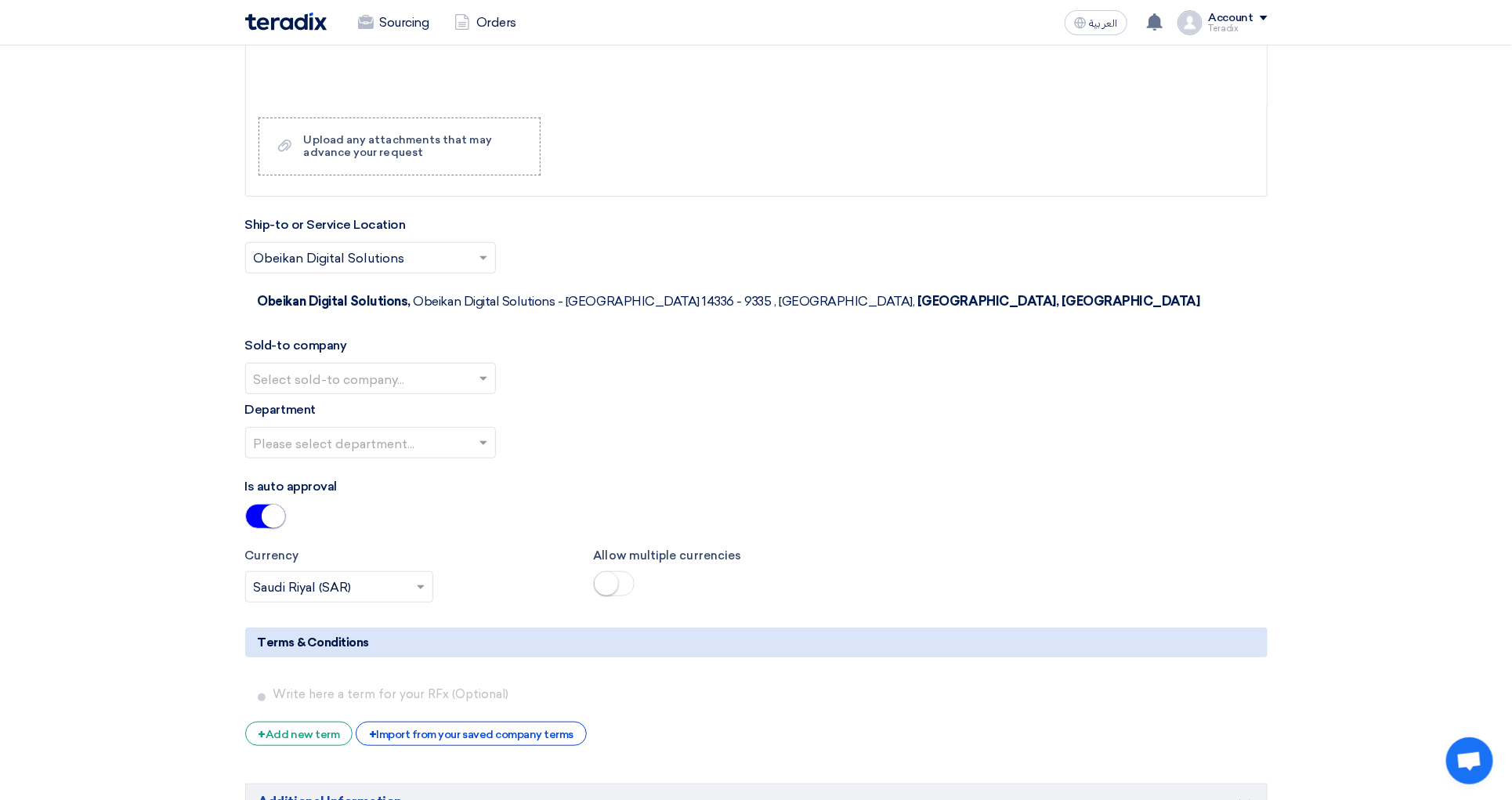
click at [415, 368] on input "text" at bounding box center [363, 380] width 218 height 26
click at [407, 402] on span "SHAMEL / Obeikan Digital Solutions" at bounding box center [363, 409] width 218 height 15
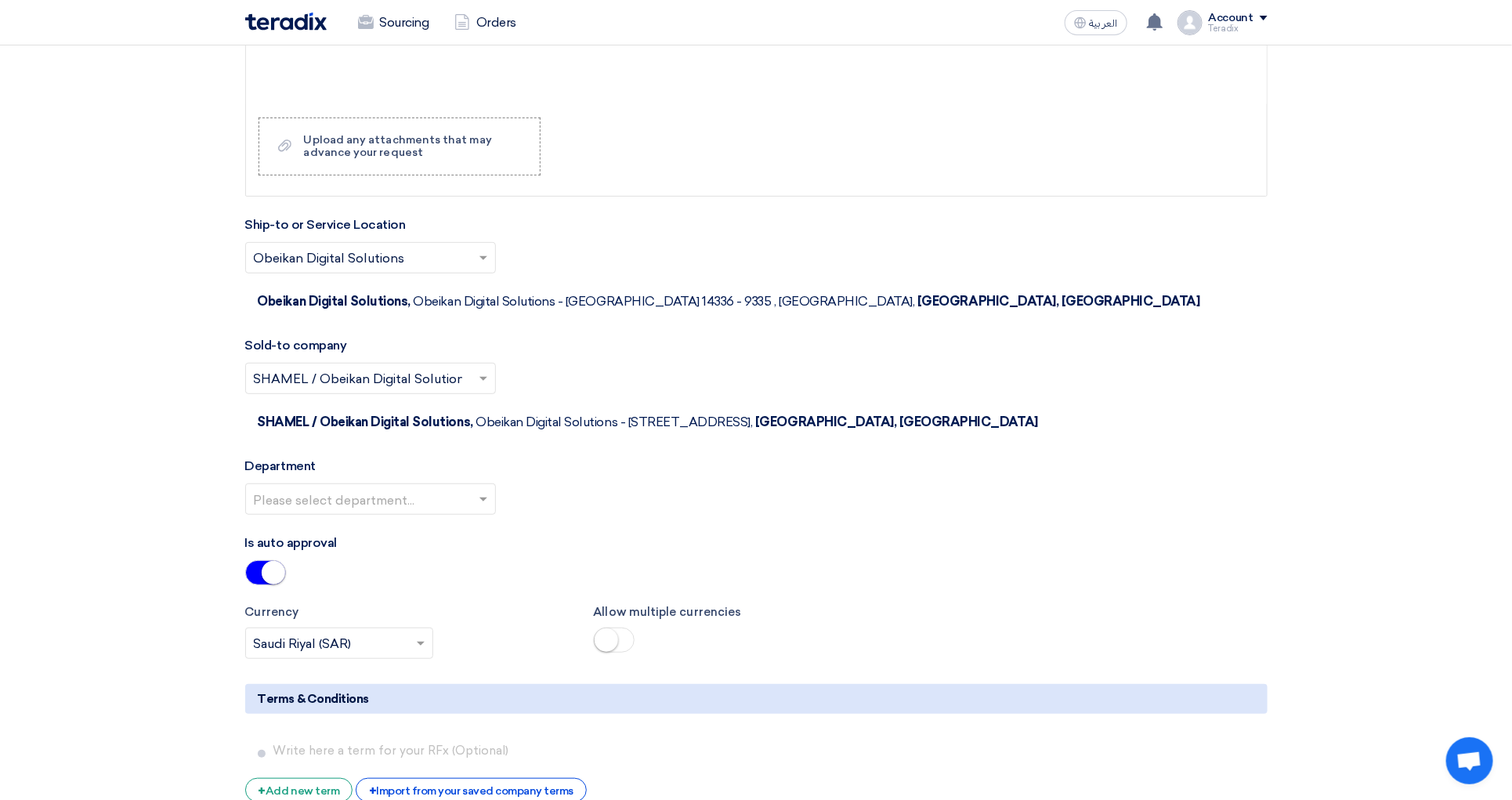
click at [410, 488] on input "text" at bounding box center [363, 501] width 218 height 26
click at [416, 515] on div "Procurement Department" at bounding box center [371, 531] width 249 height 32
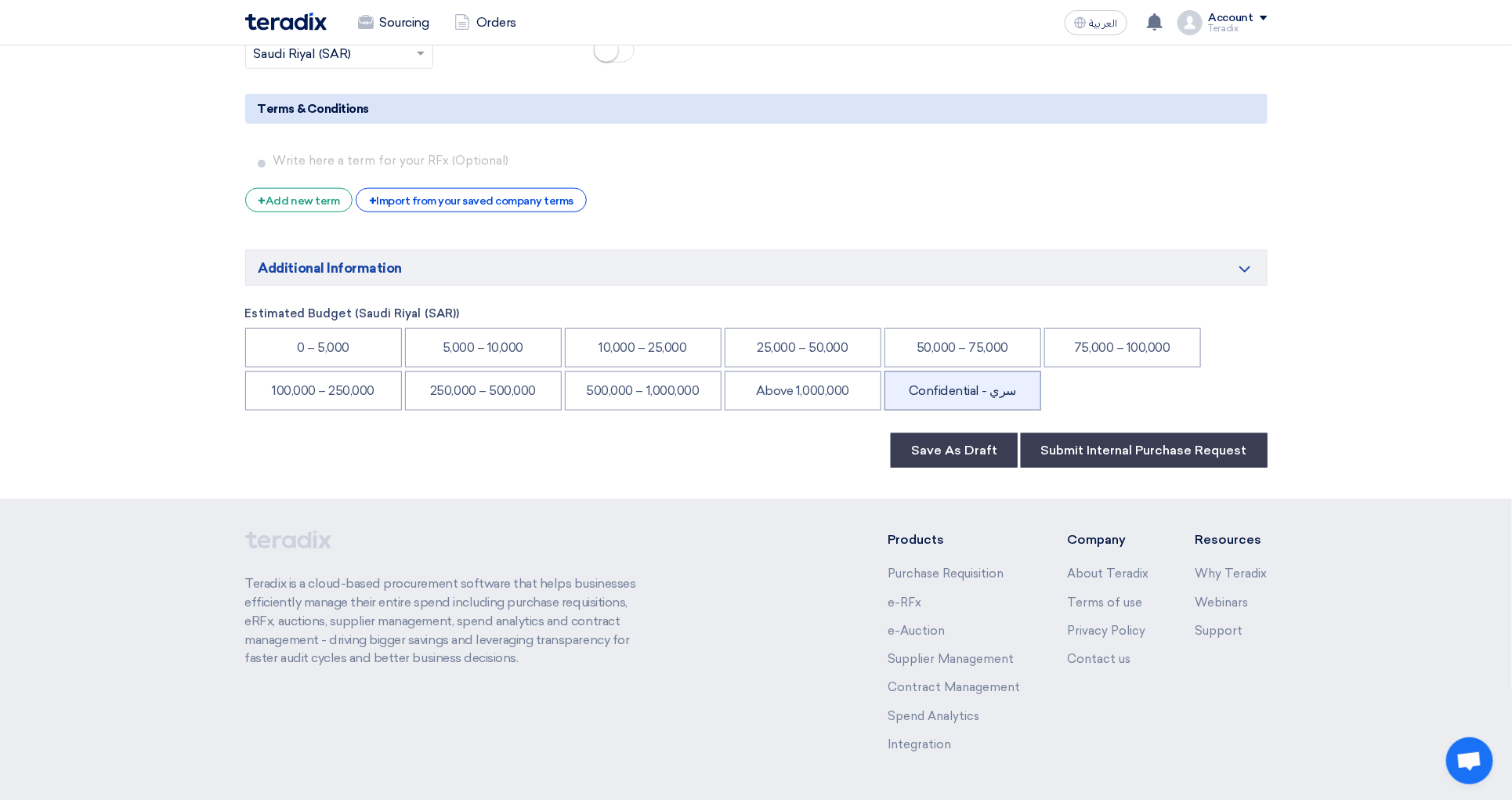
click at [965, 371] on li "Confidential - سري" at bounding box center [963, 391] width 157 height 40
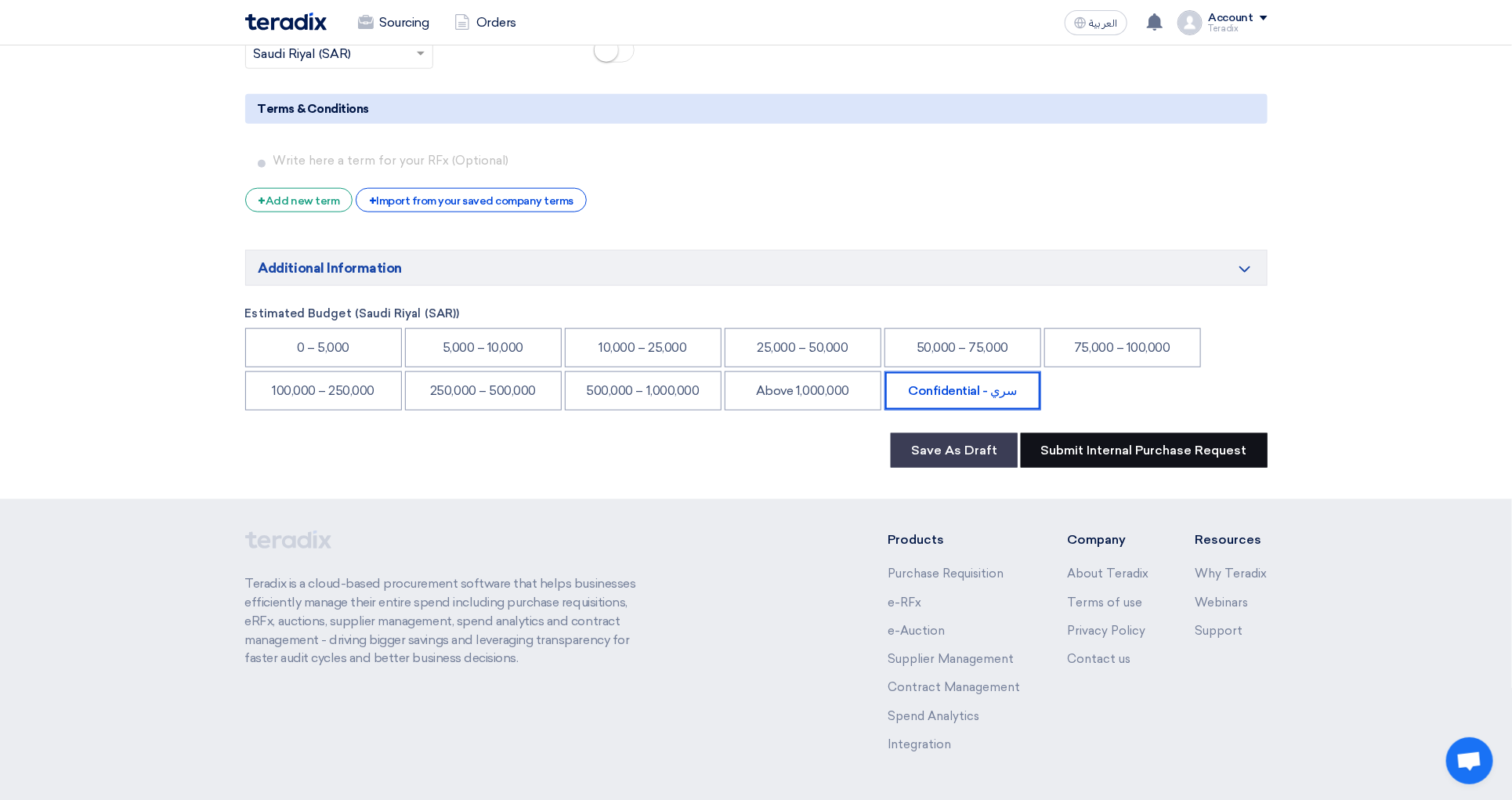
click at [1098, 433] on button "Submit Internal Purchase Request" at bounding box center [1144, 450] width 246 height 34
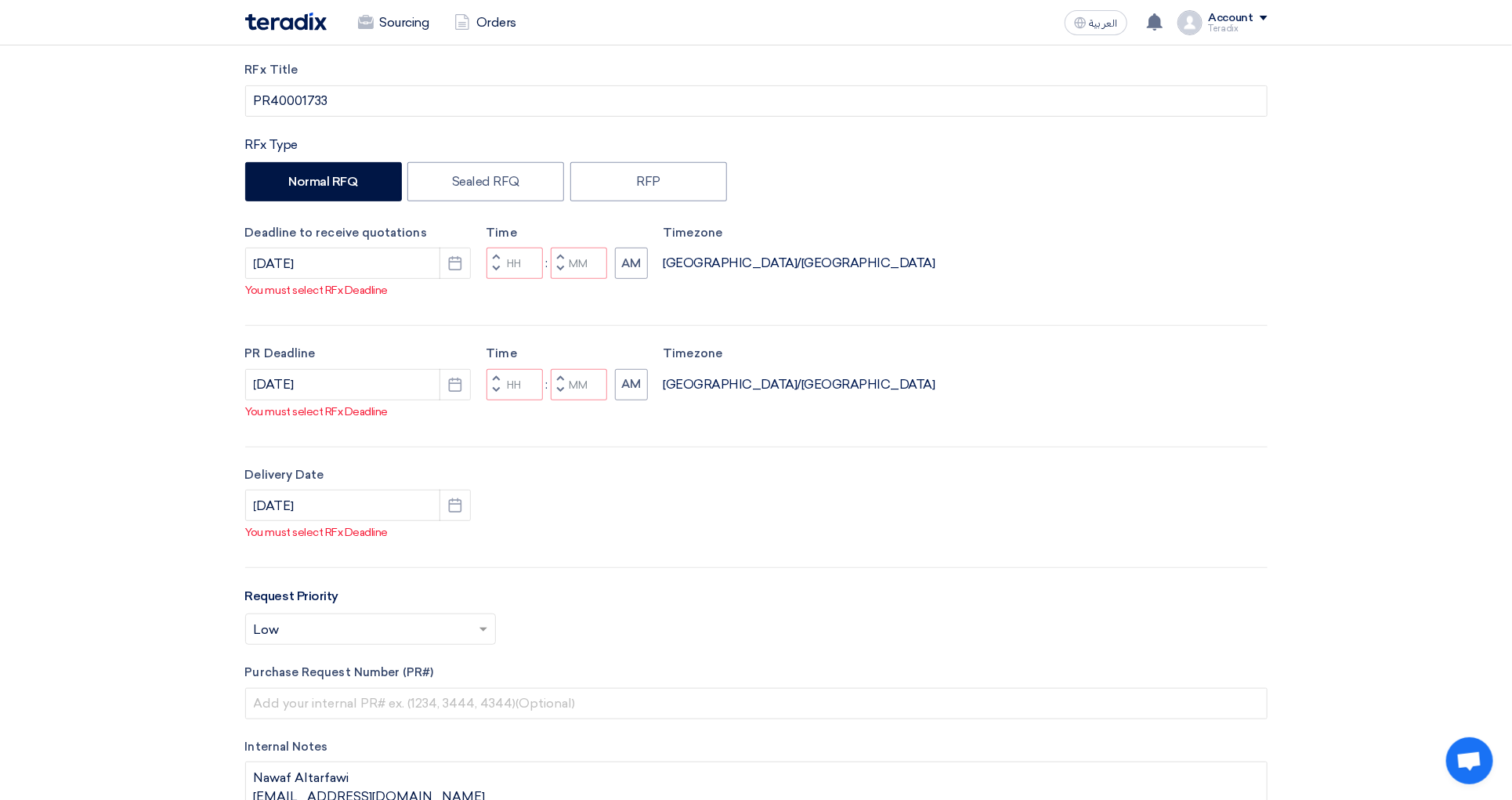
click at [562, 271] on button "Decrement minutes" at bounding box center [560, 270] width 18 height 19
type input "11"
type input "59"
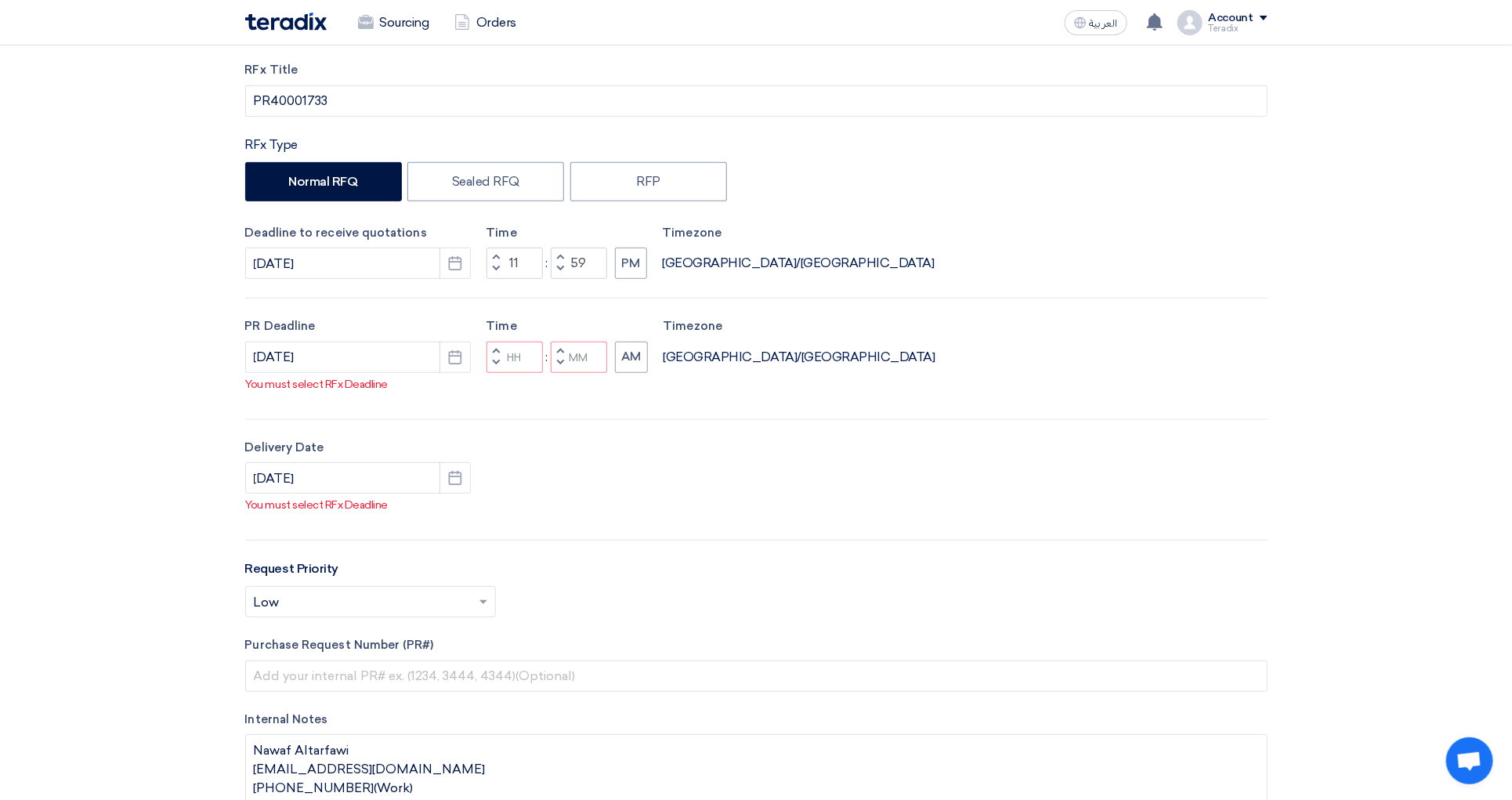
drag, startPoint x: 569, startPoint y: 362, endPoint x: 579, endPoint y: 375, distance: 16.4
click at [569, 361] on button "Decrement minutes" at bounding box center [560, 363] width 18 height 19
type input "11"
type input "59"
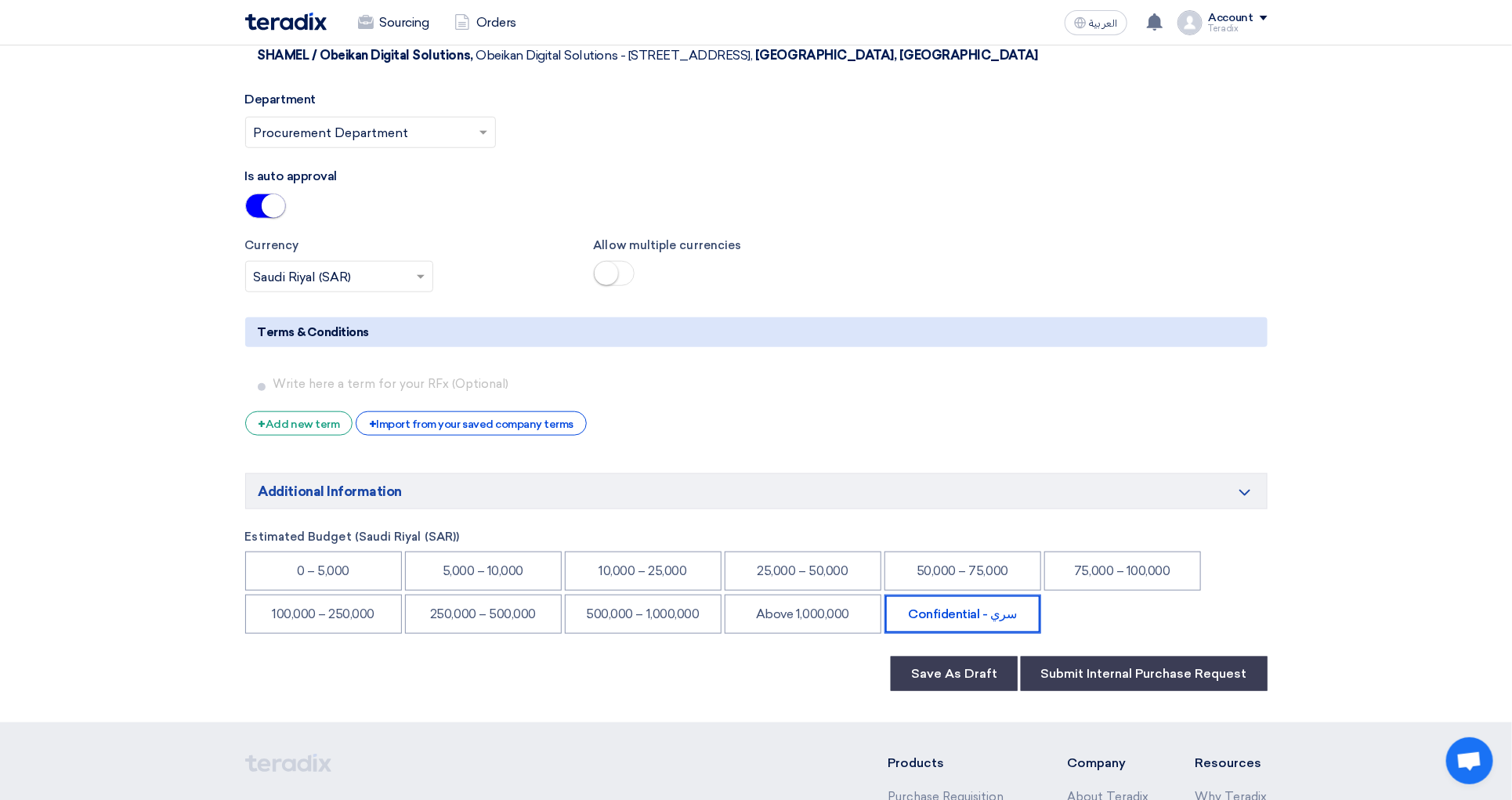
scroll to position [3761, 0]
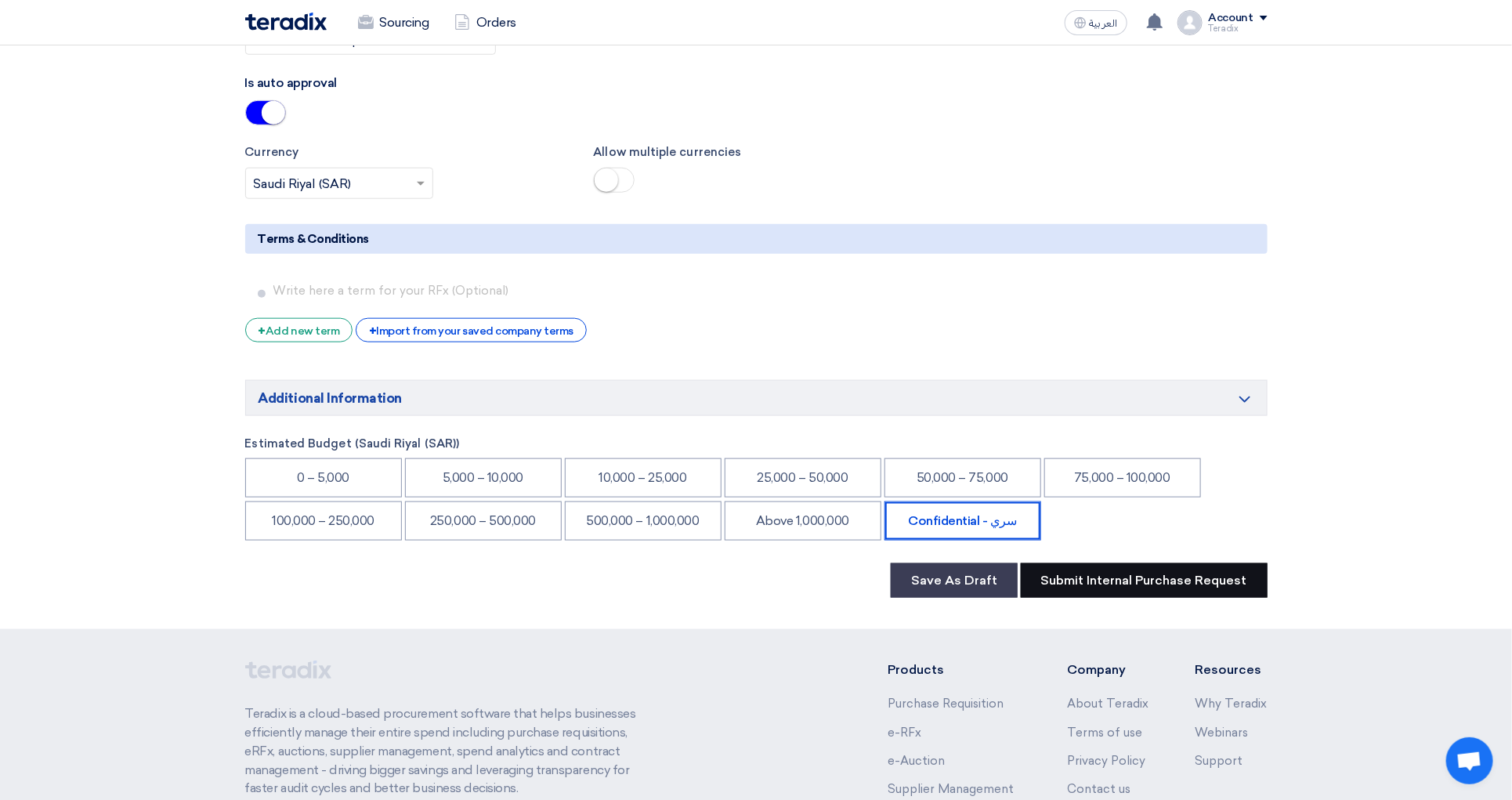
click at [1082, 563] on button "Submit Internal Purchase Request" at bounding box center [1144, 580] width 246 height 34
